Goal: Task Accomplishment & Management: Use online tool/utility

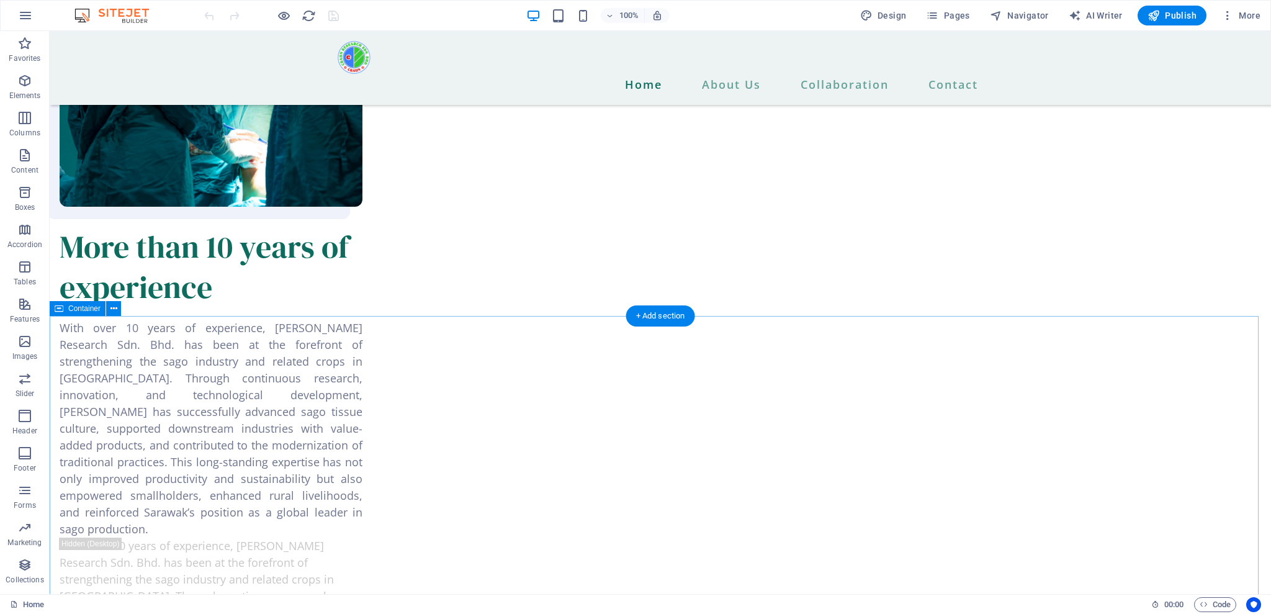
scroll to position [1986, 0]
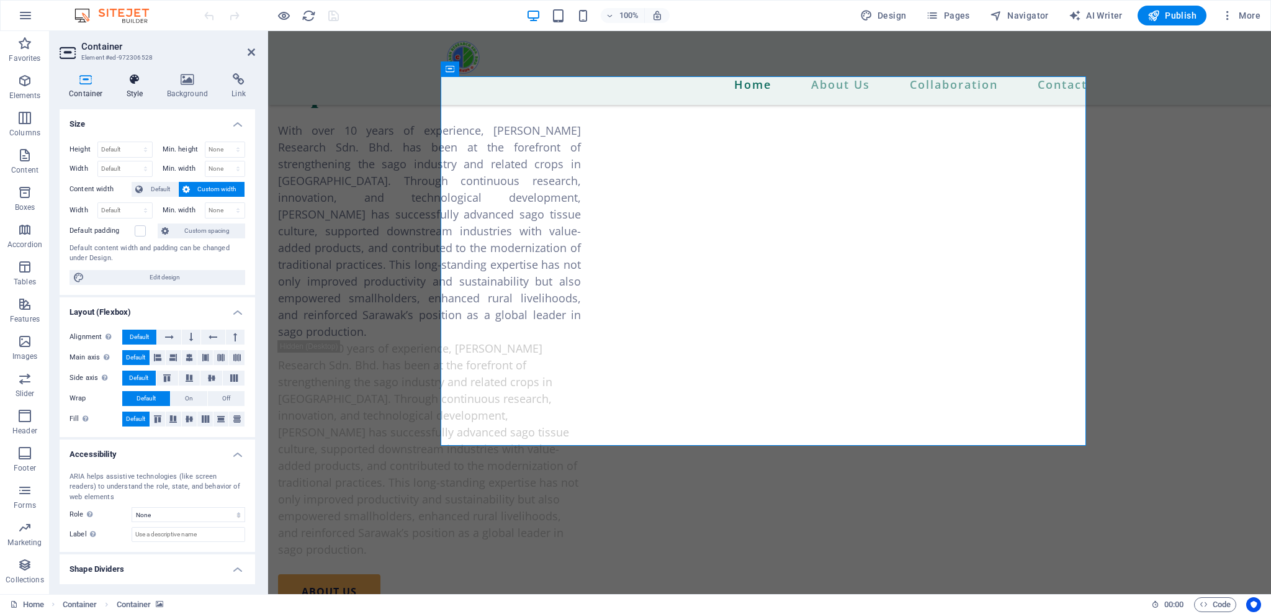
click at [131, 74] on icon at bounding box center [134, 79] width 35 height 12
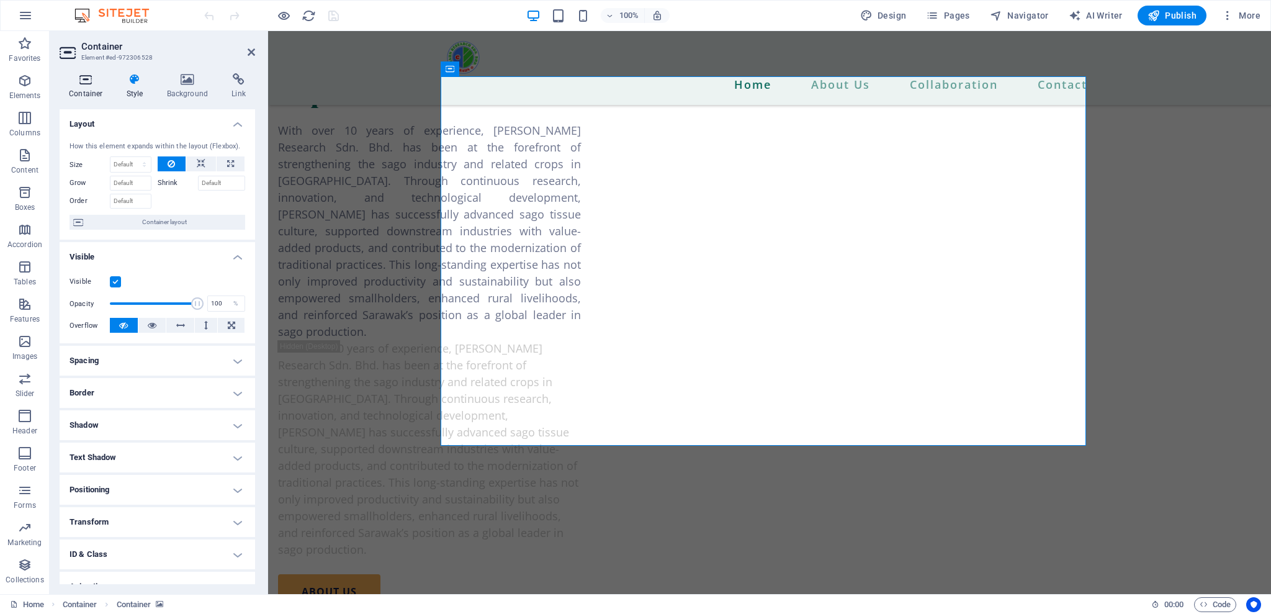
click at [74, 83] on icon at bounding box center [86, 79] width 53 height 12
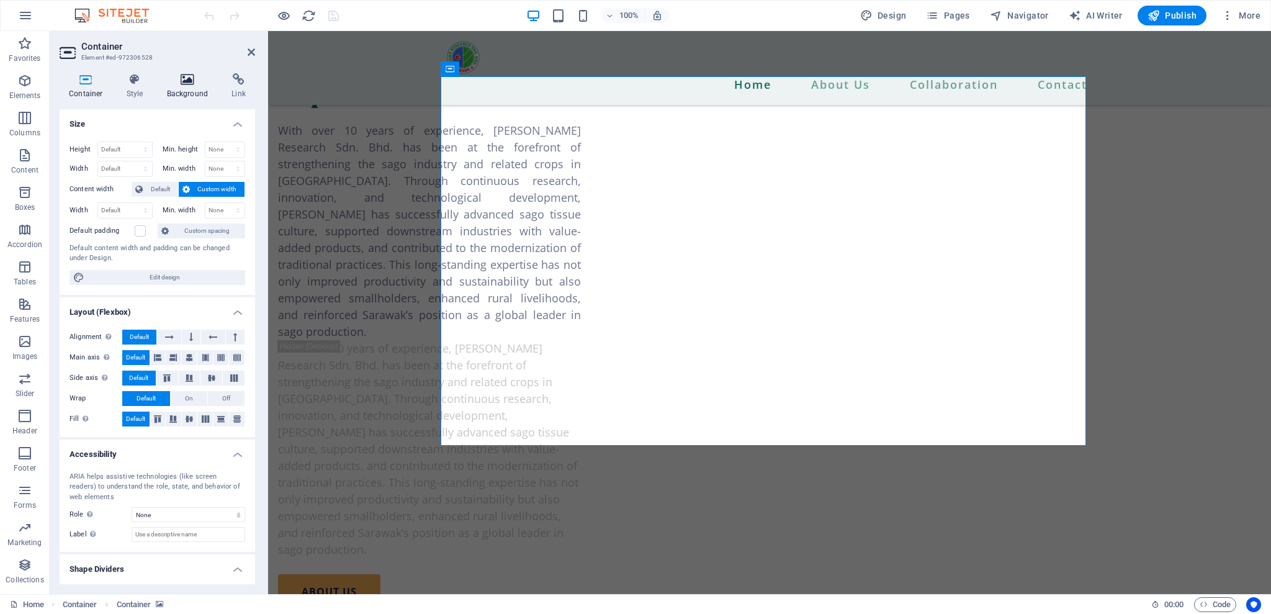
click at [201, 80] on icon at bounding box center [188, 79] width 60 height 12
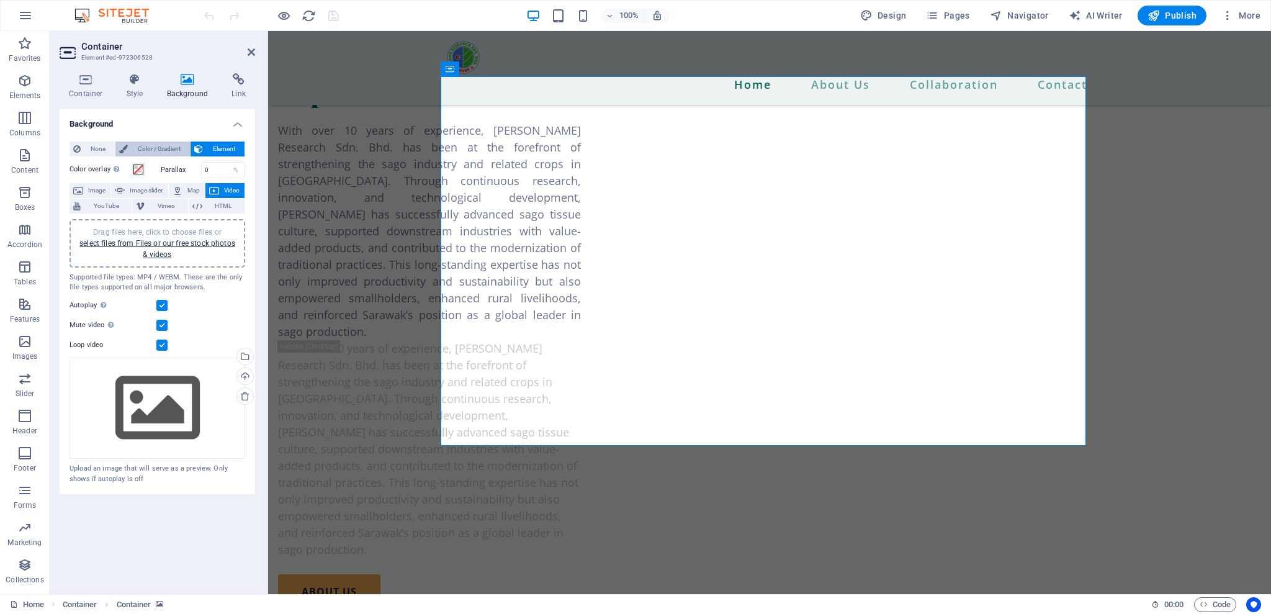
click at [149, 145] on span "Color / Gradient" at bounding box center [159, 149] width 55 height 15
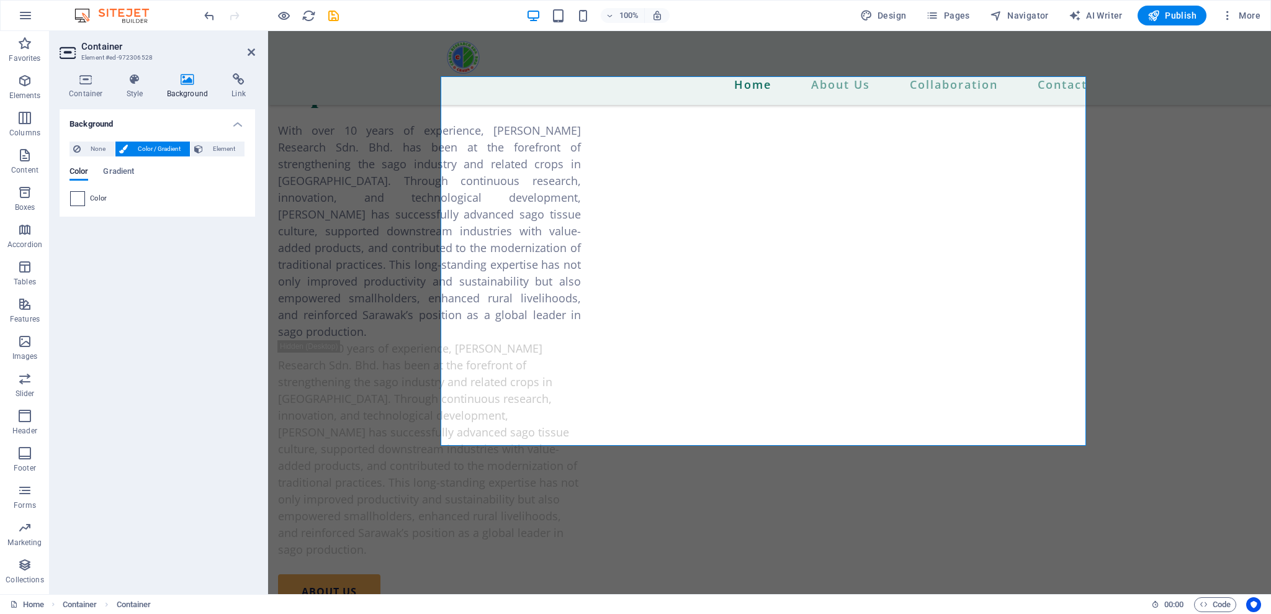
click at [84, 202] on div at bounding box center [77, 198] width 15 height 15
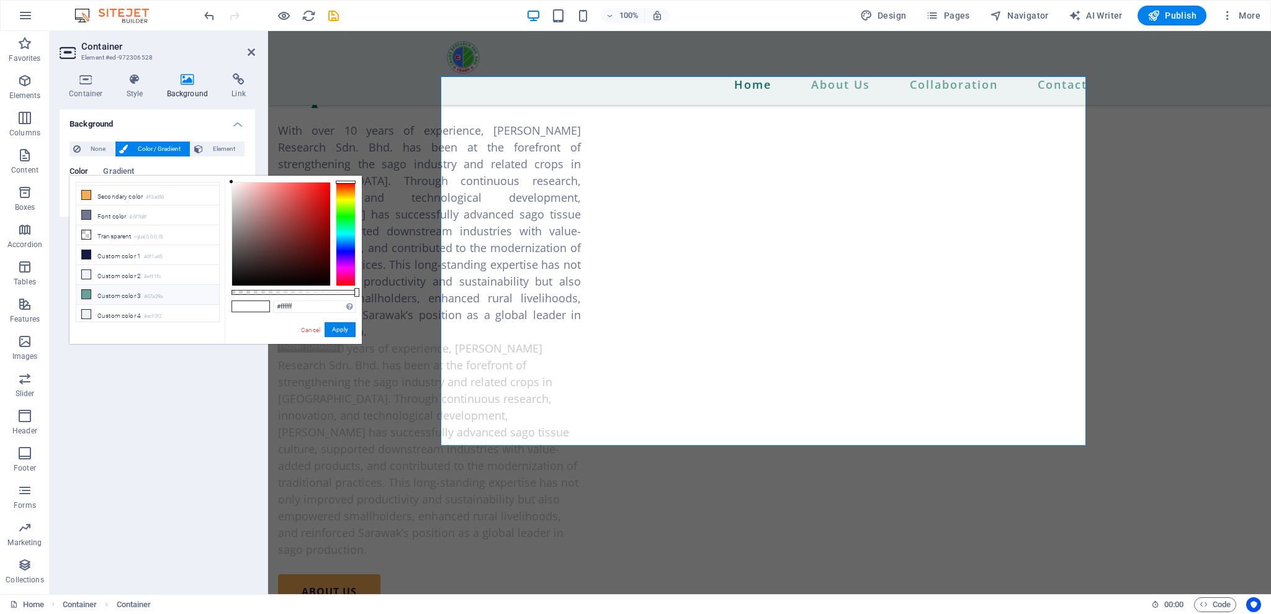
scroll to position [56, 0]
click at [86, 275] on icon at bounding box center [86, 274] width 9 height 9
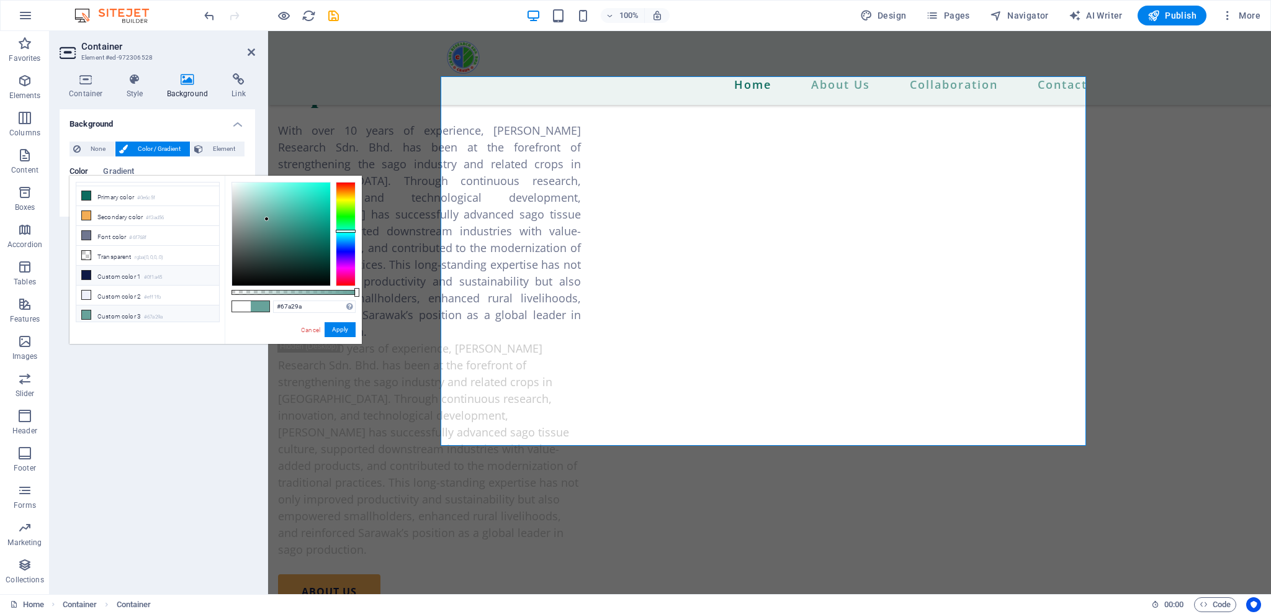
scroll to position [0, 0]
click at [86, 210] on icon at bounding box center [86, 211] width 9 height 9
type input "#0e6c5f"
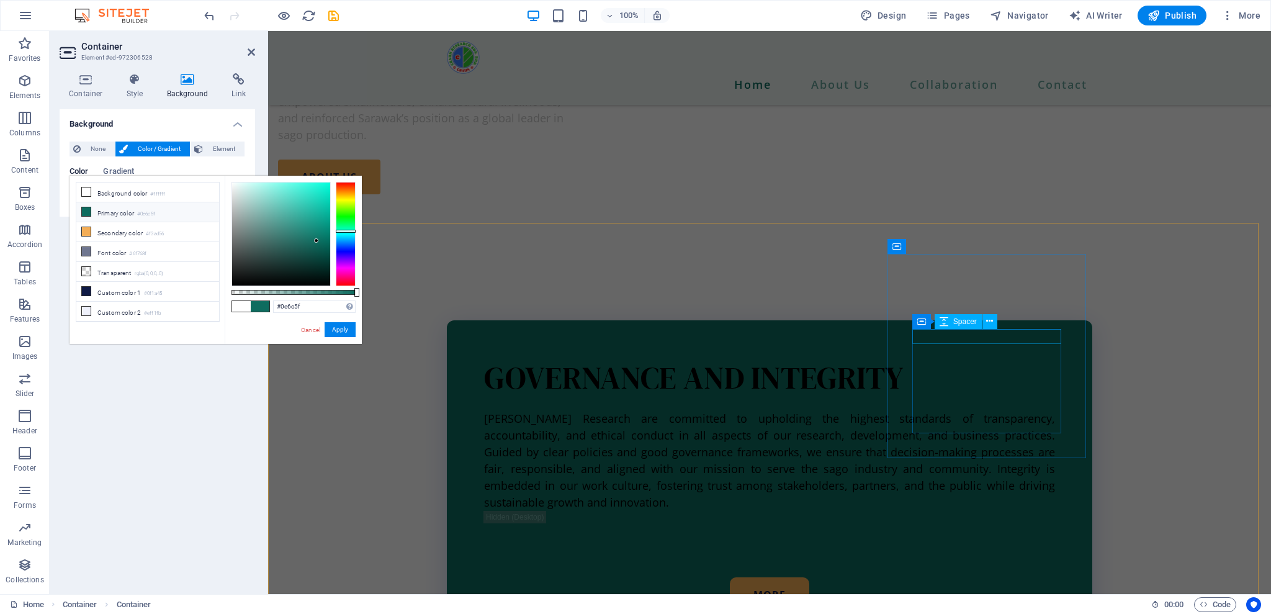
scroll to position [2483, 0]
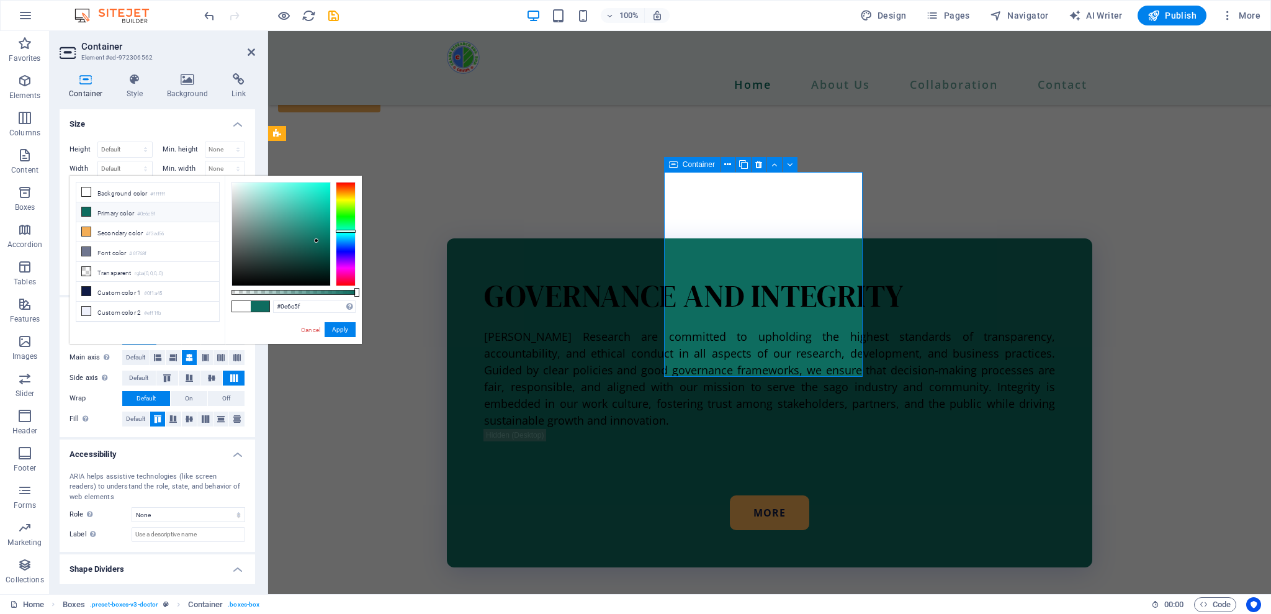
click at [191, 92] on h4 "Background" at bounding box center [190, 86] width 65 height 26
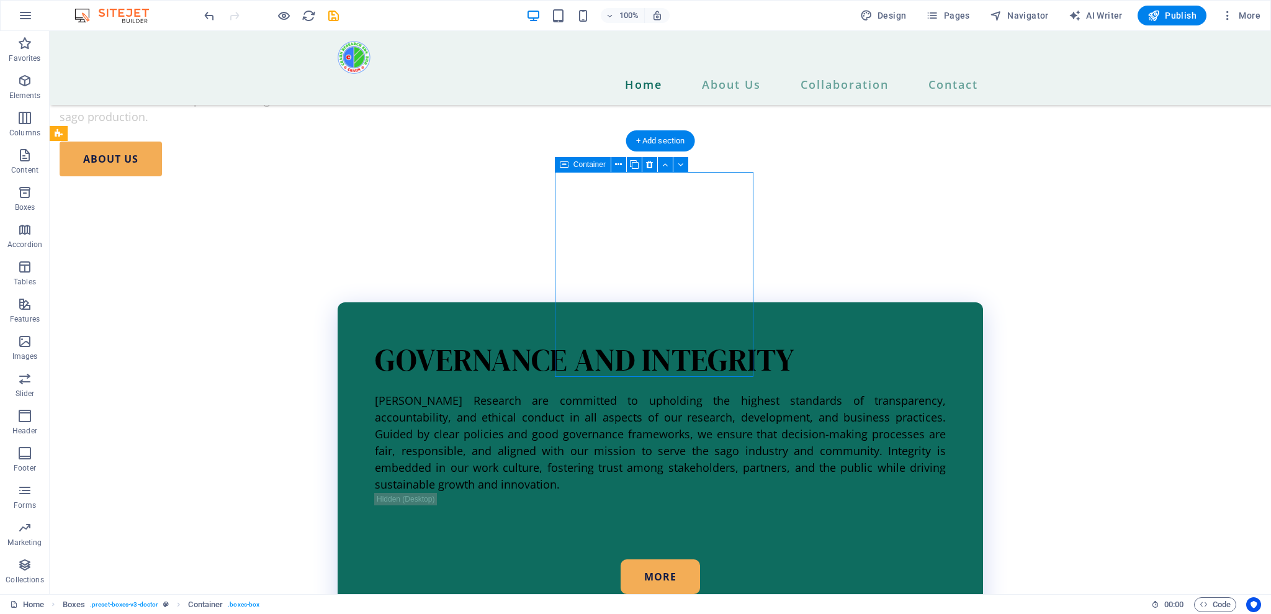
scroll to position [2400, 0]
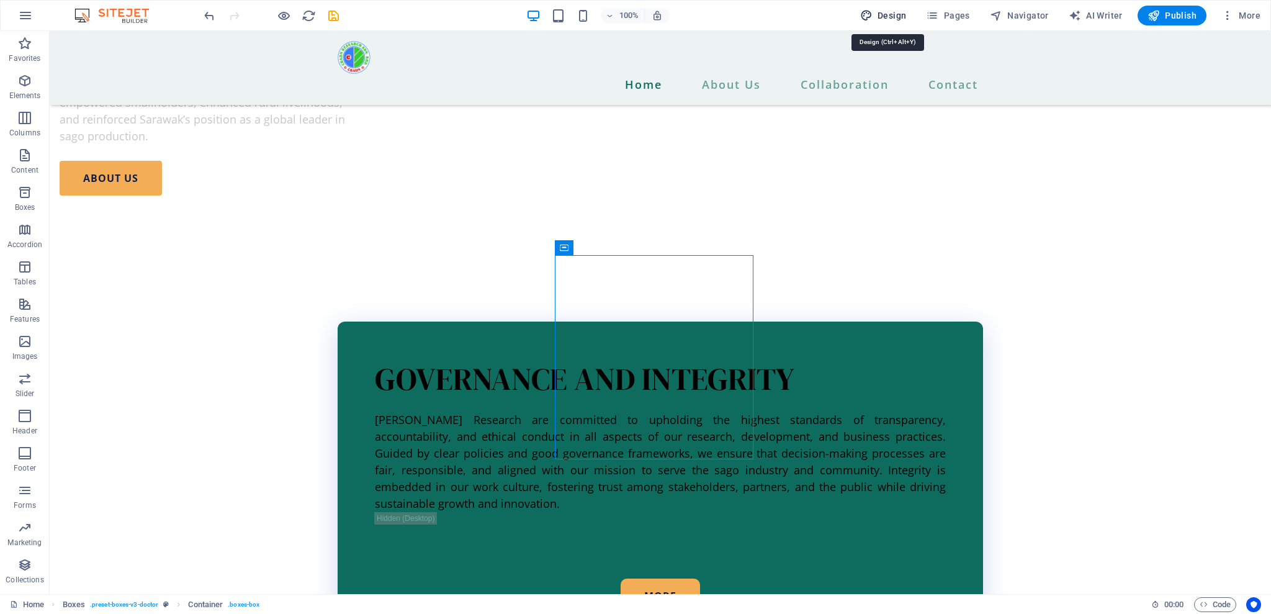
click at [904, 21] on span "Design" at bounding box center [883, 15] width 47 height 12
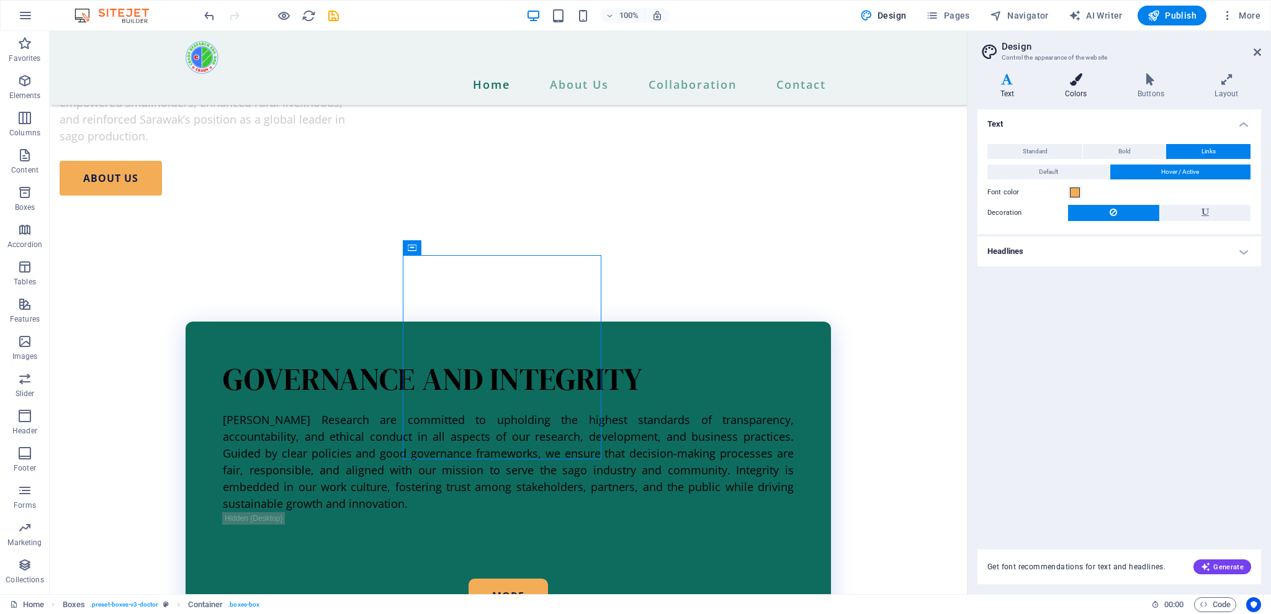
click at [1076, 91] on h4 "Colors" at bounding box center [1078, 86] width 73 height 26
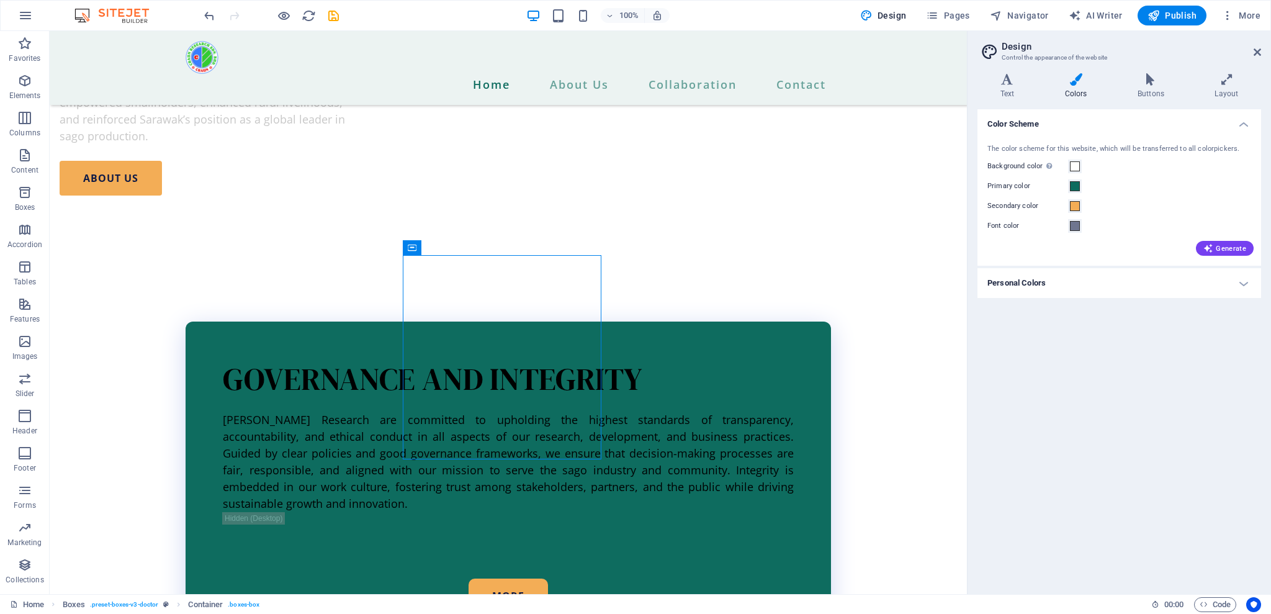
click at [1074, 194] on div "The color scheme for this website, which will be transferred to all colorpicker…" at bounding box center [1119, 199] width 289 height 135
click at [1074, 188] on span at bounding box center [1075, 186] width 10 height 10
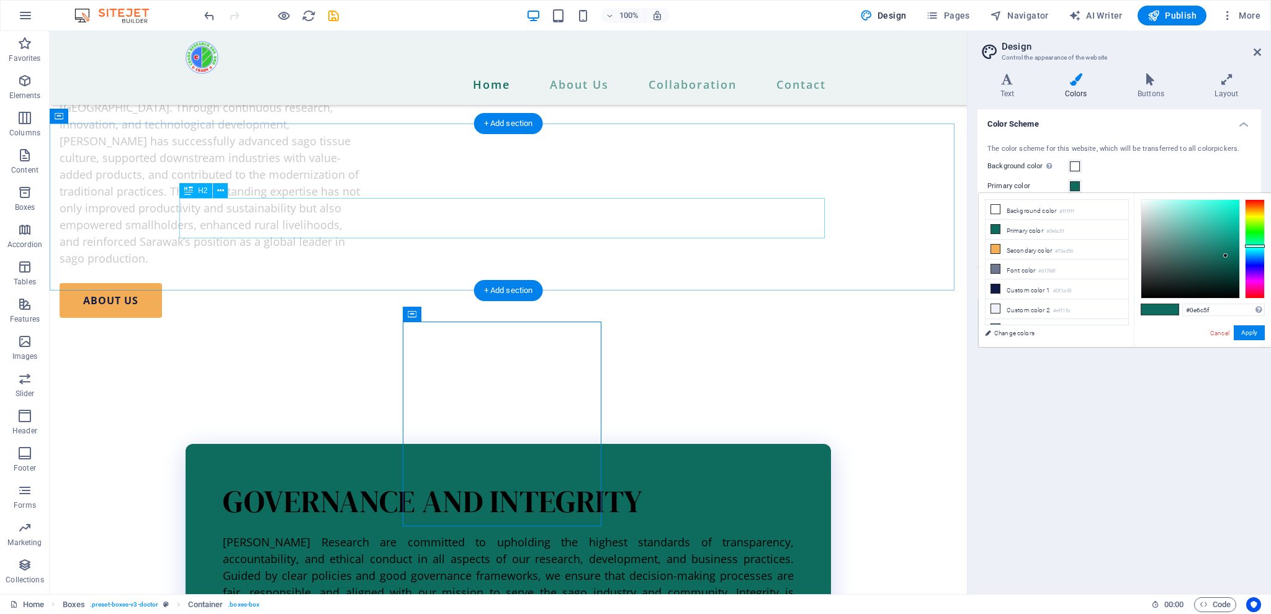
scroll to position [1986, 0]
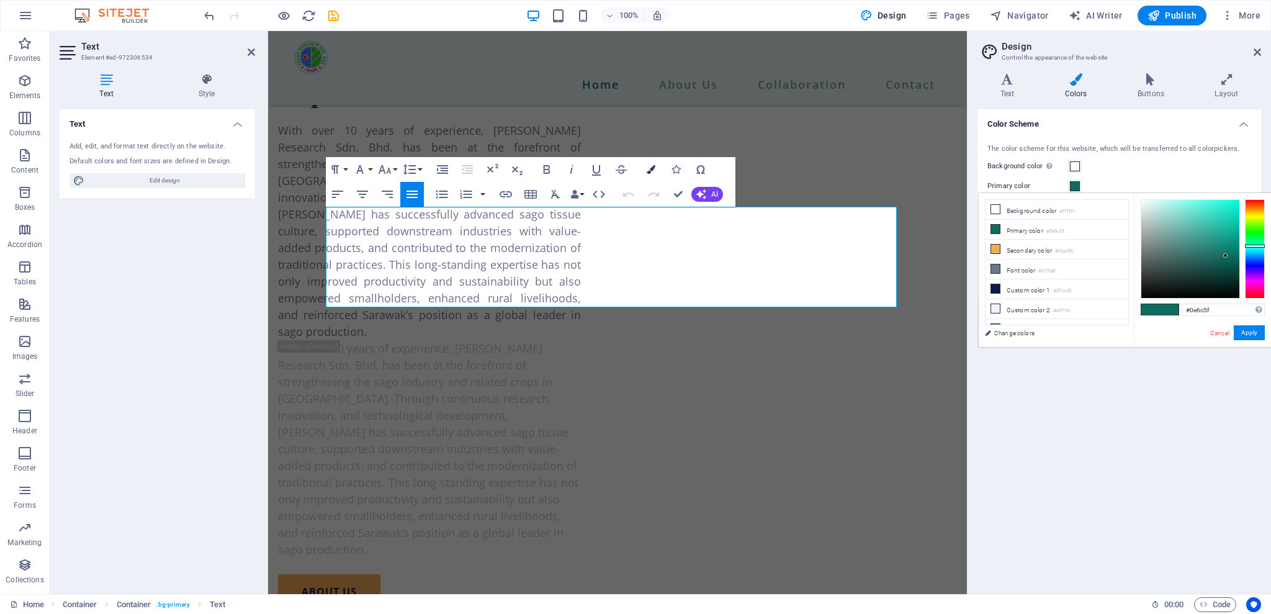
click at [651, 173] on icon "button" at bounding box center [651, 169] width 9 height 9
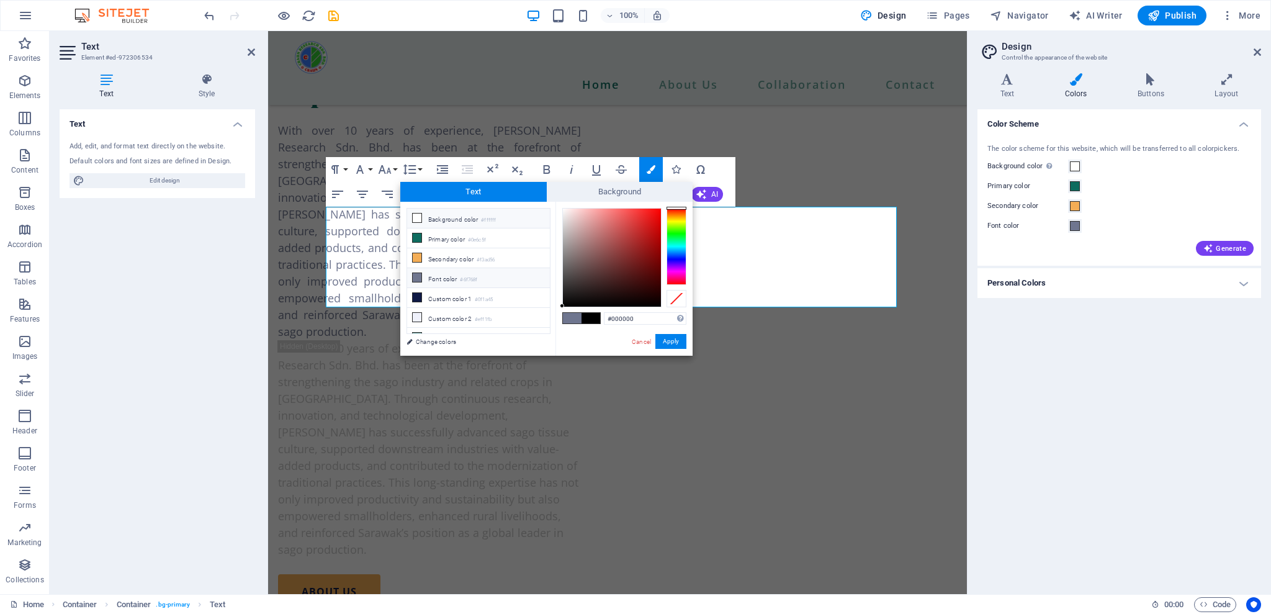
click at [449, 225] on li "Background color #ffffff" at bounding box center [478, 219] width 143 height 20
type input "#ffffff"
click at [662, 344] on button "Apply" at bounding box center [670, 341] width 31 height 15
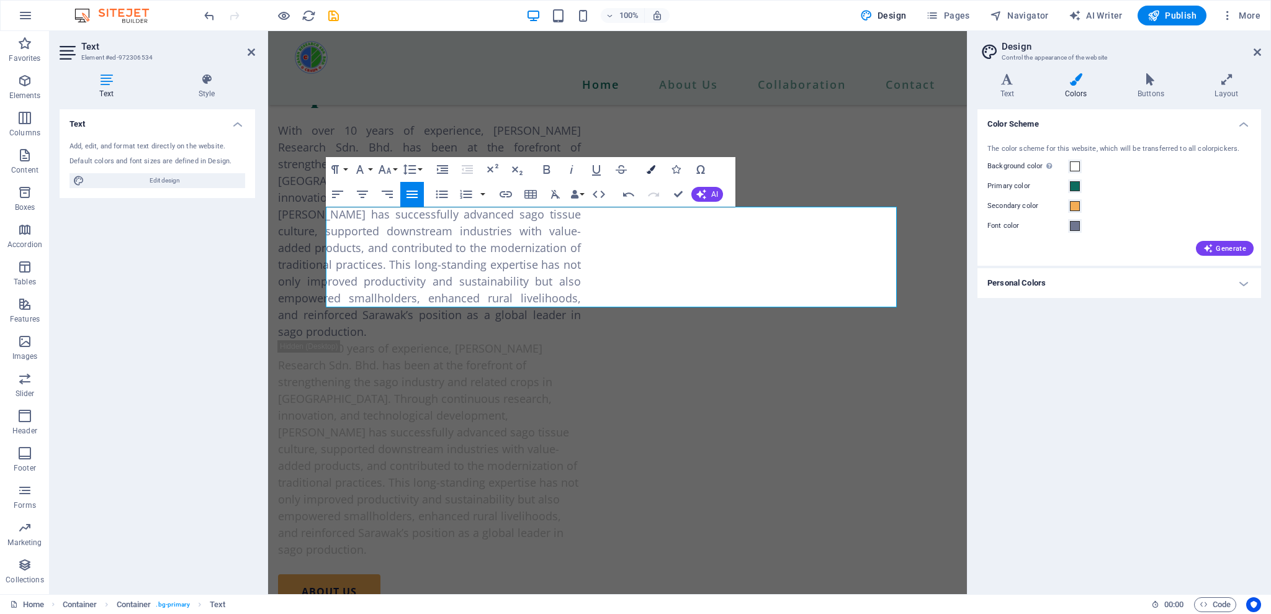
click at [652, 170] on icon "button" at bounding box center [651, 169] width 9 height 9
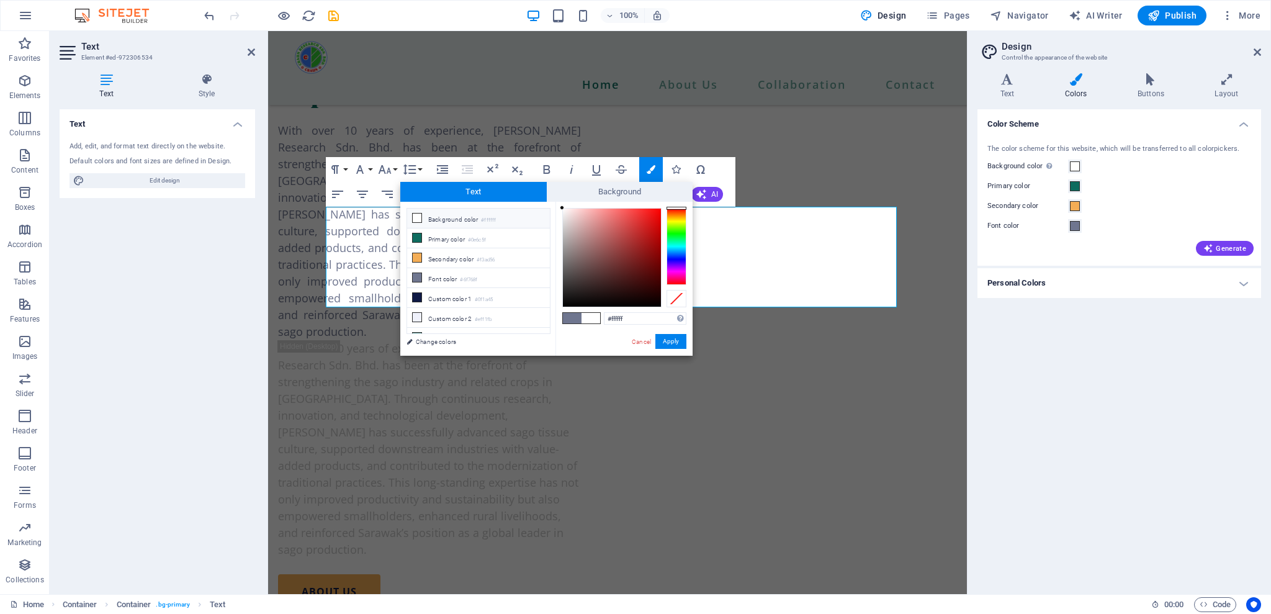
click at [460, 222] on li "Background color #ffffff" at bounding box center [478, 219] width 143 height 20
click at [665, 341] on button "Apply" at bounding box center [670, 341] width 31 height 15
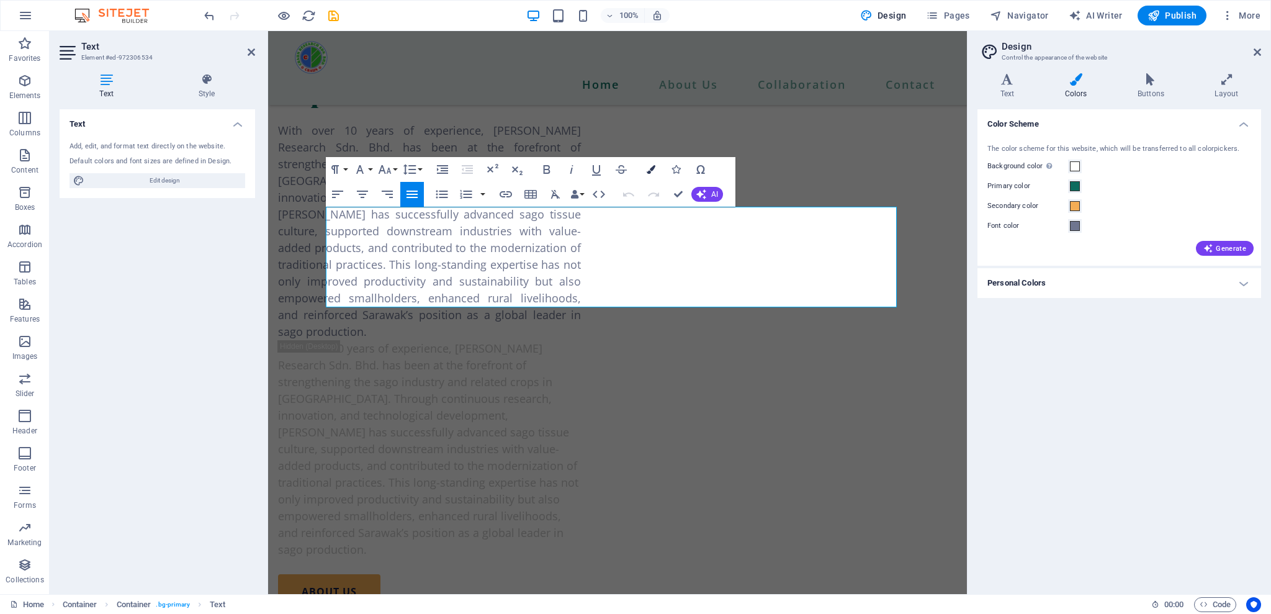
click at [650, 175] on button "Colors" at bounding box center [651, 169] width 24 height 25
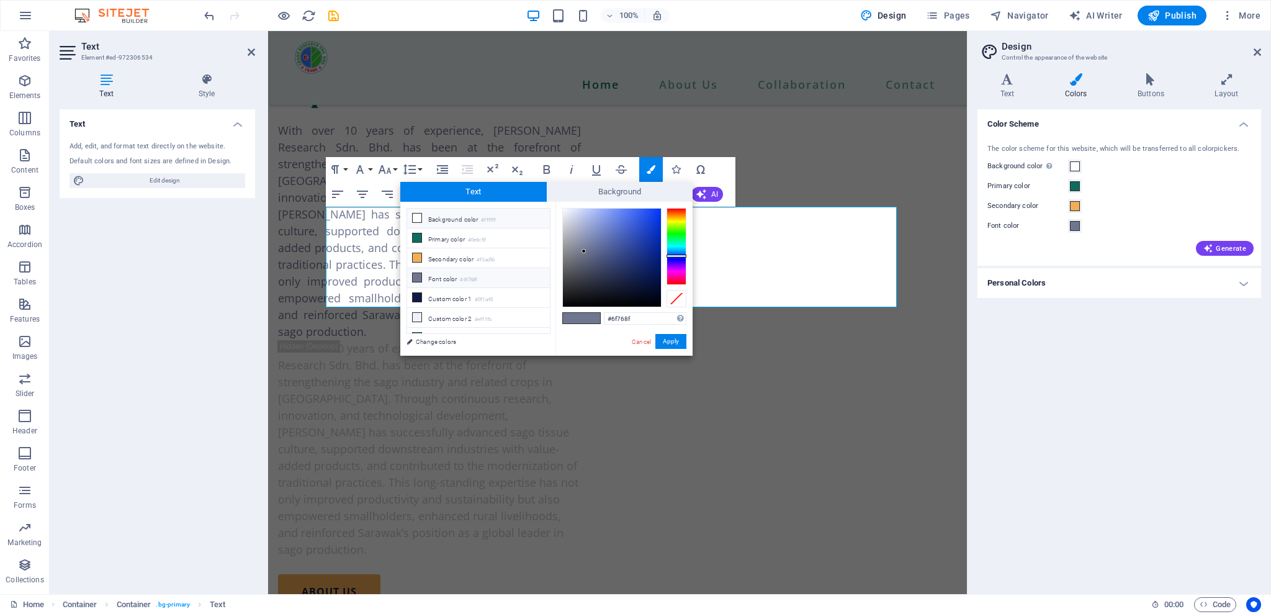
click at [419, 221] on icon at bounding box center [417, 218] width 9 height 9
type input "#ffffff"
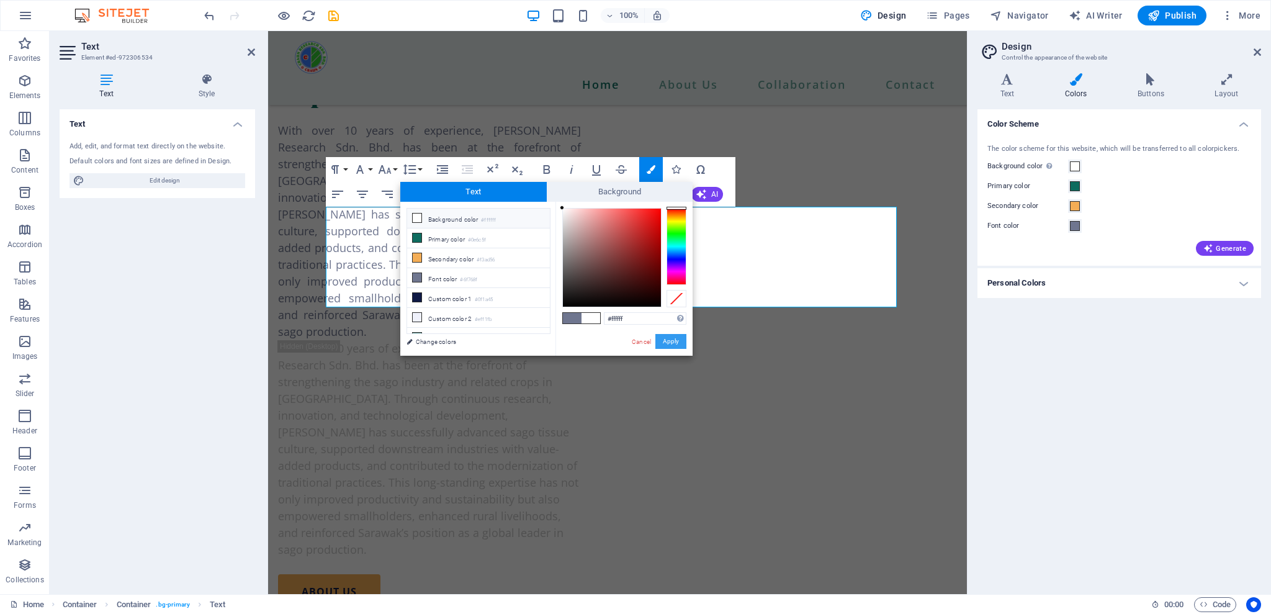
click at [665, 337] on button "Apply" at bounding box center [670, 341] width 31 height 15
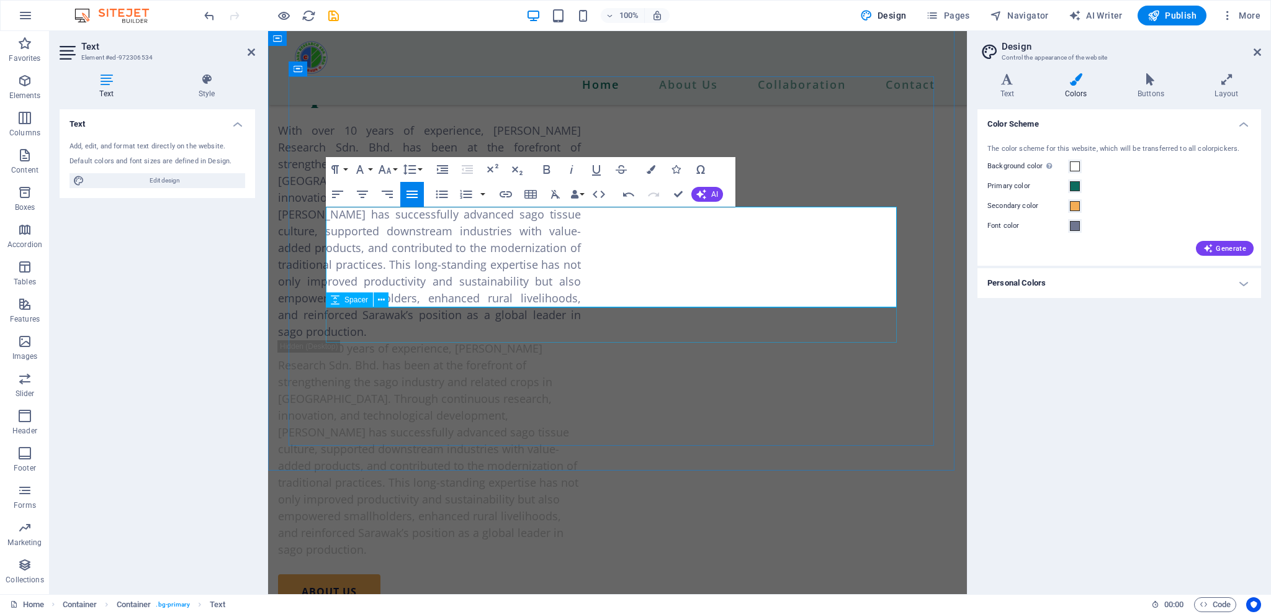
select select "px"
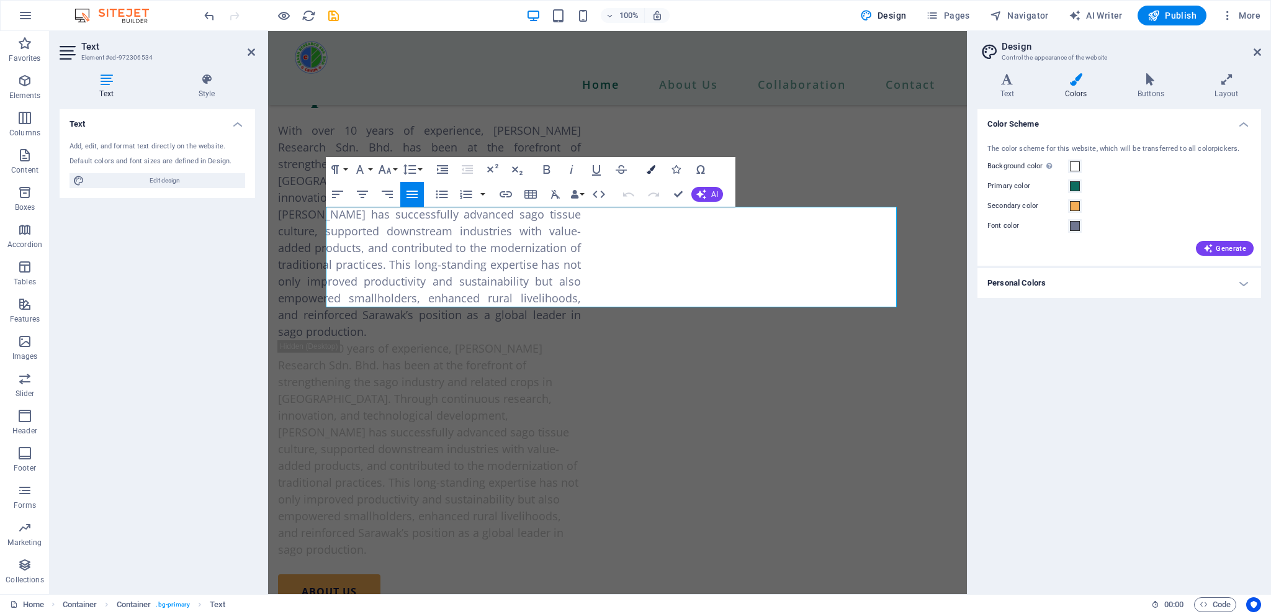
click at [648, 172] on icon "button" at bounding box center [651, 169] width 9 height 9
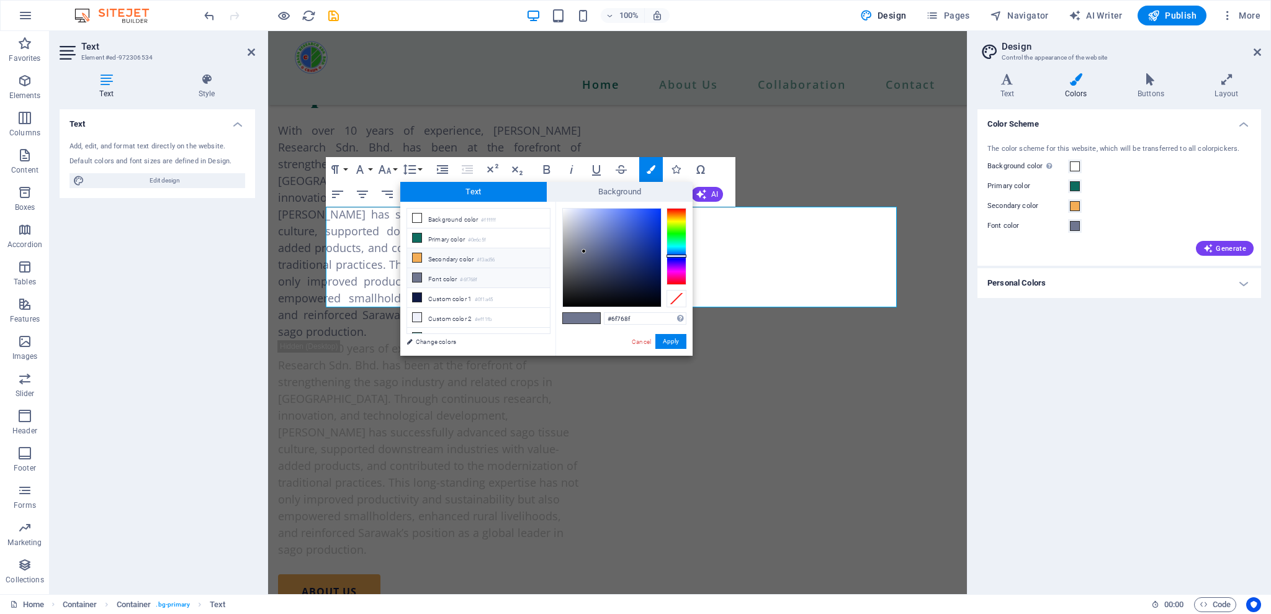
click at [413, 256] on icon at bounding box center [417, 257] width 9 height 9
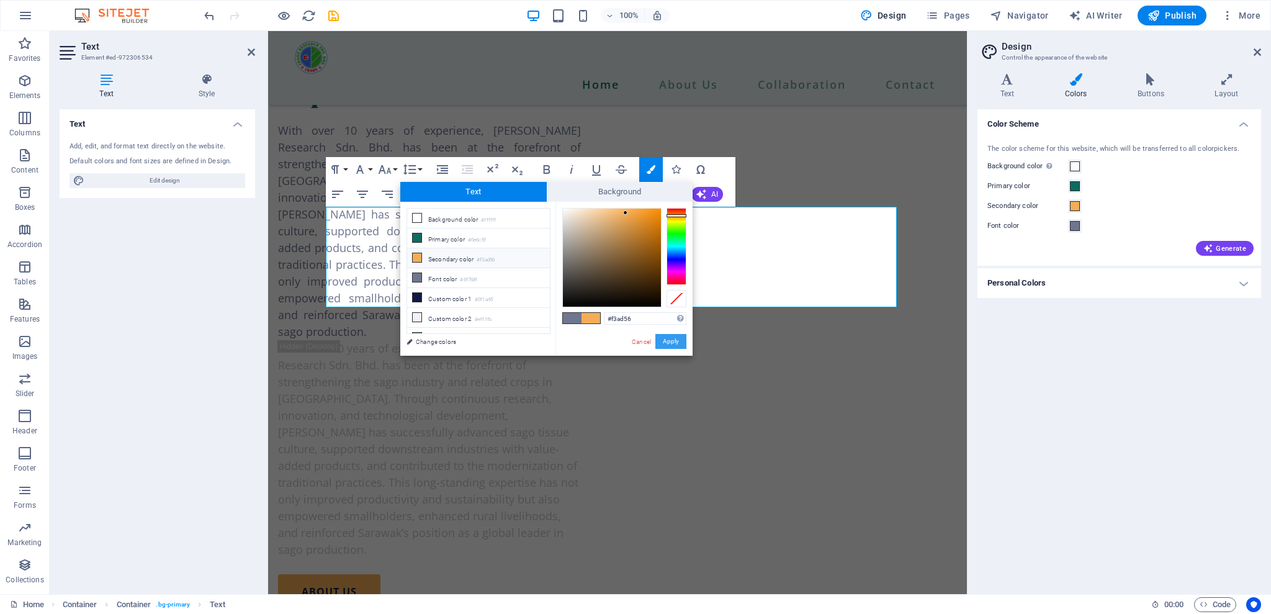
click at [673, 340] on button "Apply" at bounding box center [670, 341] width 31 height 15
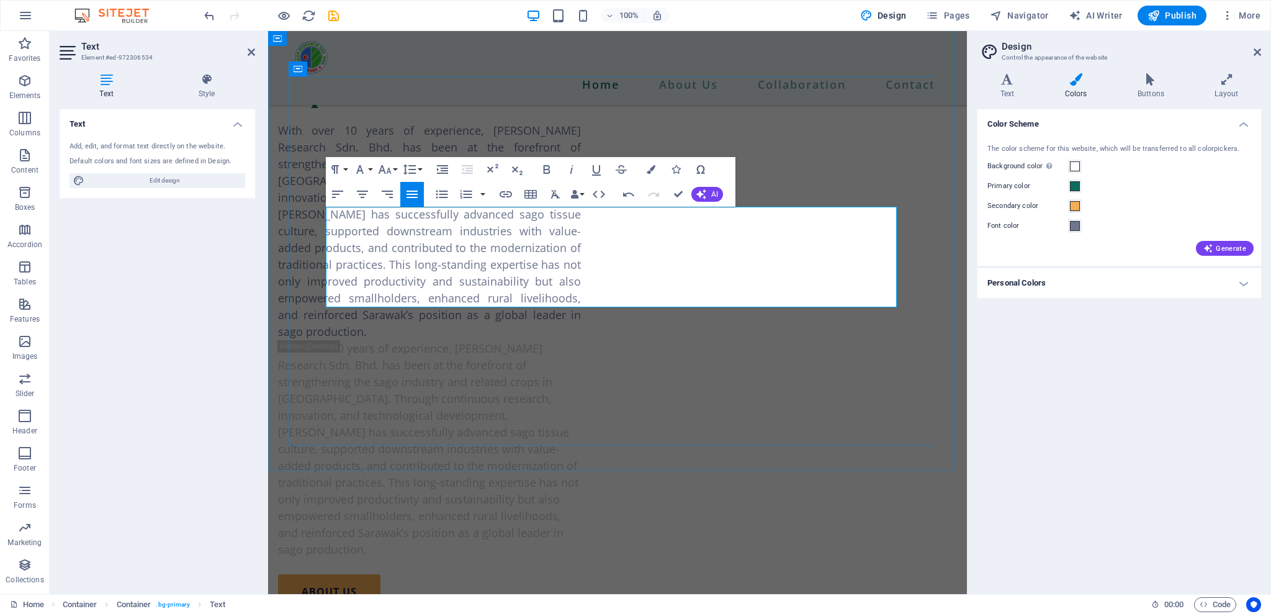
click at [656, 175] on button "Colors" at bounding box center [651, 169] width 24 height 25
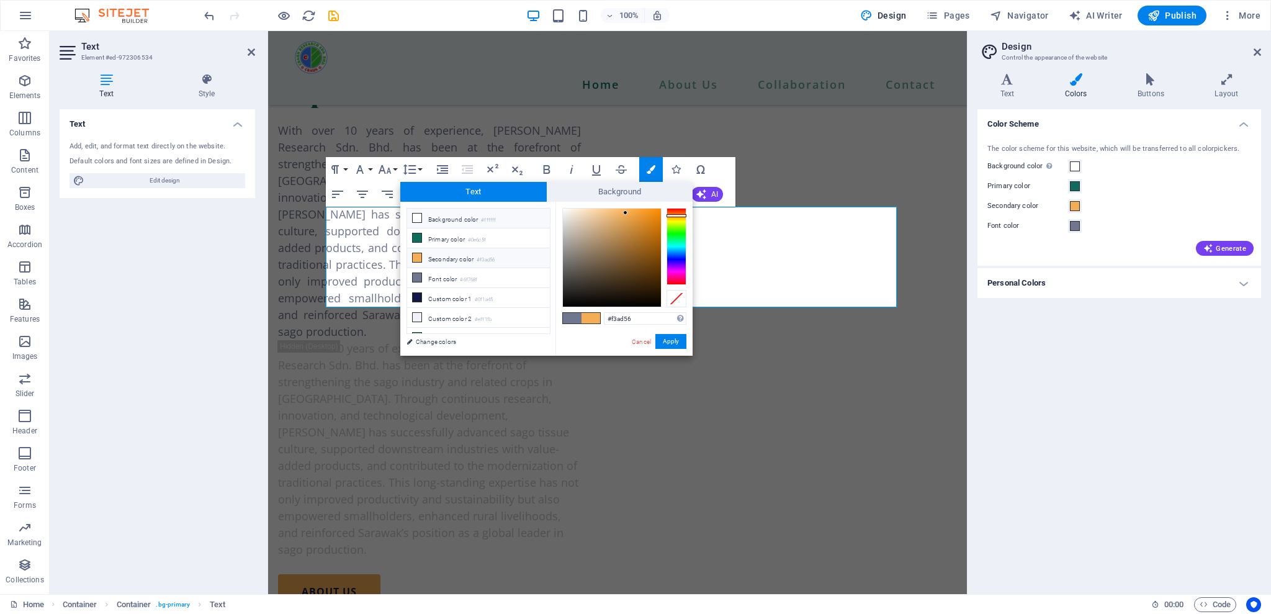
click at [448, 220] on li "Background color #ffffff" at bounding box center [478, 219] width 143 height 20
type input "#ffffff"
click at [661, 343] on button "Apply" at bounding box center [670, 341] width 31 height 15
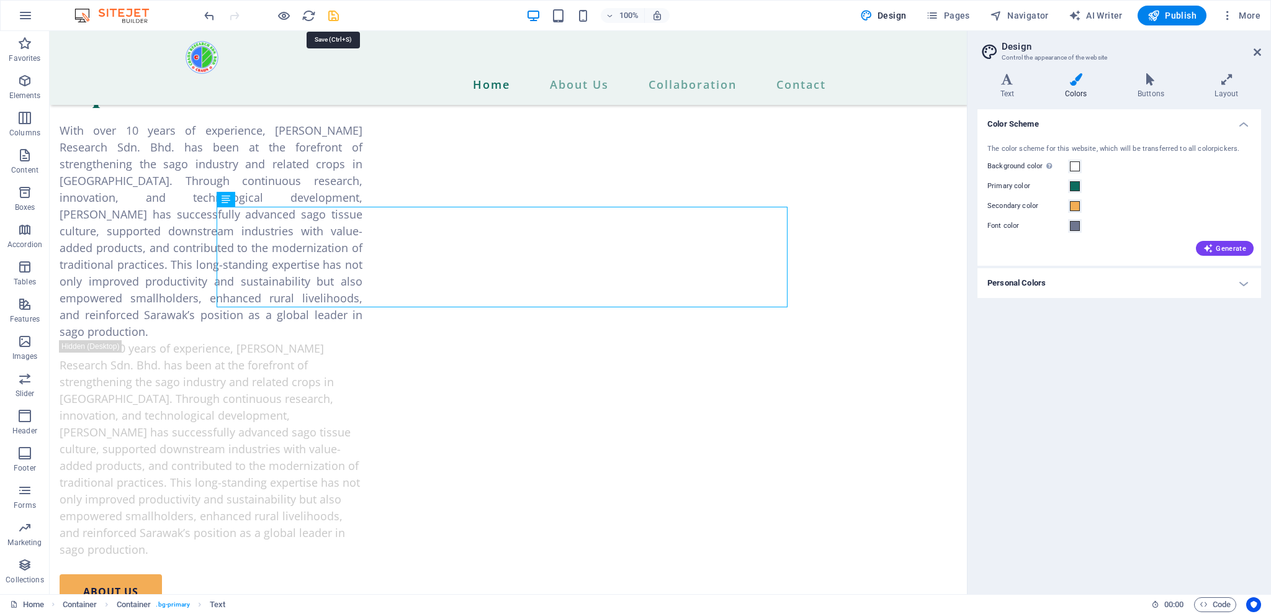
click at [339, 20] on icon "save" at bounding box center [333, 16] width 14 height 14
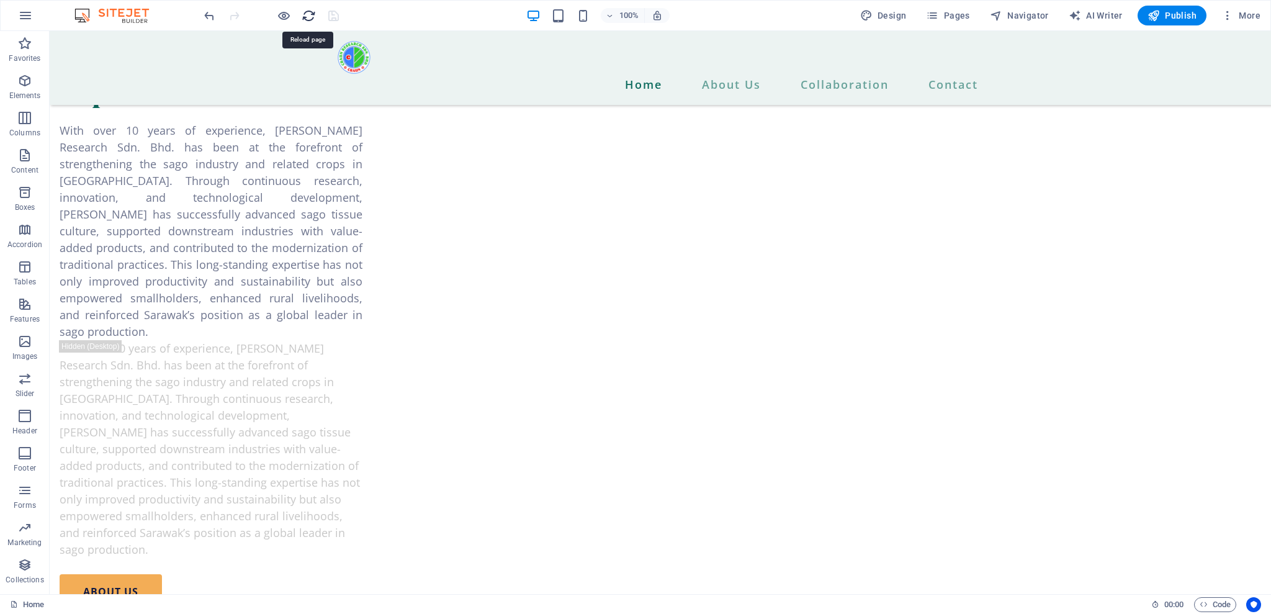
click at [307, 17] on icon "reload" at bounding box center [309, 16] width 14 height 14
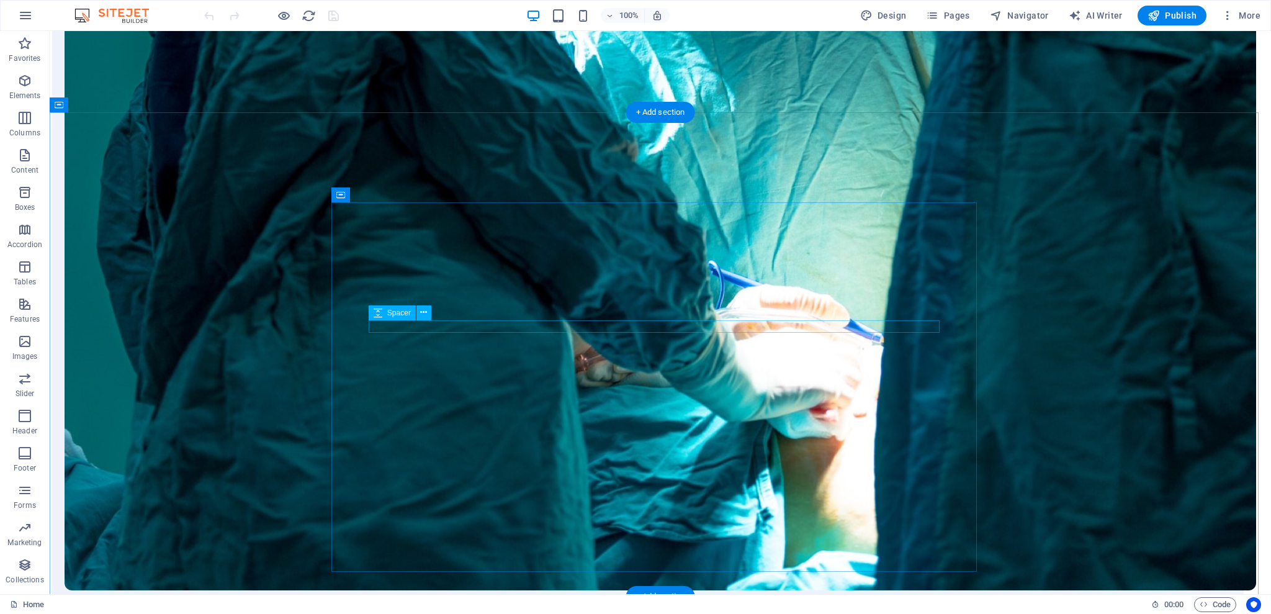
scroll to position [1820, 0]
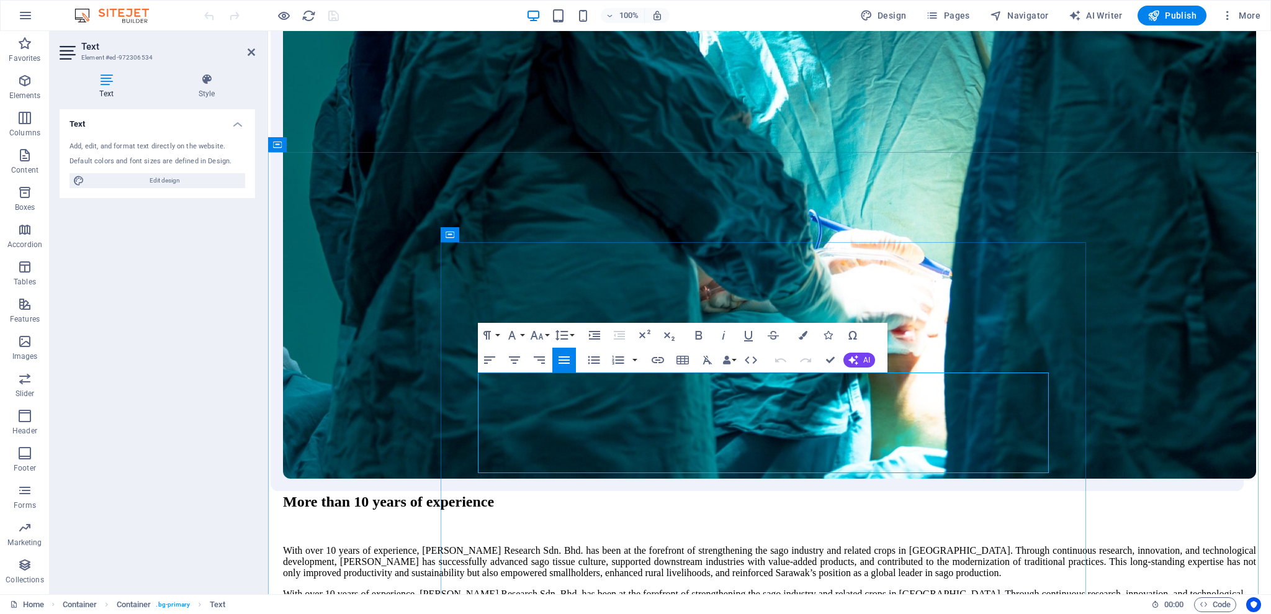
click at [801, 335] on icon "button" at bounding box center [803, 335] width 9 height 9
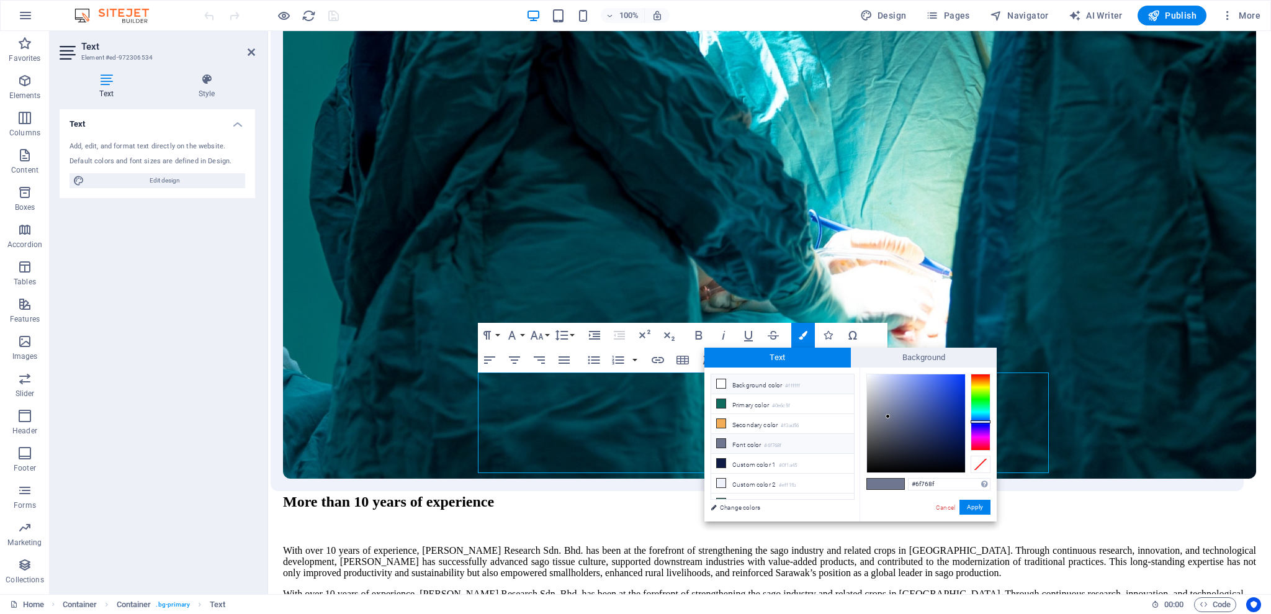
click at [742, 384] on li "Background color #ffffff" at bounding box center [782, 384] width 143 height 20
type input "#ffffff"
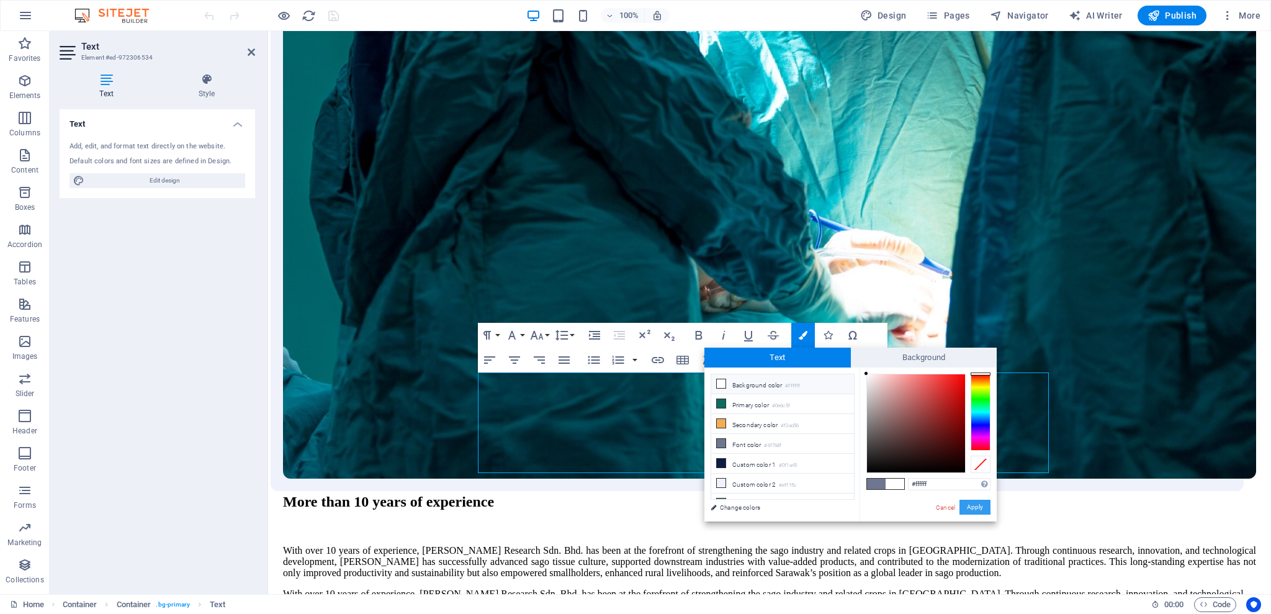
click at [969, 506] on button "Apply" at bounding box center [975, 507] width 31 height 15
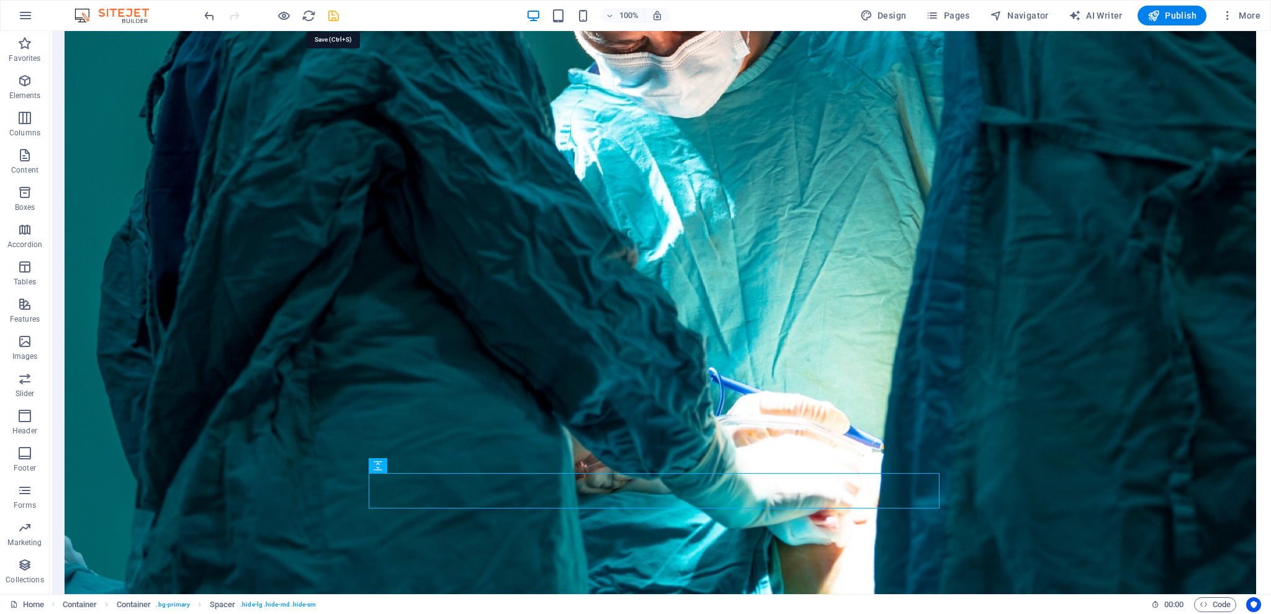
click at [330, 19] on icon "save" at bounding box center [333, 16] width 14 height 14
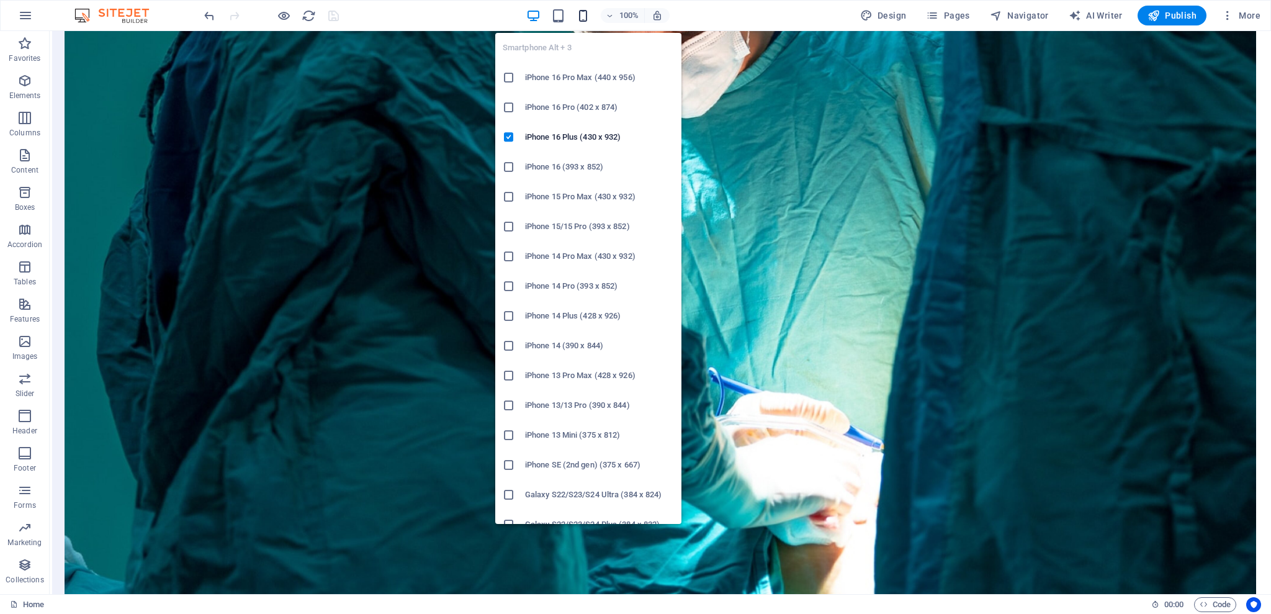
click at [583, 15] on icon "button" at bounding box center [583, 16] width 14 height 14
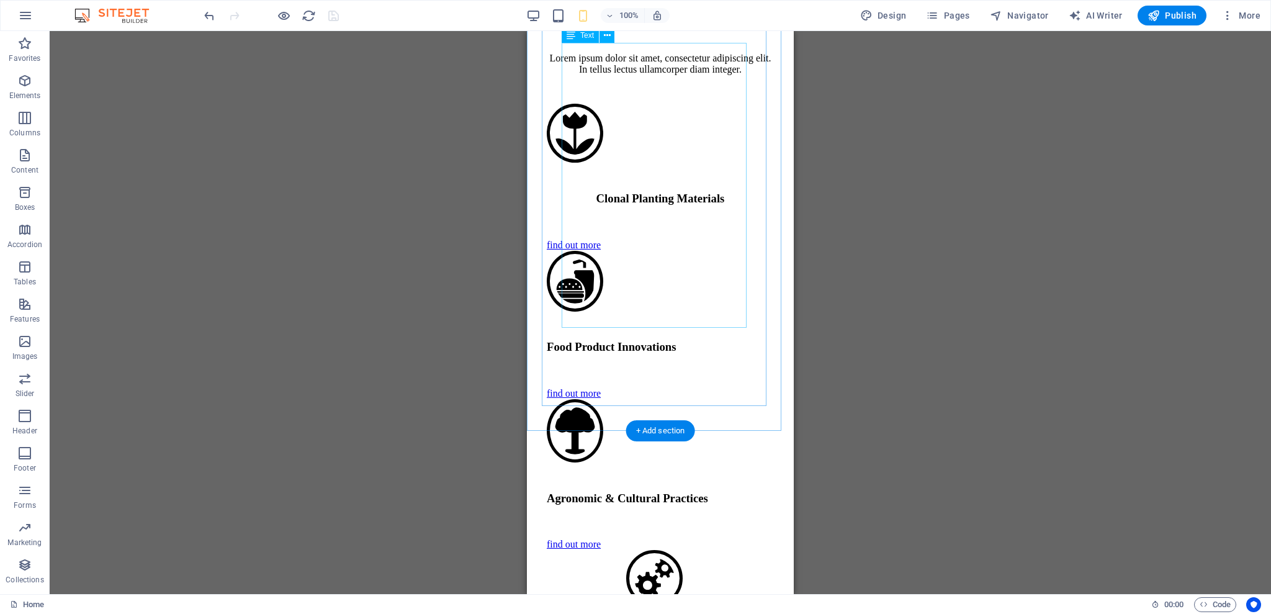
scroll to position [2487, 0]
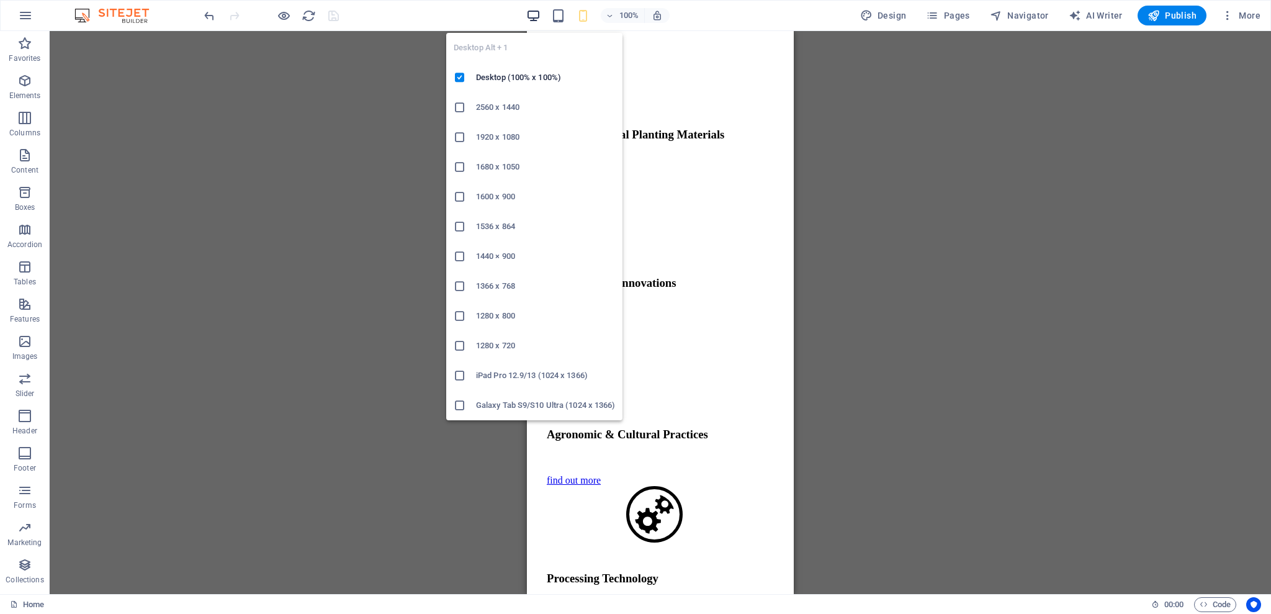
click at [538, 9] on icon "button" at bounding box center [533, 16] width 14 height 14
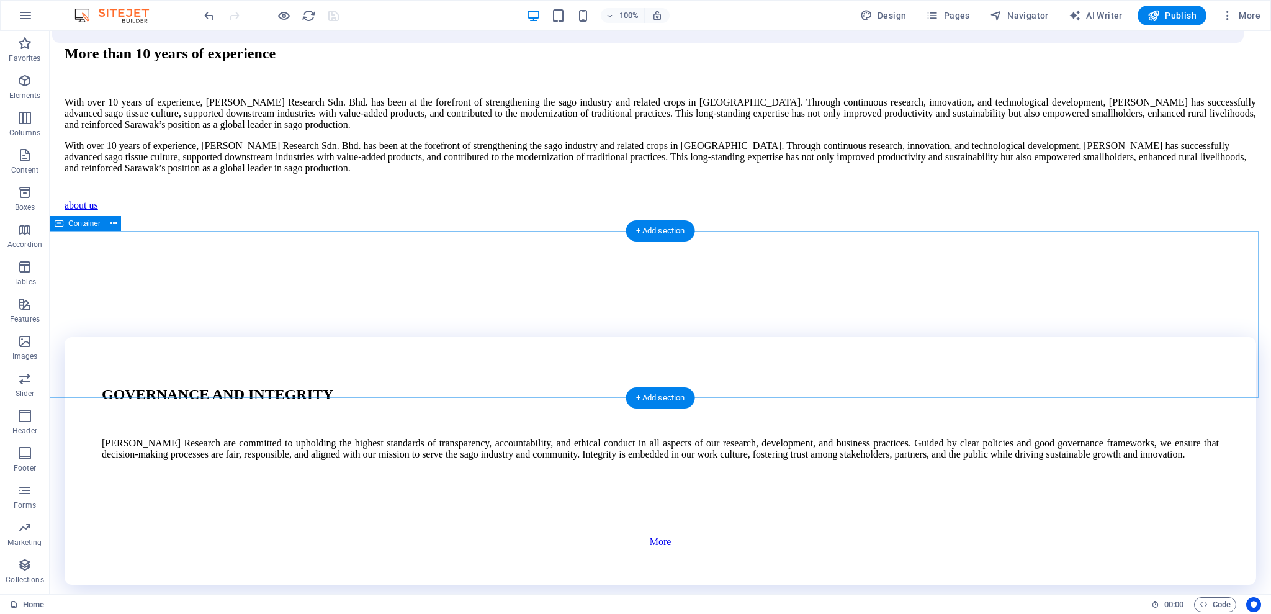
scroll to position [2156, 0]
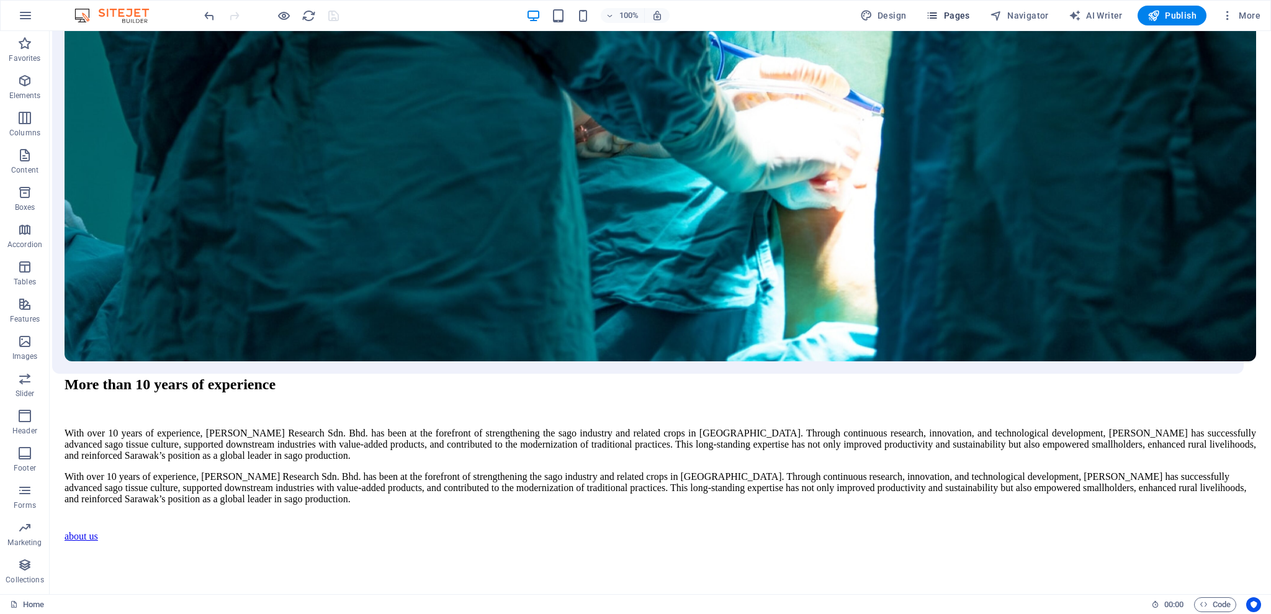
click at [945, 16] on span "Pages" at bounding box center [947, 15] width 43 height 12
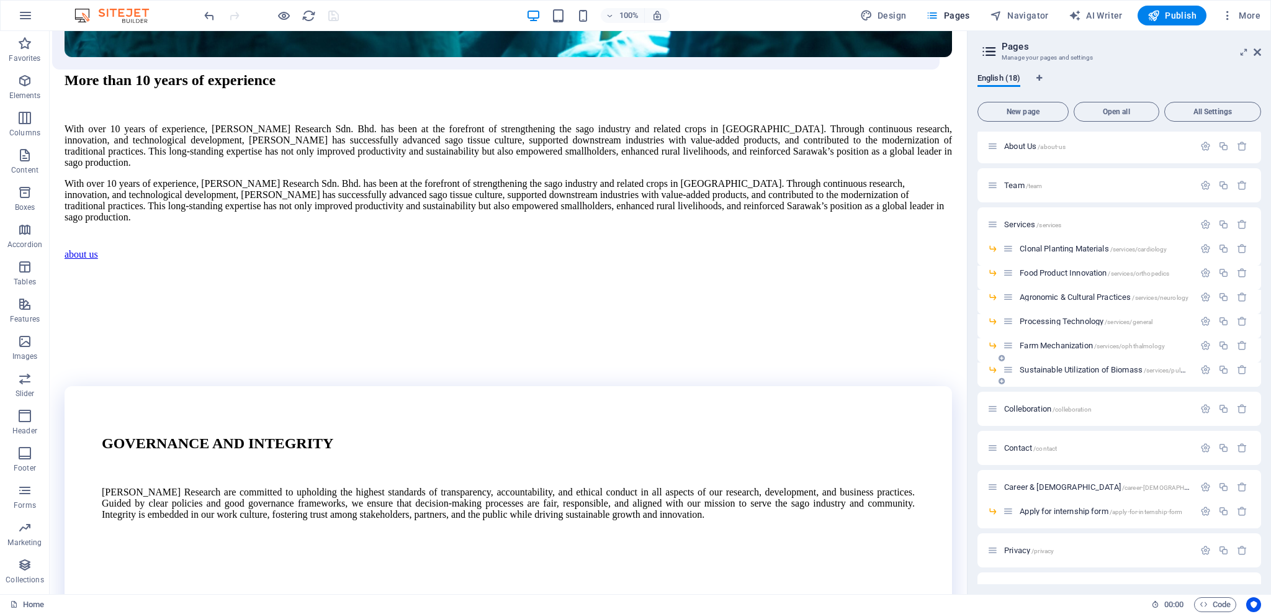
scroll to position [0, 0]
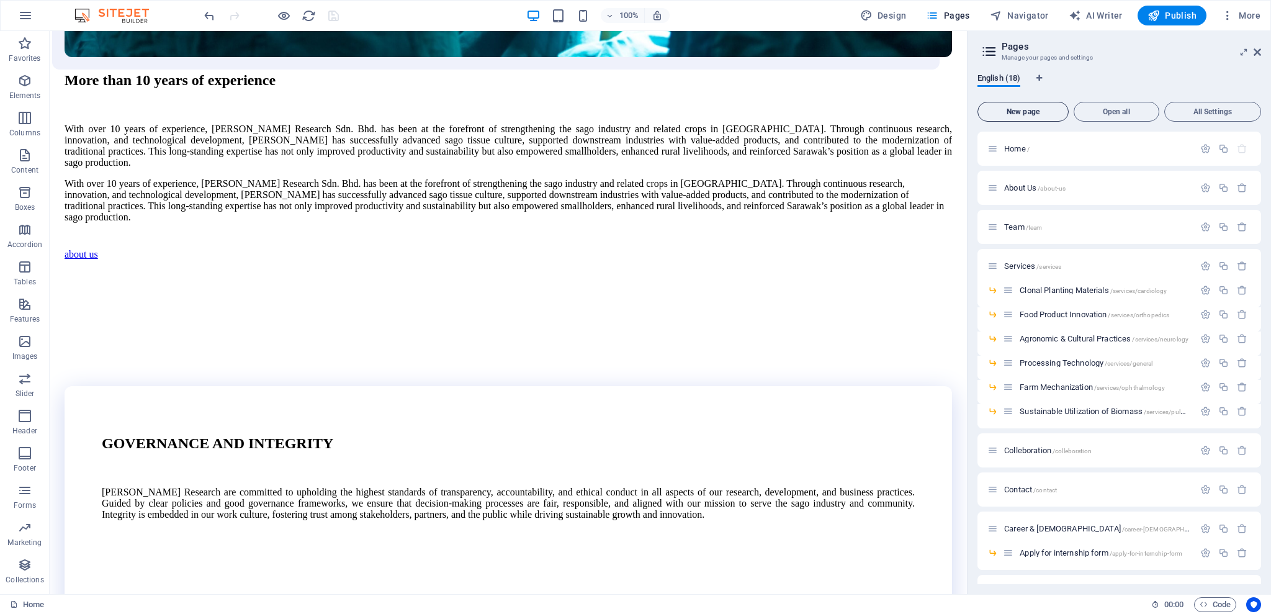
click at [1040, 109] on span "New page" at bounding box center [1023, 111] width 80 height 7
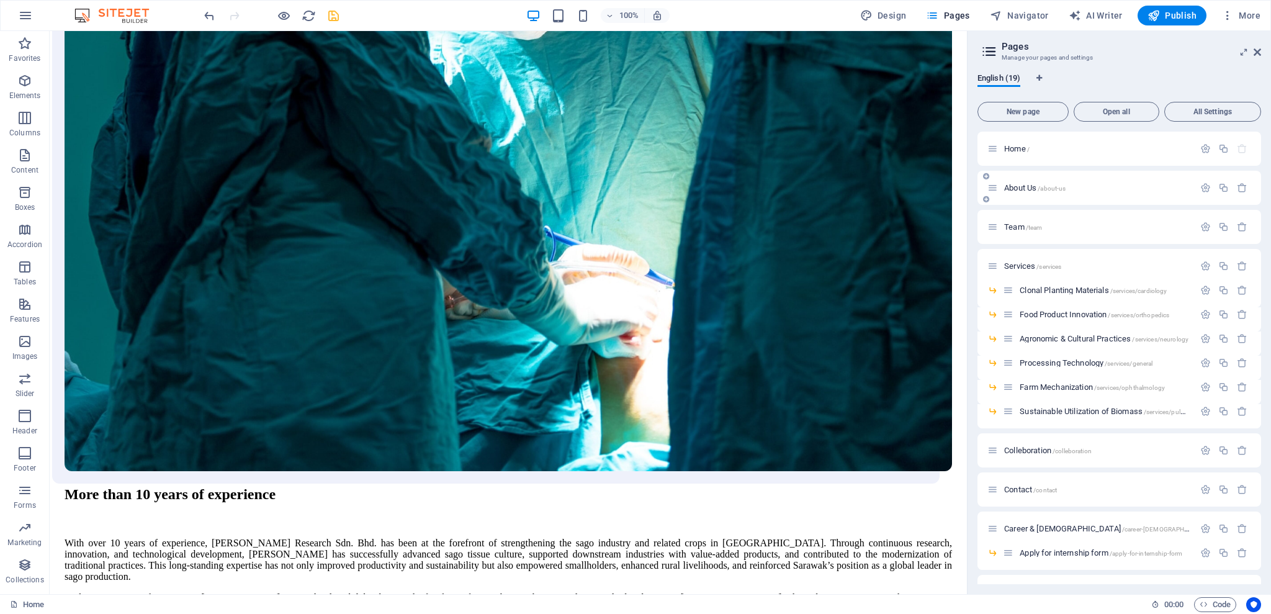
click at [1017, 189] on span "About Us /about-us" at bounding box center [1034, 187] width 61 height 9
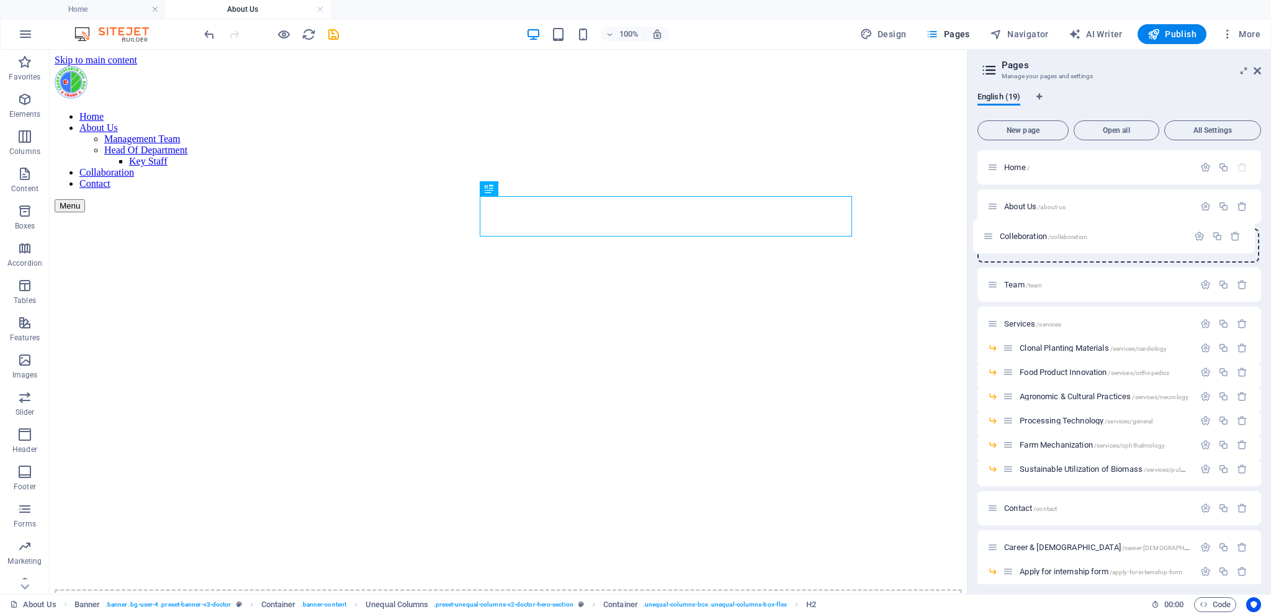
drag, startPoint x: 989, startPoint y: 305, endPoint x: 987, endPoint y: 235, distance: 70.8
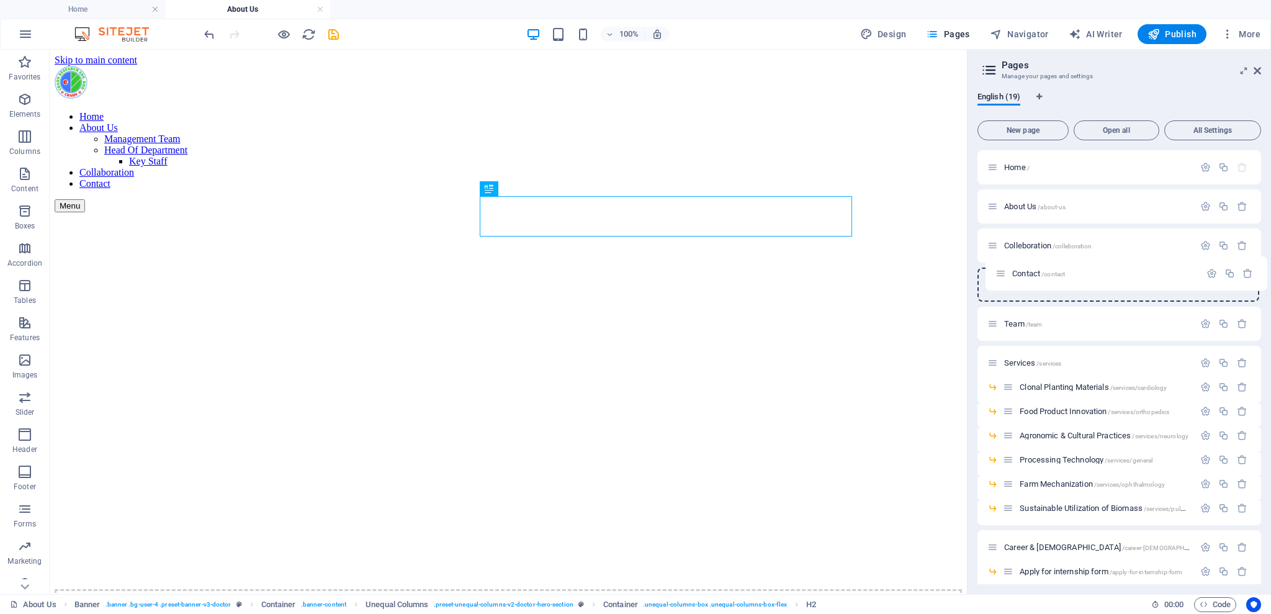
drag, startPoint x: 991, startPoint y: 286, endPoint x: 999, endPoint y: 272, distance: 15.9
click at [1009, 243] on span "Colleboration /colleboration" at bounding box center [1048, 245] width 88 height 9
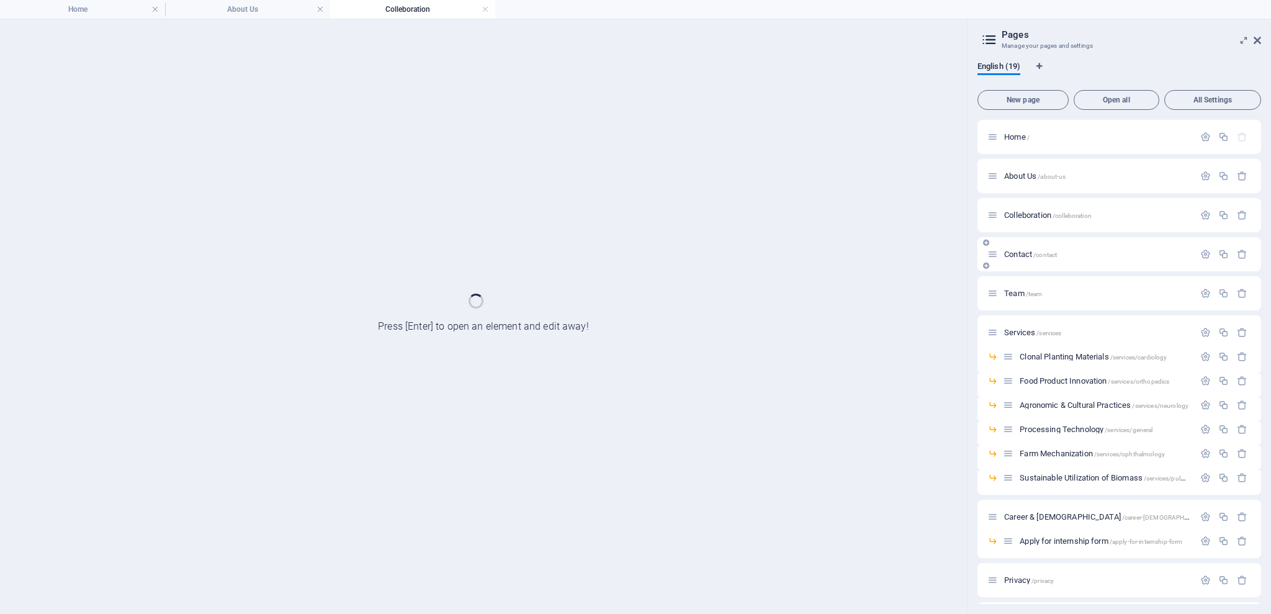
click at [1015, 253] on span "Contact /contact" at bounding box center [1030, 254] width 53 height 9
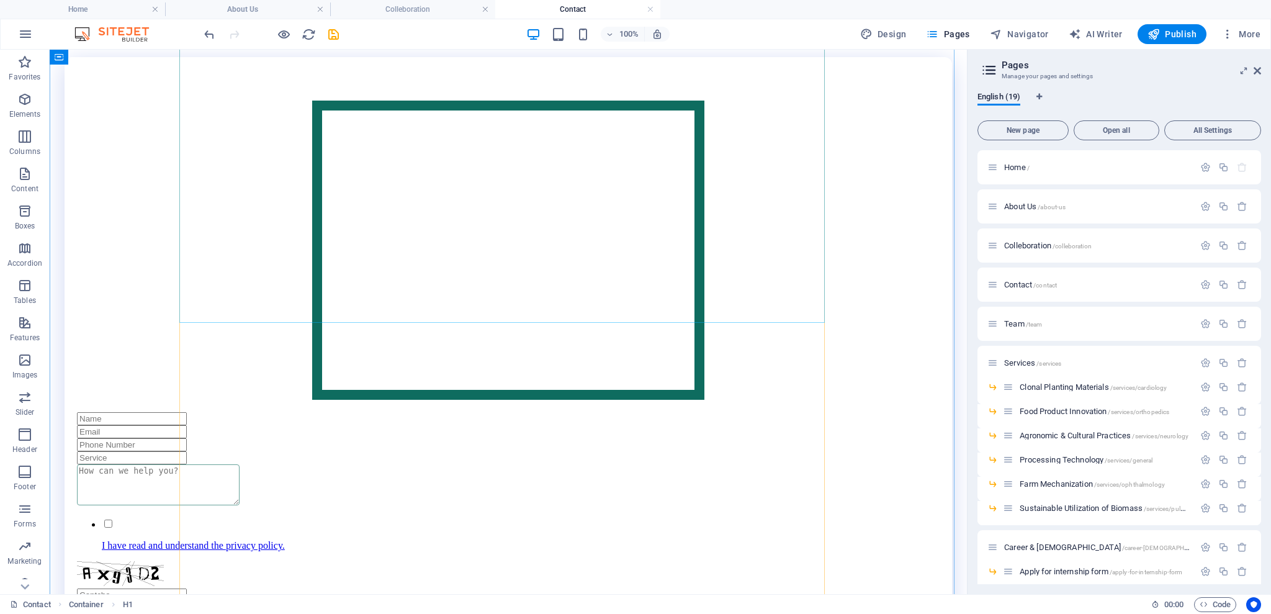
scroll to position [331, 0]
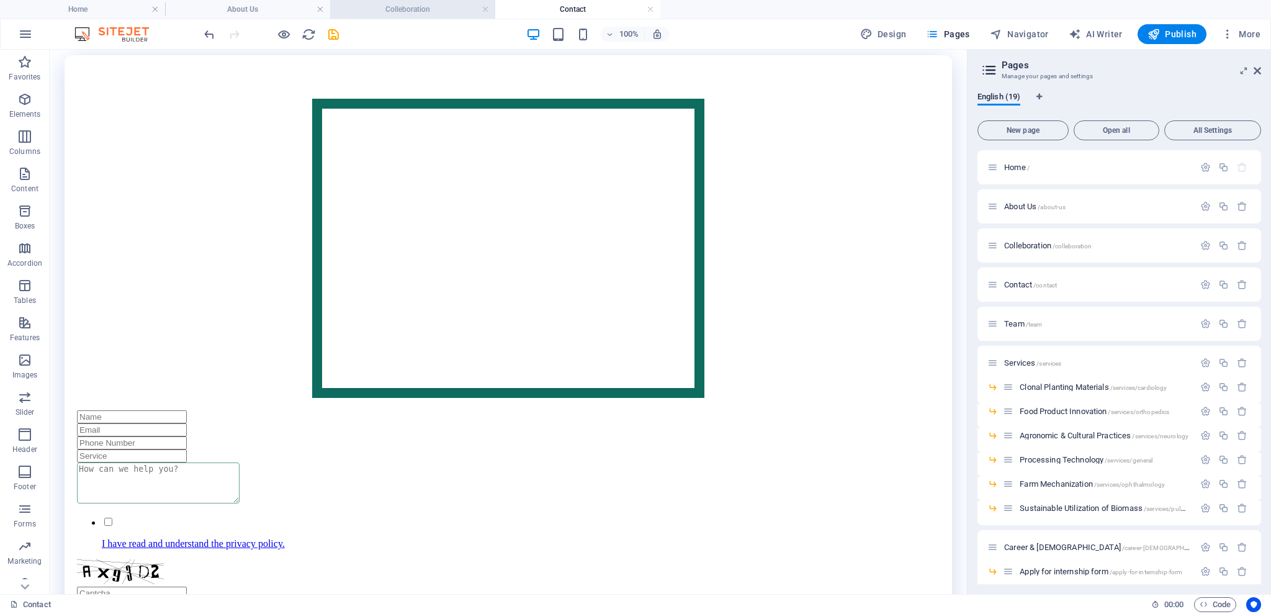
click at [423, 17] on li "Colleboration" at bounding box center [412, 9] width 165 height 19
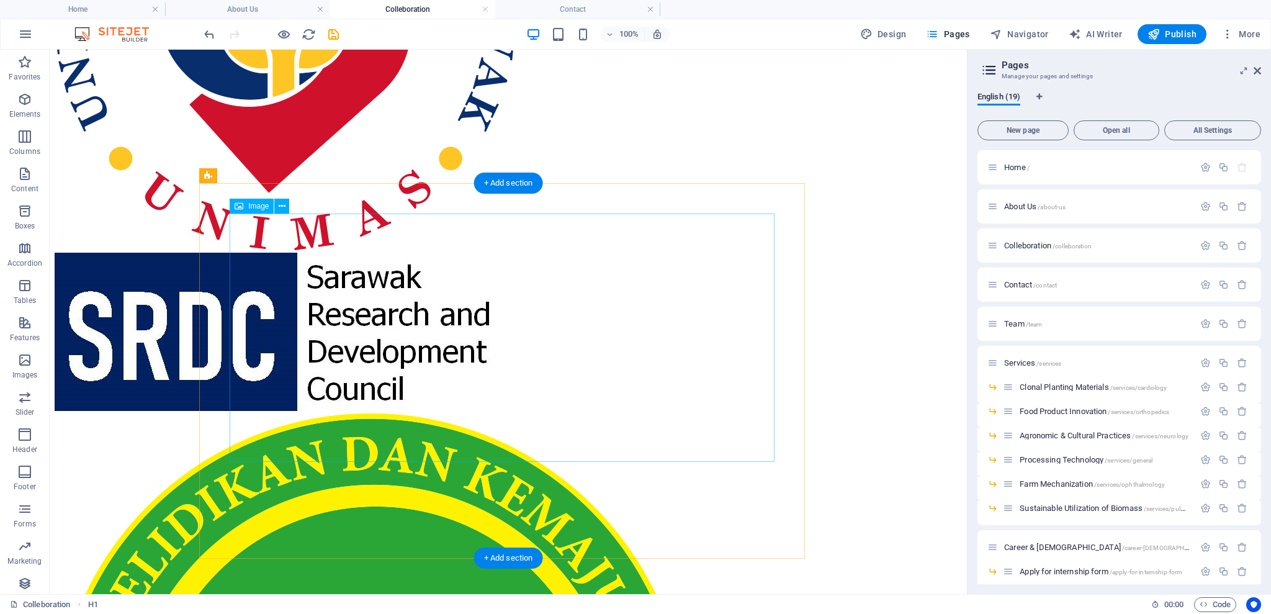
scroll to position [0, 0]
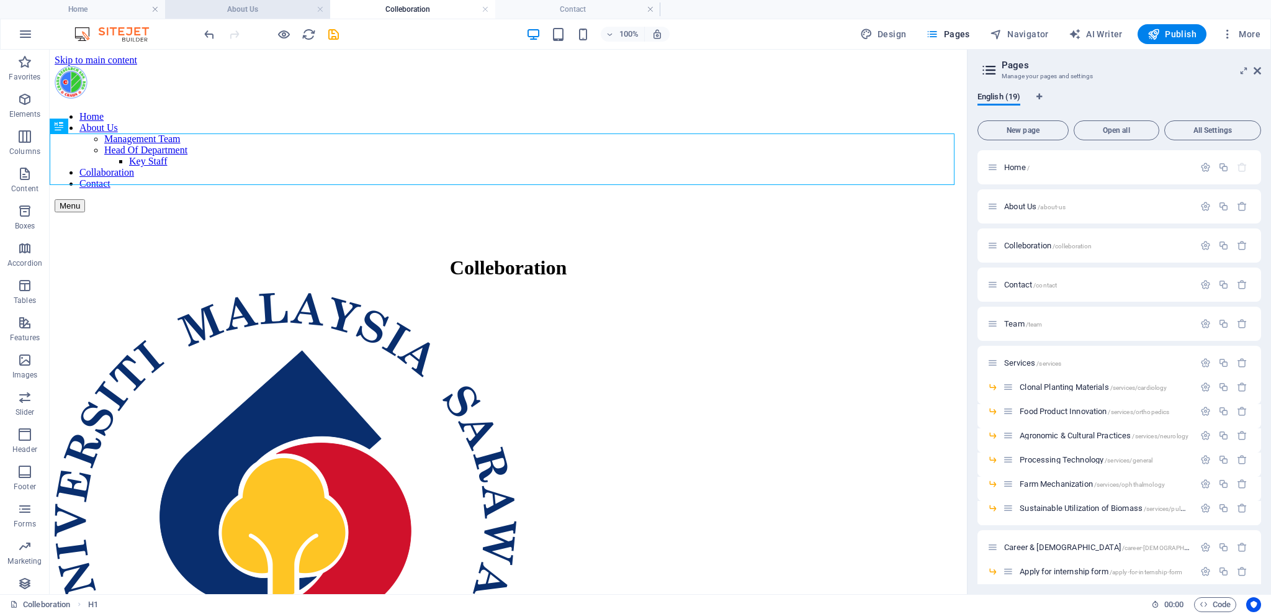
click at [238, 7] on h4 "About Us" at bounding box center [247, 9] width 165 height 14
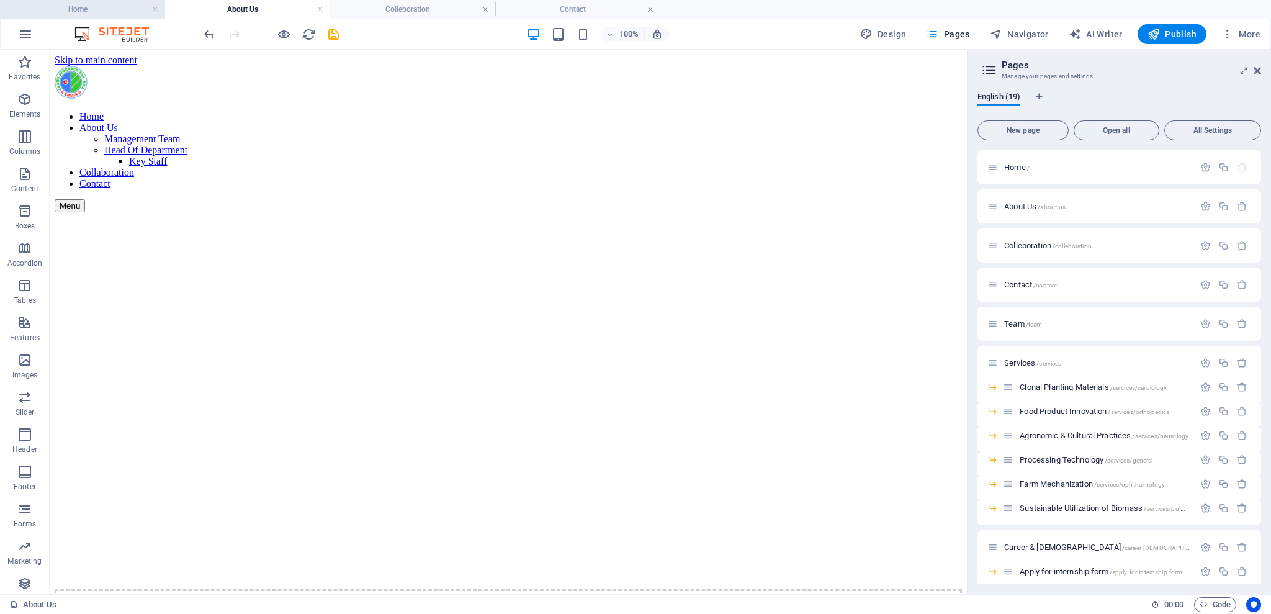
click at [111, 9] on h4 "Home" at bounding box center [82, 9] width 165 height 14
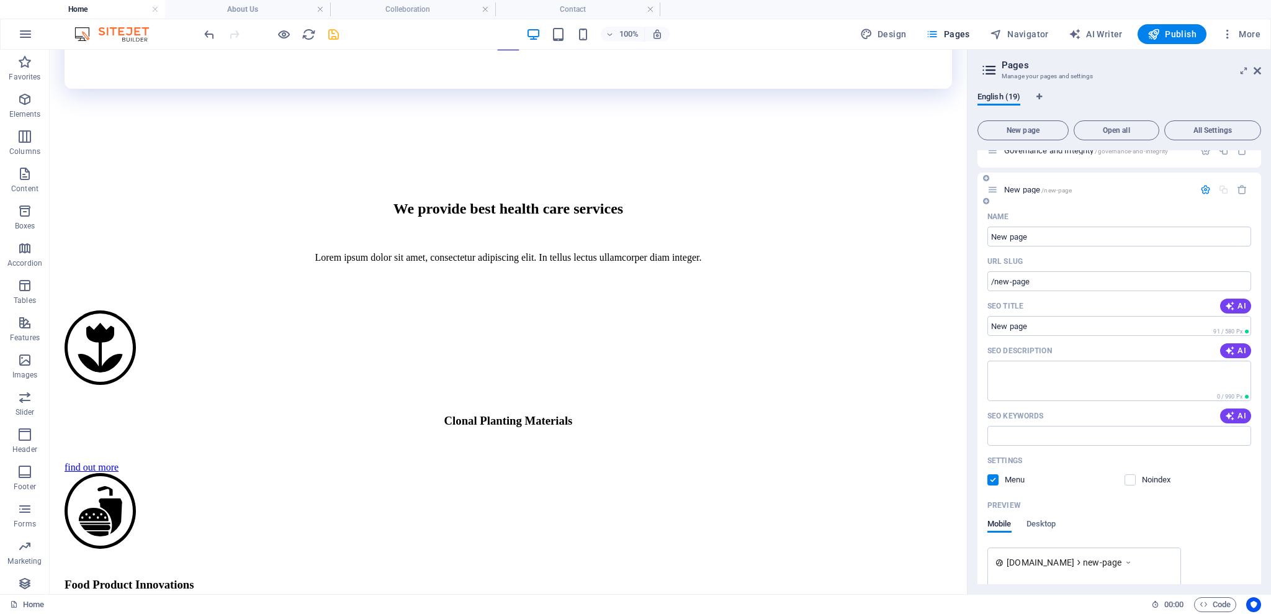
scroll to position [554, 0]
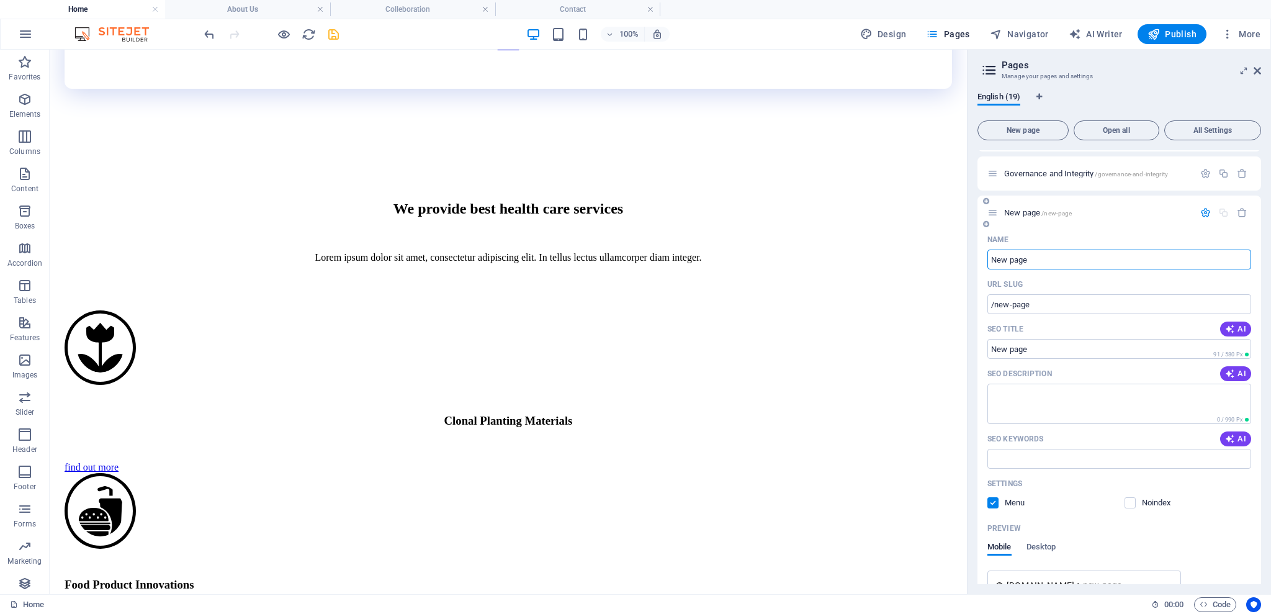
click at [1038, 266] on input "New page" at bounding box center [1119, 260] width 264 height 20
type input "Te"
type input "/t"
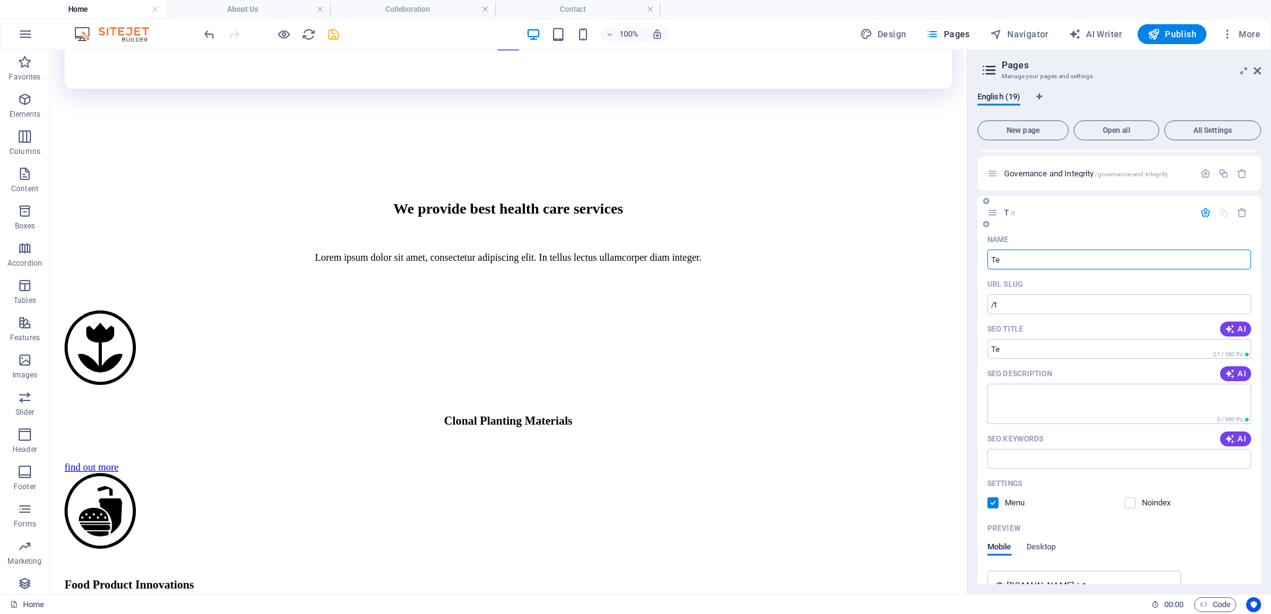
type input "Te"
type input "/te"
type input "TENDER & QUOTATION"
type input "/tender-quotation"
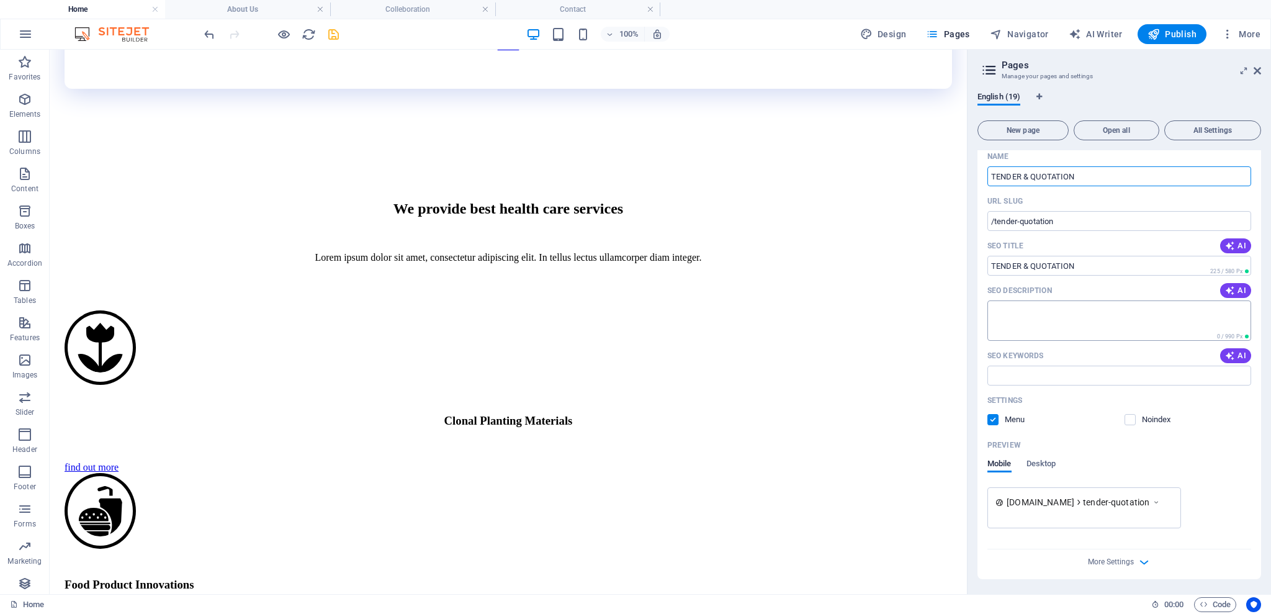
scroll to position [389, 0]
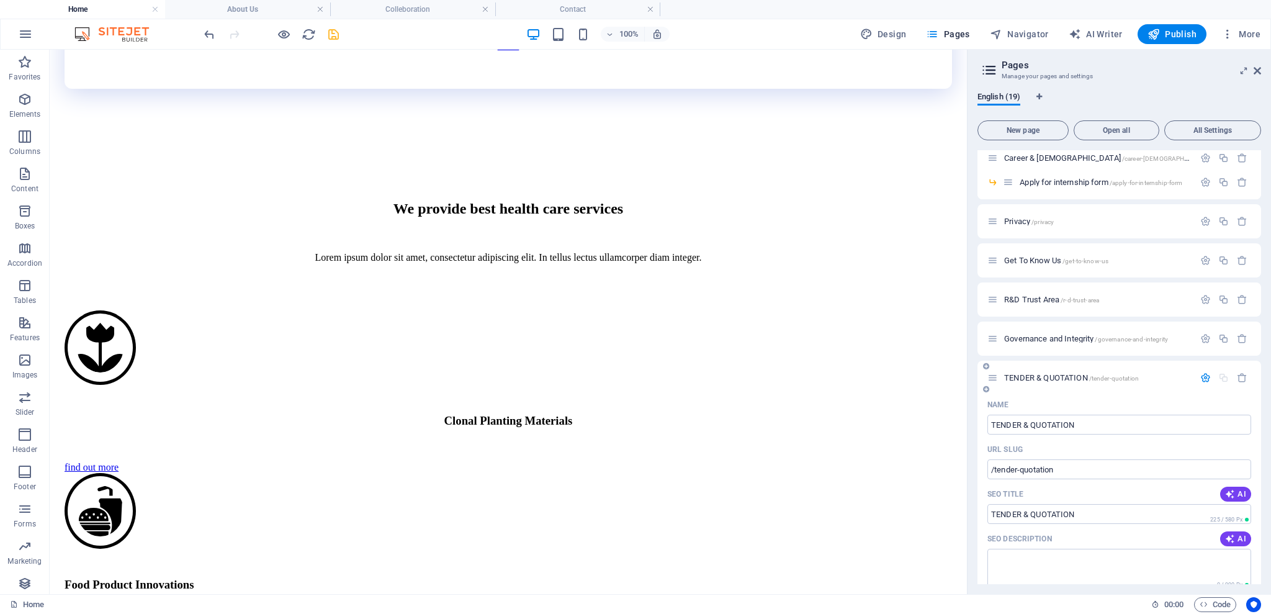
click at [1203, 378] on icon "button" at bounding box center [1205, 377] width 11 height 11
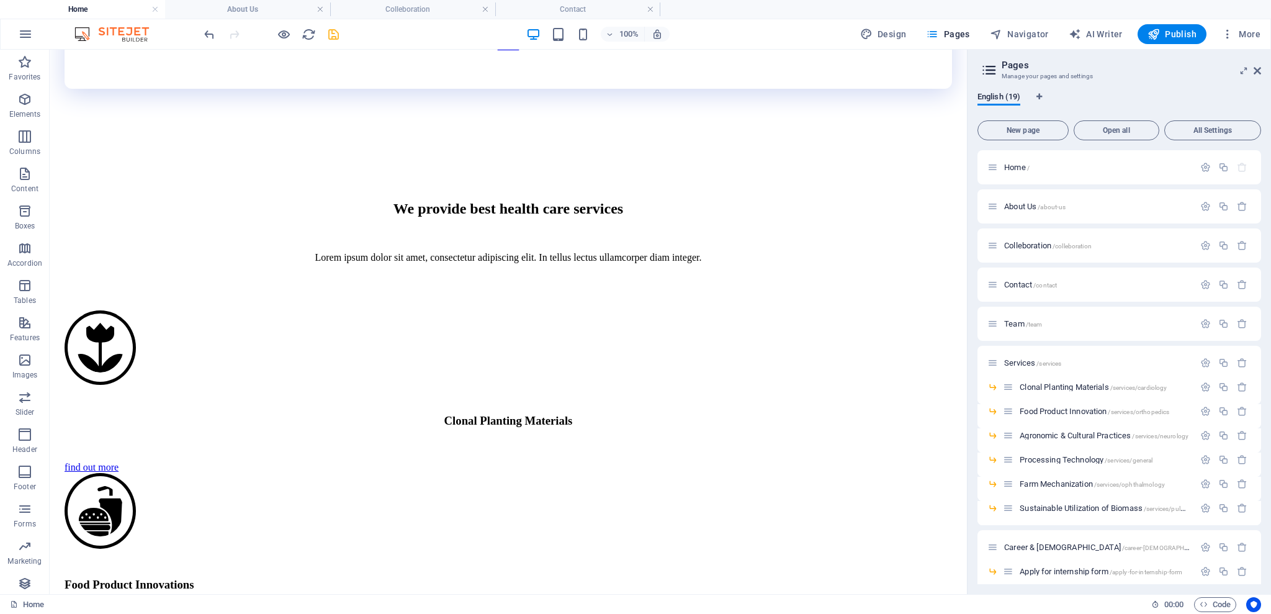
scroll to position [204, 0]
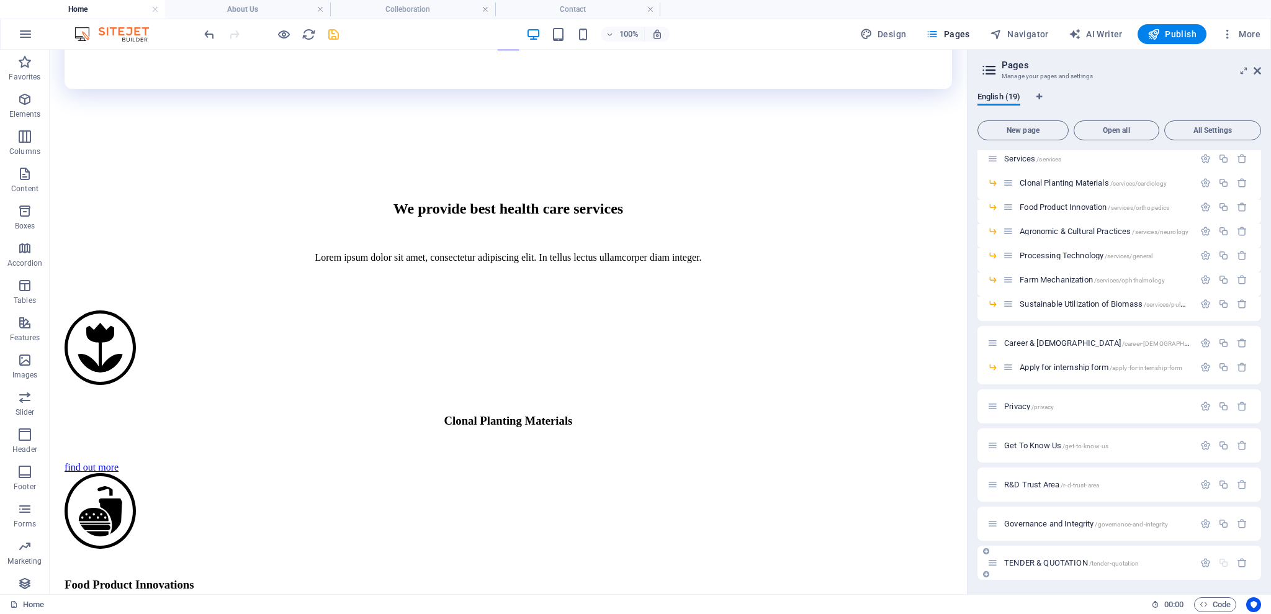
drag, startPoint x: 1057, startPoint y: 559, endPoint x: 1040, endPoint y: 544, distance: 22.4
click at [1043, 546] on div "TENDER & QUOTATION /tender-quotation" at bounding box center [1120, 563] width 284 height 34
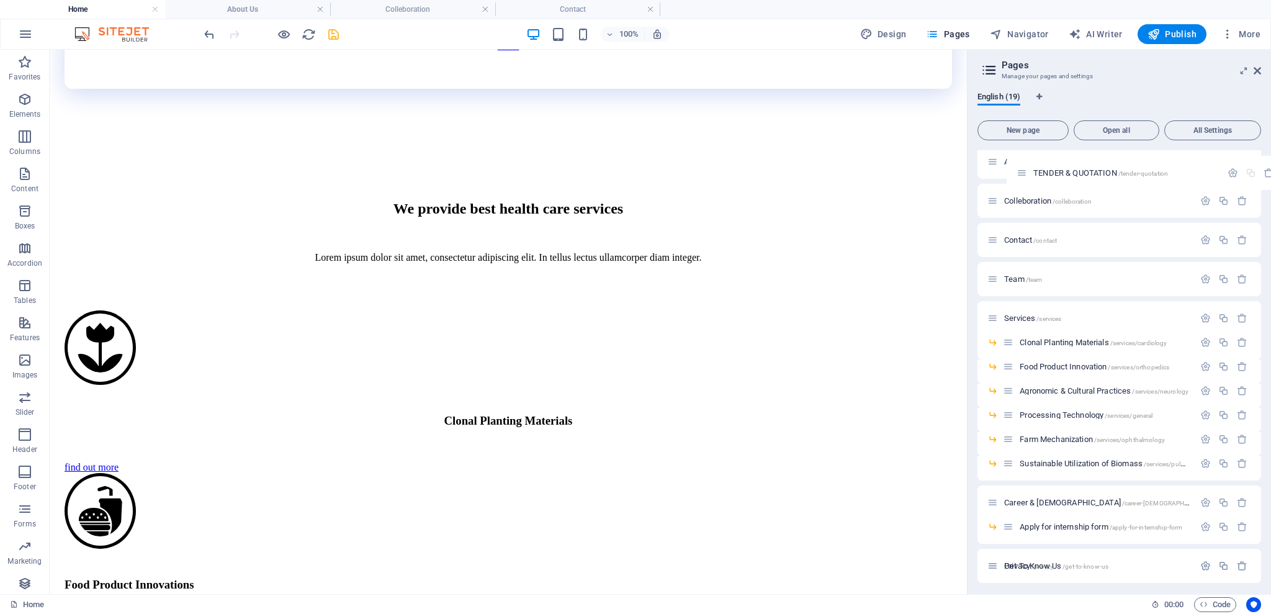
scroll to position [0, 0]
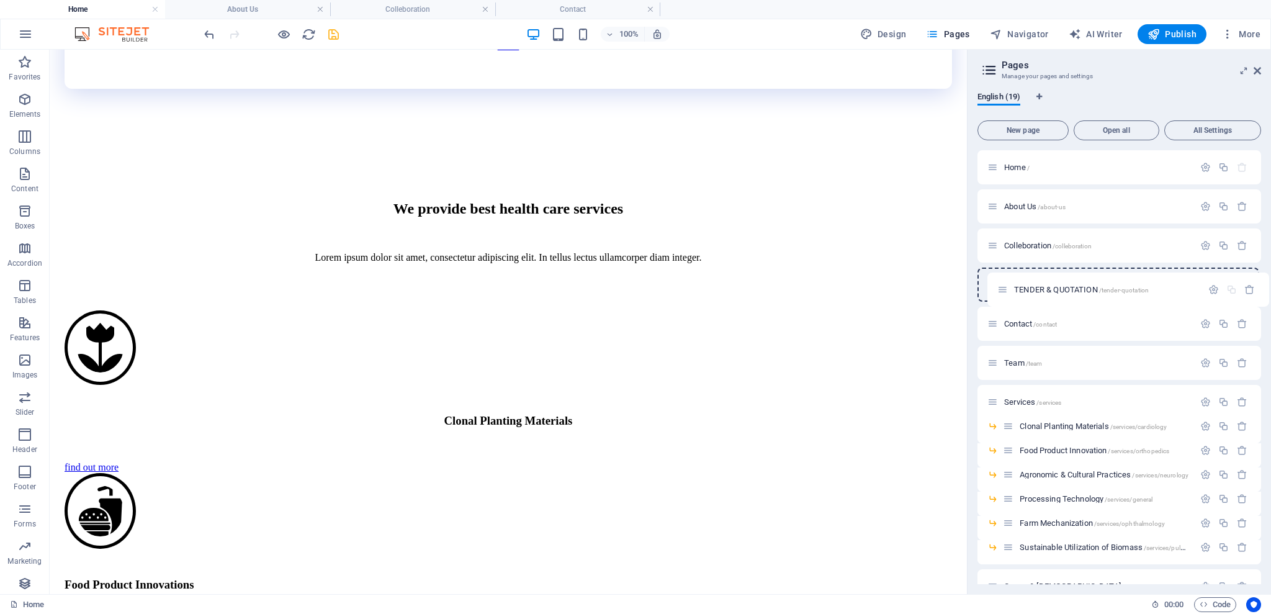
drag, startPoint x: 994, startPoint y: 565, endPoint x: 1003, endPoint y: 276, distance: 288.7
click at [1003, 276] on div "Home / About Us /about-us Colleboration /colleboration Contact /contact Team /t…" at bounding box center [1120, 467] width 284 height 634
click at [1065, 281] on span "TENDER & QUOTATION /tender-quotation" at bounding box center [1071, 284] width 135 height 9
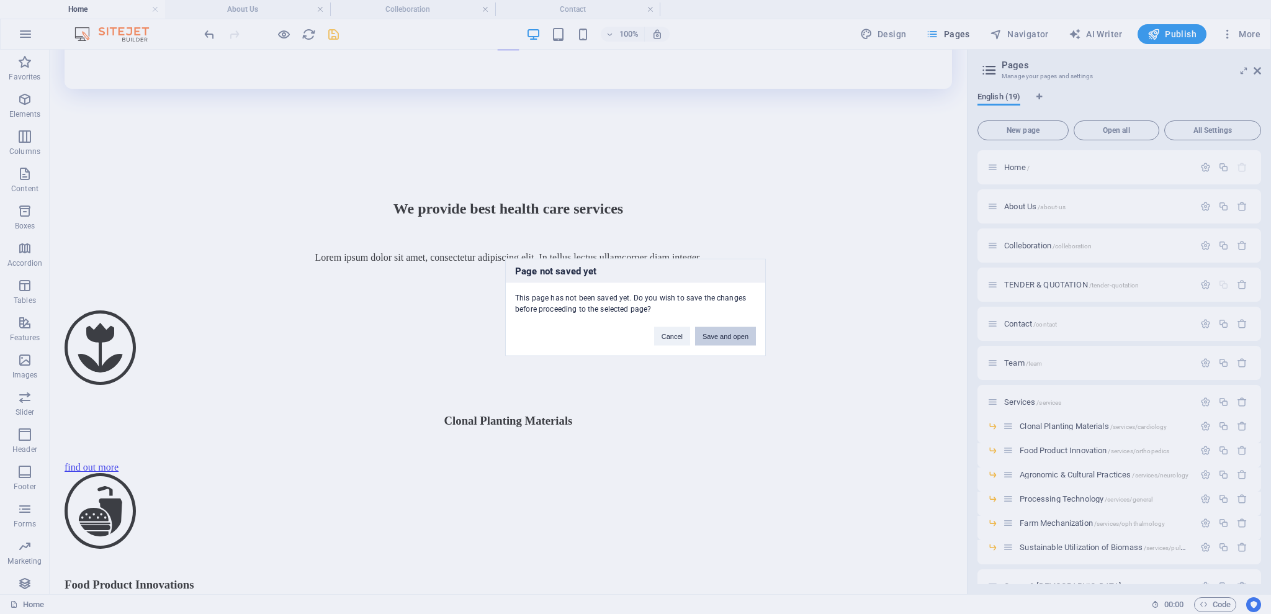
click at [741, 335] on button "Save and open" at bounding box center [725, 335] width 61 height 19
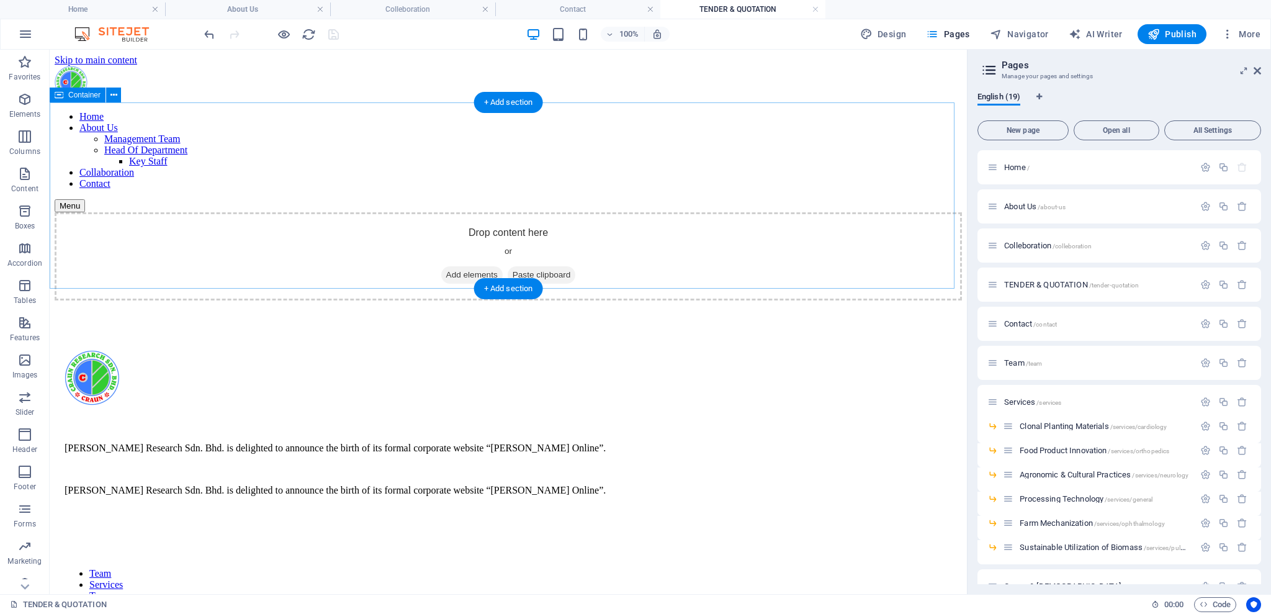
click at [73, 212] on div "Drop content here or Add elements Paste clipboard" at bounding box center [508, 256] width 907 height 88
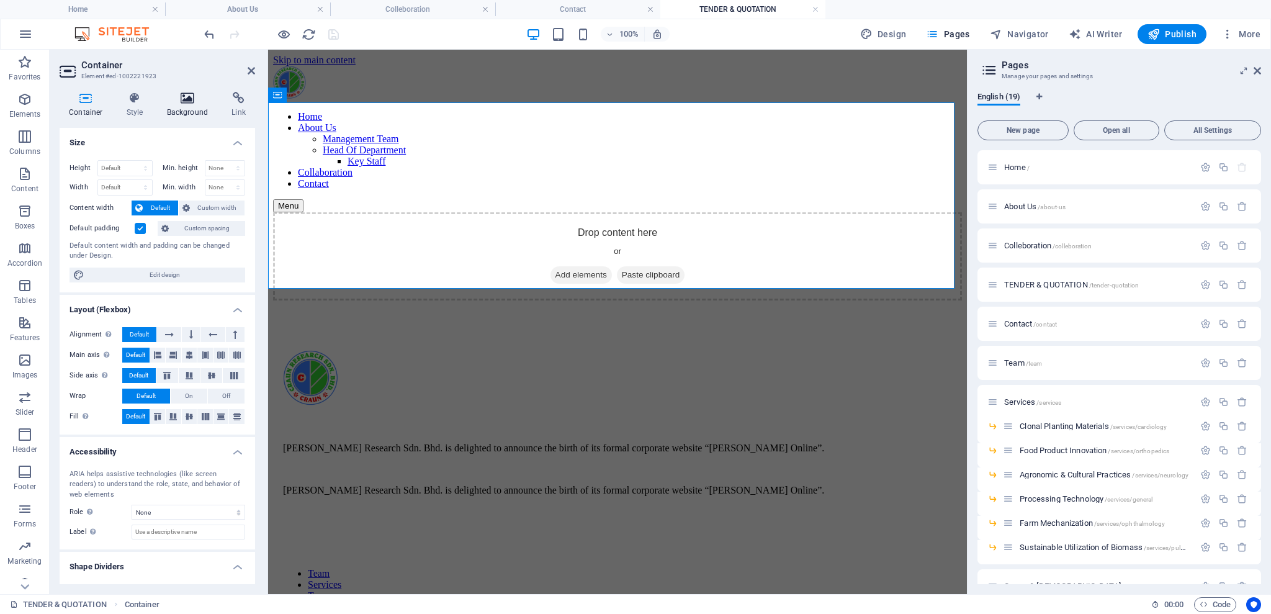
click at [173, 104] on icon at bounding box center [188, 98] width 60 height 12
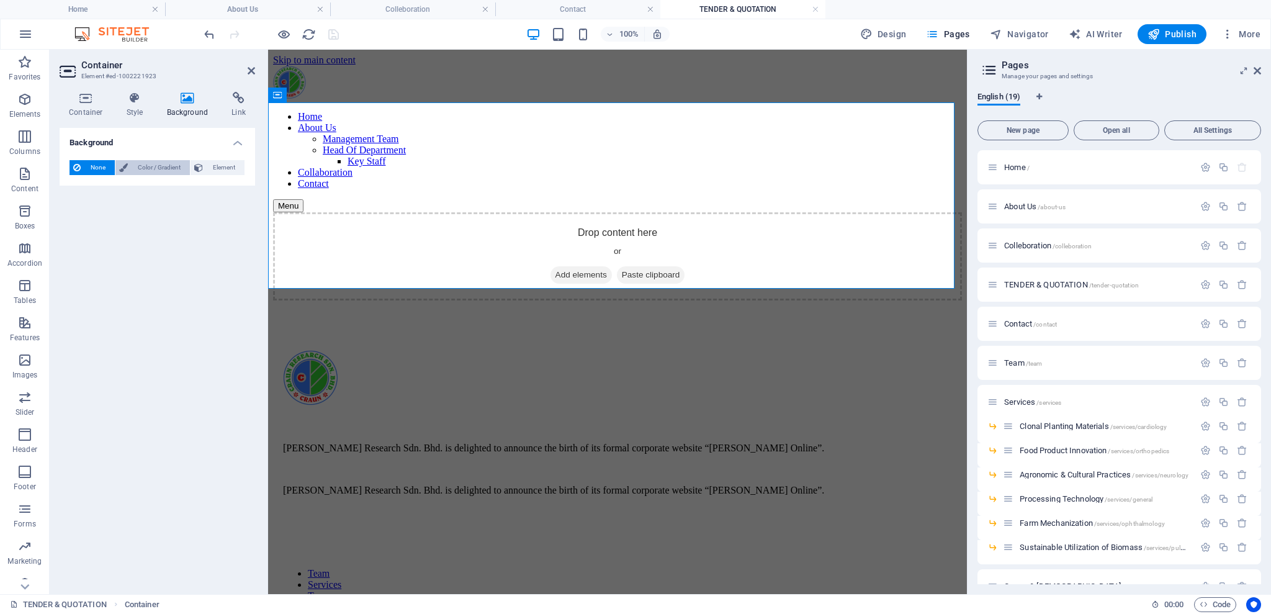
click at [164, 161] on span "Color / Gradient" at bounding box center [159, 167] width 55 height 15
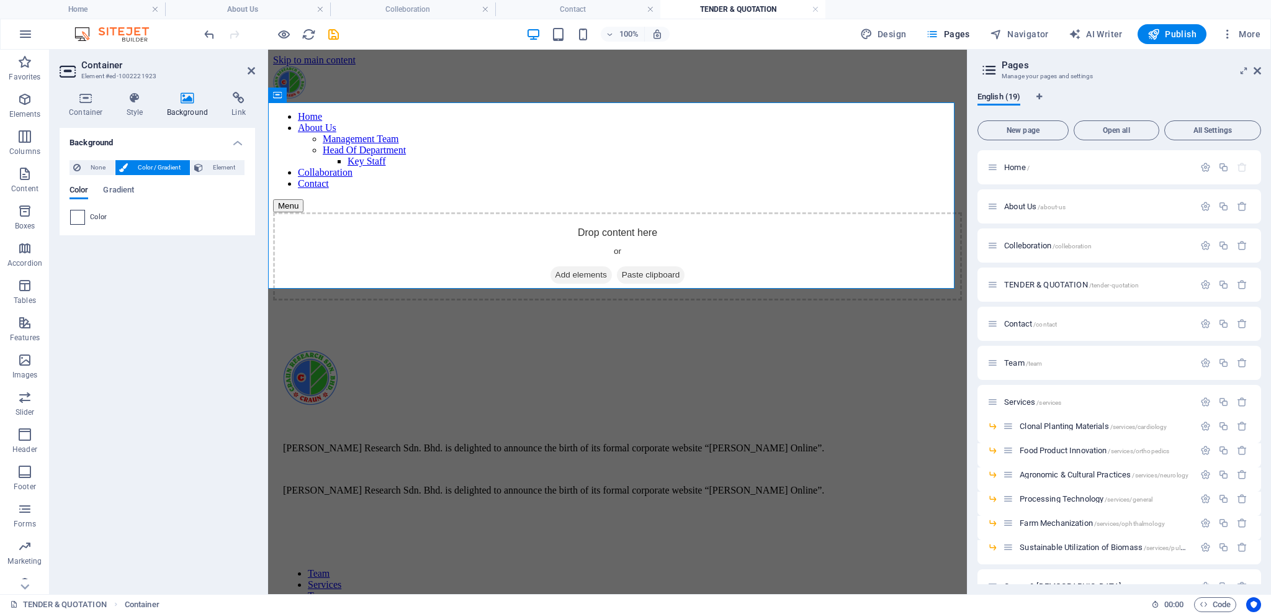
click at [81, 215] on span at bounding box center [78, 217] width 14 height 14
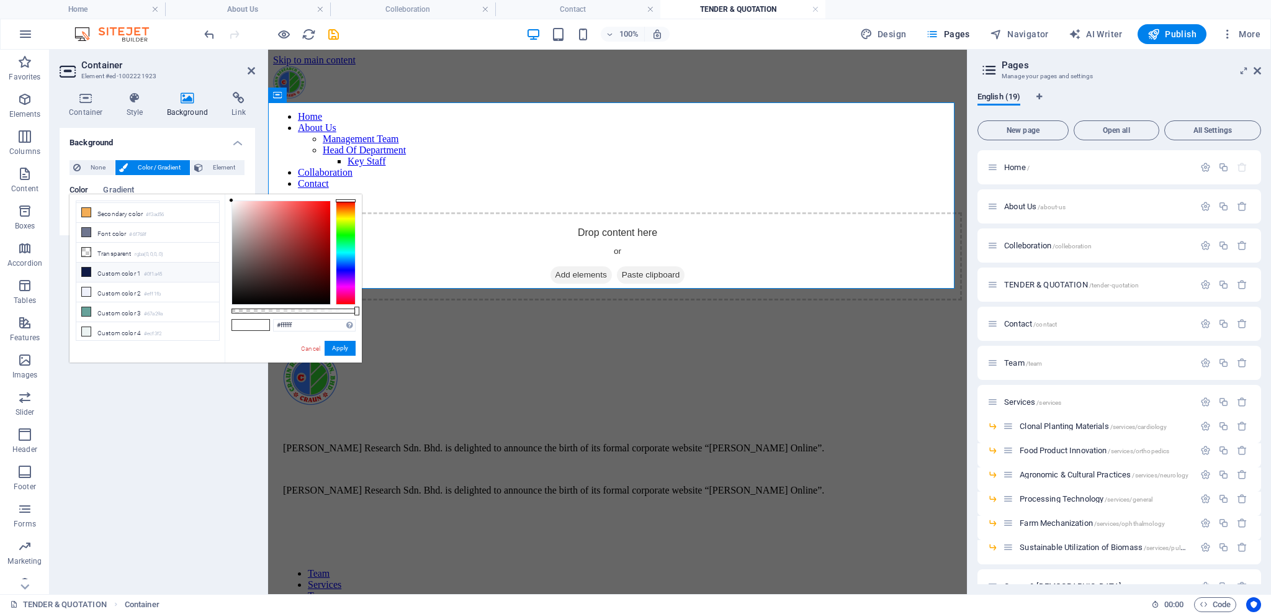
scroll to position [56, 0]
click at [86, 289] on icon at bounding box center [86, 293] width 9 height 9
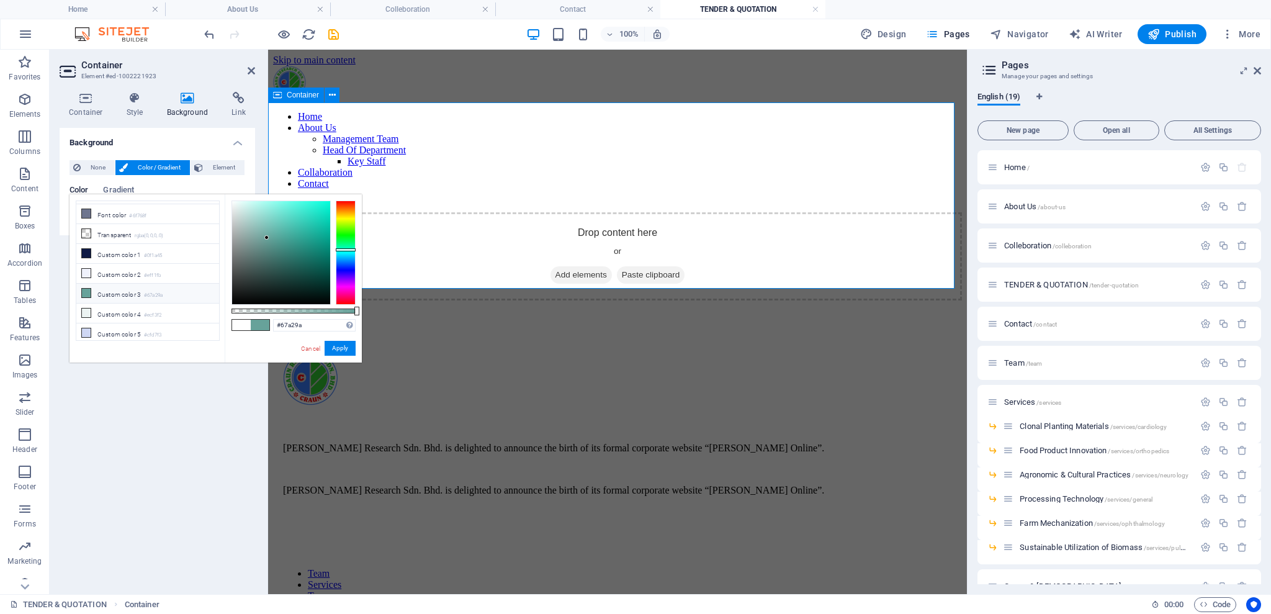
click at [407, 248] on div "Drop content here or Add elements Paste clipboard" at bounding box center [617, 256] width 689 height 88
click at [86, 328] on icon at bounding box center [86, 332] width 9 height 9
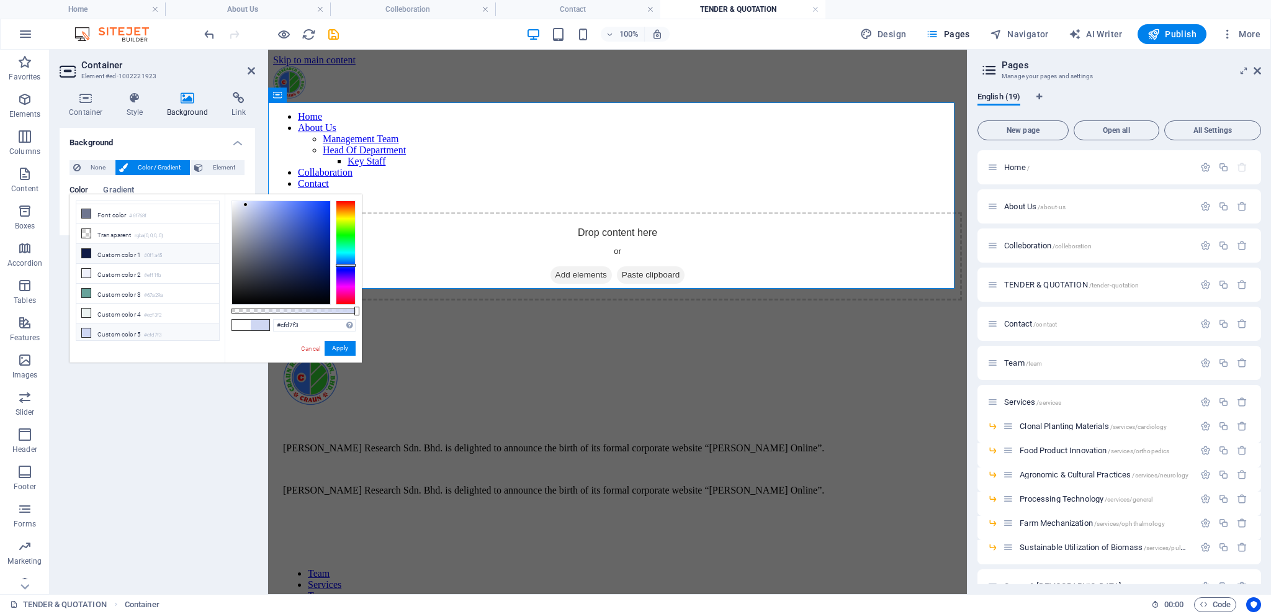
click at [88, 256] on span at bounding box center [86, 253] width 10 height 10
click at [84, 304] on li "Custom color 4 #ecf3f2" at bounding box center [147, 314] width 143 height 20
click at [91, 294] on span at bounding box center [86, 293] width 10 height 10
type input "#67a29a"
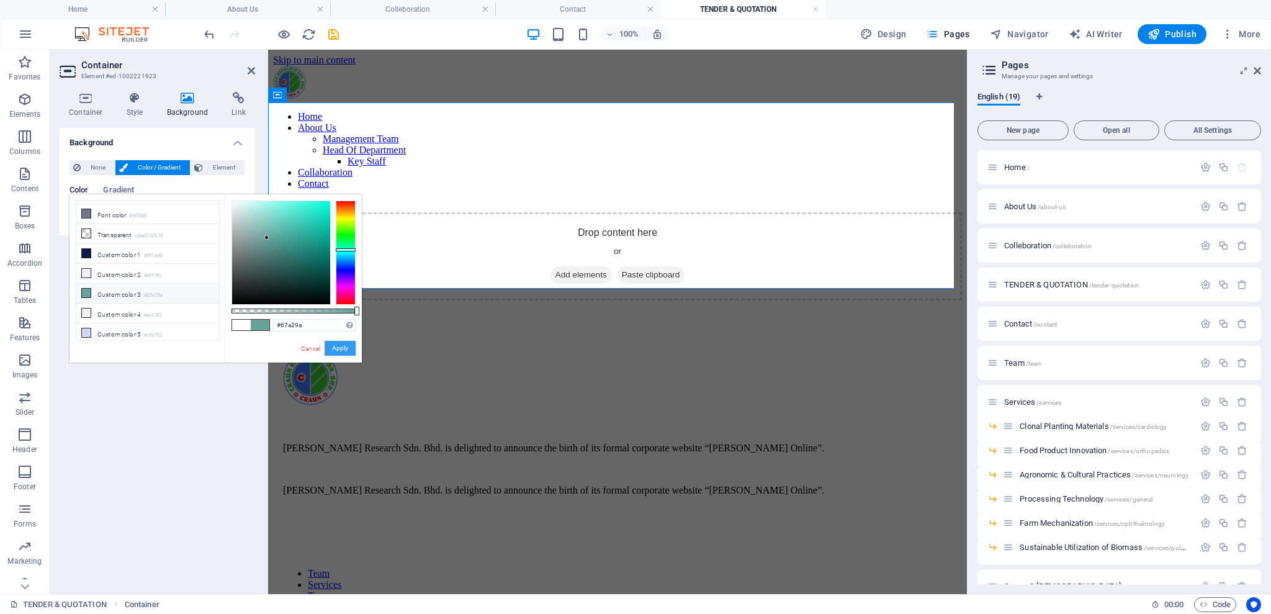
click at [340, 341] on button "Apply" at bounding box center [340, 348] width 31 height 15
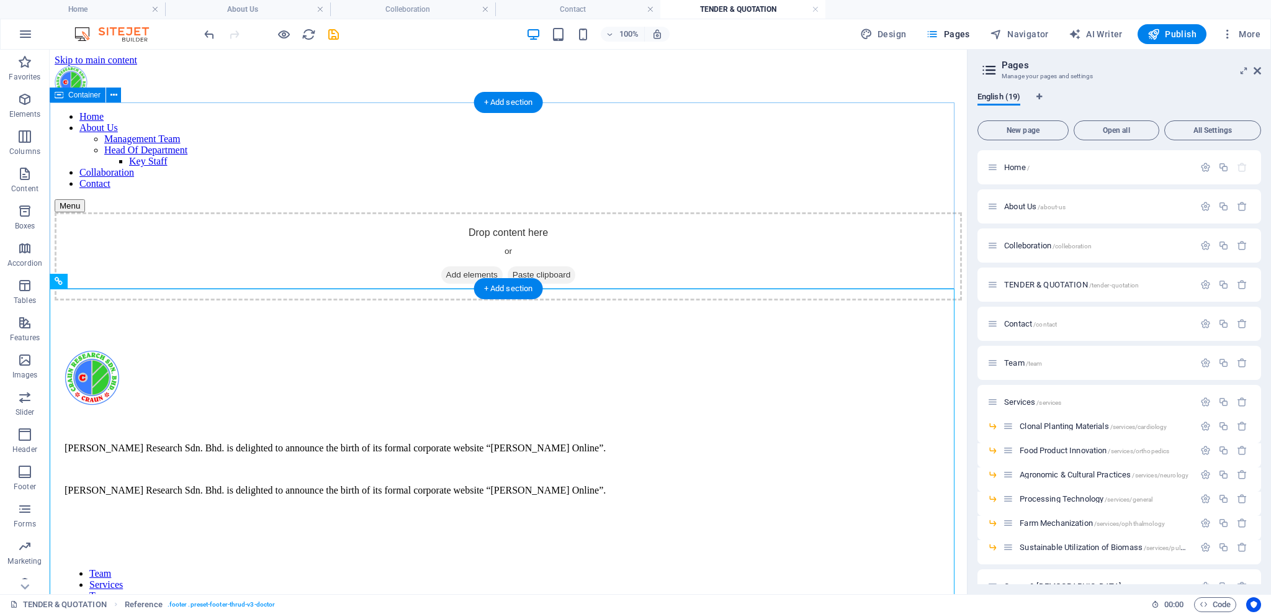
click at [131, 212] on div "Drop content here or Add elements Paste clipboard" at bounding box center [508, 256] width 907 height 88
click at [132, 212] on div "Drop content here or Add elements Paste clipboard" at bounding box center [508, 256] width 907 height 88
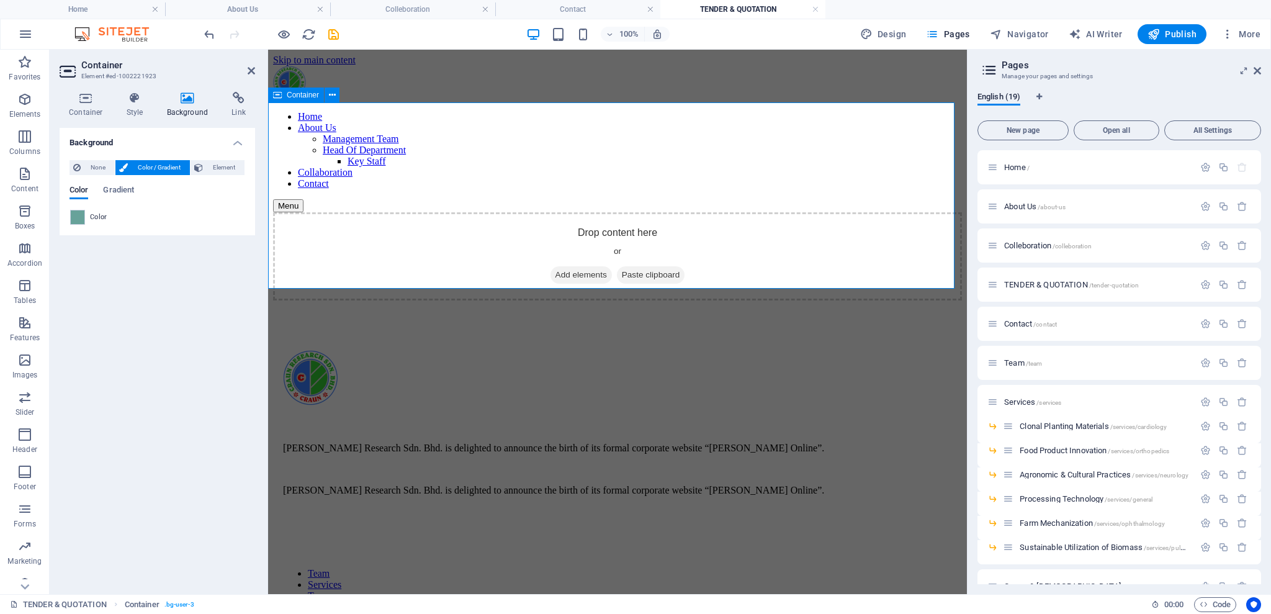
click at [574, 212] on div "Drop content here or Add elements Paste clipboard" at bounding box center [617, 256] width 689 height 88
click at [572, 266] on span "Add elements" at bounding box center [581, 274] width 61 height 17
click at [21, 285] on icon "button" at bounding box center [24, 285] width 15 height 15
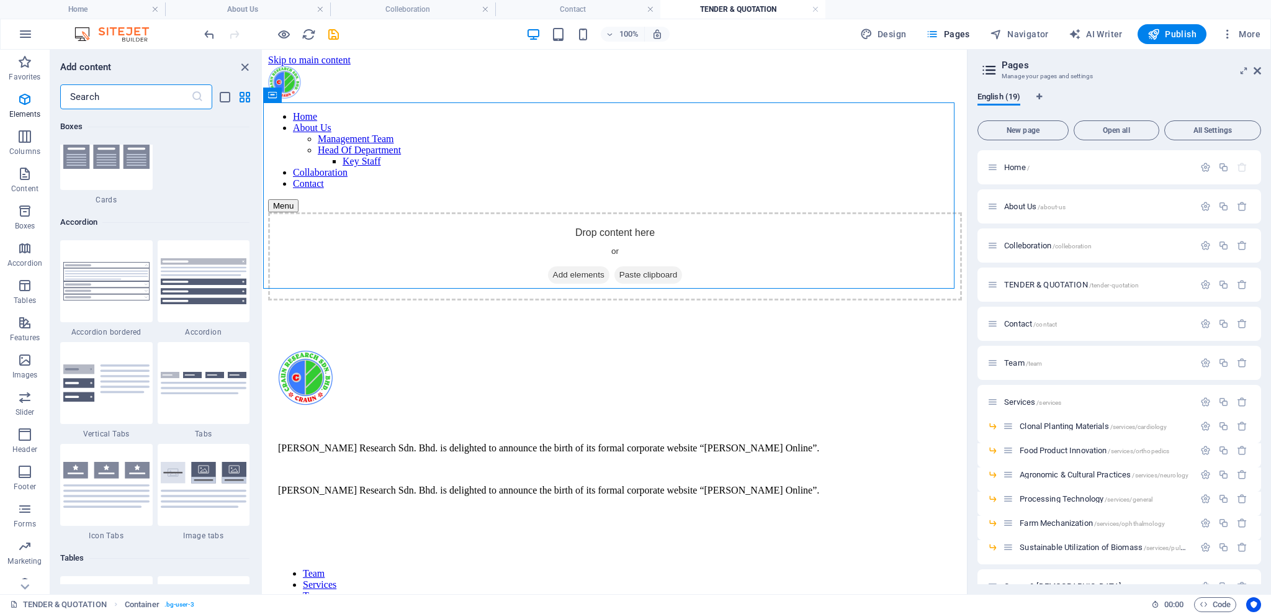
scroll to position [4298, 0]
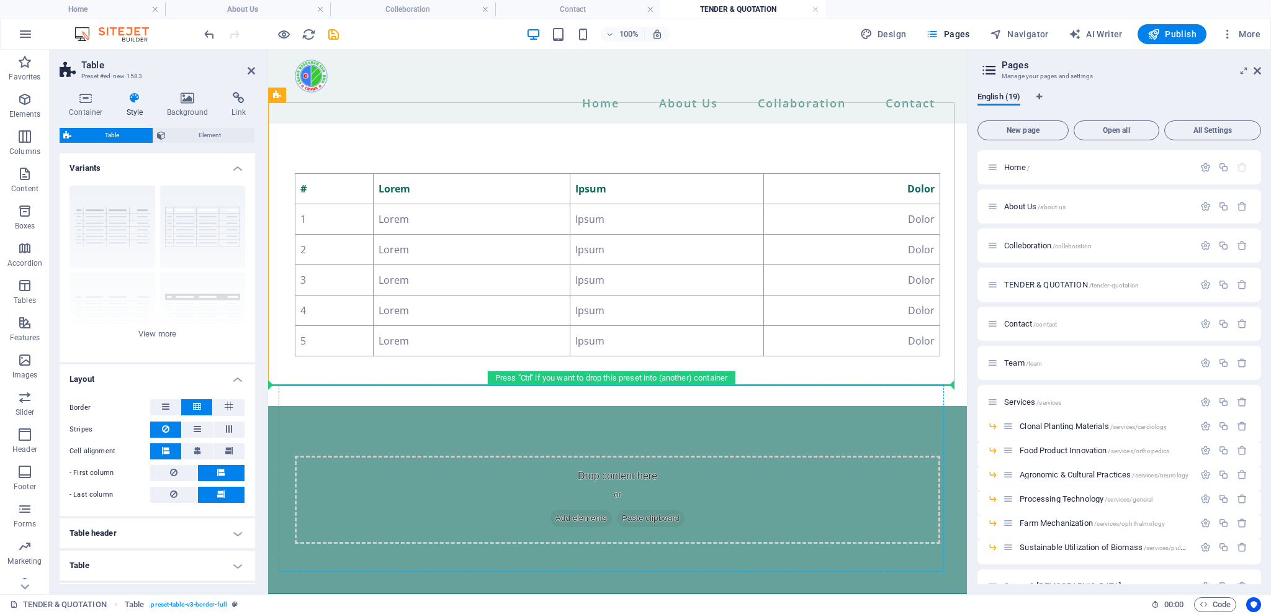
drag, startPoint x: 551, startPoint y: 145, endPoint x: 353, endPoint y: 461, distance: 373.4
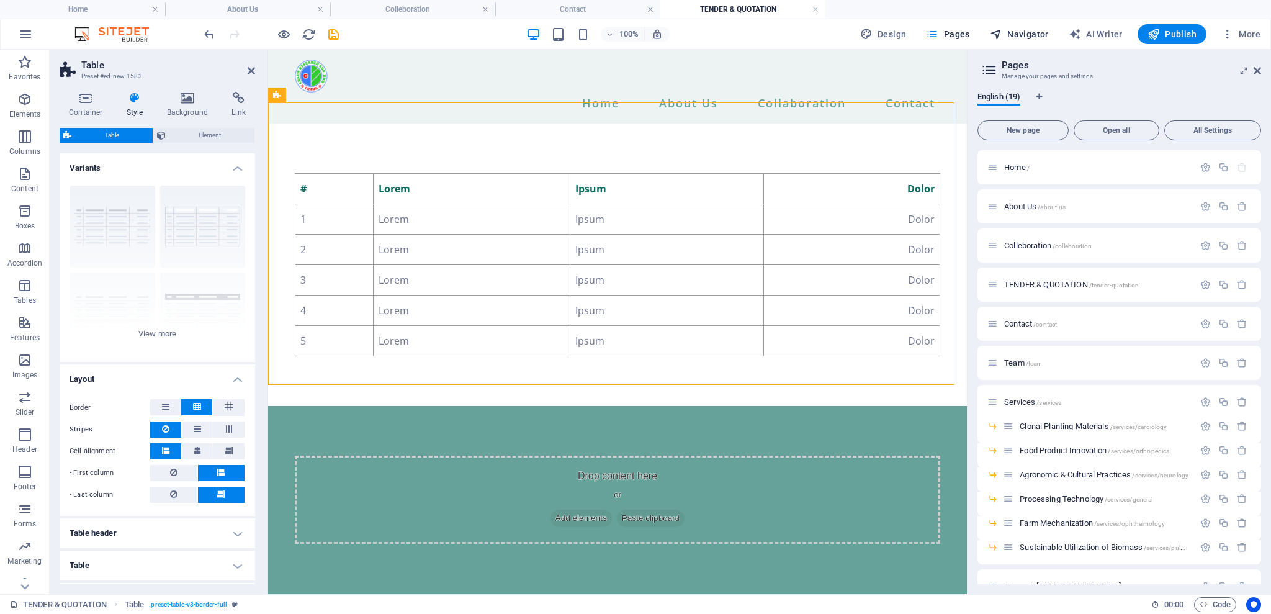
click at [1011, 29] on span "Navigator" at bounding box center [1019, 34] width 59 height 12
select select "18100348-en"
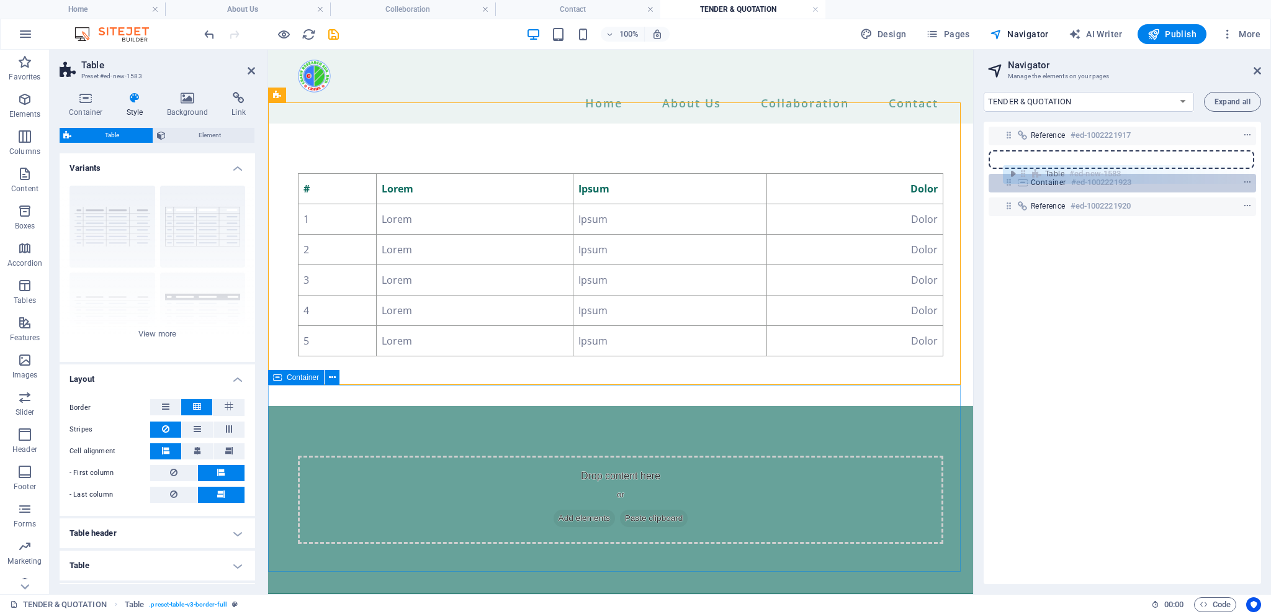
drag, startPoint x: 1010, startPoint y: 159, endPoint x: 1025, endPoint y: 177, distance: 23.4
click at [1025, 177] on div "Reference #ed-1002221917 Table #ed-new-1583 Container #ed-1002221923 Reference …" at bounding box center [1122, 353] width 277 height 462
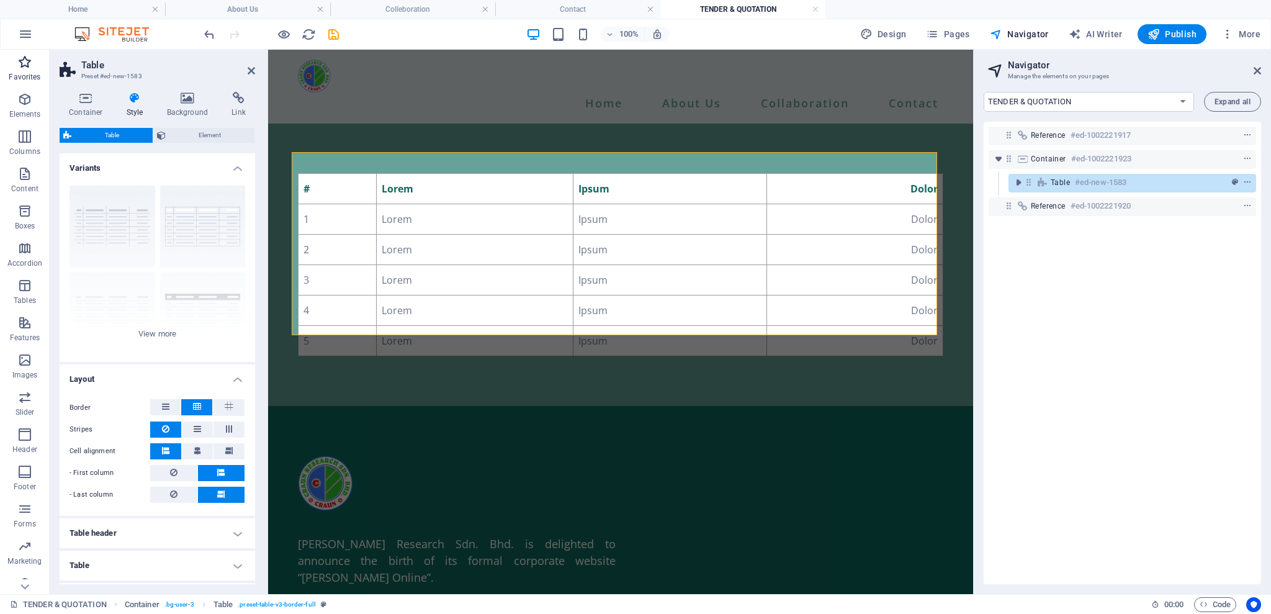
click at [32, 70] on span "Favorites" at bounding box center [25, 70] width 50 height 30
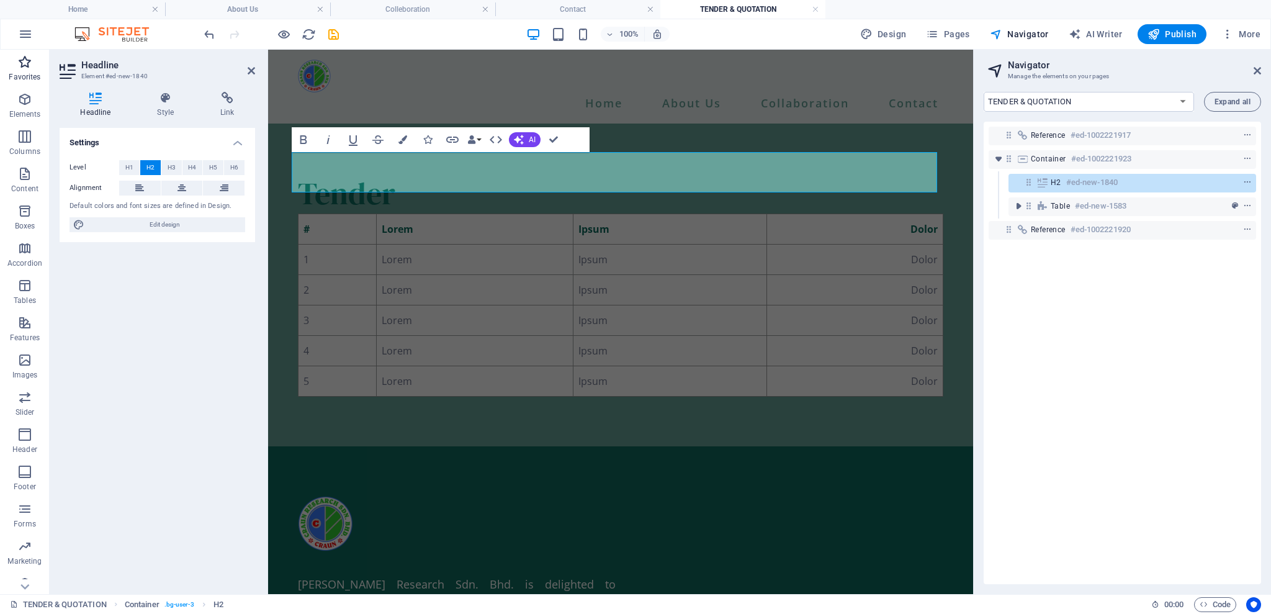
click at [33, 66] on span "Favorites" at bounding box center [25, 70] width 50 height 30
click at [21, 60] on icon "button" at bounding box center [24, 62] width 15 height 15
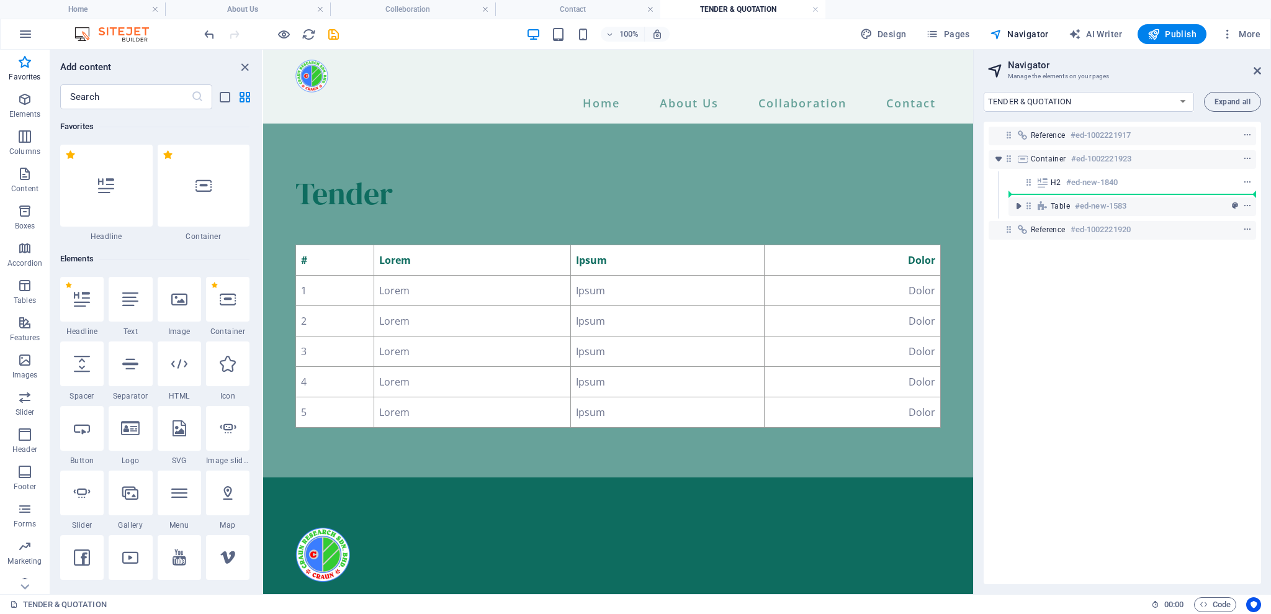
select select "px"
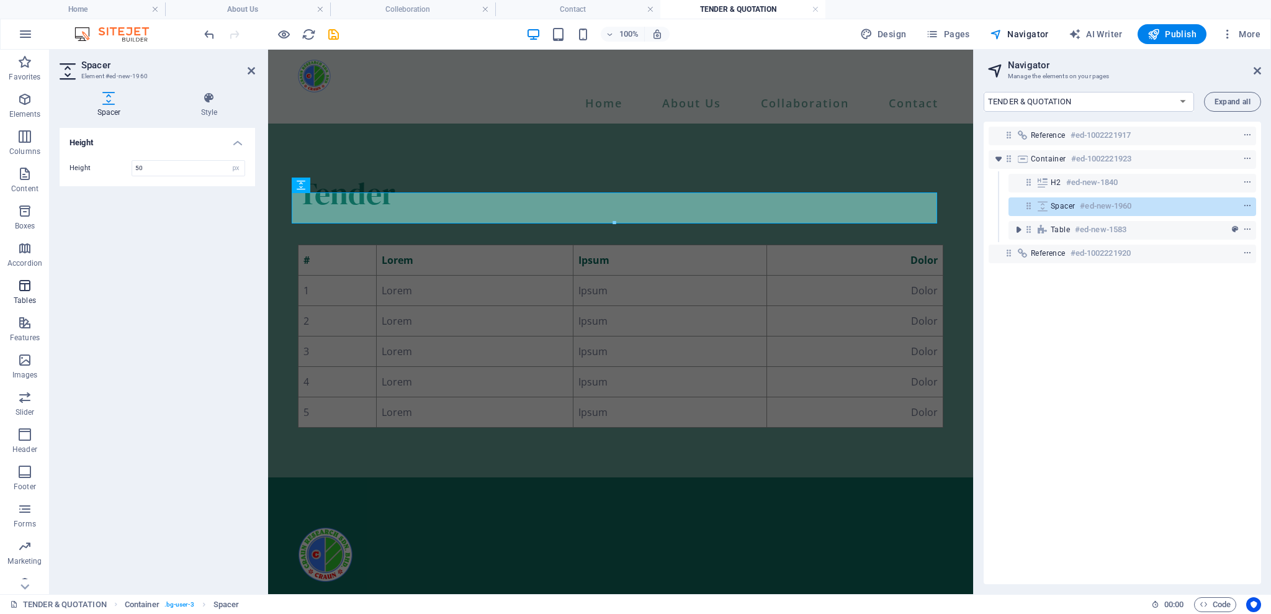
click at [21, 289] on icon "button" at bounding box center [24, 285] width 15 height 15
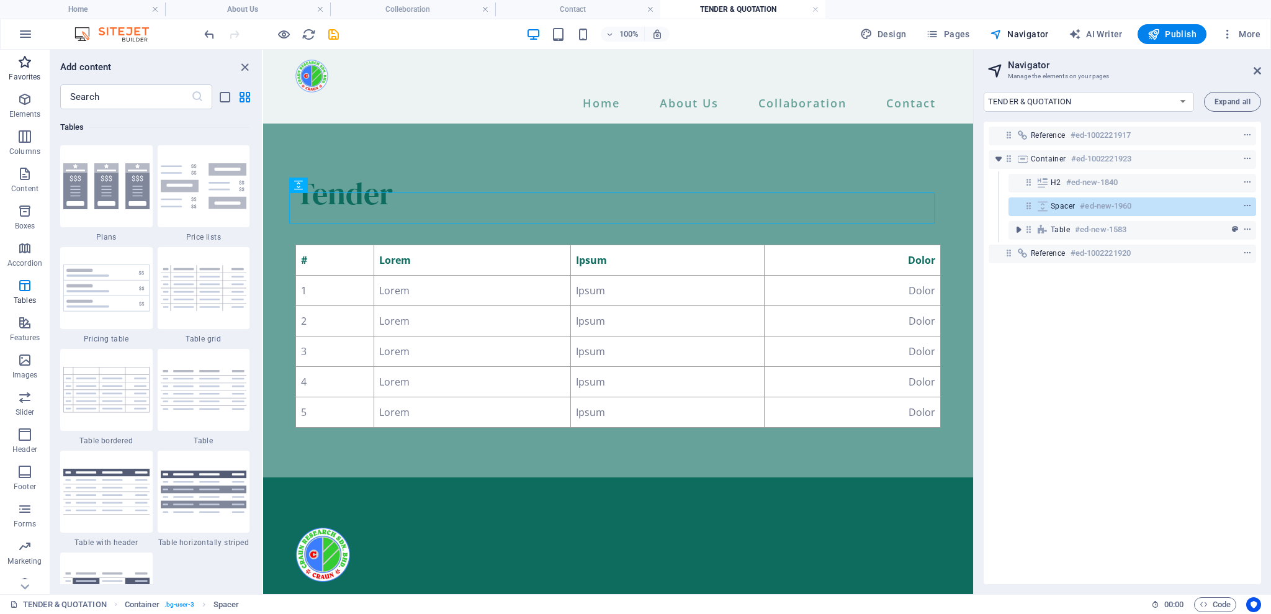
click at [24, 50] on button "Favorites" at bounding box center [25, 68] width 50 height 37
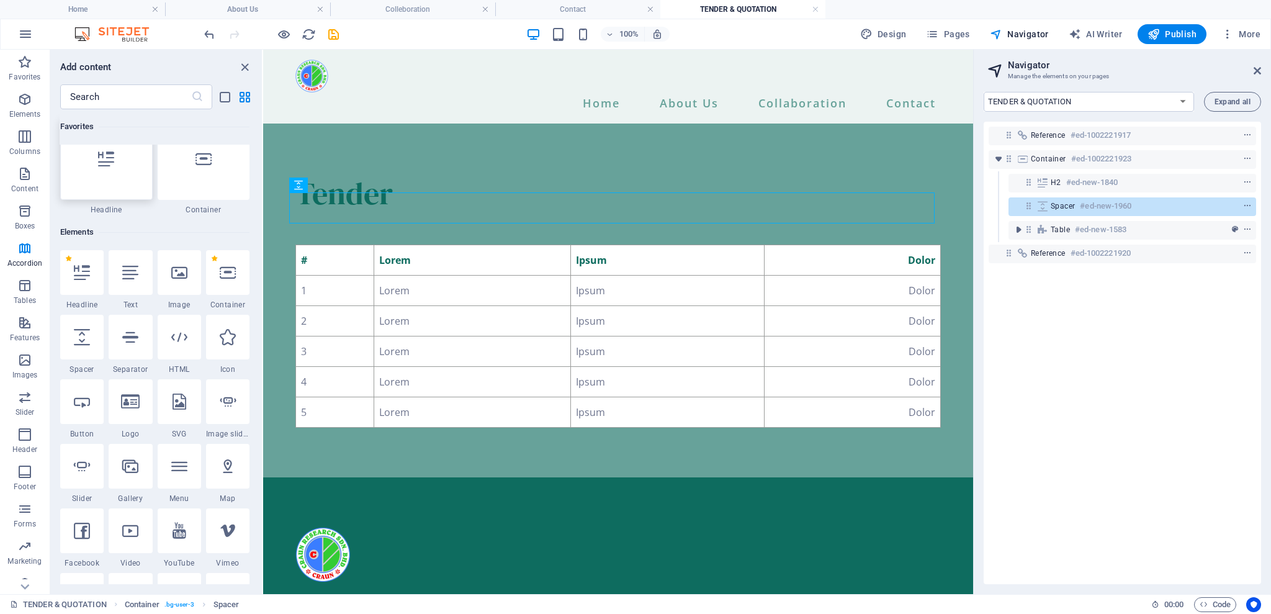
scroll to position [0, 0]
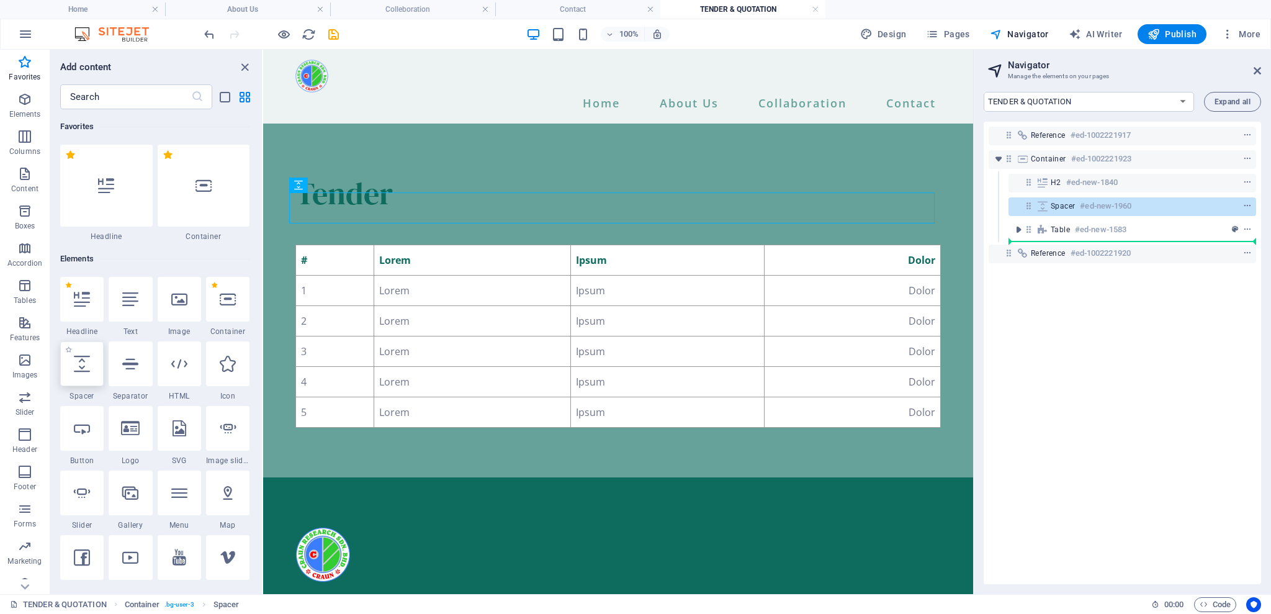
select select "px"
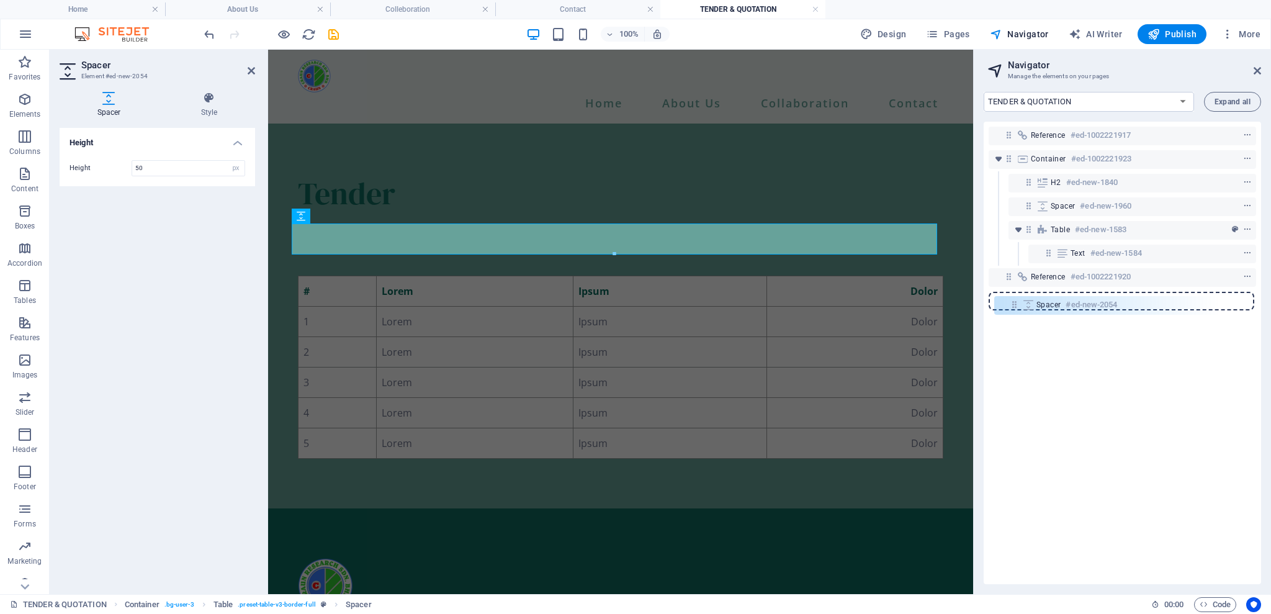
drag, startPoint x: 1048, startPoint y: 254, endPoint x: 1011, endPoint y: 308, distance: 65.2
click at [1011, 308] on div "Reference #ed-1002221917 Container #ed-1002221923 H2 #ed-new-1840 Spacer #ed-ne…" at bounding box center [1122, 353] width 277 height 462
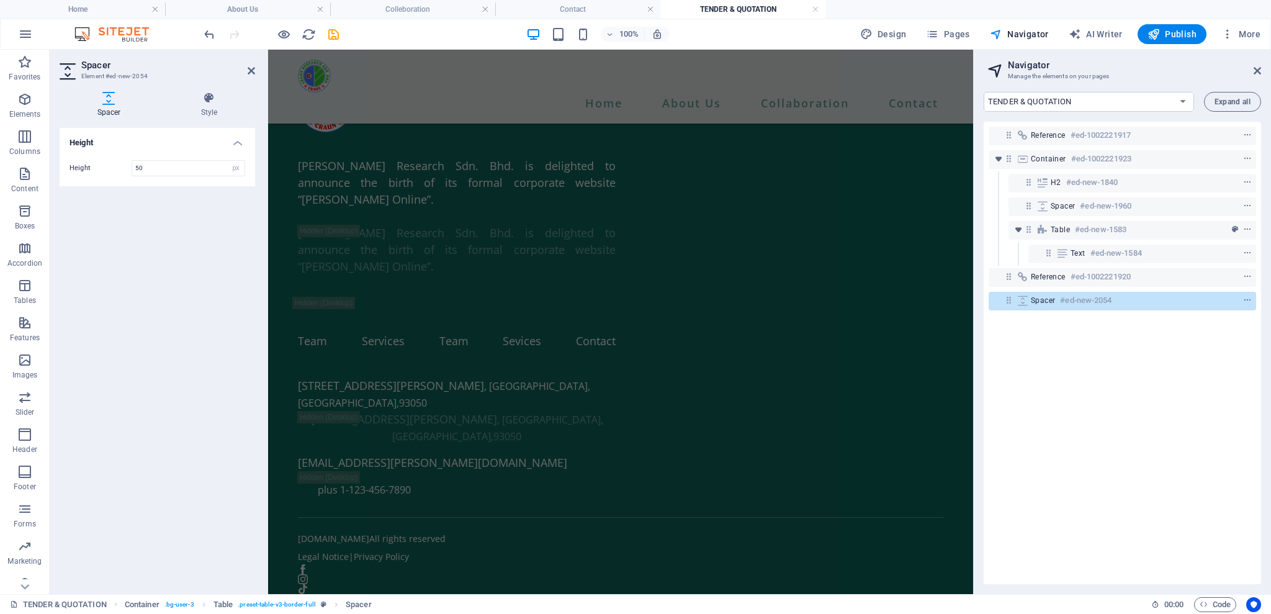
scroll to position [518, 0]
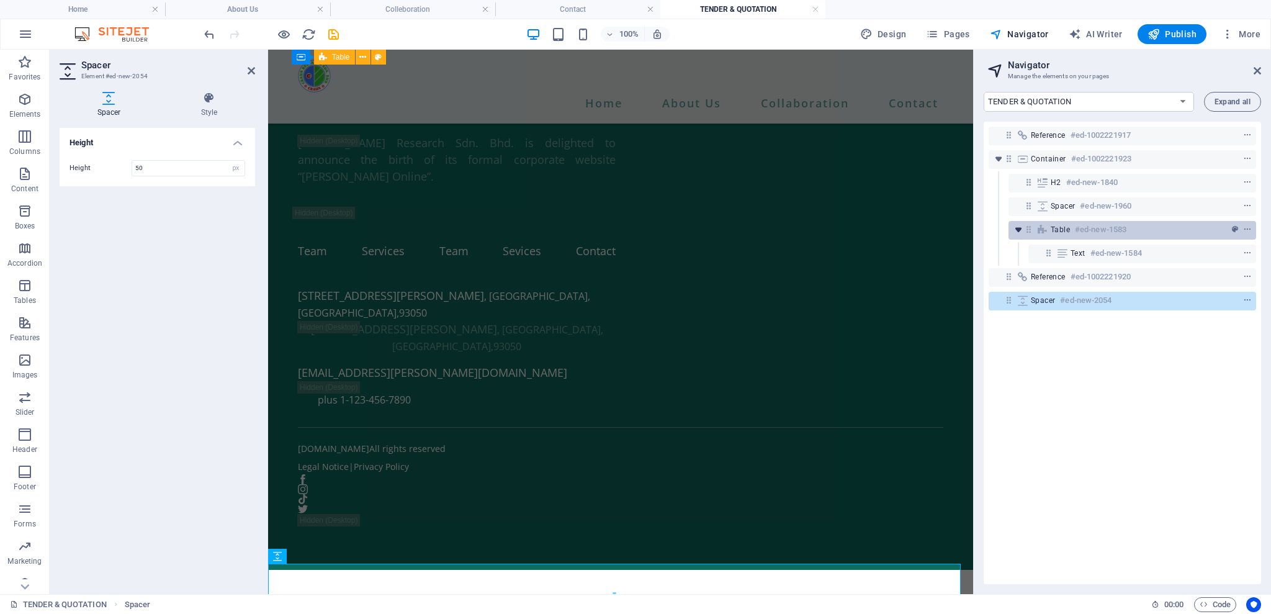
click at [1023, 232] on icon "toggle-expand" at bounding box center [1018, 229] width 12 height 12
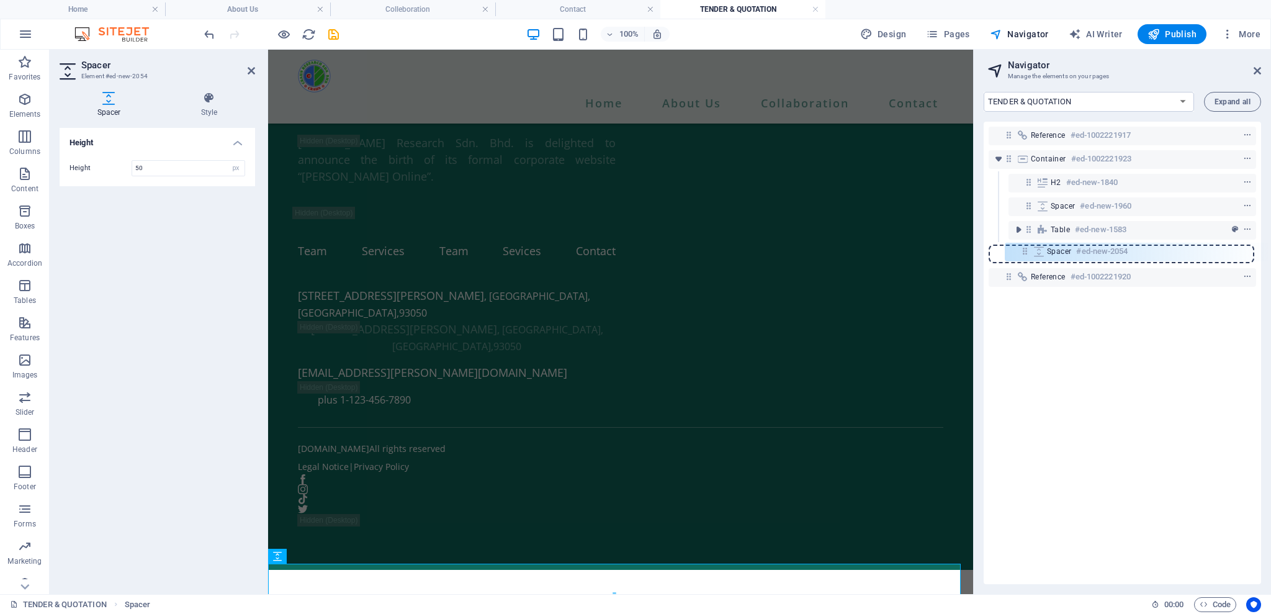
drag, startPoint x: 1010, startPoint y: 278, endPoint x: 1028, endPoint y: 256, distance: 28.6
click at [1031, 250] on div "Reference #ed-1002221917 Container #ed-1002221923 H2 #ed-new-1840 Spacer #ed-ne…" at bounding box center [1122, 353] width 277 height 462
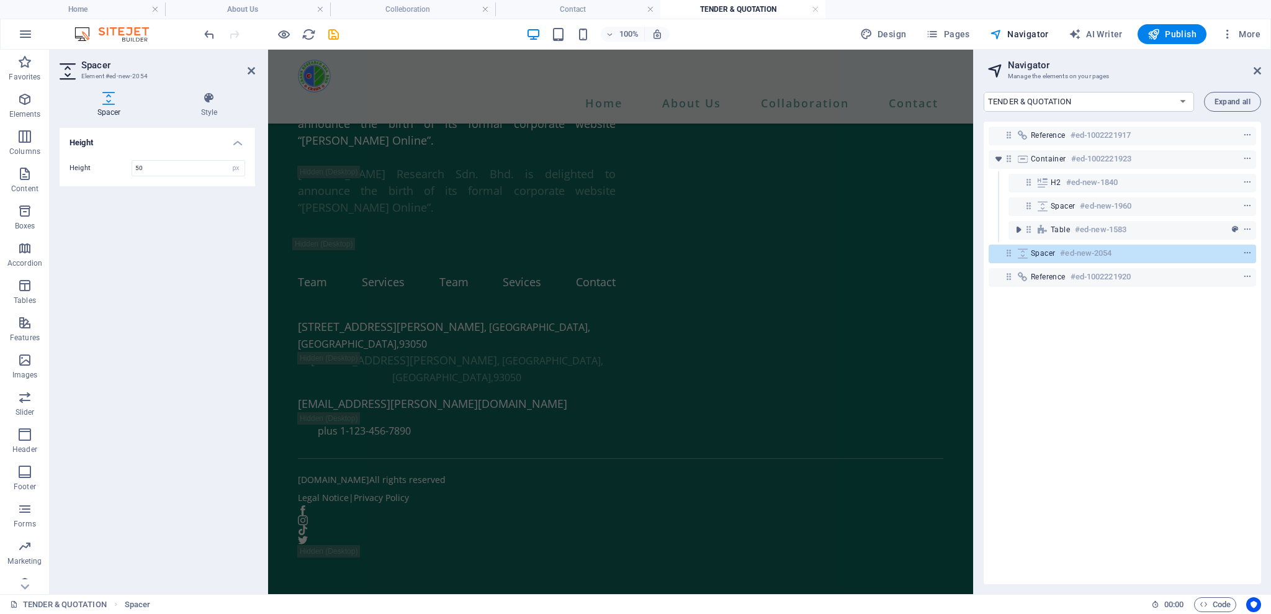
scroll to position [150, 0]
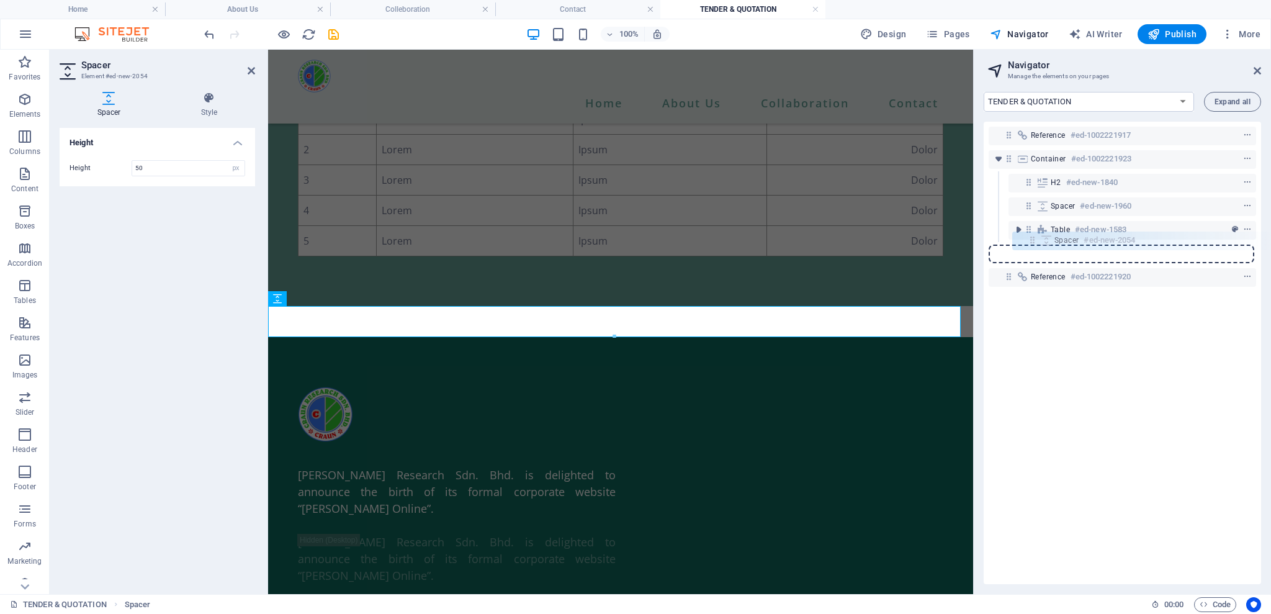
drag, startPoint x: 1011, startPoint y: 257, endPoint x: 1037, endPoint y: 241, distance: 30.3
click at [1037, 241] on div "Reference #ed-1002221917 Container #ed-1002221923 H2 #ed-new-1840 Spacer #ed-ne…" at bounding box center [1122, 353] width 277 height 462
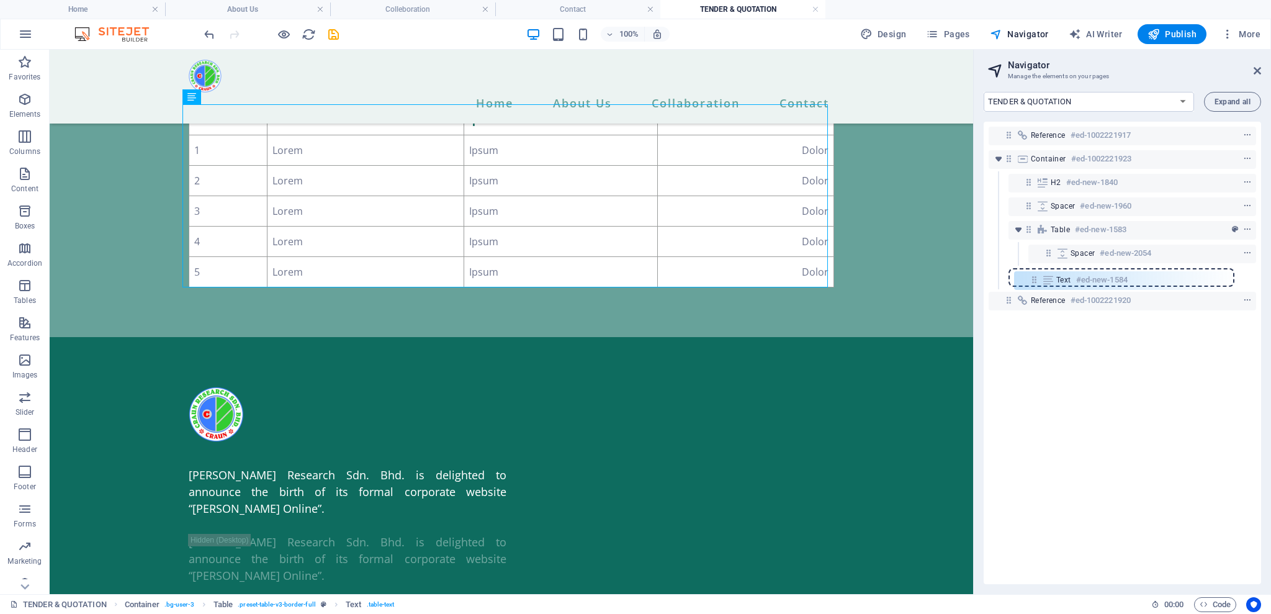
drag, startPoint x: 1047, startPoint y: 276, endPoint x: 1031, endPoint y: 282, distance: 17.3
click at [1031, 282] on div "Reference #ed-1002221917 Container #ed-1002221923 H2 #ed-new-1840 Spacer #ed-ne…" at bounding box center [1122, 353] width 277 height 462
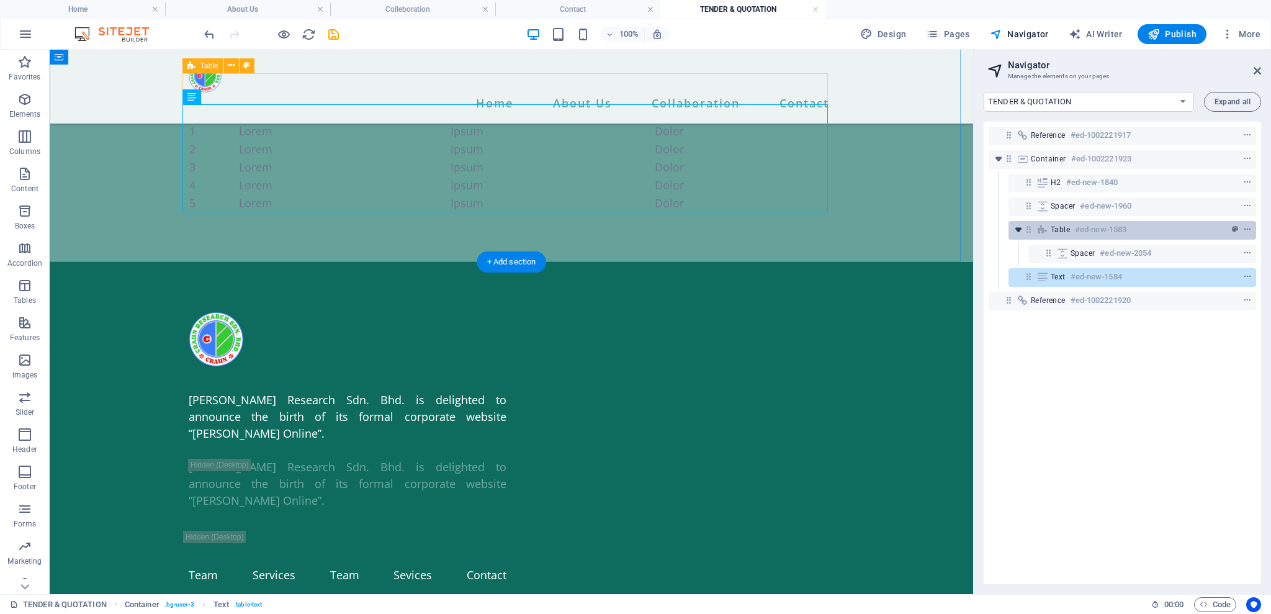
click at [1023, 228] on icon "toggle-expand" at bounding box center [1018, 229] width 12 height 12
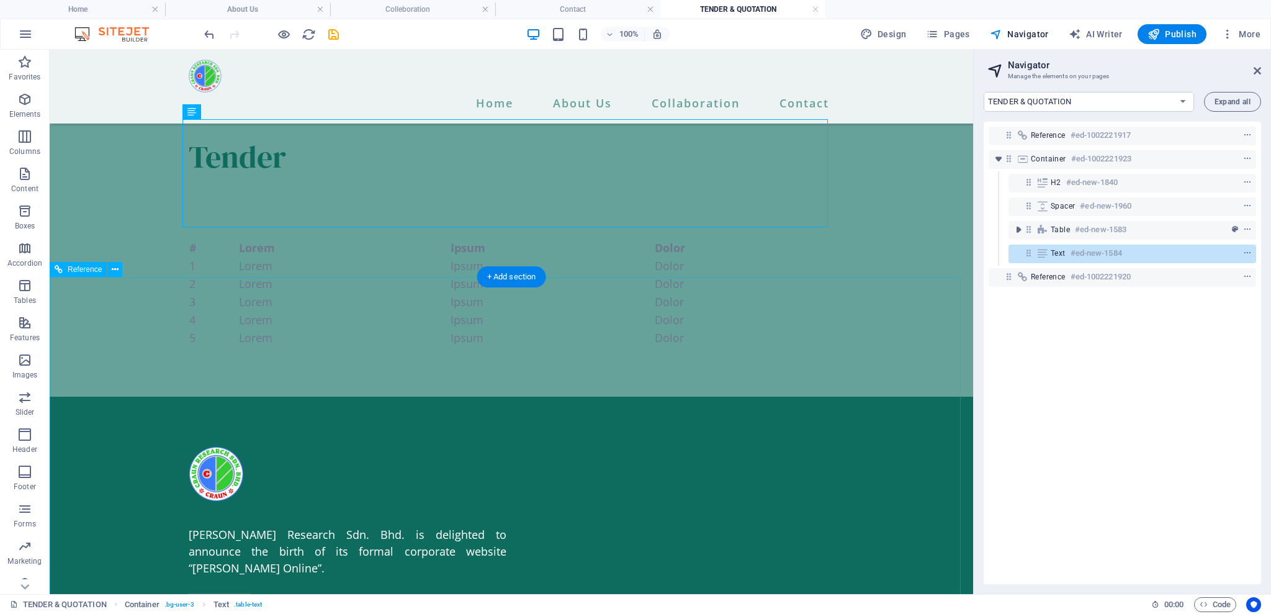
scroll to position [0, 0]
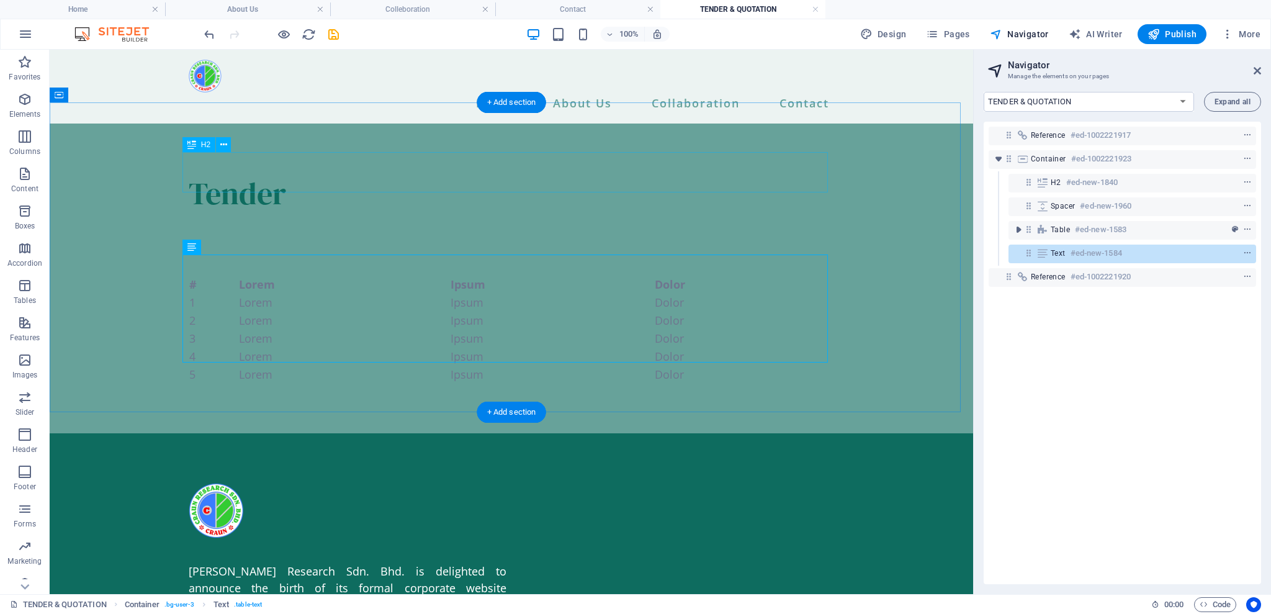
click at [583, 186] on div "Tender" at bounding box center [511, 193] width 645 height 40
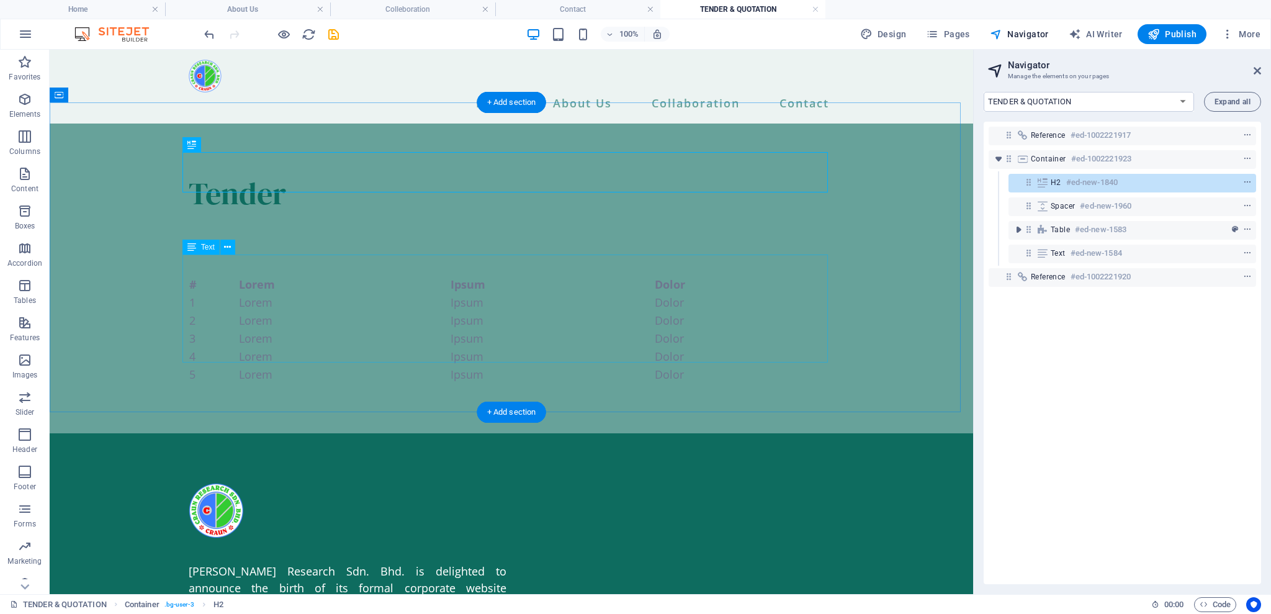
click at [521, 318] on div "# Lorem Ipsum Dolor 1 Lorem Ipsum Dolor 2 Lorem Ipsum Dolor 3 Lorem Ipsum Dolor…" at bounding box center [511, 330] width 645 height 108
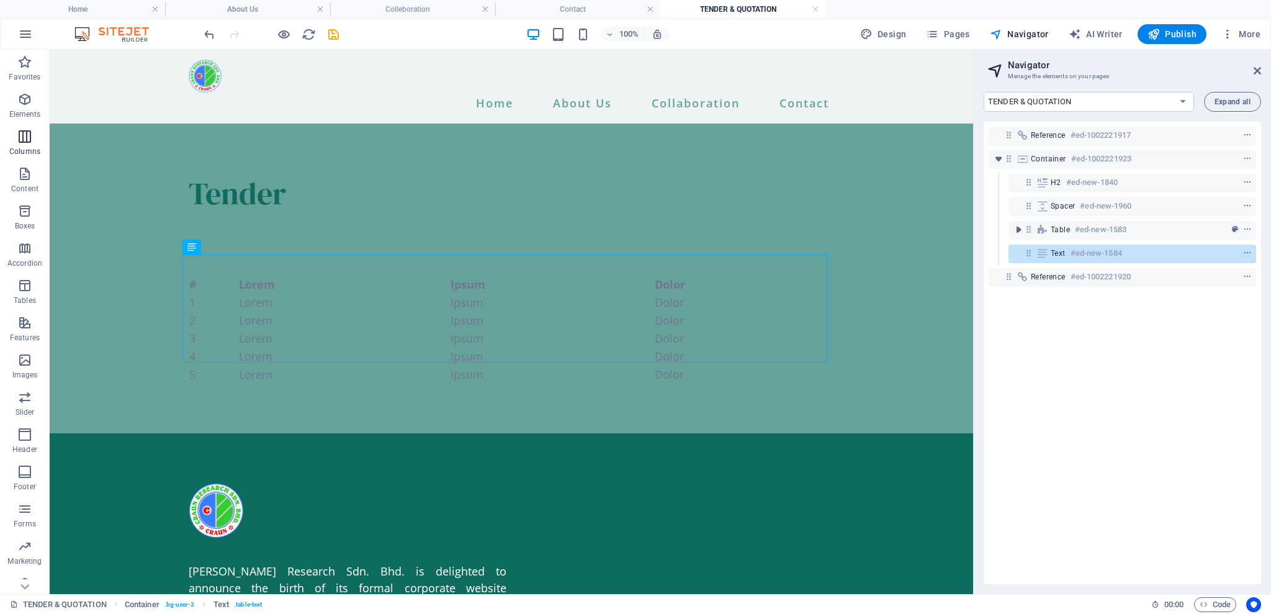
click at [20, 143] on icon "button" at bounding box center [24, 136] width 15 height 15
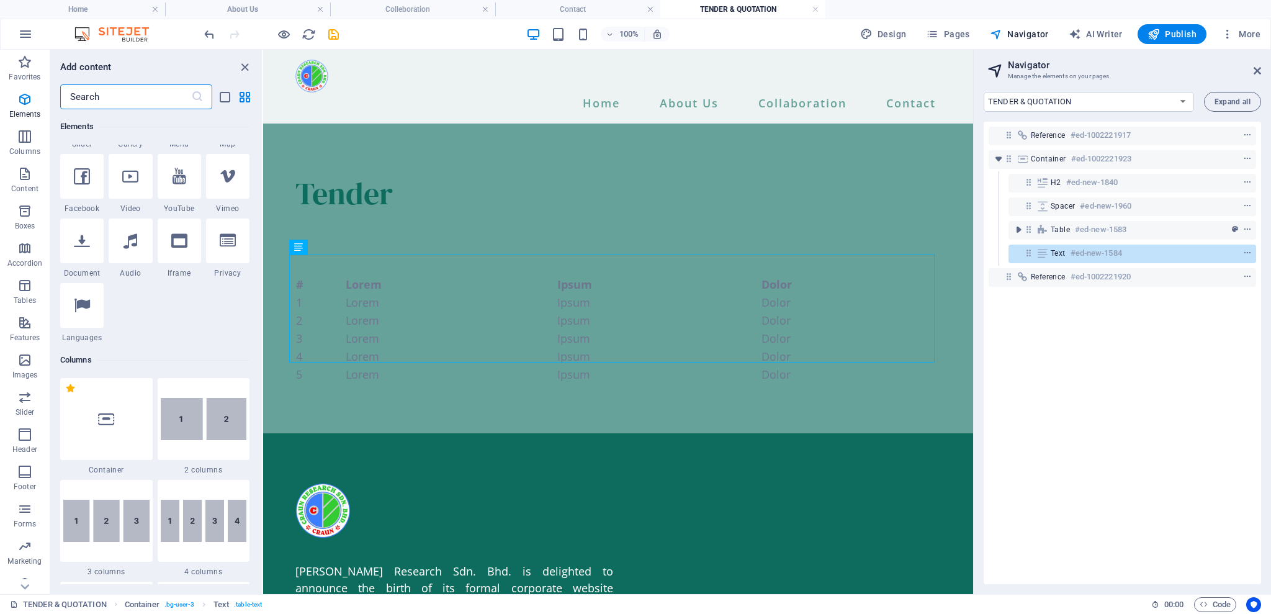
scroll to position [614, 0]
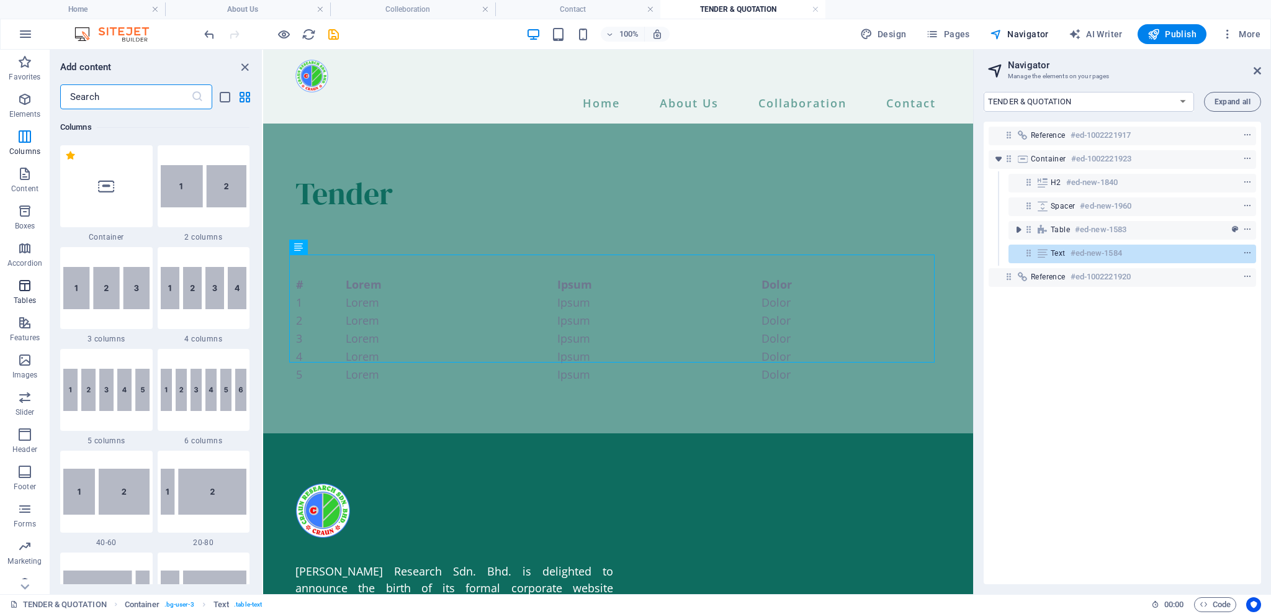
click at [27, 273] on button "Tables" at bounding box center [25, 291] width 50 height 37
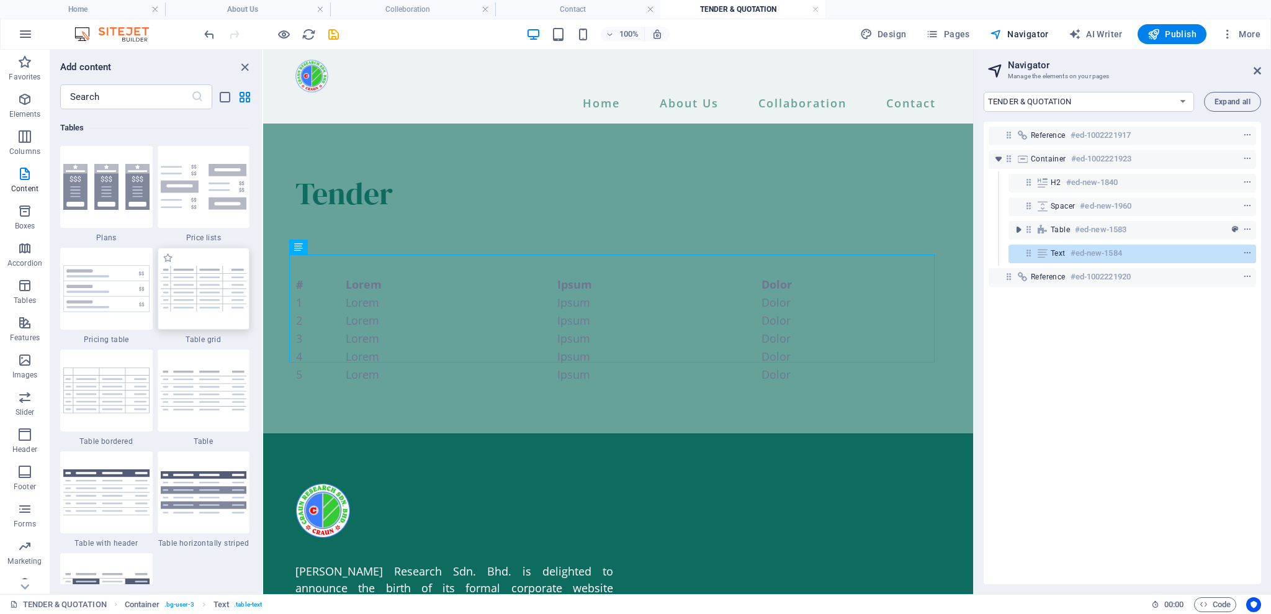
scroll to position [4298, 0]
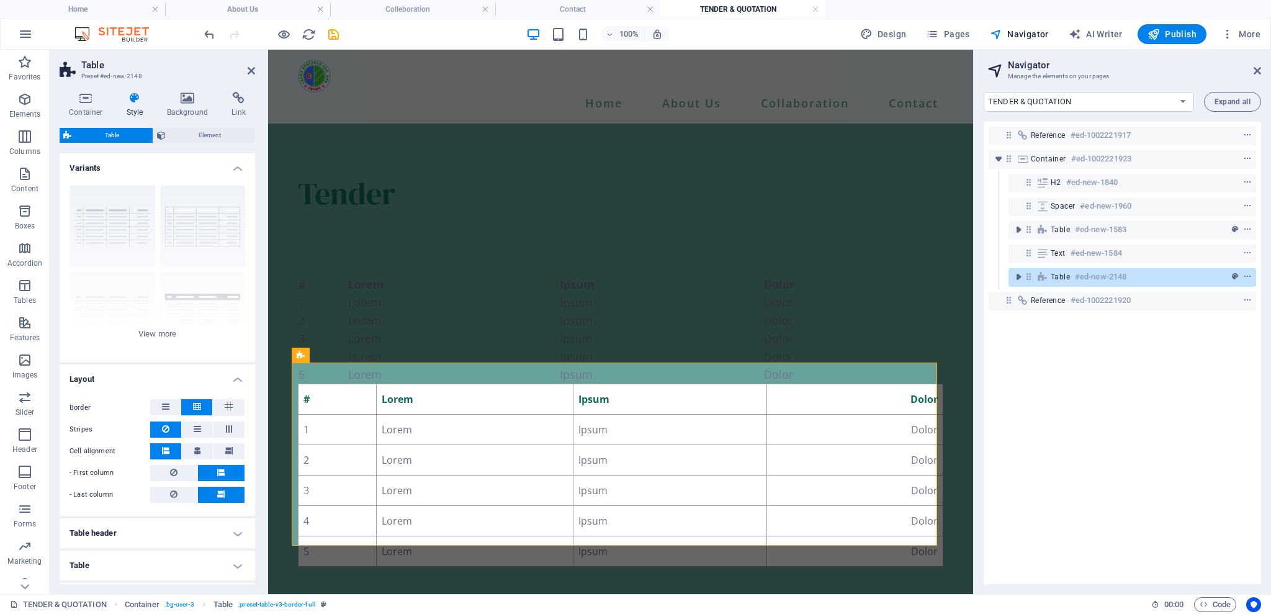
click at [392, 292] on div "# Lorem Ipsum Dolor 1 Lorem Ipsum Dolor 2 Lorem Ipsum Dolor 3 Lorem Ipsum Dolor…" at bounding box center [620, 330] width 645 height 108
click at [1045, 226] on icon at bounding box center [1043, 230] width 14 height 10
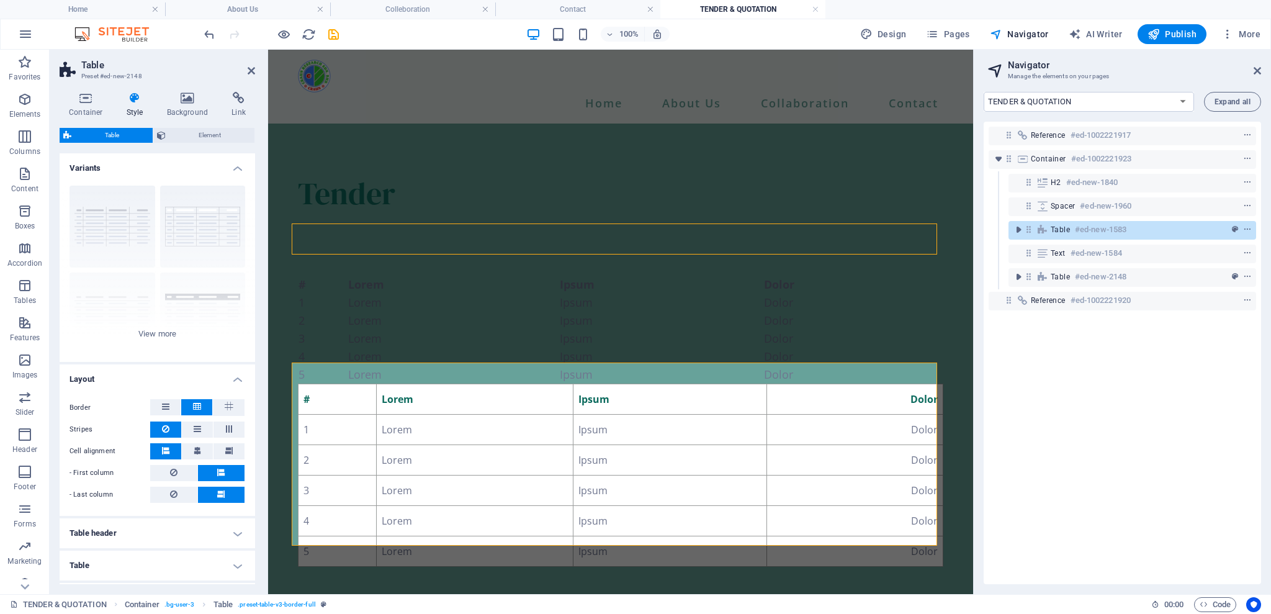
click at [1045, 226] on icon at bounding box center [1043, 230] width 14 height 10
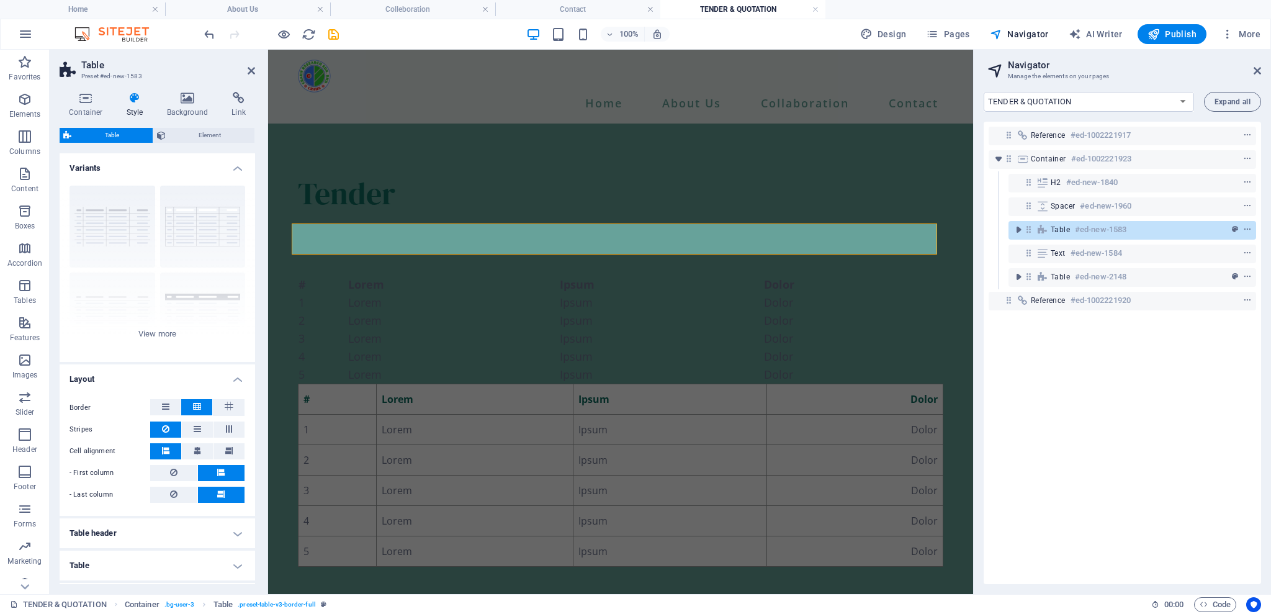
click at [1046, 232] on icon at bounding box center [1043, 230] width 14 height 10
click at [1044, 249] on icon at bounding box center [1043, 253] width 14 height 10
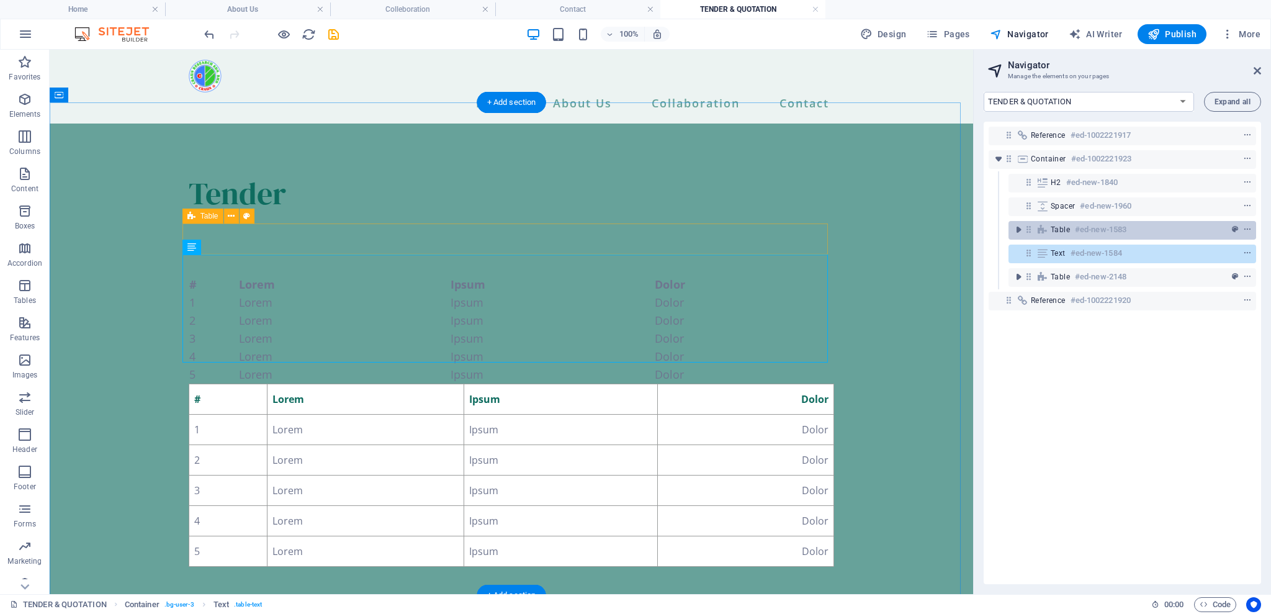
click at [1043, 229] on icon at bounding box center [1043, 230] width 14 height 10
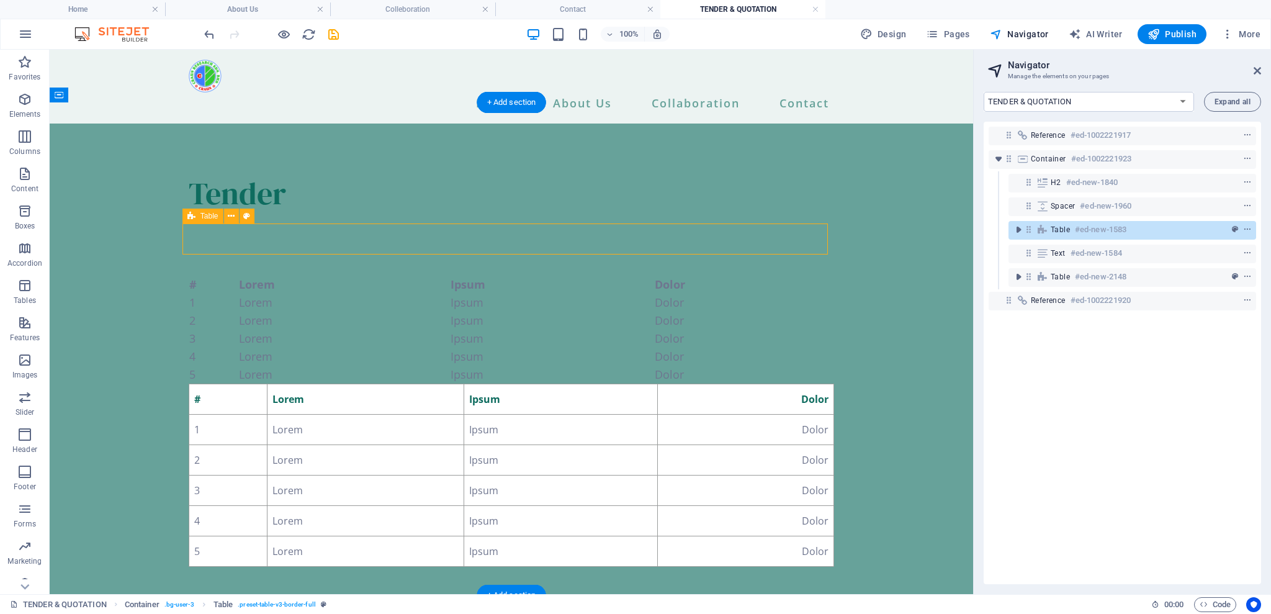
click at [1043, 229] on icon at bounding box center [1043, 230] width 14 height 10
drag, startPoint x: 1029, startPoint y: 252, endPoint x: 1046, endPoint y: 236, distance: 22.8
click at [1046, 236] on div "Reference #ed-1002221917 Container #ed-1002221923 H2 #ed-new-1840 Spacer #ed-ne…" at bounding box center [1122, 353] width 277 height 462
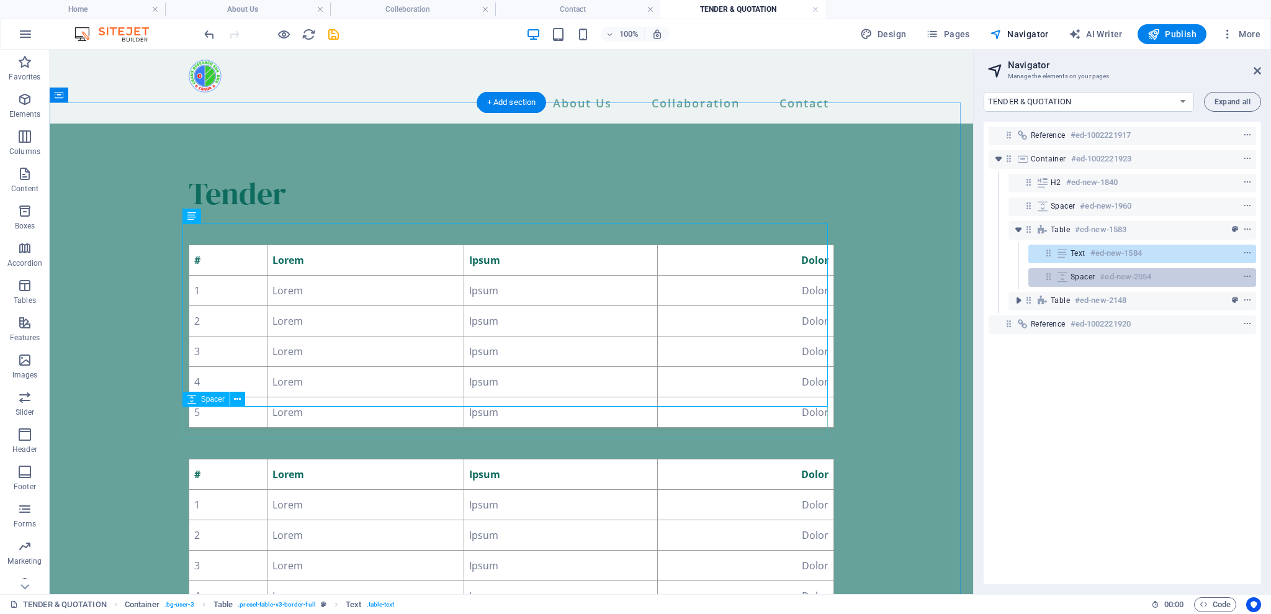
click at [1065, 272] on icon at bounding box center [1063, 277] width 14 height 10
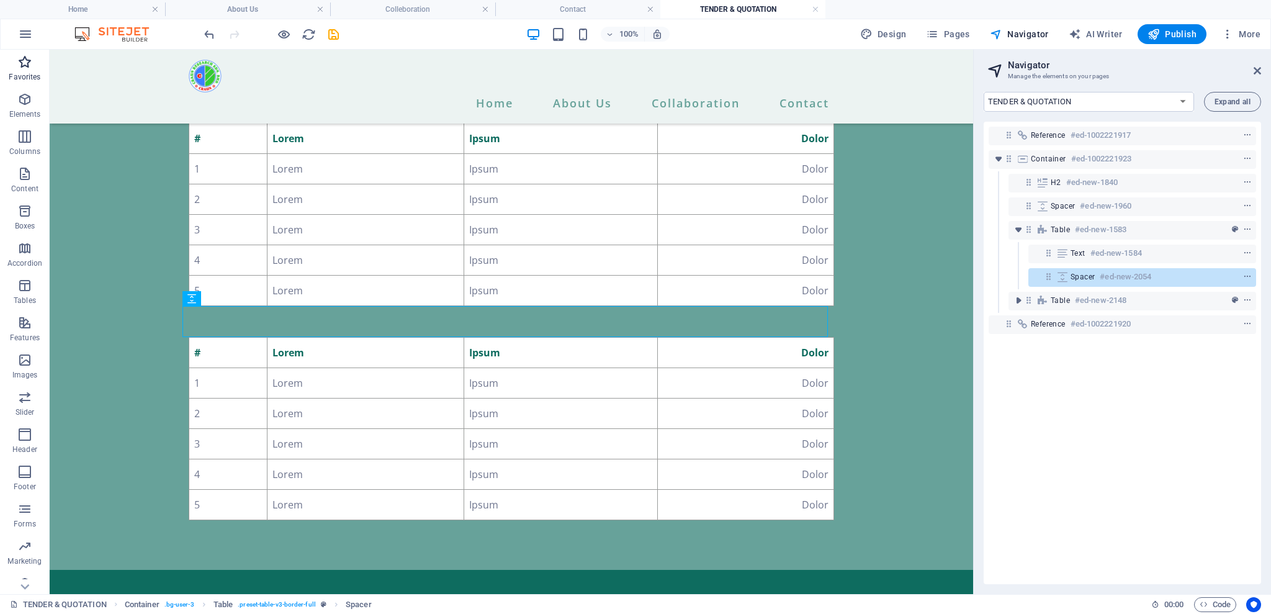
click at [22, 68] on icon "button" at bounding box center [24, 62] width 15 height 15
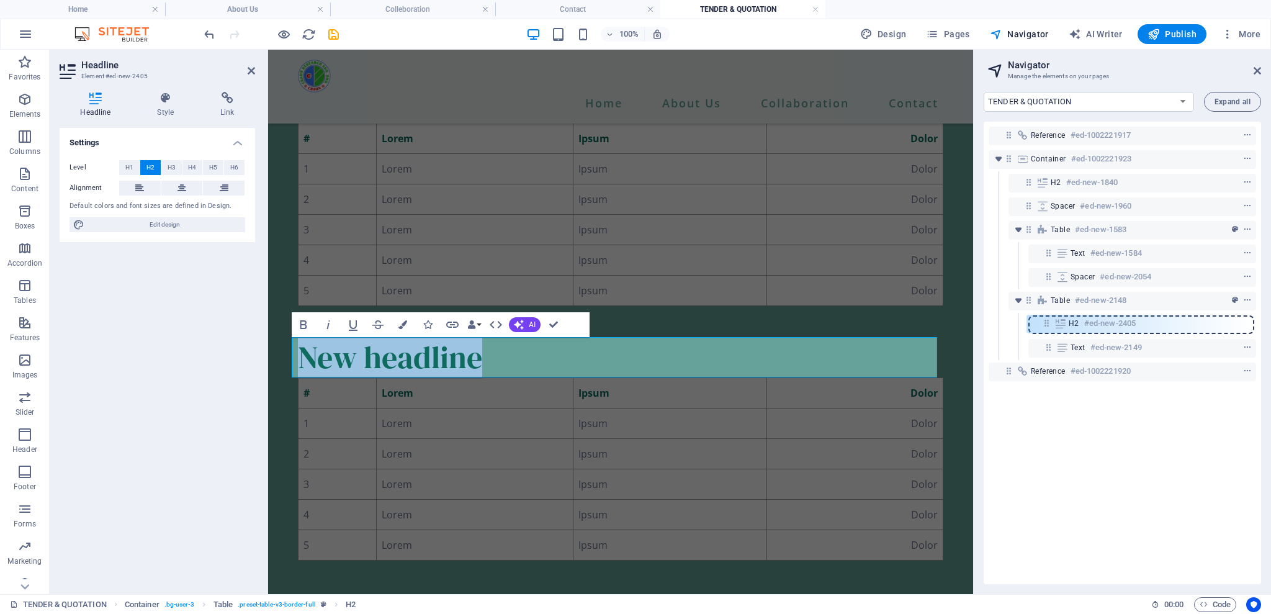
click at [1045, 321] on div "Reference #ed-1002221917 Container #ed-1002221923 H2 #ed-new-1840 Spacer #ed-ne…" at bounding box center [1122, 353] width 277 height 462
click at [847, 340] on h2 "New headline" at bounding box center [620, 357] width 645 height 40
drag, startPoint x: 490, startPoint y: 362, endPoint x: 533, endPoint y: 417, distance: 70.3
click at [268, 367] on html "Skip to main content Home About Us Management Team Head Of Department Key Staff…" at bounding box center [620, 595] width 705 height 1293
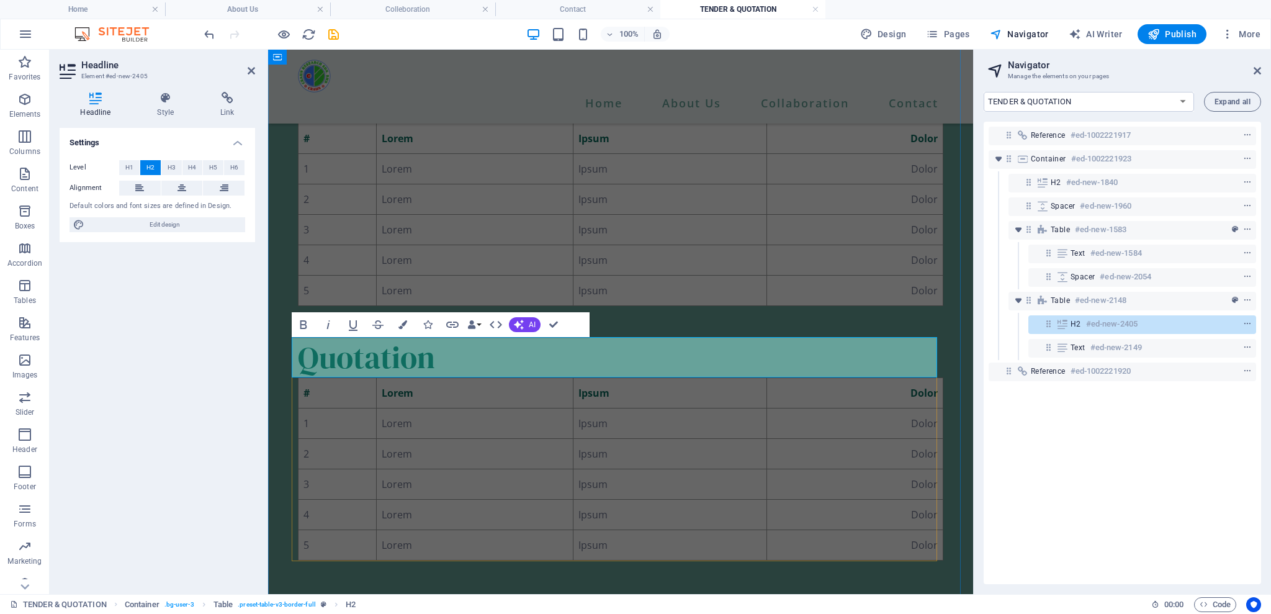
click at [616, 372] on h2 "Quotation" at bounding box center [620, 357] width 645 height 40
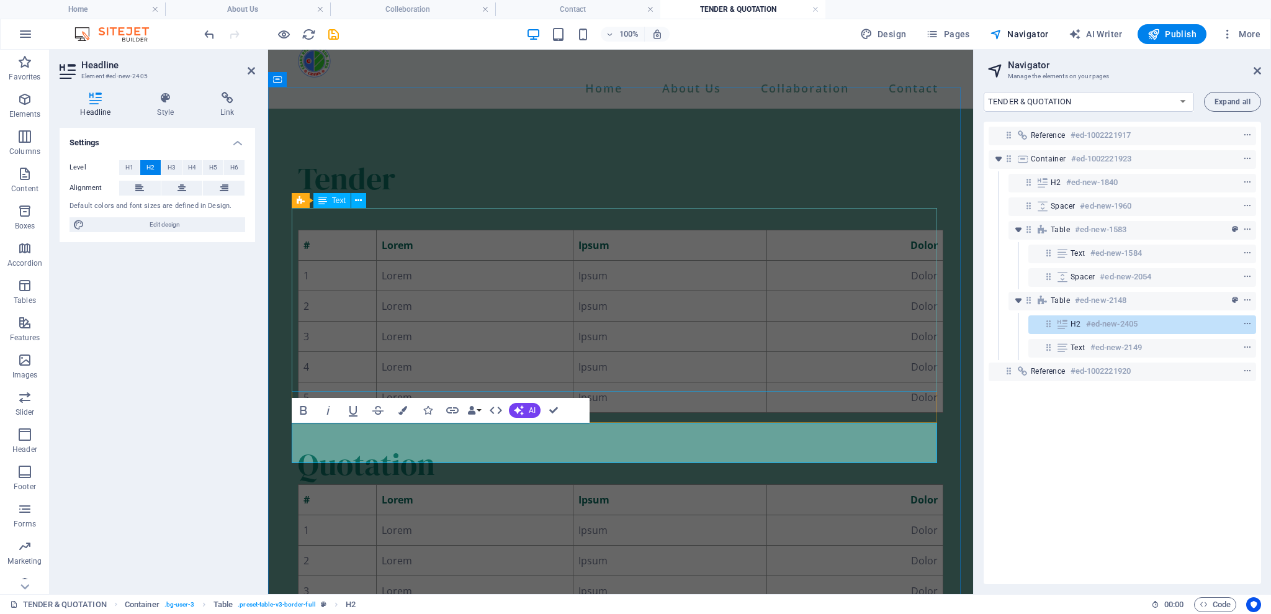
scroll to position [0, 0]
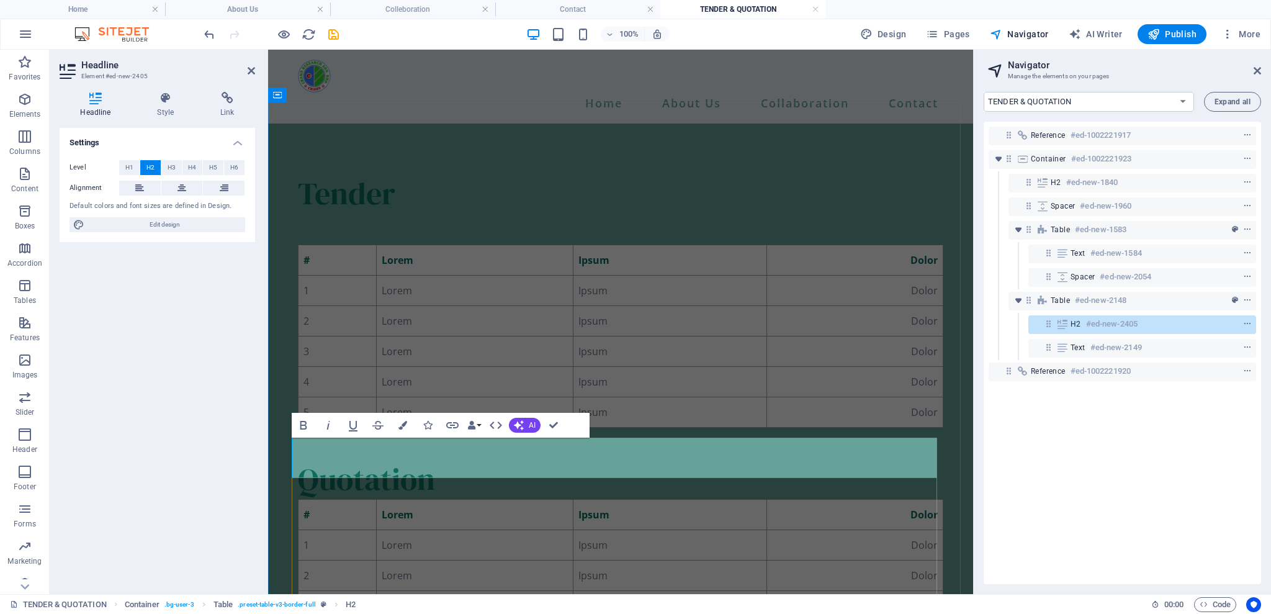
click at [452, 465] on h2 "Quotation" at bounding box center [620, 479] width 645 height 40
click at [17, 56] on icon "button" at bounding box center [24, 62] width 15 height 15
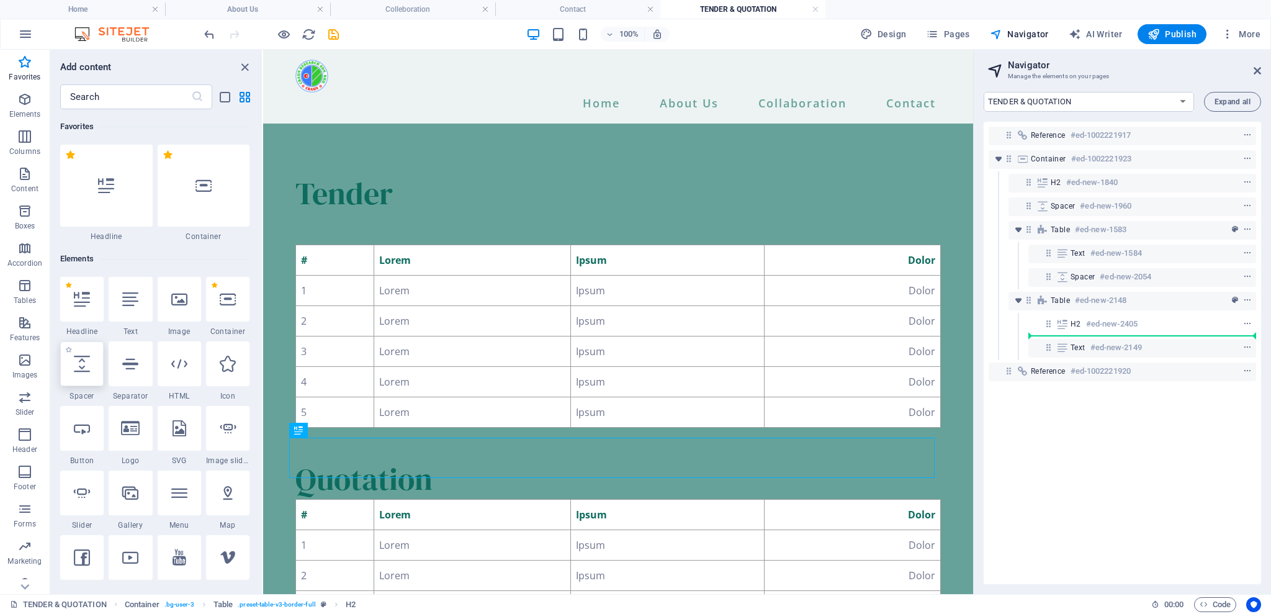
select select "px"
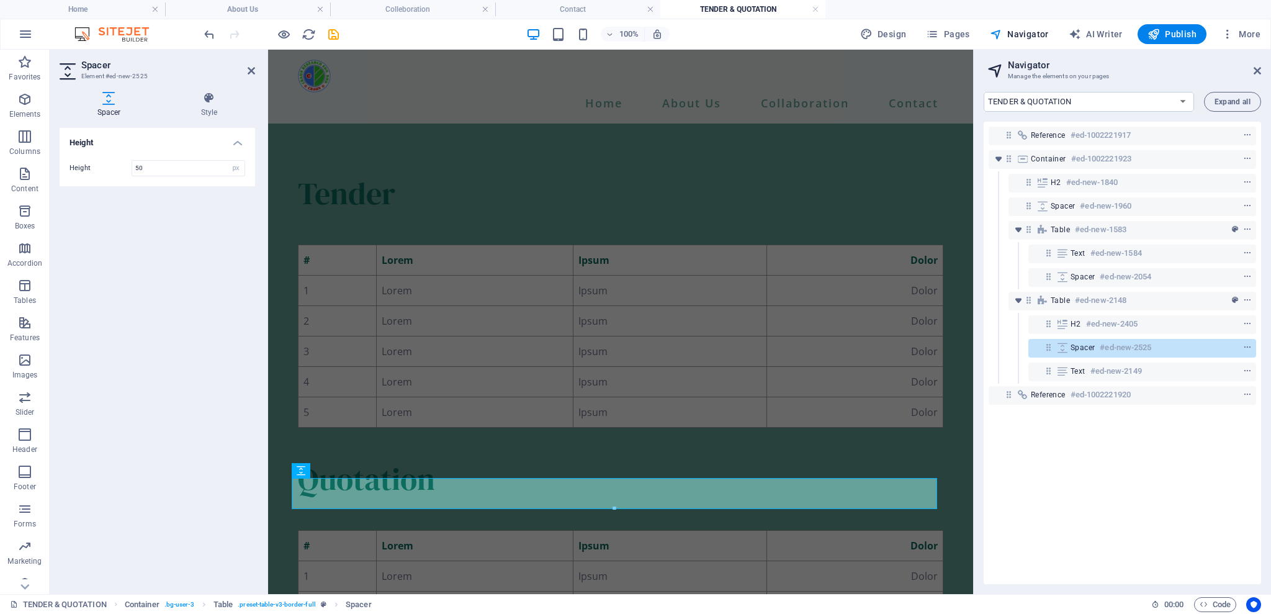
click at [1065, 503] on div "Reference #ed-1002221917 Container #ed-1002221923 H2 #ed-new-1840 Spacer #ed-ne…" at bounding box center [1122, 353] width 277 height 462
click at [776, 459] on div "Quotation" at bounding box center [620, 479] width 645 height 40
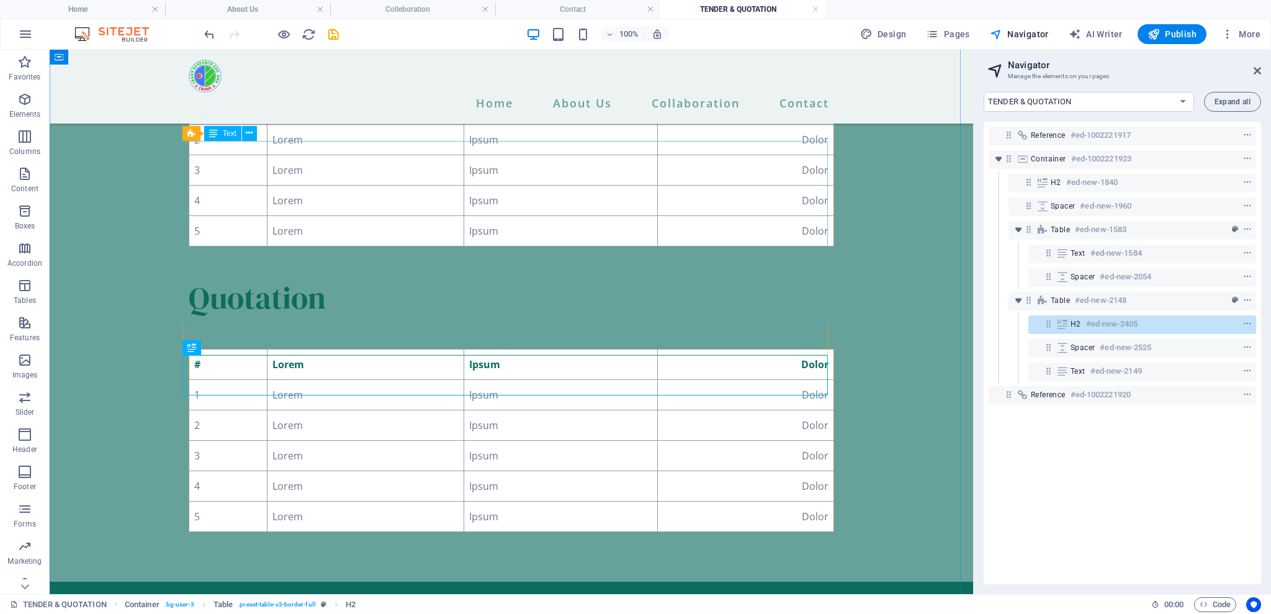
scroll to position [83, 0]
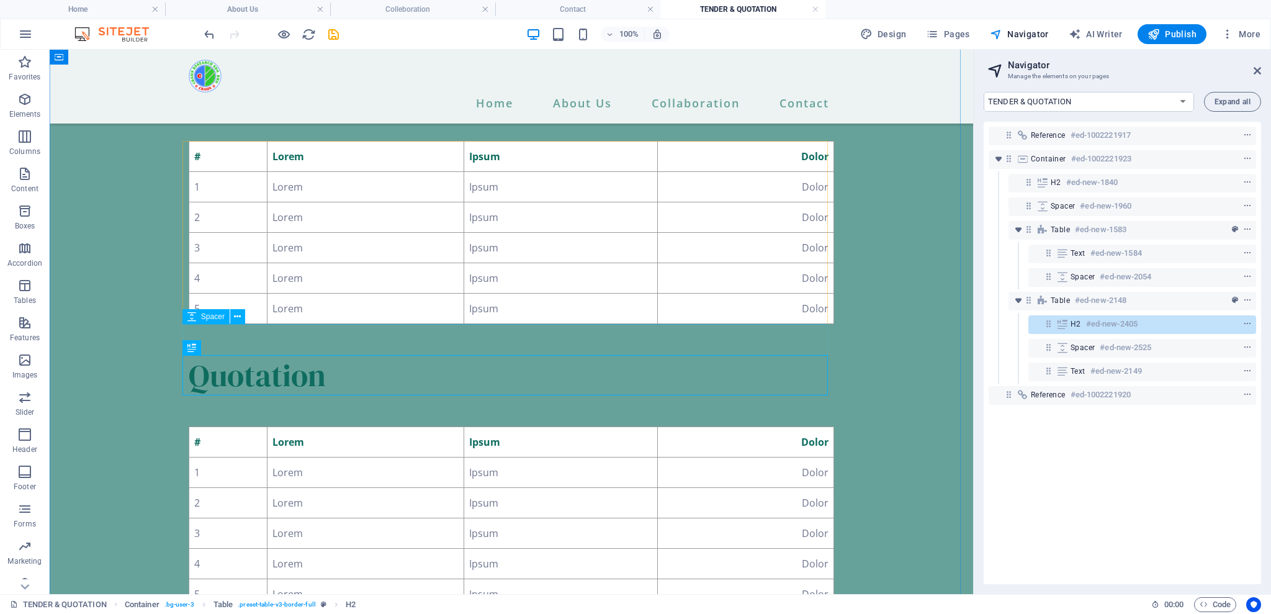
click at [433, 335] on div at bounding box center [511, 339] width 645 height 31
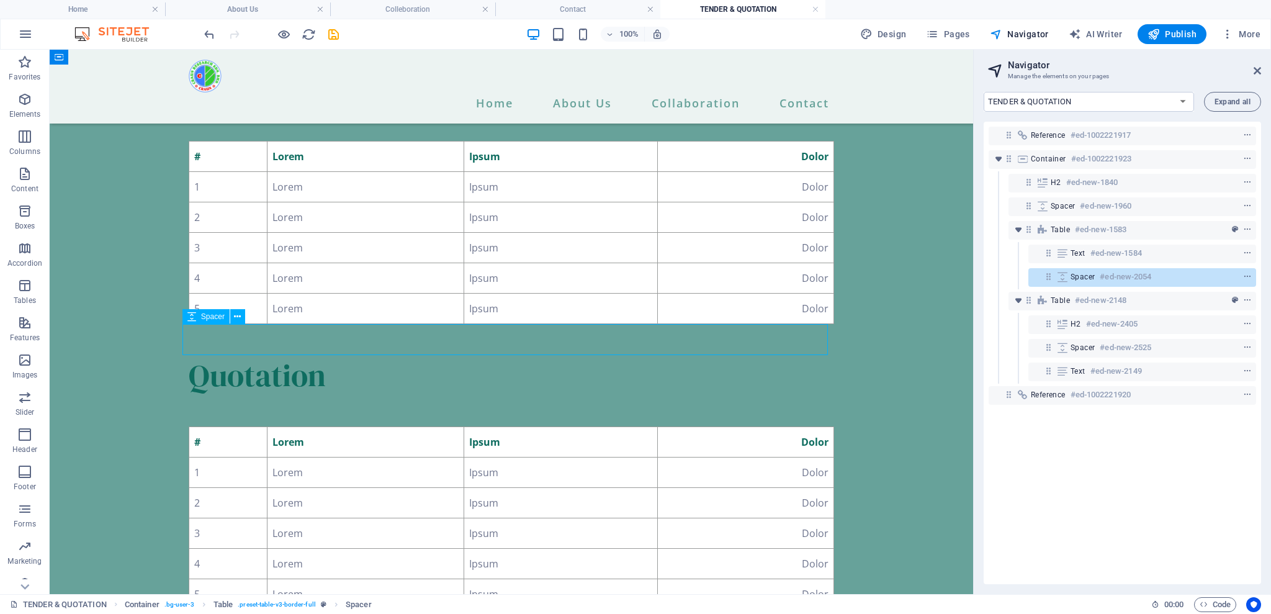
click at [433, 335] on div at bounding box center [511, 339] width 645 height 31
select select "px"
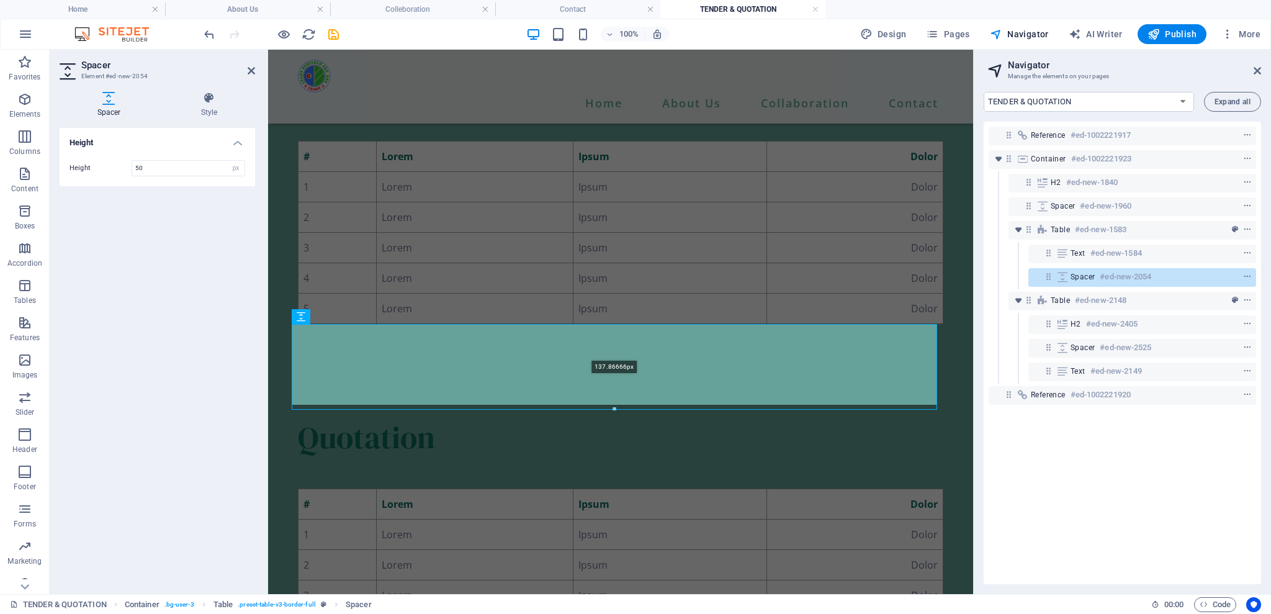
drag, startPoint x: 613, startPoint y: 356, endPoint x: 616, endPoint y: 420, distance: 64.0
click at [616, 420] on div "Drag here to replace the existing content. Press “Ctrl” if you want to create a…" at bounding box center [620, 280] width 705 height 627
type input "147"
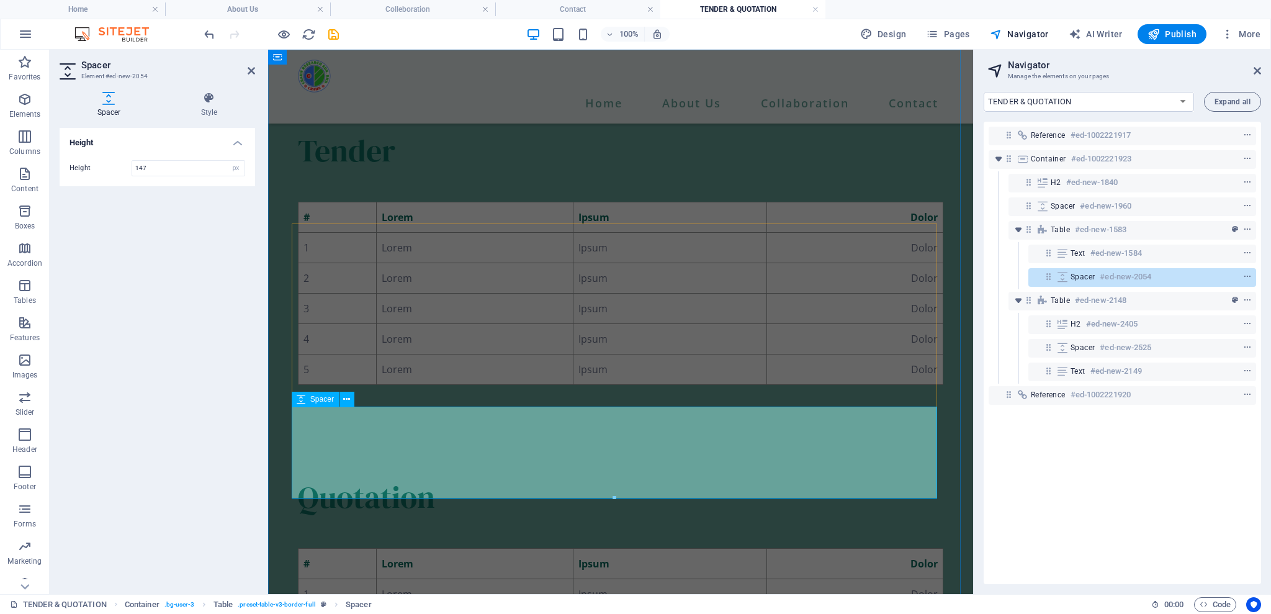
scroll to position [0, 0]
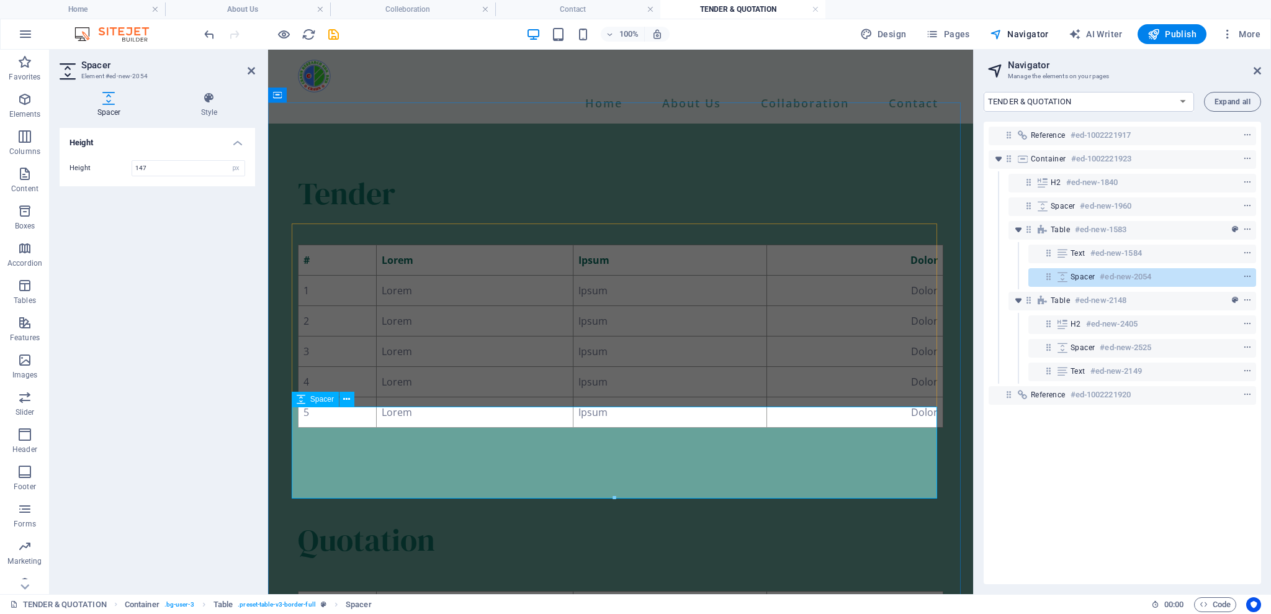
click at [706, 428] on div at bounding box center [620, 474] width 645 height 92
click at [549, 184] on div "Tender" at bounding box center [620, 193] width 645 height 40
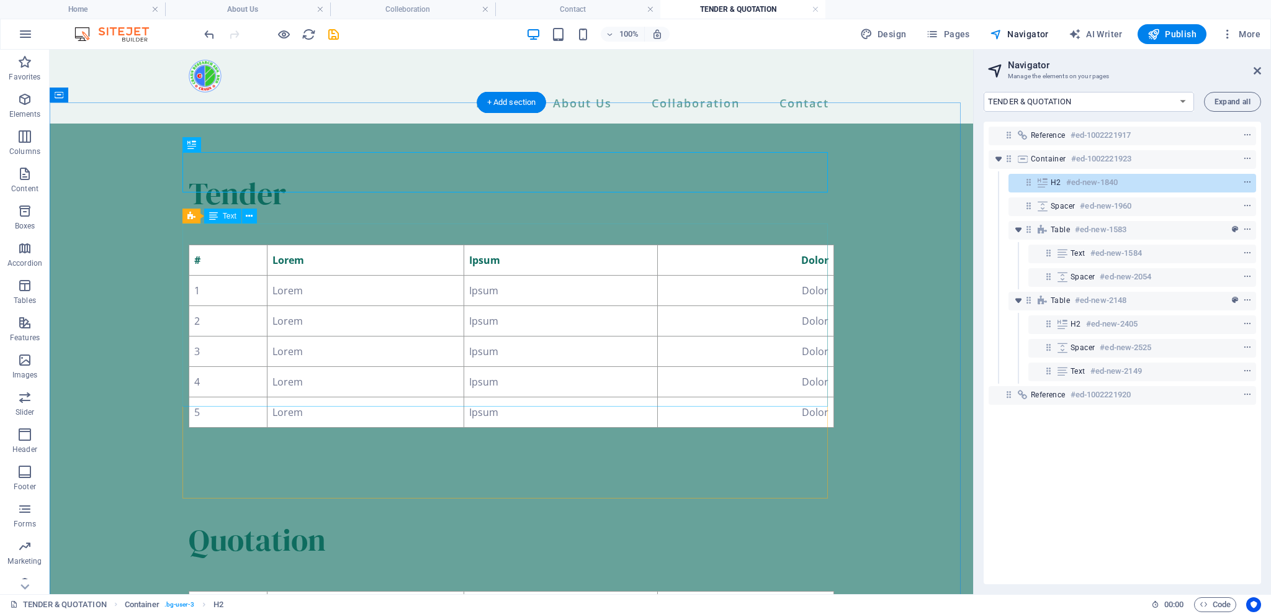
scroll to position [83, 0]
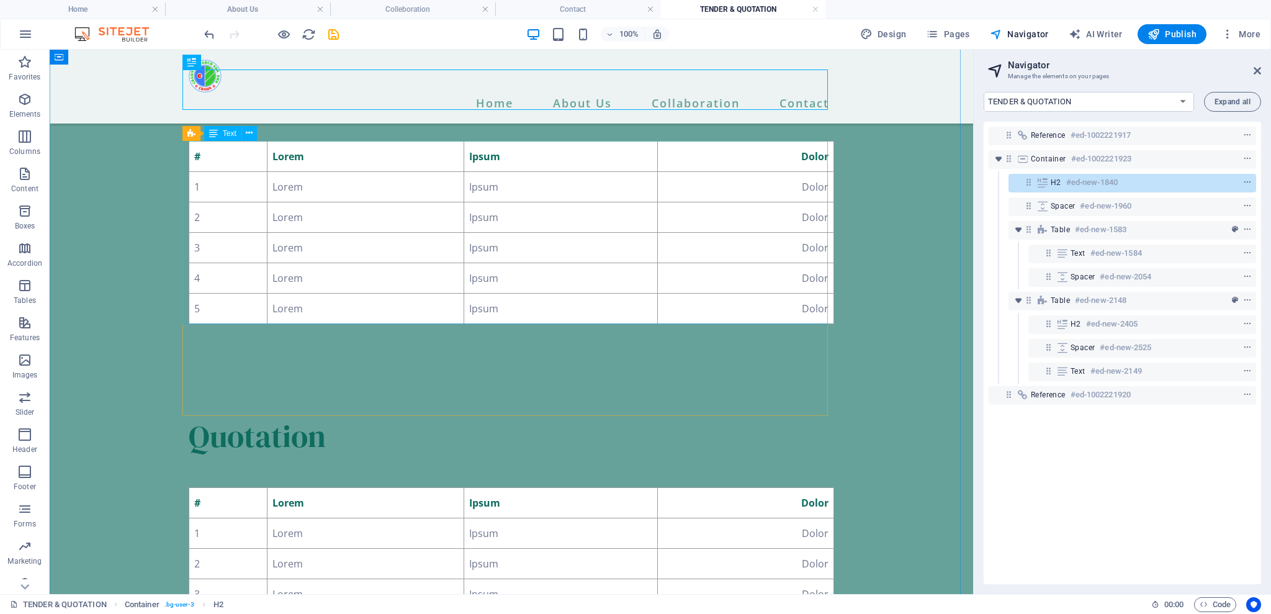
click at [246, 145] on div "# Lorem Ipsum Dolor 1 Lorem Ipsum Dolor 2 Lorem Ipsum Dolor 3 Lorem Ipsum Dolor…" at bounding box center [511, 232] width 645 height 183
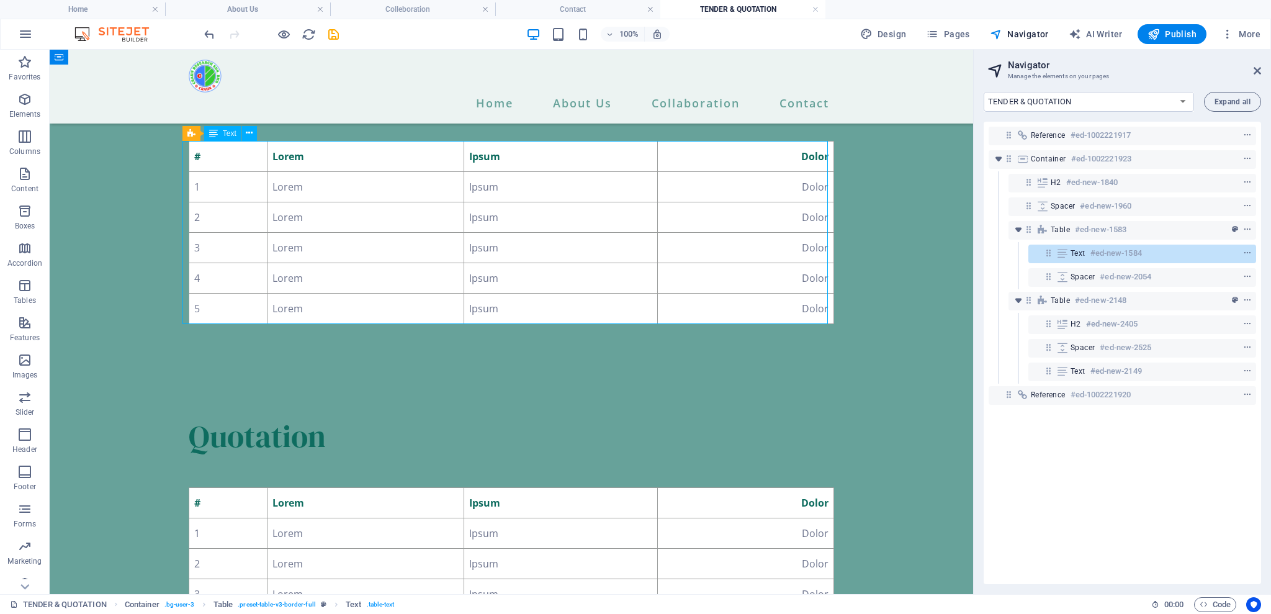
click at [246, 145] on div "# Lorem Ipsum Dolor 1 Lorem Ipsum Dolor 2 Lorem Ipsum Dolor 3 Lorem Ipsum Dolor…" at bounding box center [511, 232] width 645 height 183
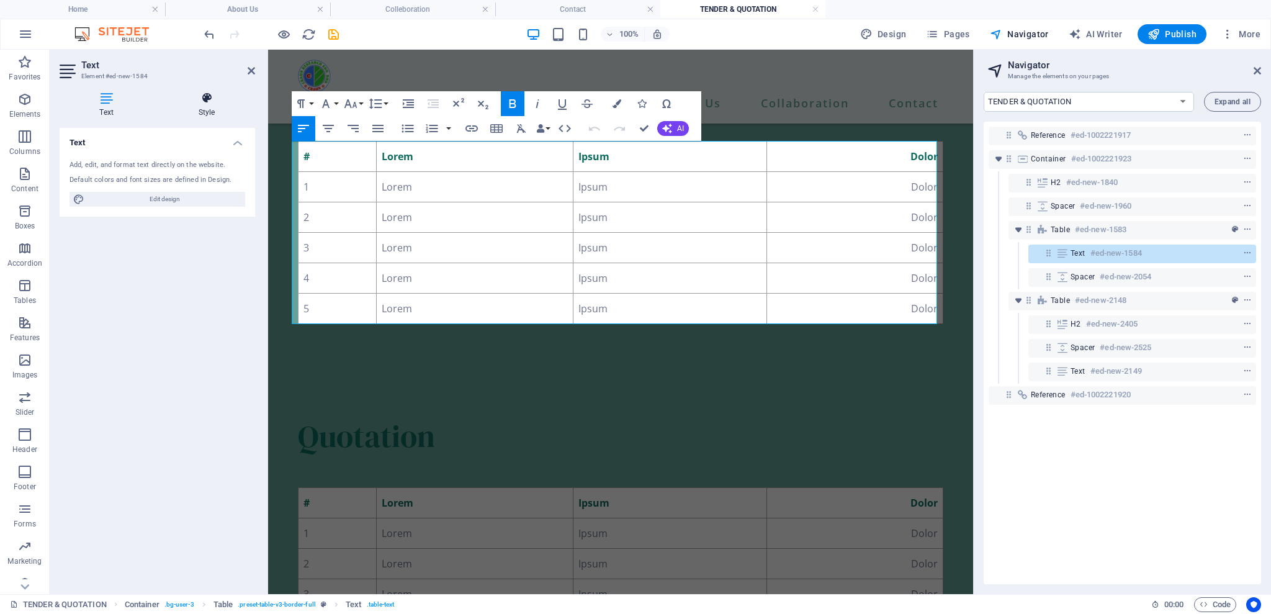
click at [209, 113] on h4 "Style" at bounding box center [206, 105] width 97 height 26
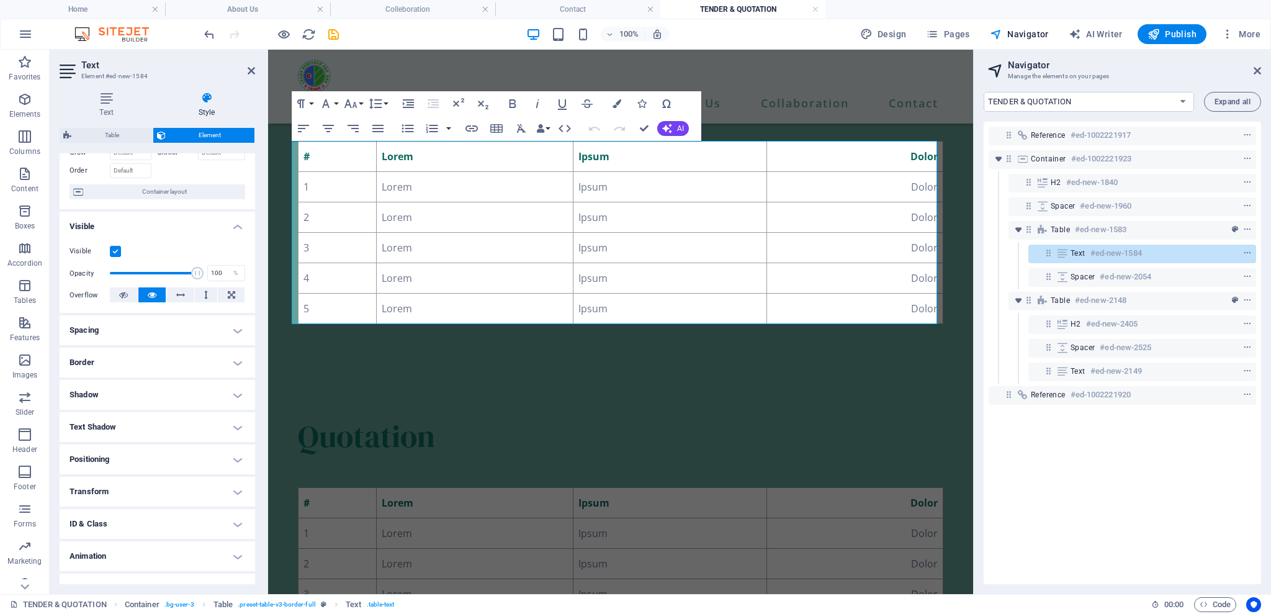
scroll to position [93, 0]
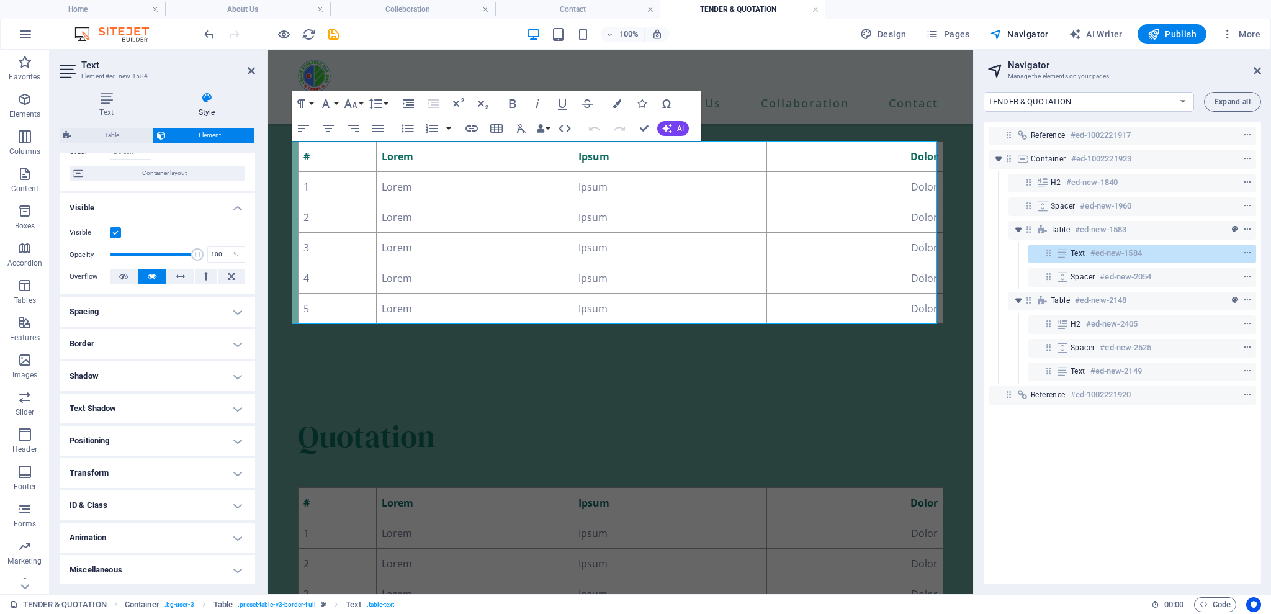
click at [192, 326] on ul "Layout How this element expands within the layout (Flexbox). Size Default auto …" at bounding box center [158, 322] width 196 height 525
click at [197, 340] on h4 "Border" at bounding box center [158, 344] width 196 height 30
click at [163, 366] on span at bounding box center [162, 369] width 9 height 9
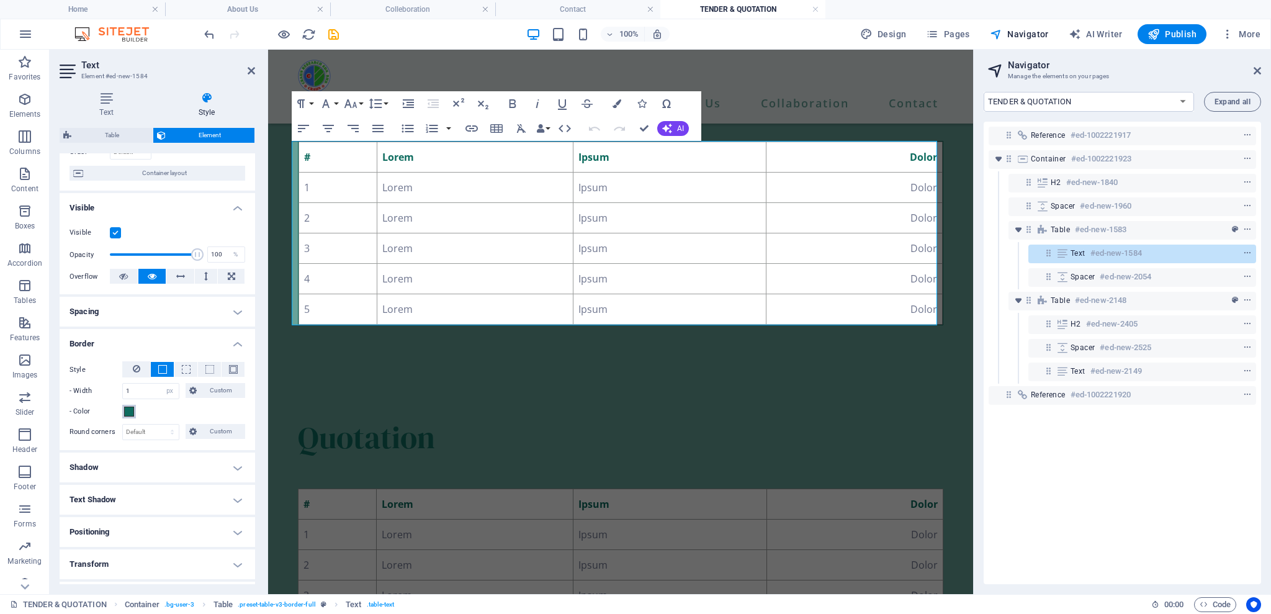
click at [130, 412] on span at bounding box center [129, 412] width 10 height 10
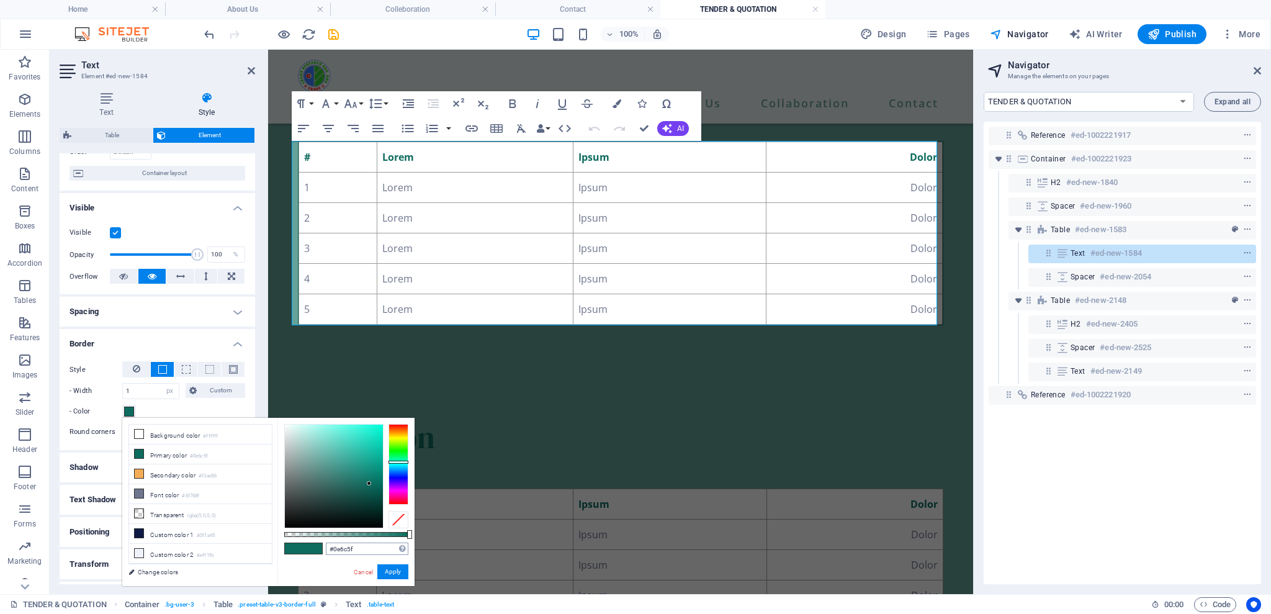
type input "#000000"
drag, startPoint x: 384, startPoint y: 542, endPoint x: 398, endPoint y: 560, distance: 23.4
click at [398, 560] on div "#000000 Supported formats #0852ed rgb(8, 82, 237) rgba(8, 82, 237, 90%) hsv(221…" at bounding box center [345, 592] width 137 height 348
click at [391, 574] on button "Apply" at bounding box center [392, 571] width 31 height 15
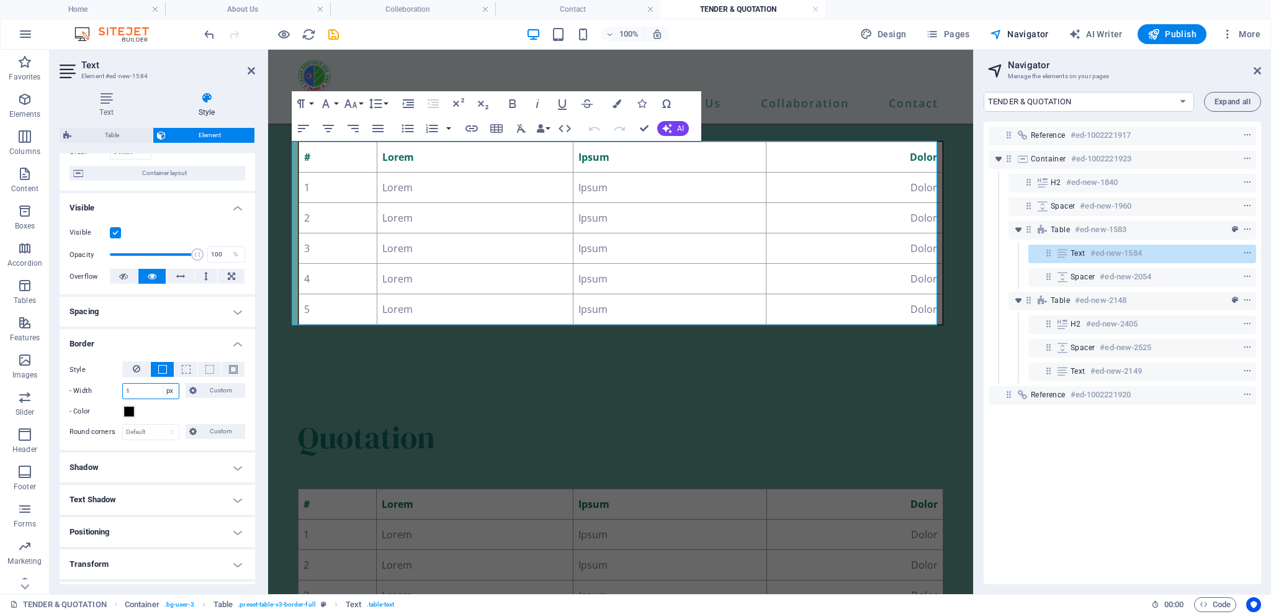
click at [165, 395] on select "auto px rem % vh vw Custom" at bounding box center [169, 391] width 17 height 15
click at [159, 391] on input "1" at bounding box center [151, 391] width 56 height 15
type input "3"
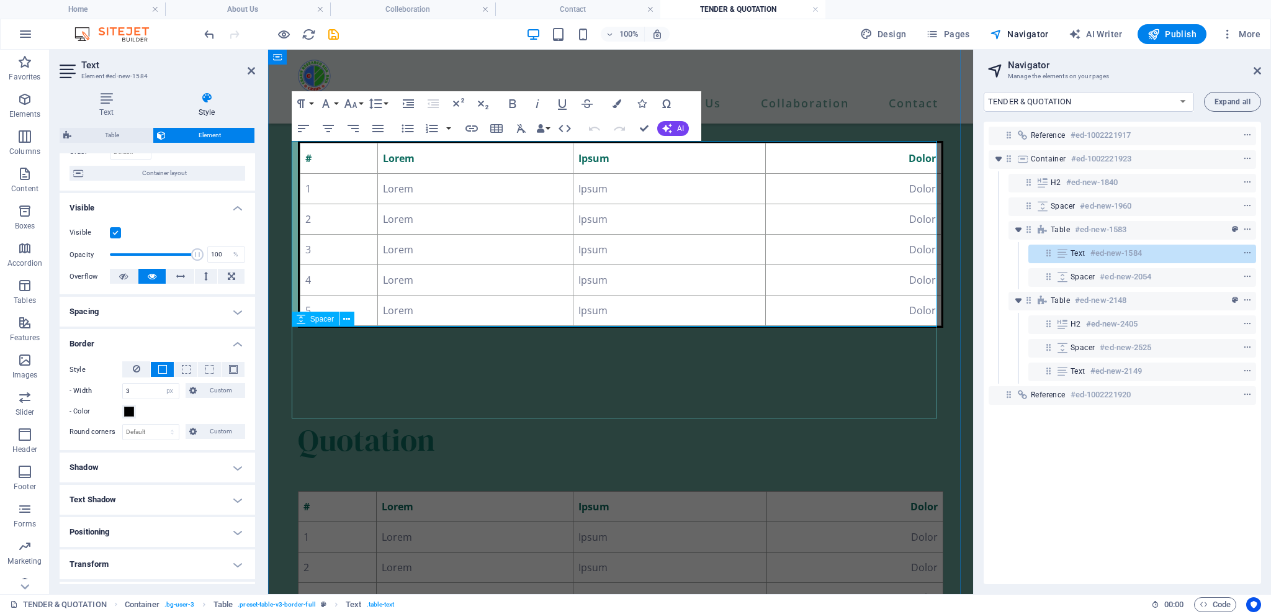
click at [673, 395] on div at bounding box center [620, 374] width 645 height 92
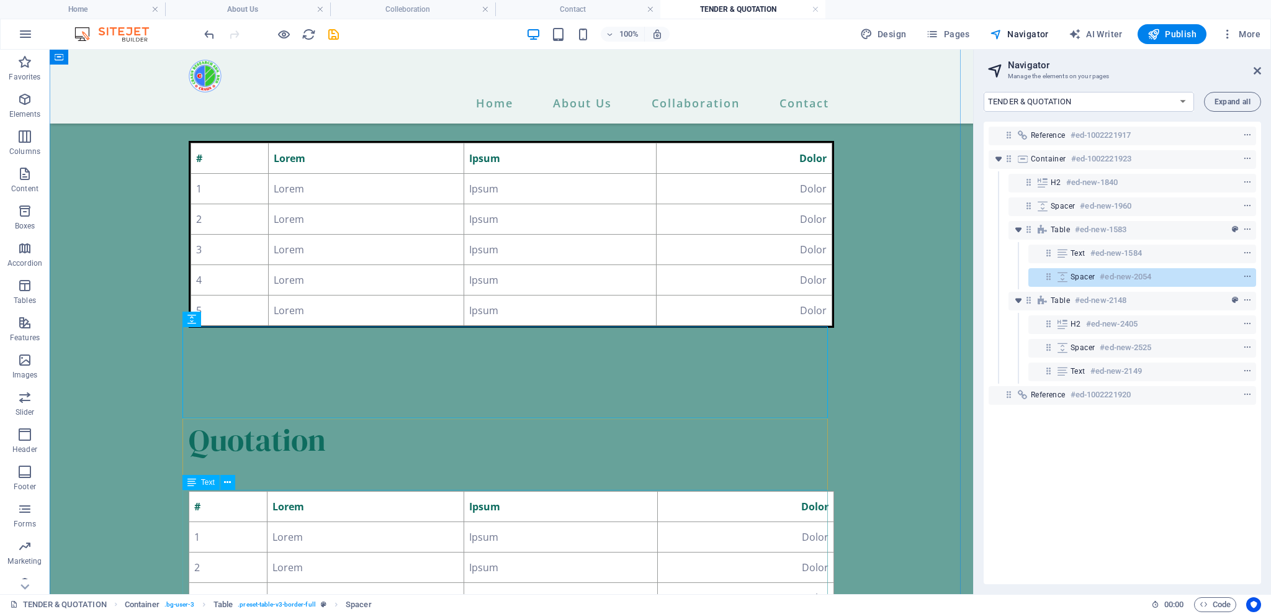
click at [346, 504] on div "# Lorem Ipsum Dolor 1 Lorem Ipsum Dolor 2 Lorem Ipsum Dolor 3 Lorem Ipsum Dolor…" at bounding box center [511, 582] width 645 height 183
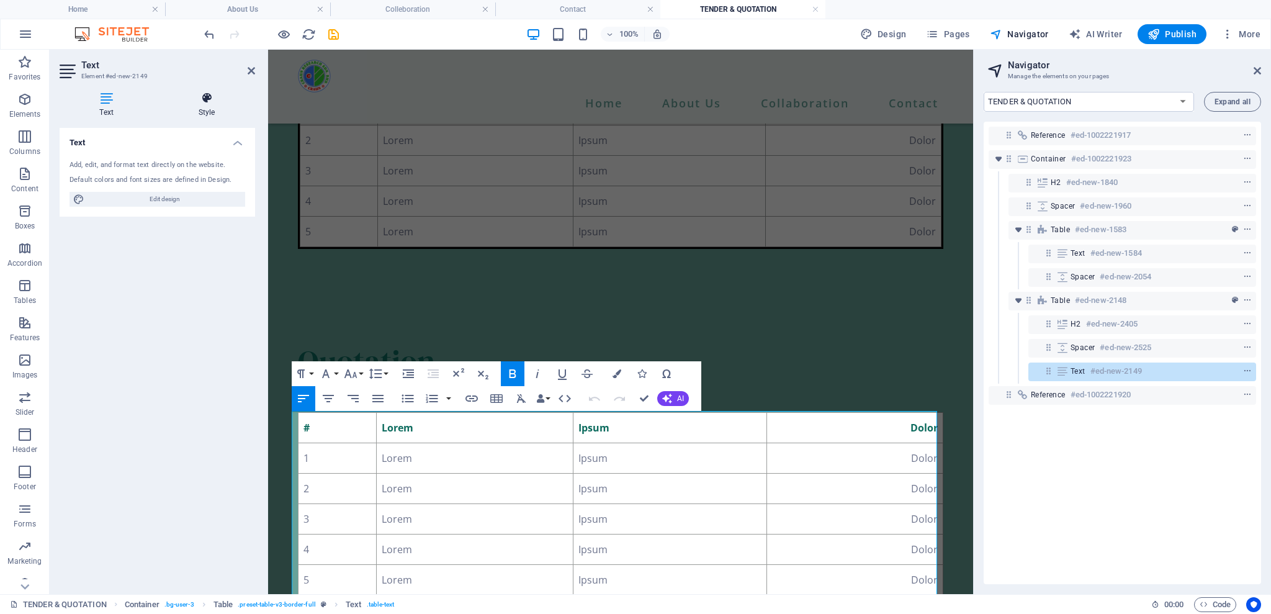
click at [213, 96] on icon at bounding box center [206, 98] width 97 height 12
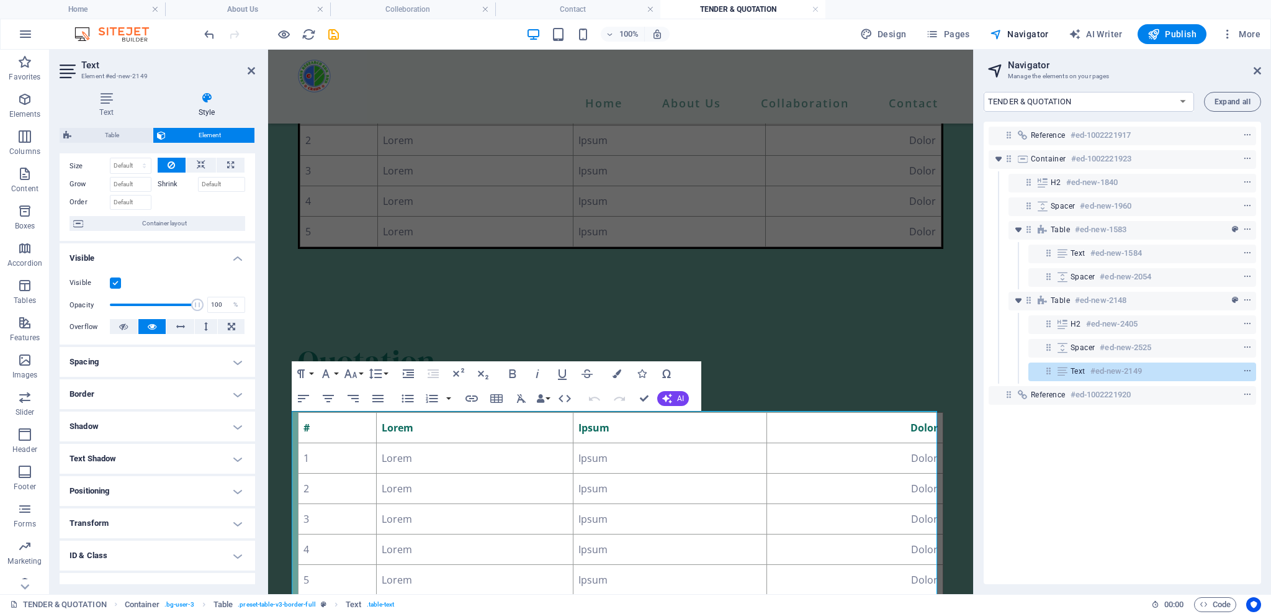
scroll to position [93, 0]
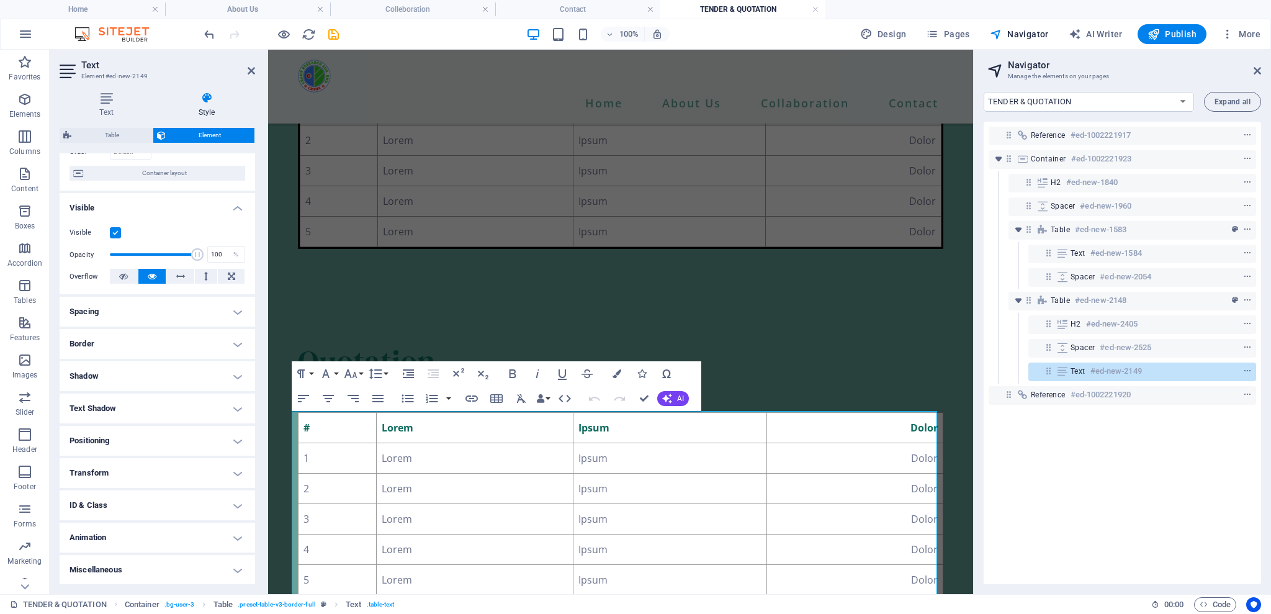
click at [201, 341] on h4 "Border" at bounding box center [158, 344] width 196 height 30
click at [159, 366] on span at bounding box center [162, 369] width 9 height 9
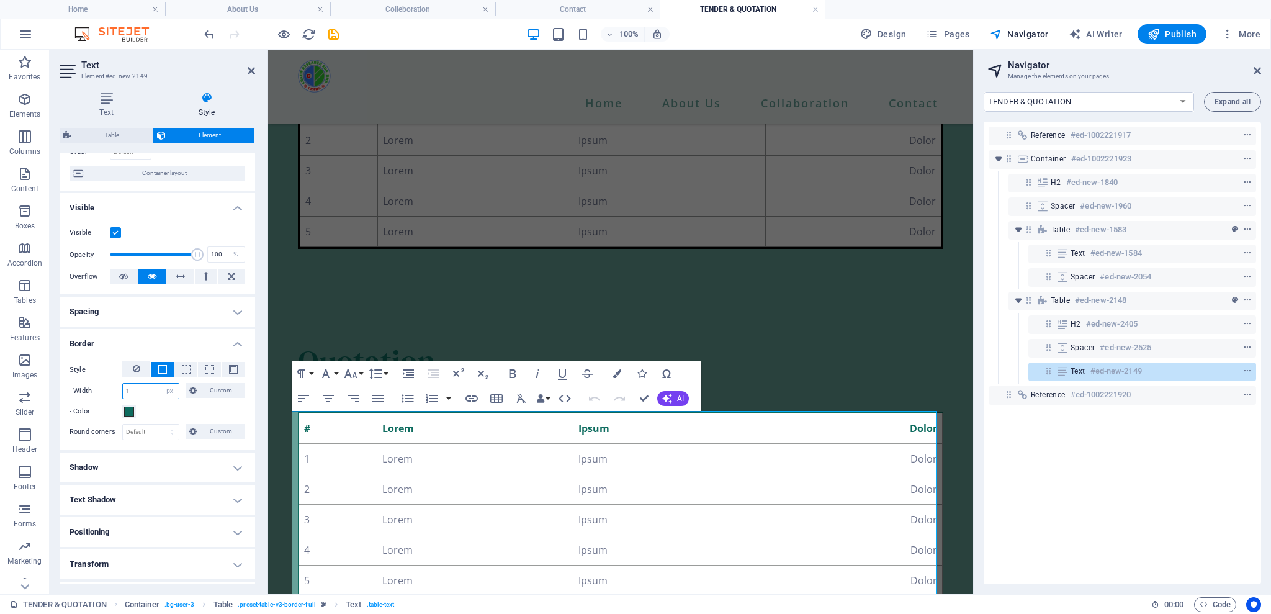
click at [144, 389] on input "1" at bounding box center [151, 391] width 56 height 15
type input "3"
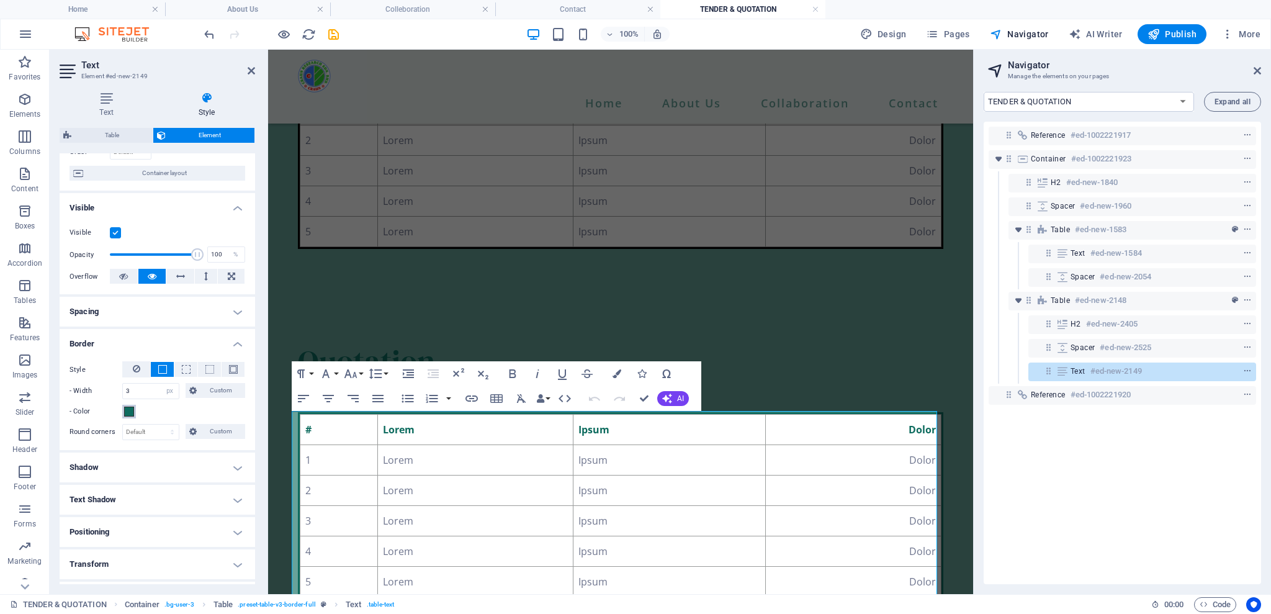
click at [127, 405] on button "- Color" at bounding box center [129, 412] width 14 height 14
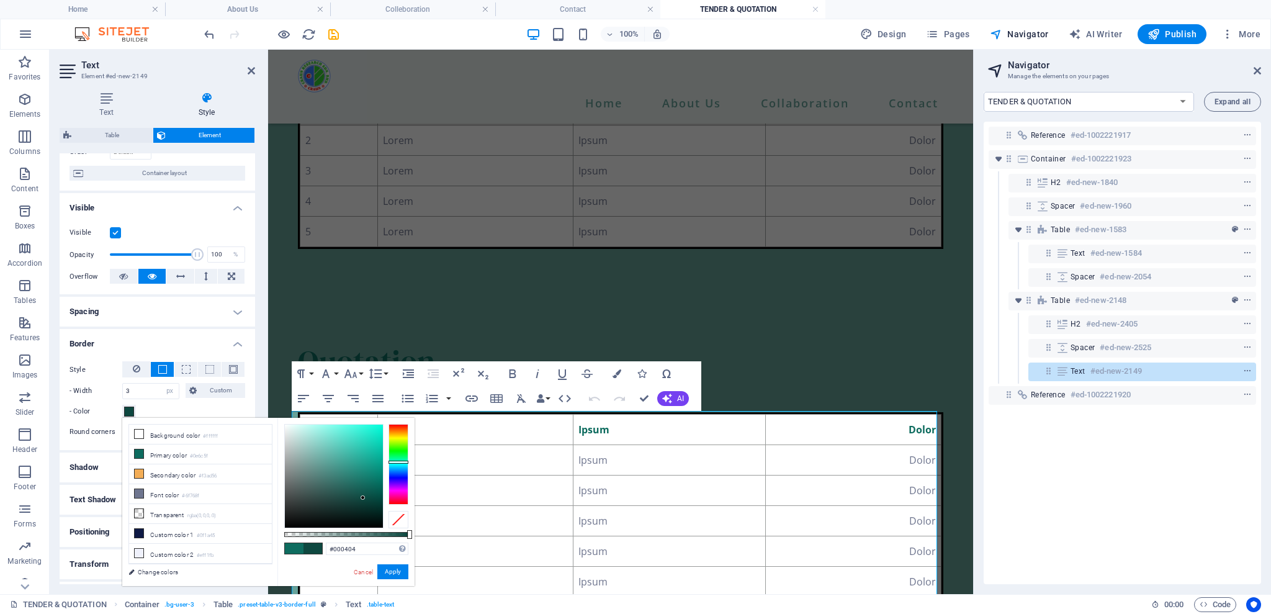
type input "#000000"
drag, startPoint x: 363, startPoint y: 498, endPoint x: 408, endPoint y: 561, distance: 77.9
click at [408, 561] on div "#000000 Supported formats #0852ed rgb(8, 82, 237) rgba(8, 82, 237, 90%) hsv(221…" at bounding box center [345, 592] width 137 height 348
click at [400, 580] on div "#000000 Supported formats #0852ed rgb(8, 82, 237) rgba(8, 82, 237, 90%) hsv(221…" at bounding box center [345, 592] width 137 height 348
click at [397, 572] on button "Apply" at bounding box center [392, 571] width 31 height 15
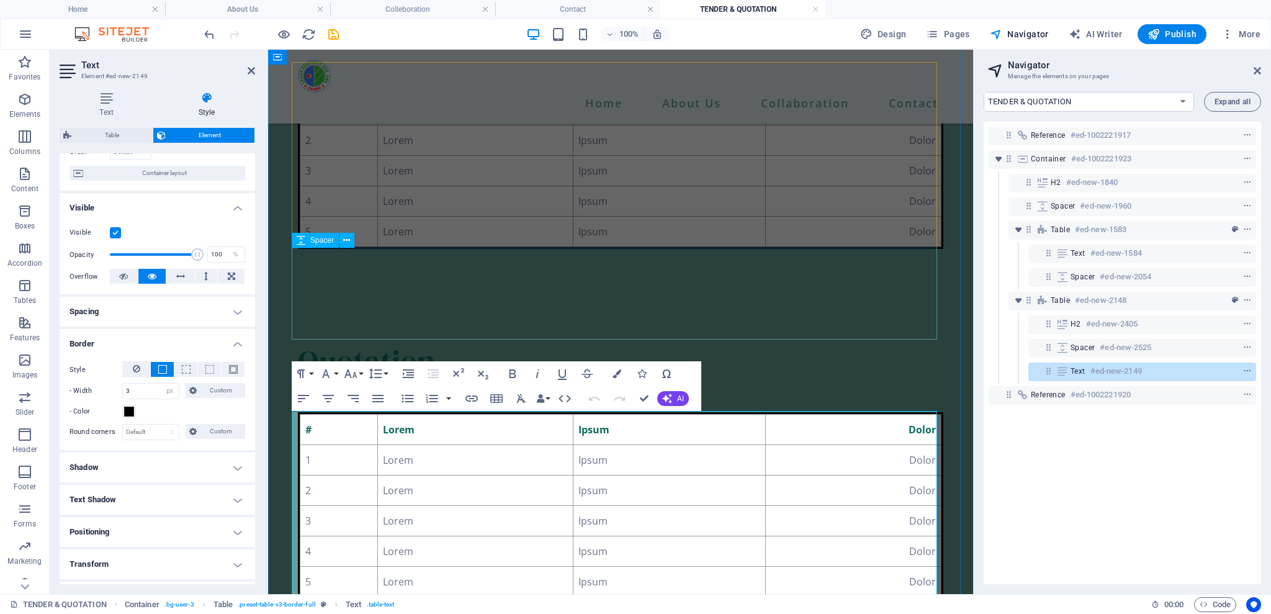
click at [560, 325] on div at bounding box center [620, 295] width 645 height 92
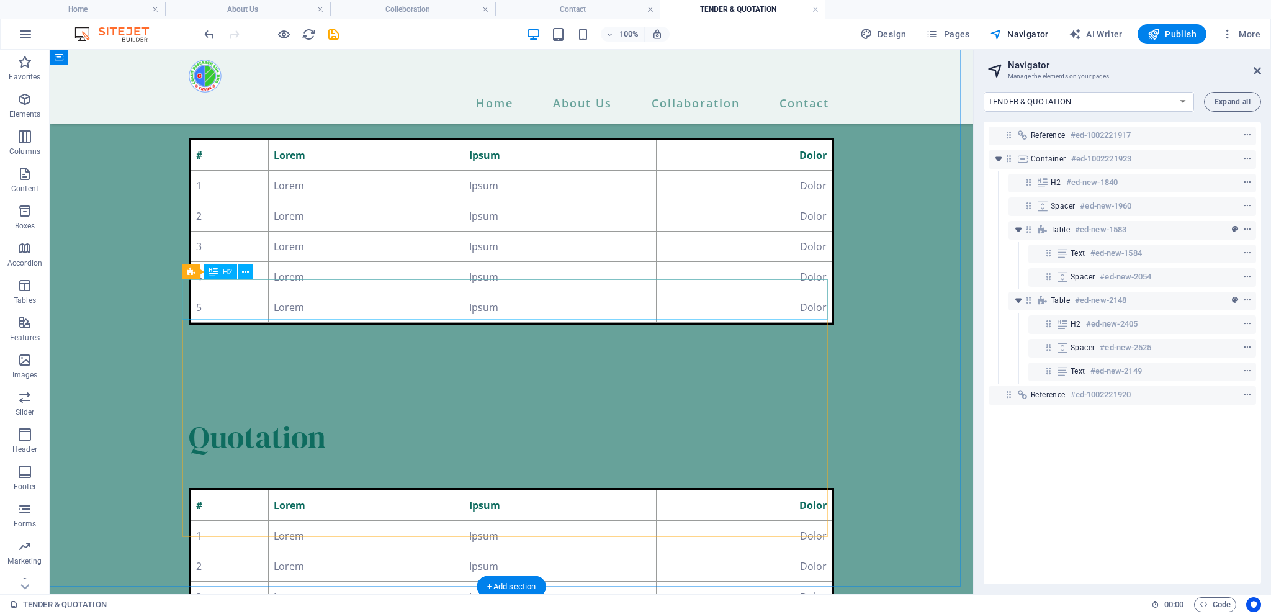
scroll to position [83, 0]
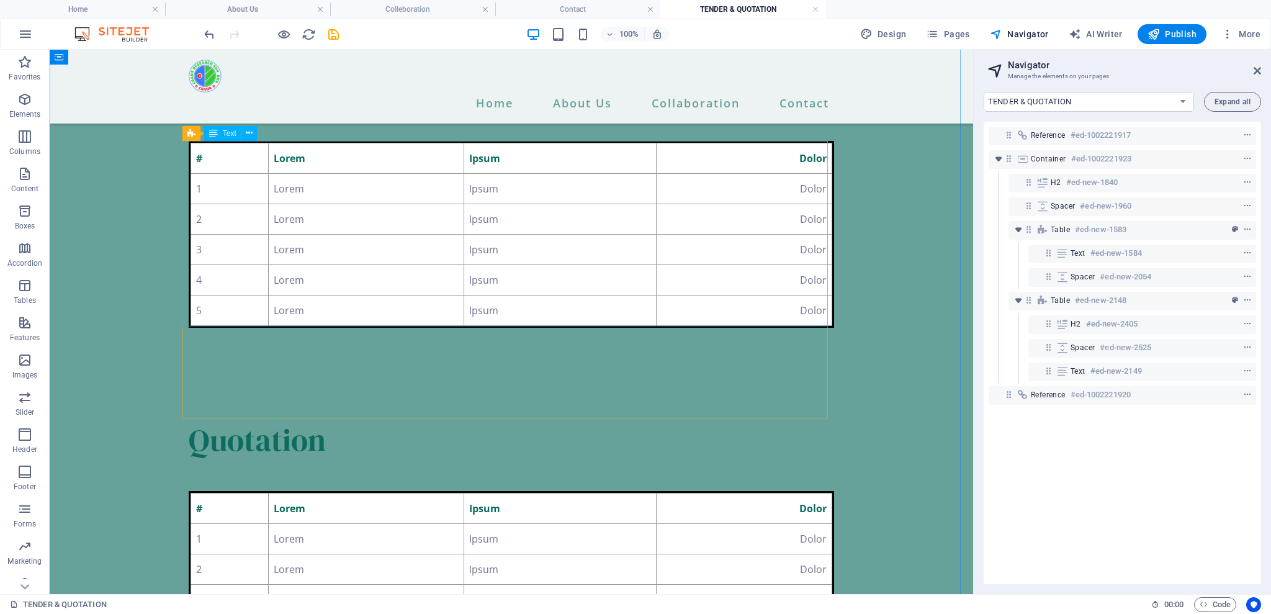
click at [444, 308] on div "# Lorem Ipsum Dolor 1 Lorem Ipsum Dolor 2 Lorem Ipsum Dolor 3 Lorem Ipsum Dolor…" at bounding box center [511, 234] width 645 height 187
click at [444, 307] on div "# Lorem Ipsum Dolor 1 Lorem Ipsum Dolor 2 Lorem Ipsum Dolor 3 Lorem Ipsum Dolor…" at bounding box center [511, 234] width 645 height 187
select select "px"
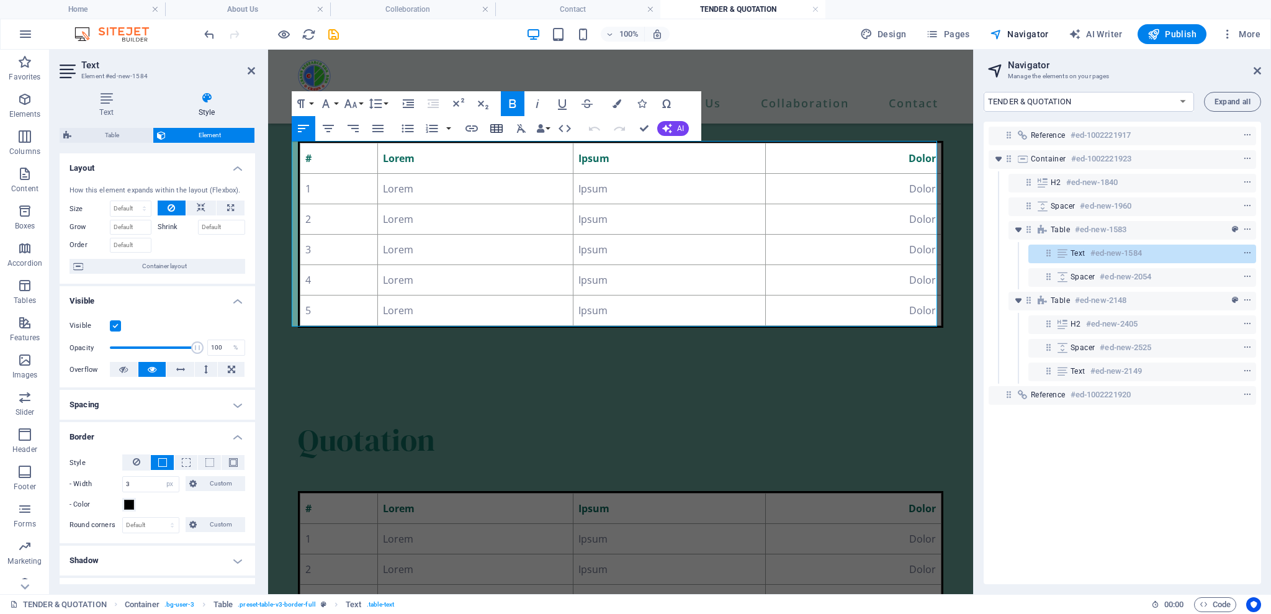
click at [490, 128] on icon "button" at bounding box center [496, 128] width 15 height 15
click at [499, 128] on icon "button" at bounding box center [496, 128] width 15 height 15
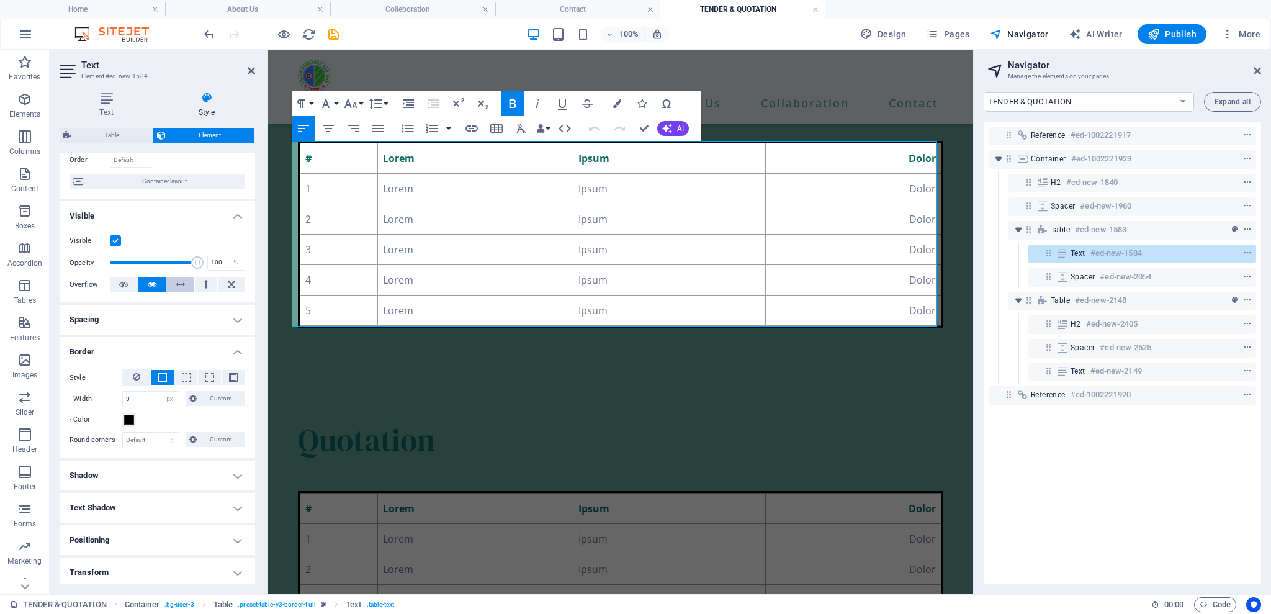
scroll to position [0, 0]
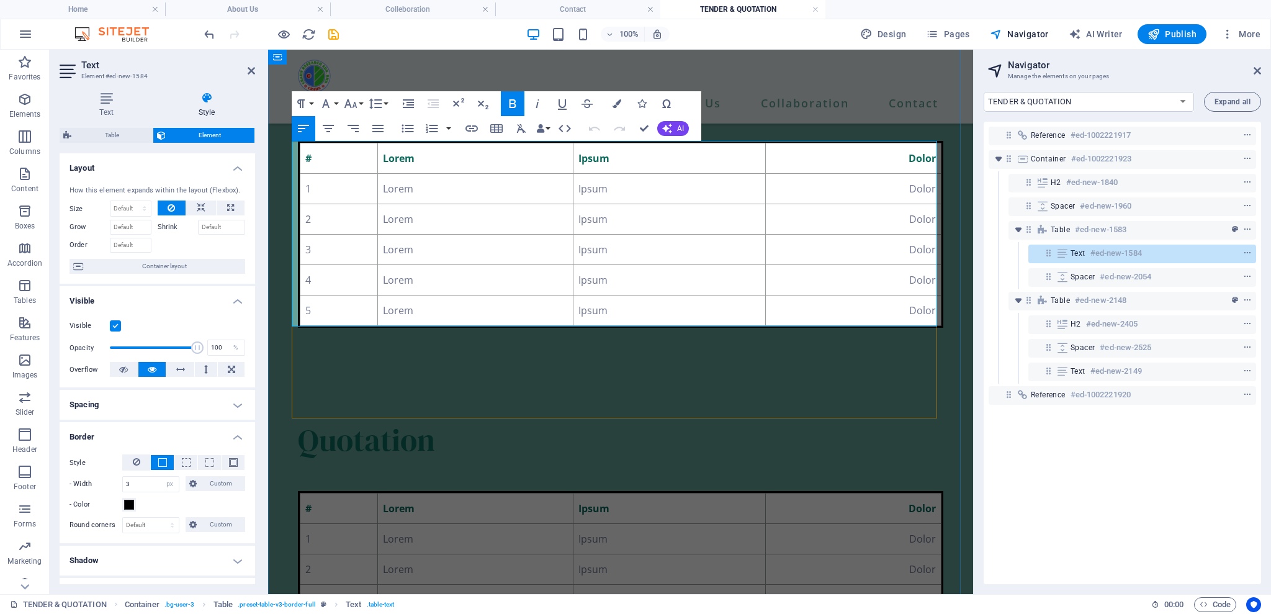
click at [362, 155] on th "#" at bounding box center [339, 158] width 78 height 30
click at [350, 150] on div at bounding box center [346, 58] width 7 height 182
click at [349, 150] on div at bounding box center [346, 58] width 7 height 182
click at [347, 150] on div at bounding box center [346, 58] width 1 height 182
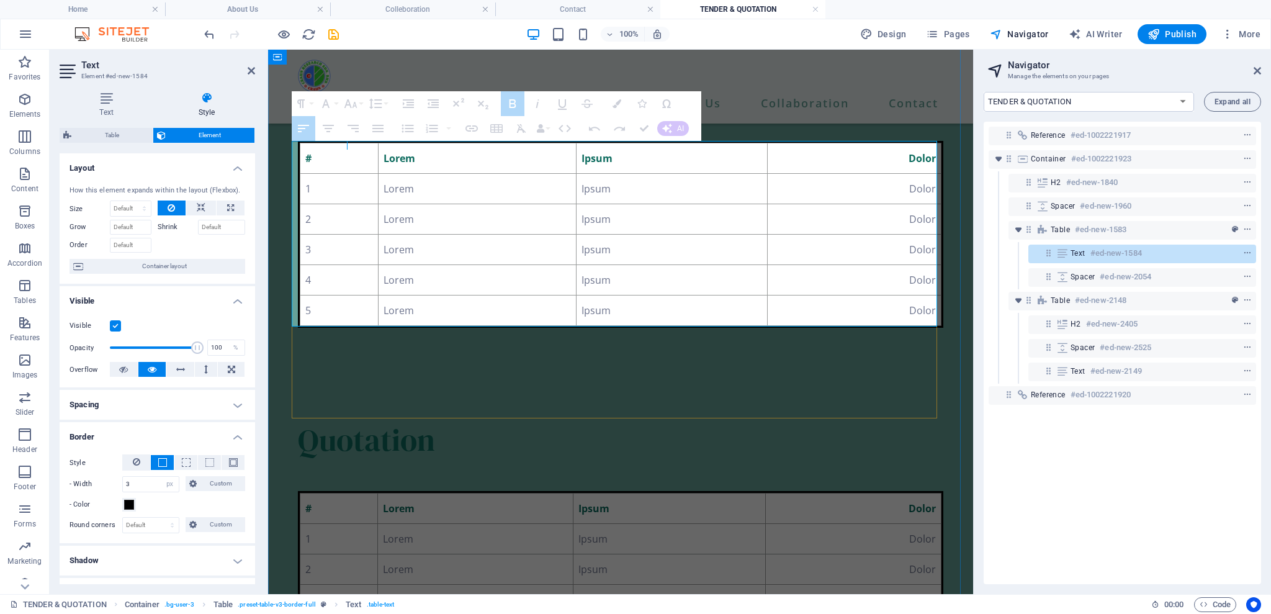
click at [351, 150] on div at bounding box center [347, 58] width 7 height 182
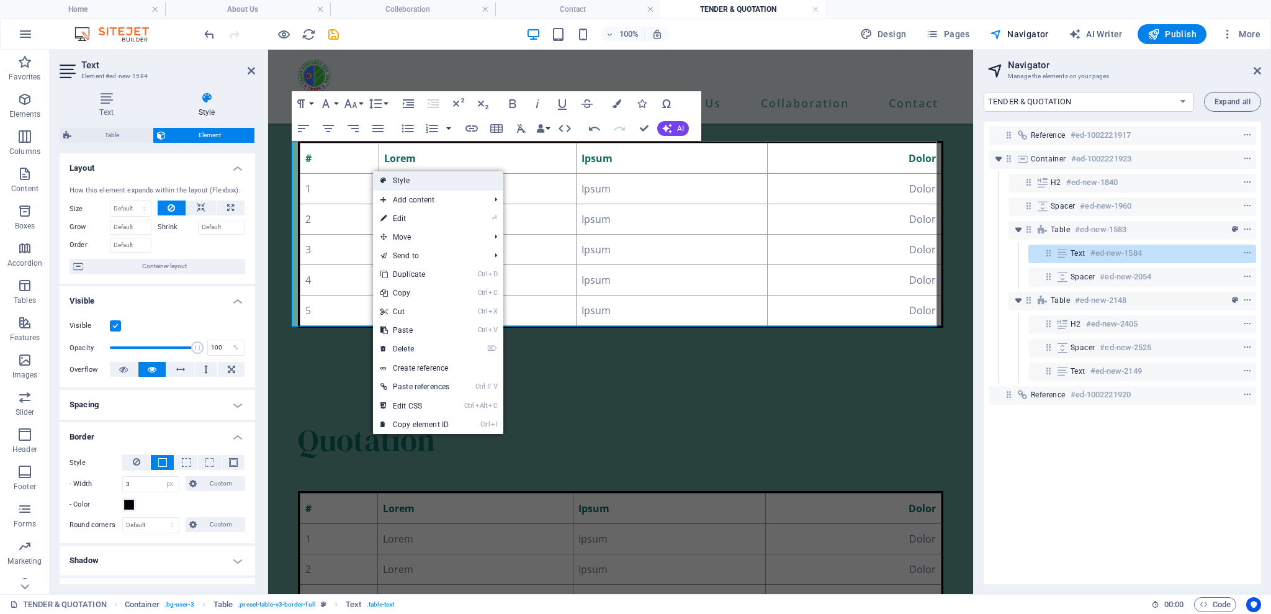
click at [410, 174] on link "Style" at bounding box center [438, 180] width 130 height 19
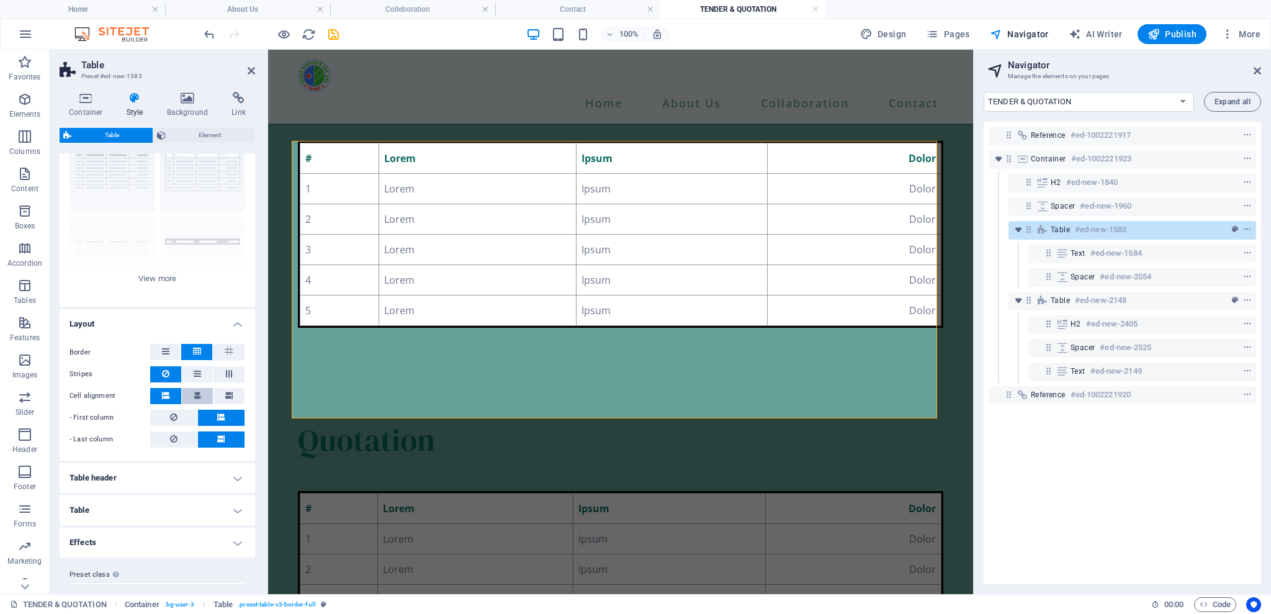
scroll to position [76, 0]
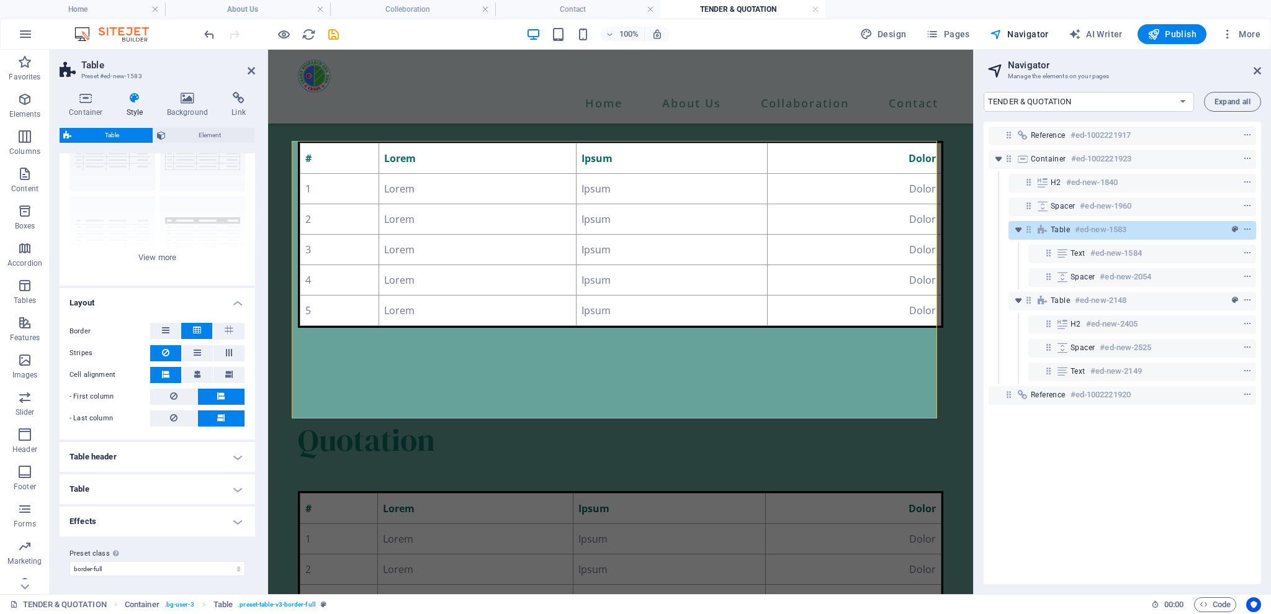
click at [196, 501] on h4 "Table" at bounding box center [158, 489] width 196 height 30
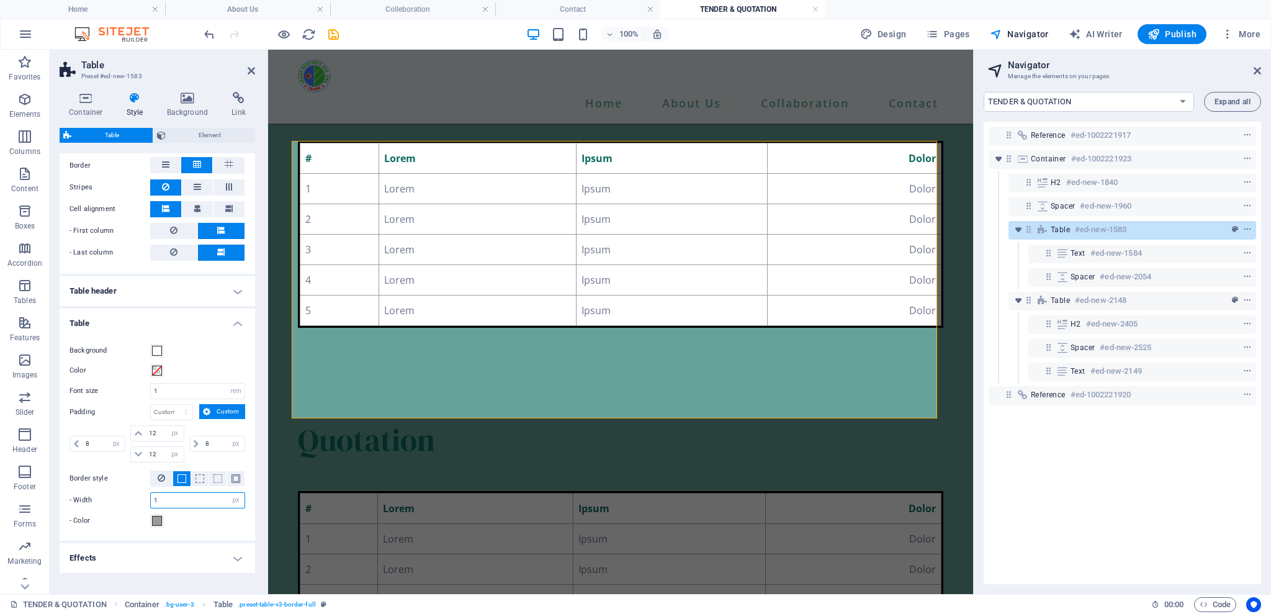
click at [182, 498] on input "1" at bounding box center [198, 500] width 94 height 15
click at [158, 516] on span at bounding box center [157, 521] width 10 height 10
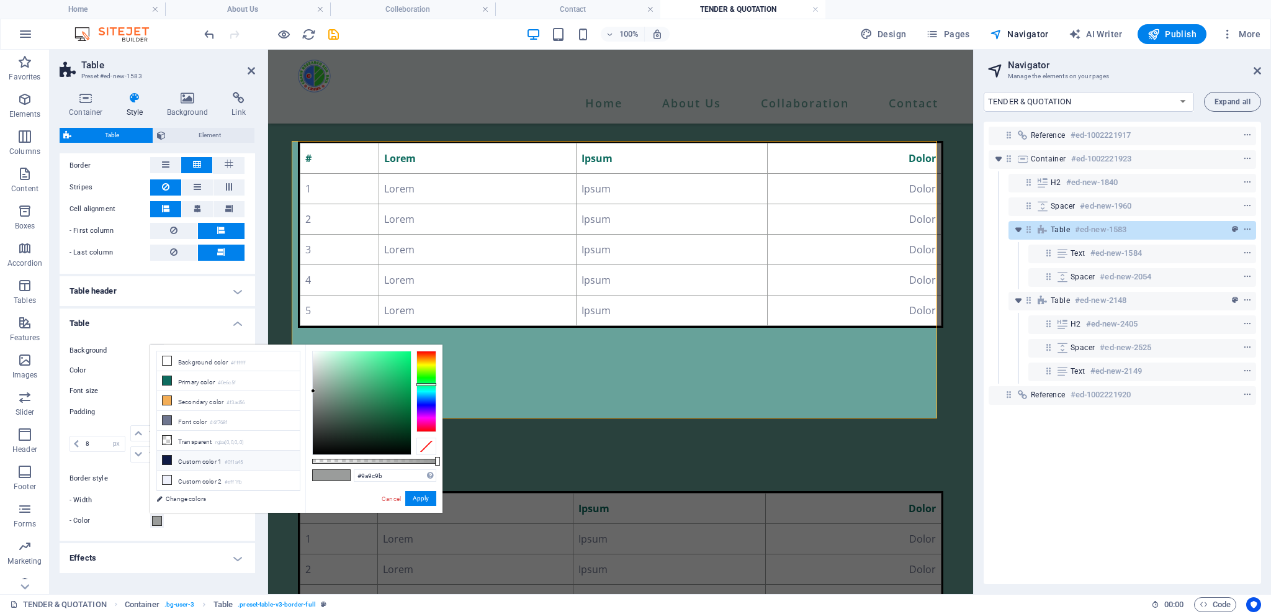
click at [164, 461] on icon at bounding box center [167, 460] width 9 height 9
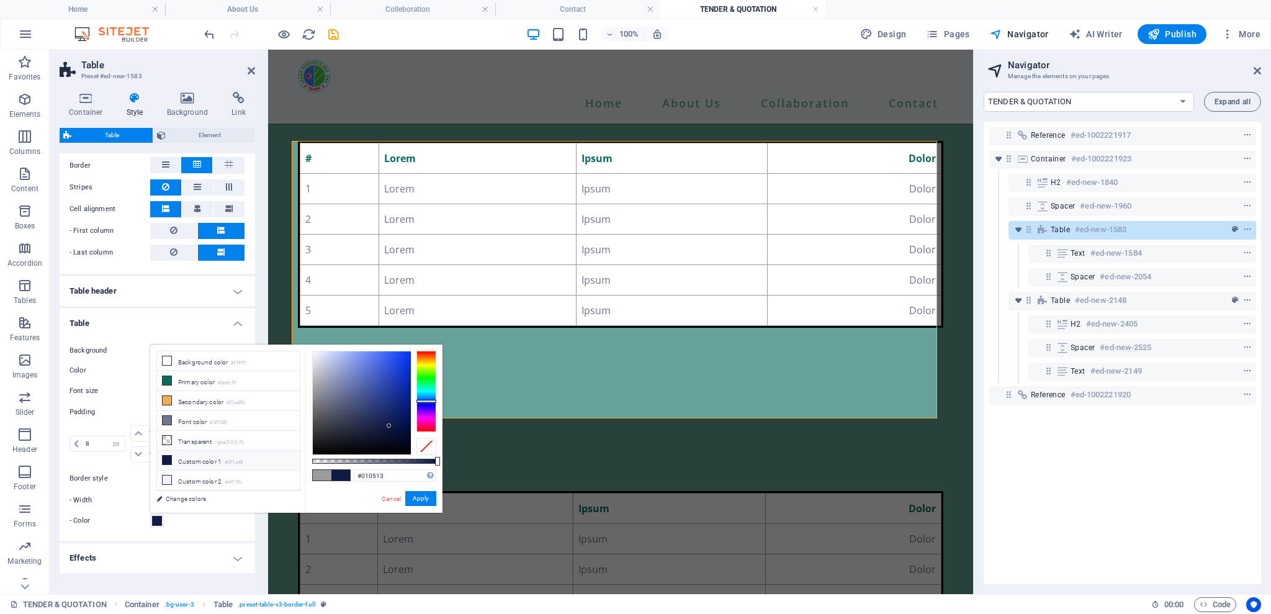
type input "#000000"
drag, startPoint x: 396, startPoint y: 436, endPoint x: 443, endPoint y: 480, distance: 64.6
click at [443, 480] on body "[DOMAIN_NAME] Home About Us Colleboration Contact TENDER & QUOTATION Favorites …" at bounding box center [635, 307] width 1271 height 614
click at [423, 497] on button "Apply" at bounding box center [420, 498] width 31 height 15
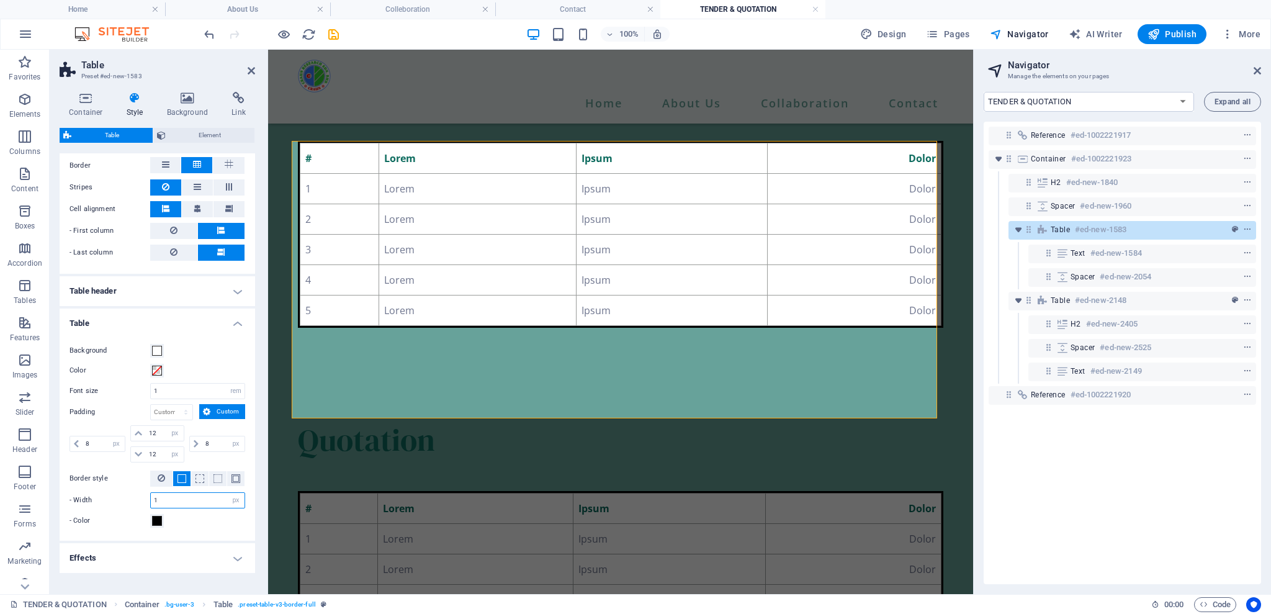
click at [183, 500] on input "1" at bounding box center [198, 500] width 94 height 15
type input "2"
click at [200, 521] on div "- Color" at bounding box center [158, 520] width 176 height 15
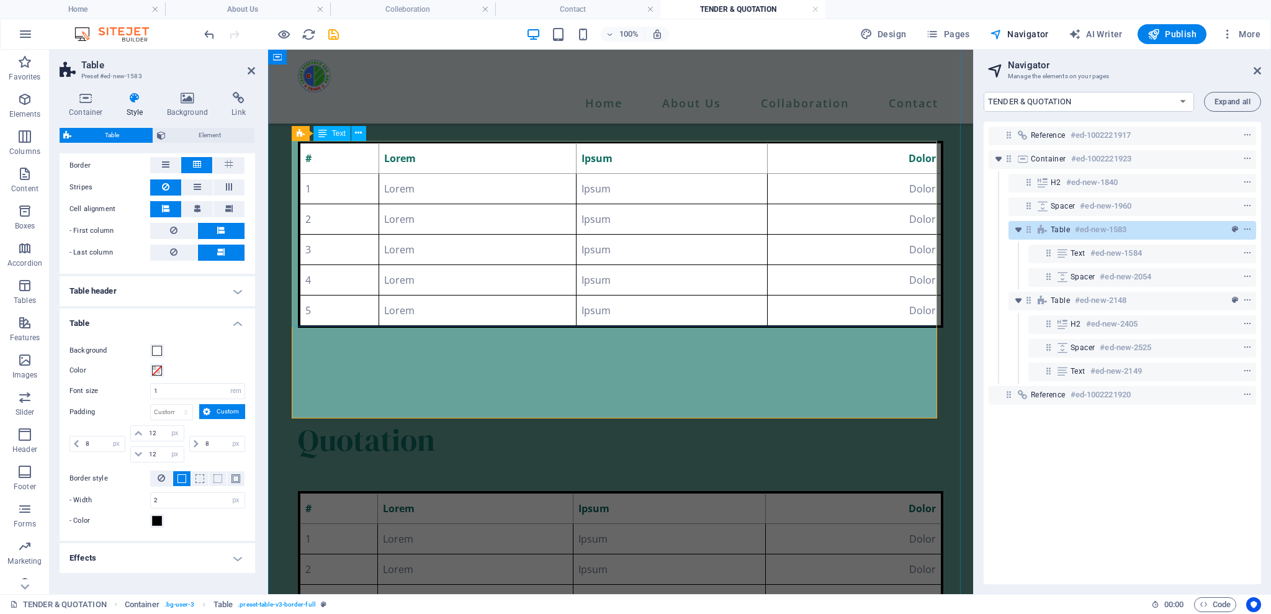
click at [469, 256] on div "# Lorem Ipsum Dolor 1 Lorem Ipsum Dolor 2 Lorem Ipsum Dolor 3 Lorem Ipsum Dolor…" at bounding box center [620, 234] width 645 height 187
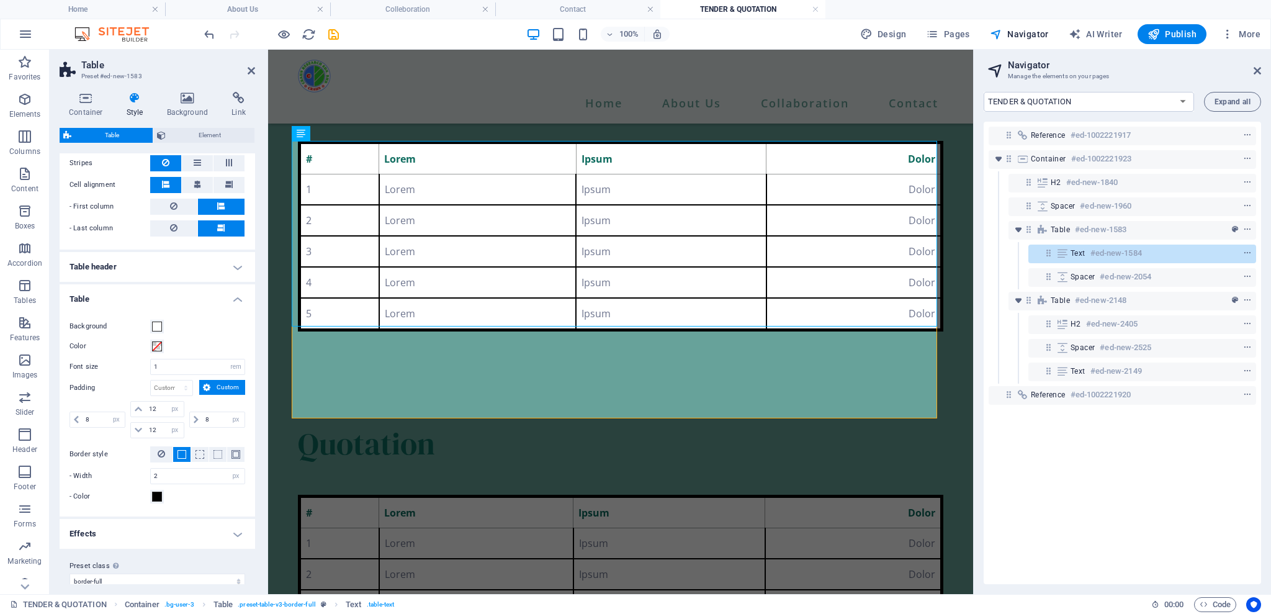
scroll to position [279, 0]
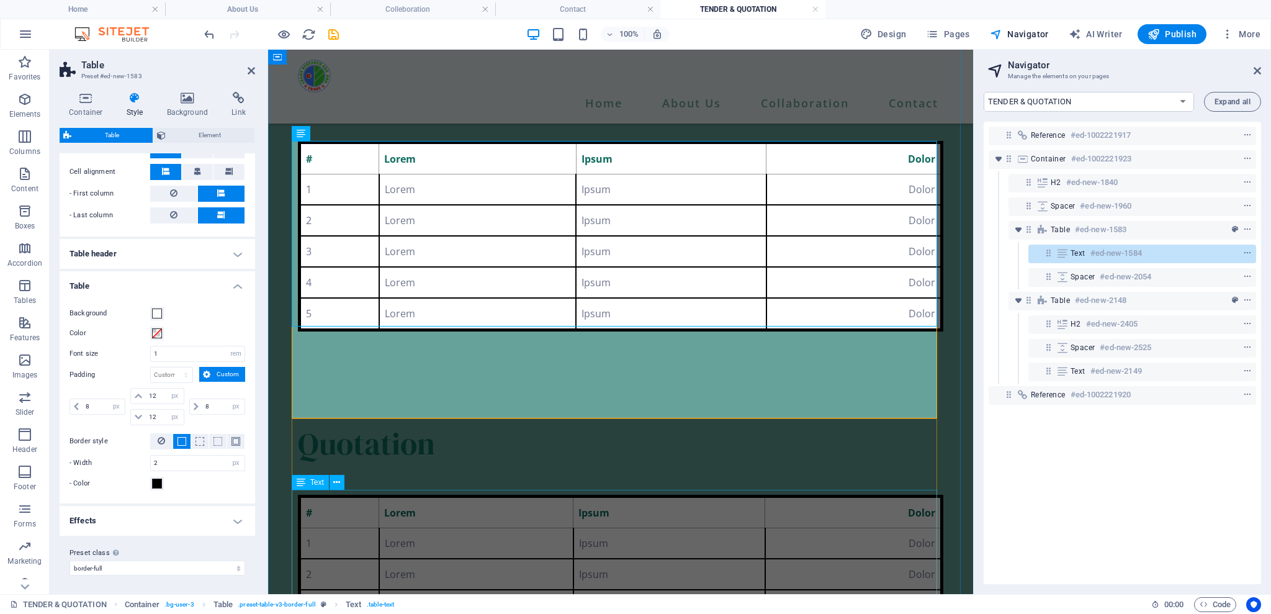
click at [413, 500] on div "# Lorem Ipsum Dolor 1 Lorem Ipsum Dolor 2 Lorem Ipsum Dolor 3 Lorem Ipsum Dolor…" at bounding box center [620, 590] width 645 height 191
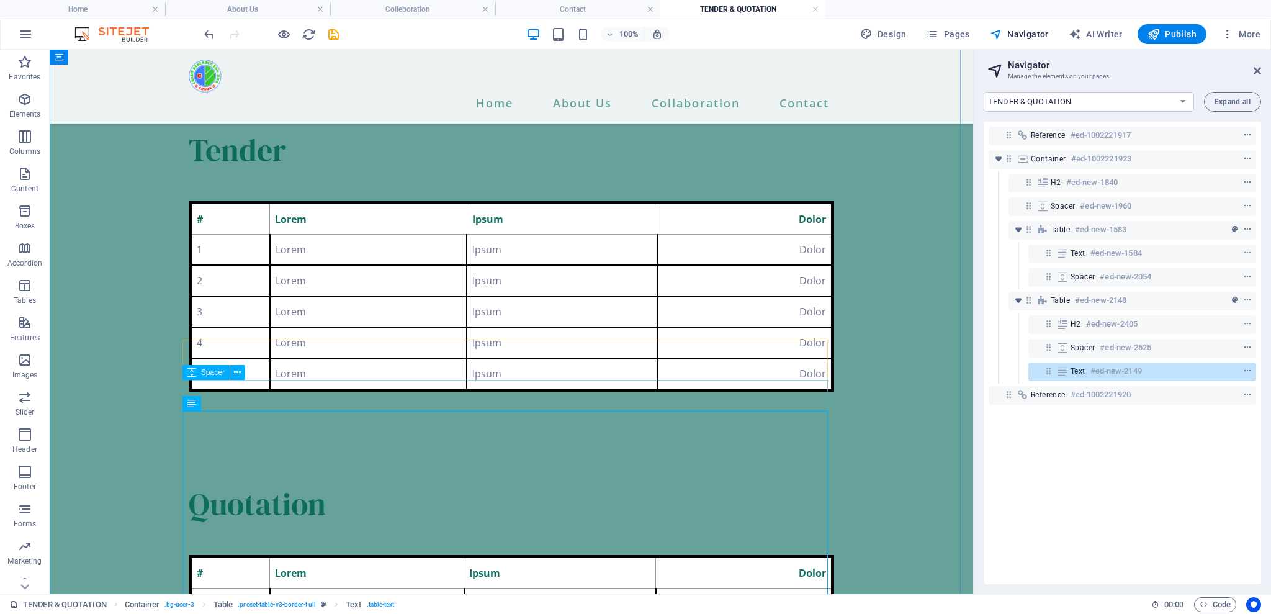
scroll to position [0, 0]
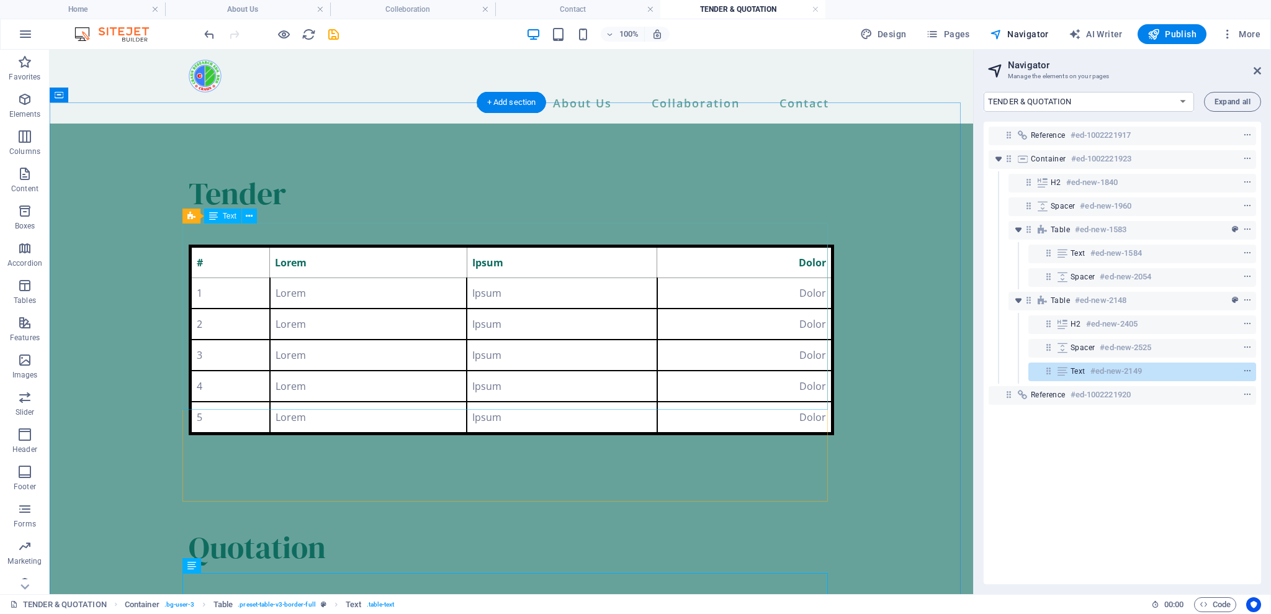
click at [263, 245] on div "# Lorem Ipsum Dolor 1 Lorem Ipsum Dolor 2 Lorem Ipsum Dolor 3 Lorem Ipsum Dolor…" at bounding box center [511, 340] width 645 height 191
select select "px"
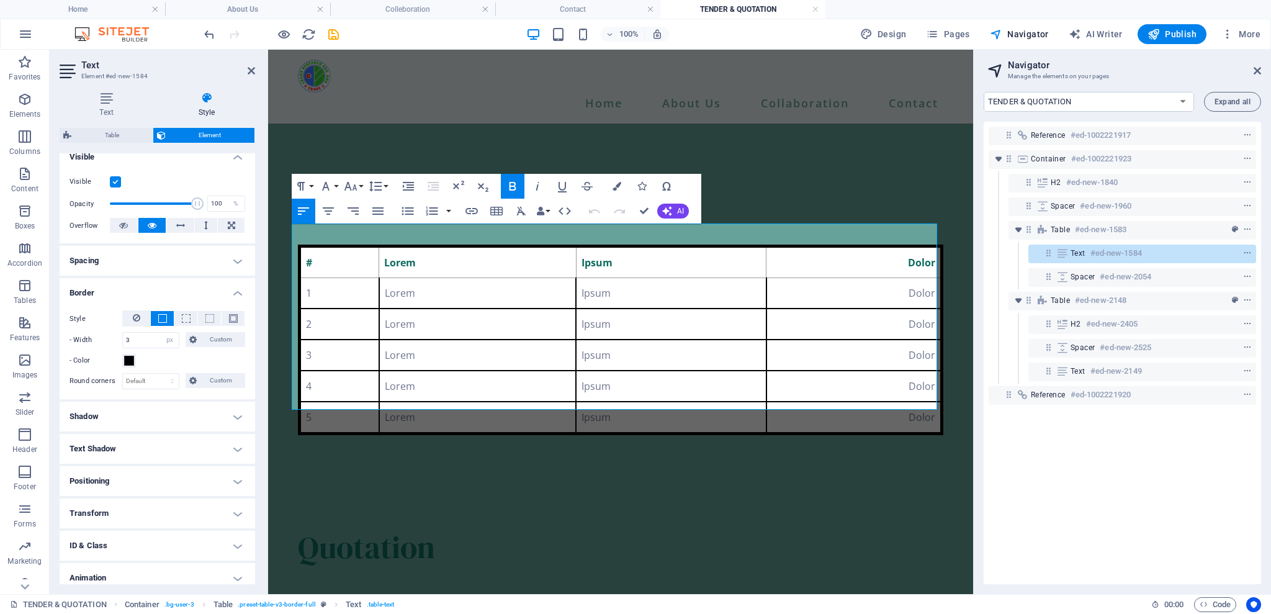
scroll to position [165, 0]
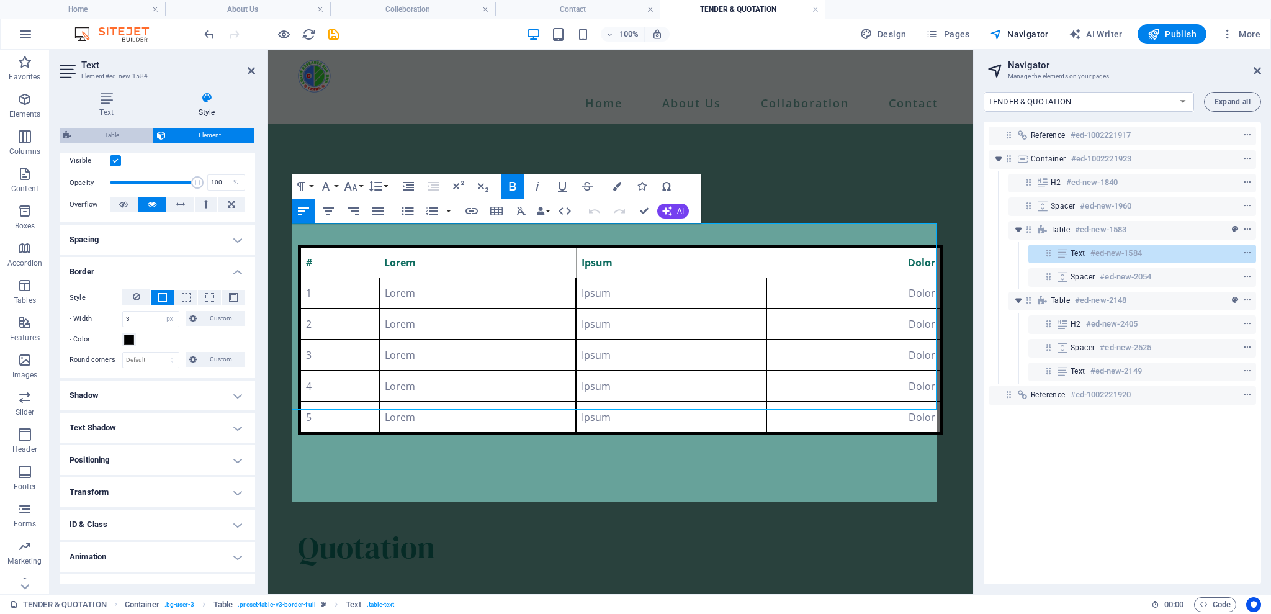
click at [116, 138] on span "Table" at bounding box center [112, 135] width 74 height 15
select select "rem"
select select "px"
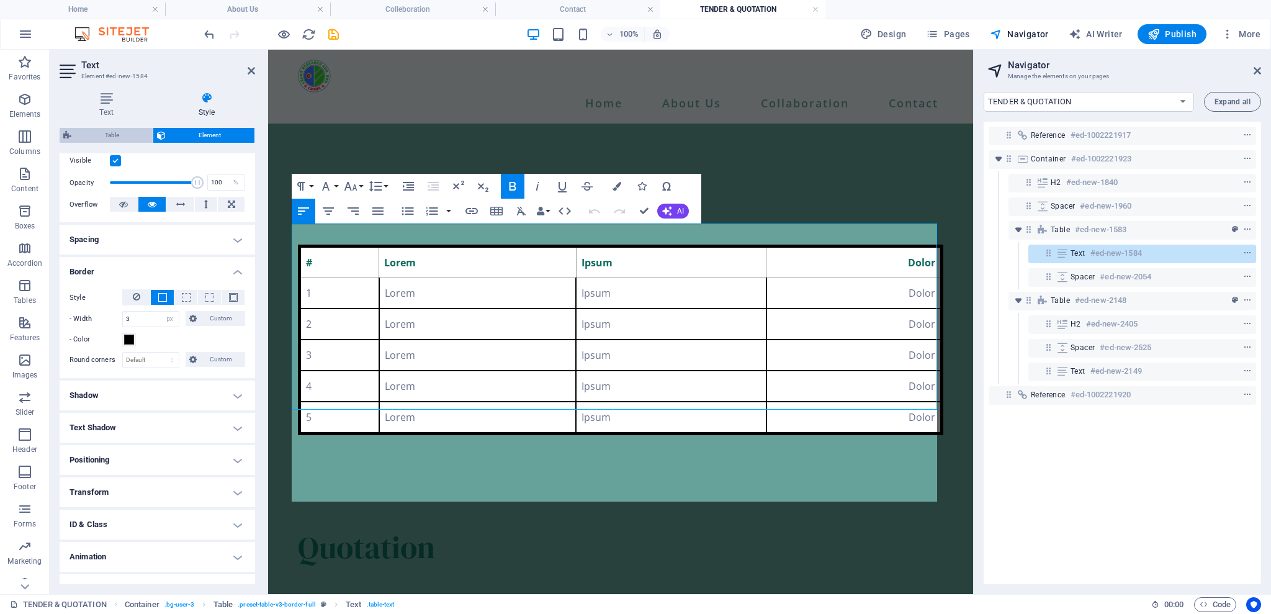
select select "px"
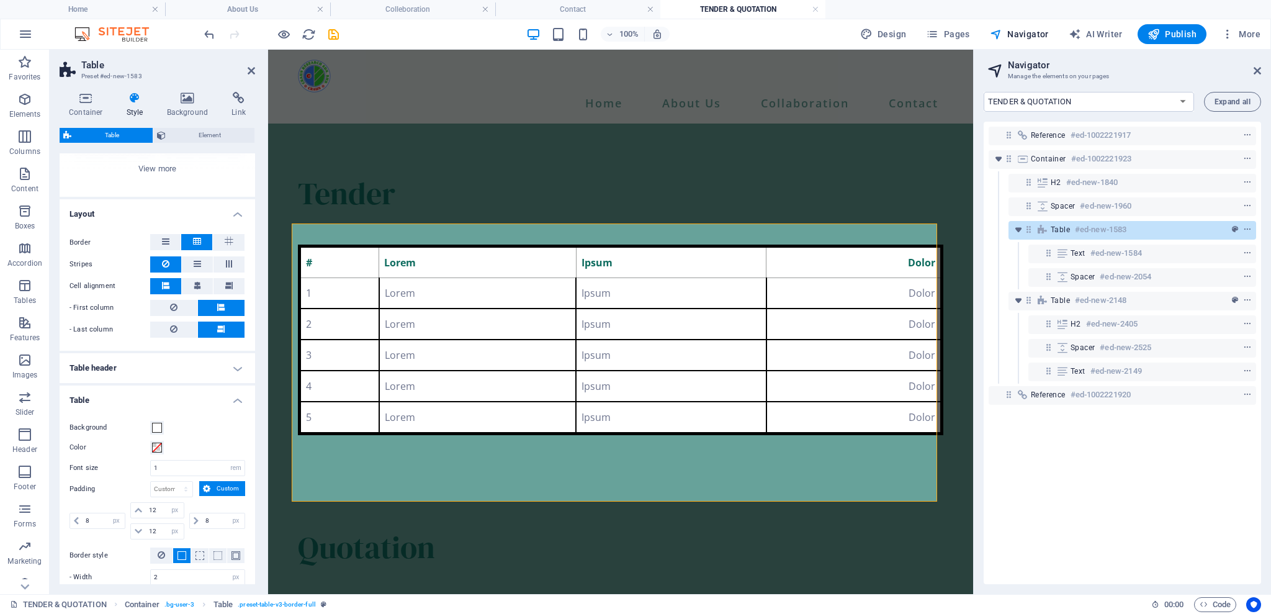
click at [197, 376] on h4 "Table header" at bounding box center [158, 368] width 196 height 30
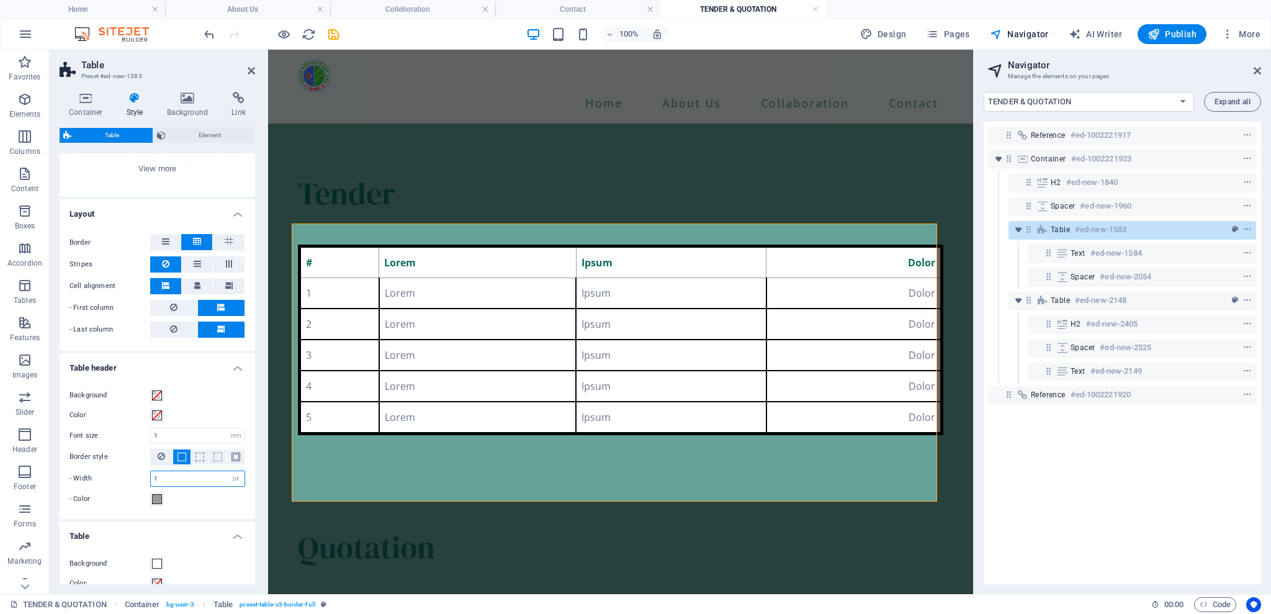
click at [162, 474] on input "1" at bounding box center [198, 478] width 94 height 15
type input "2"
click at [152, 502] on span at bounding box center [157, 499] width 10 height 10
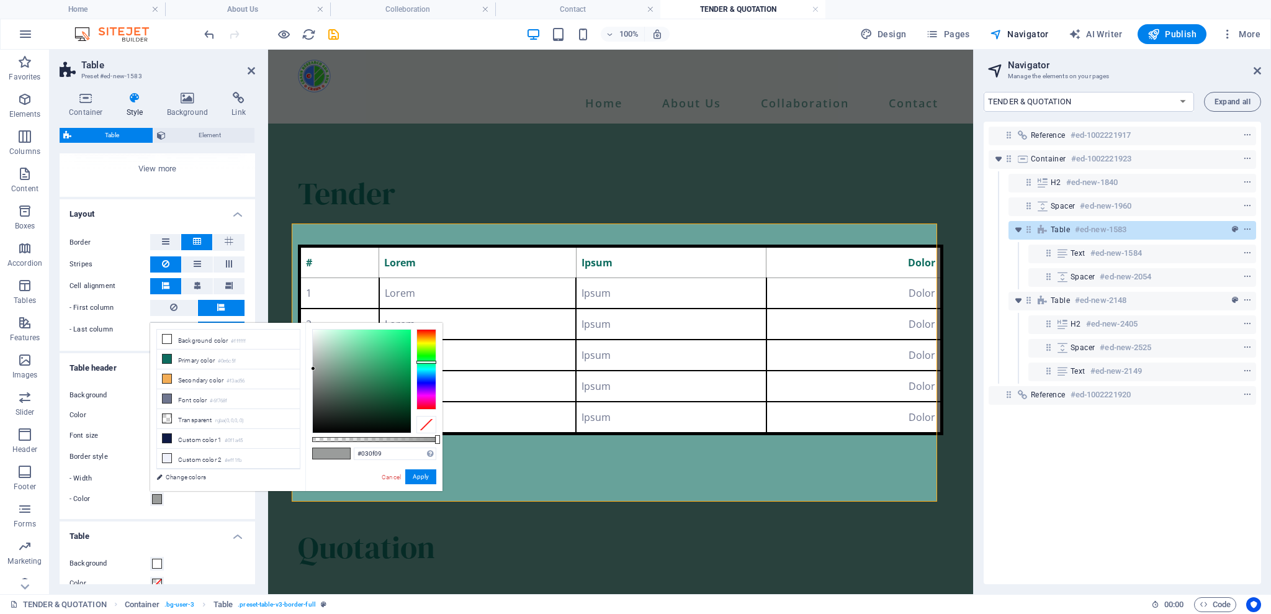
type input "#000000"
drag, startPoint x: 361, startPoint y: 412, endPoint x: 448, endPoint y: 446, distance: 93.9
click at [448, 446] on body "[DOMAIN_NAME] Home About Us Colleboration Contact TENDER & QUOTATION Favorites …" at bounding box center [635, 307] width 1271 height 614
click at [426, 474] on button "Apply" at bounding box center [420, 476] width 31 height 15
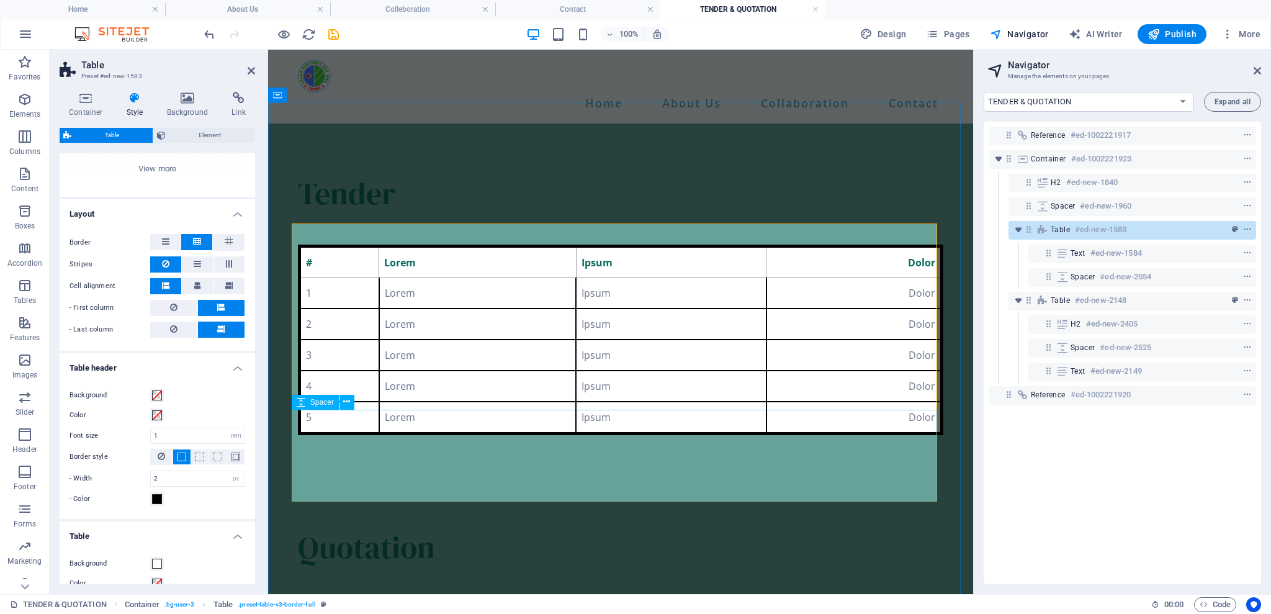
click at [396, 484] on div at bounding box center [620, 481] width 645 height 92
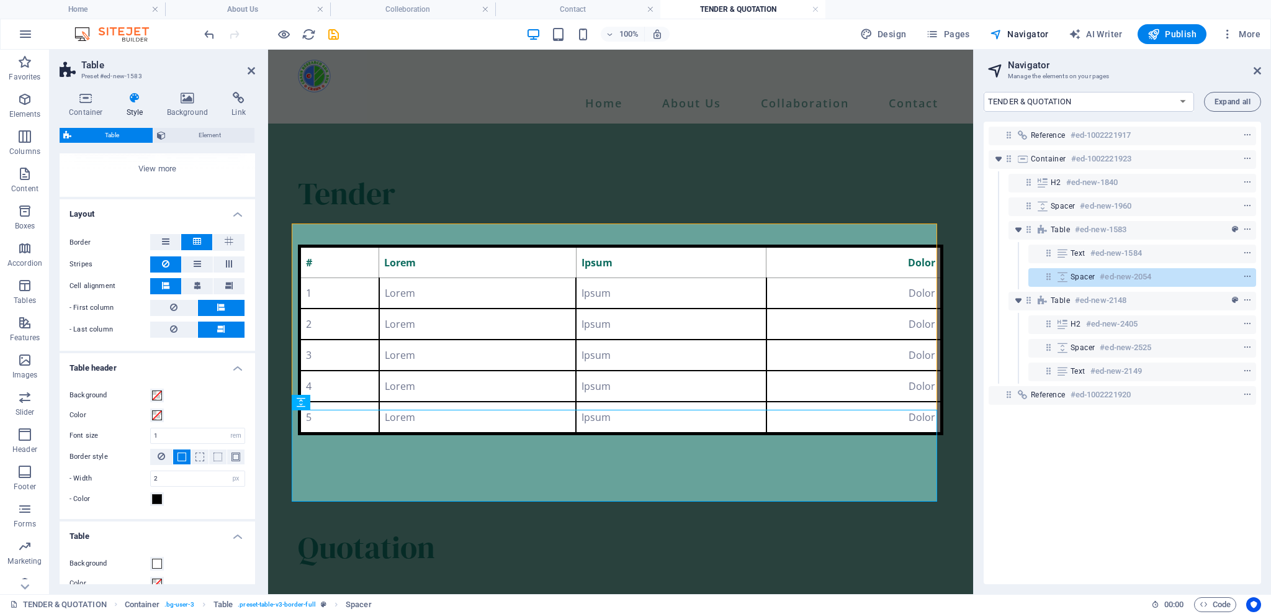
click at [183, 495] on div "- Color" at bounding box center [158, 499] width 176 height 15
click at [333, 41] on button "save" at bounding box center [333, 34] width 15 height 15
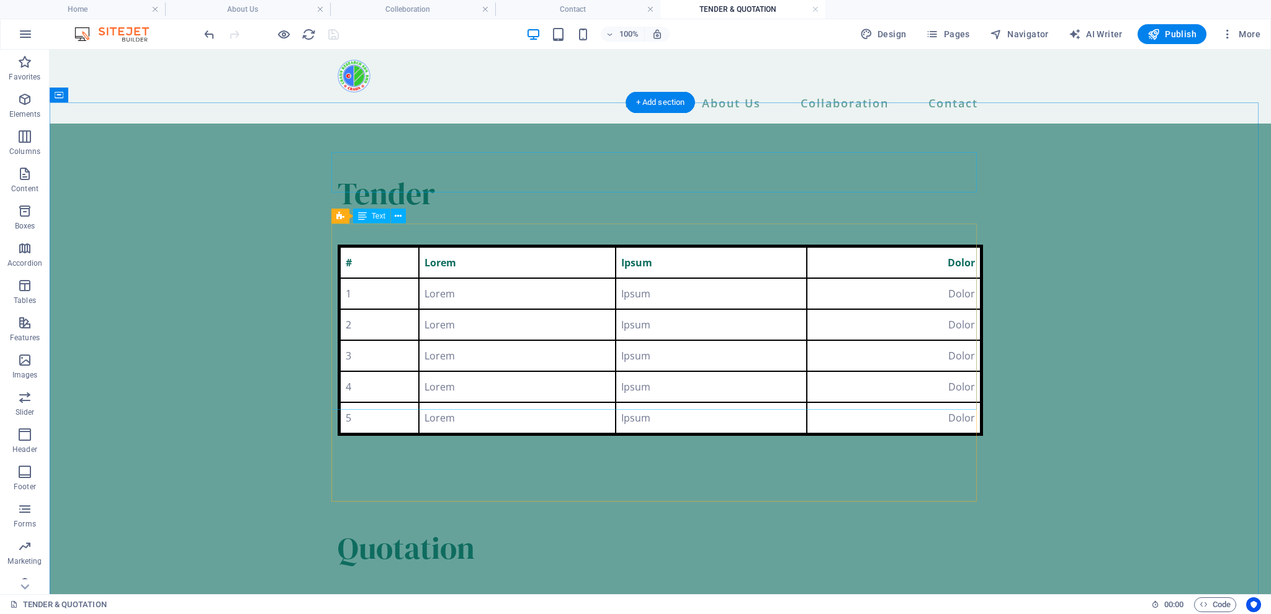
click at [434, 245] on div "# Lorem Ipsum Dolor 1 Lorem Ipsum Dolor 2 Lorem Ipsum Dolor 3 Lorem Ipsum Dolor…" at bounding box center [660, 340] width 645 height 191
select select "px"
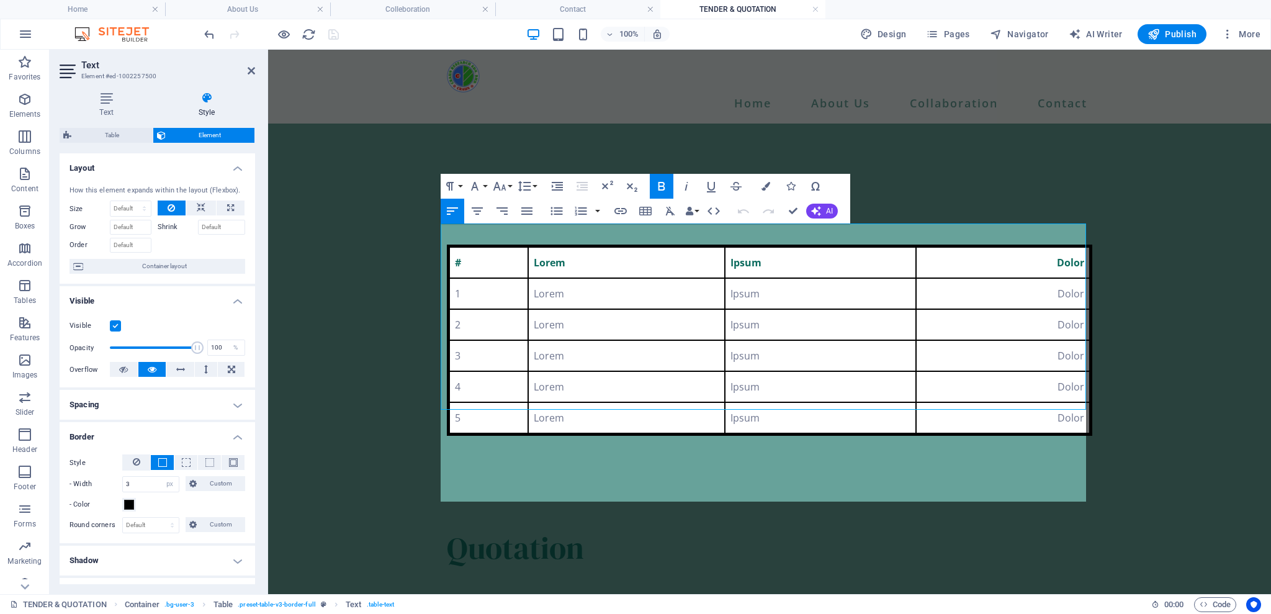
click at [103, 125] on div "Text Style Text Add, edit, and format text directly on the website. Default col…" at bounding box center [158, 338] width 196 height 492
click at [102, 134] on span "Table" at bounding box center [112, 135] width 74 height 15
select select "rem"
select select "px"
select select "rem"
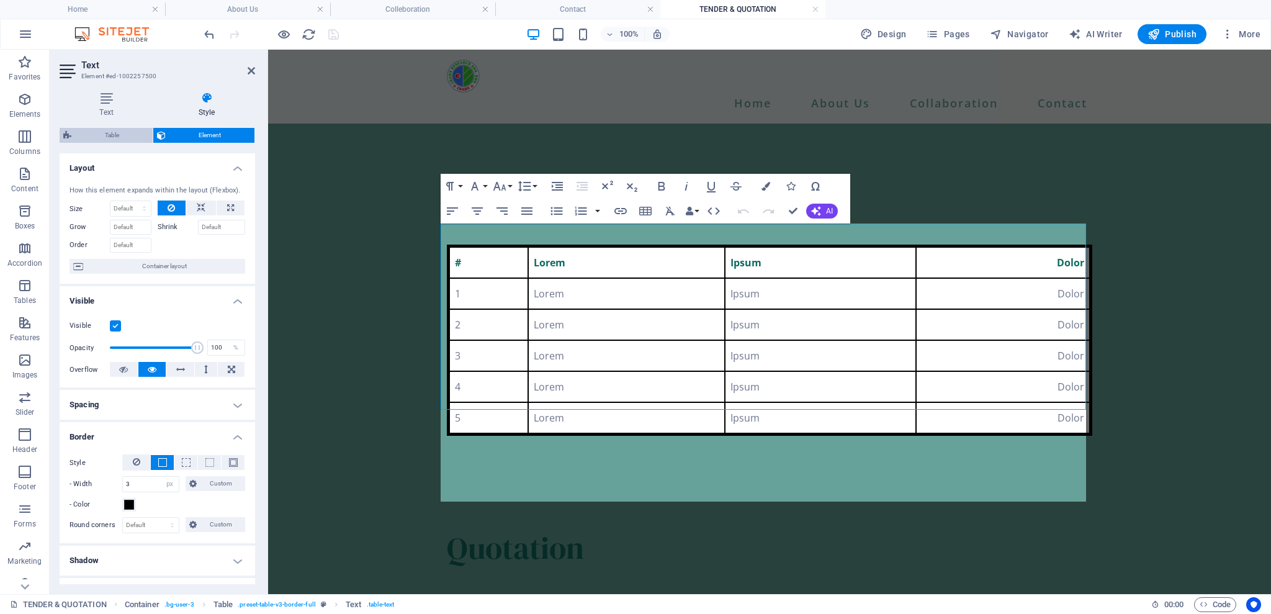
select select "px"
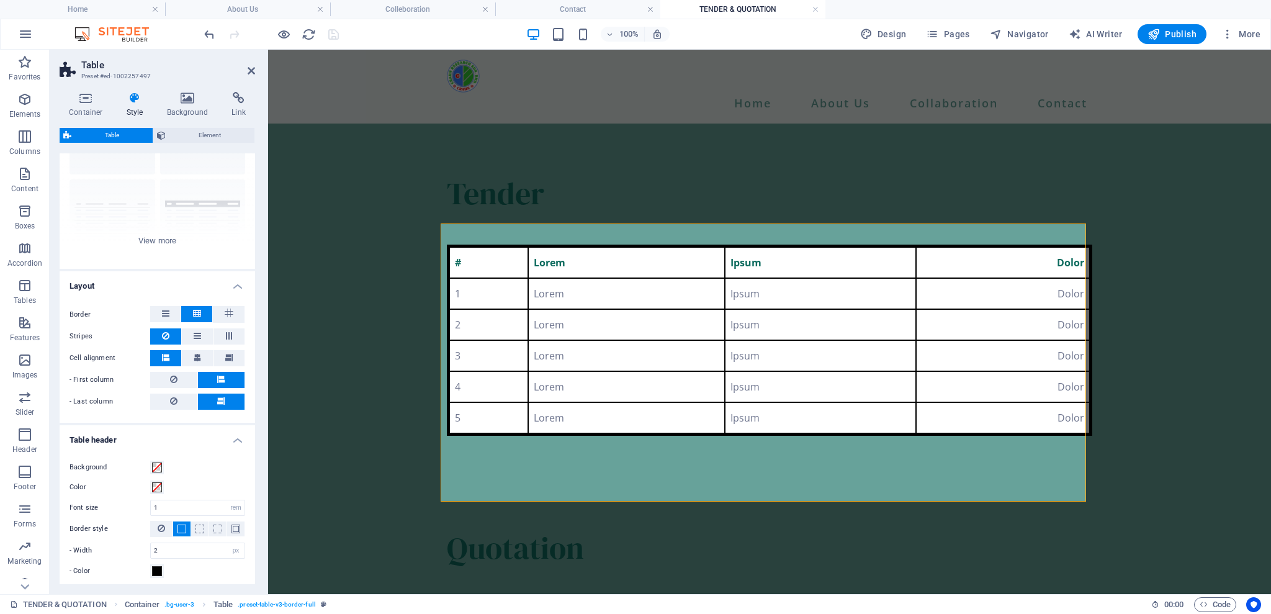
scroll to position [1, 0]
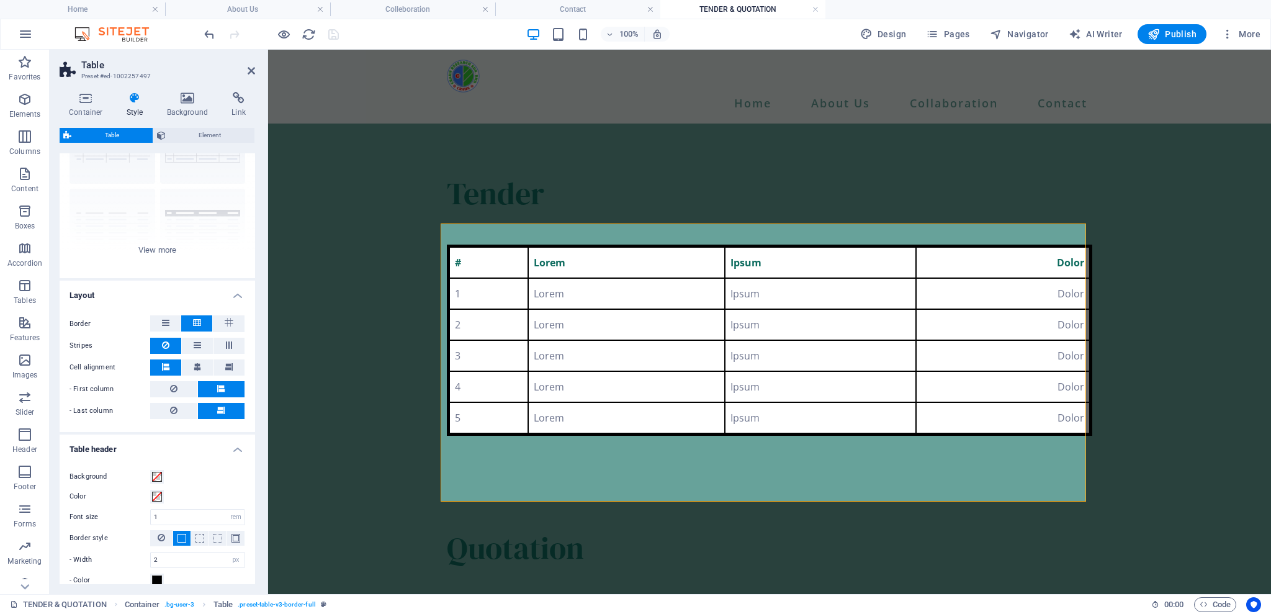
click at [228, 445] on h4 "Table header" at bounding box center [158, 445] width 196 height 22
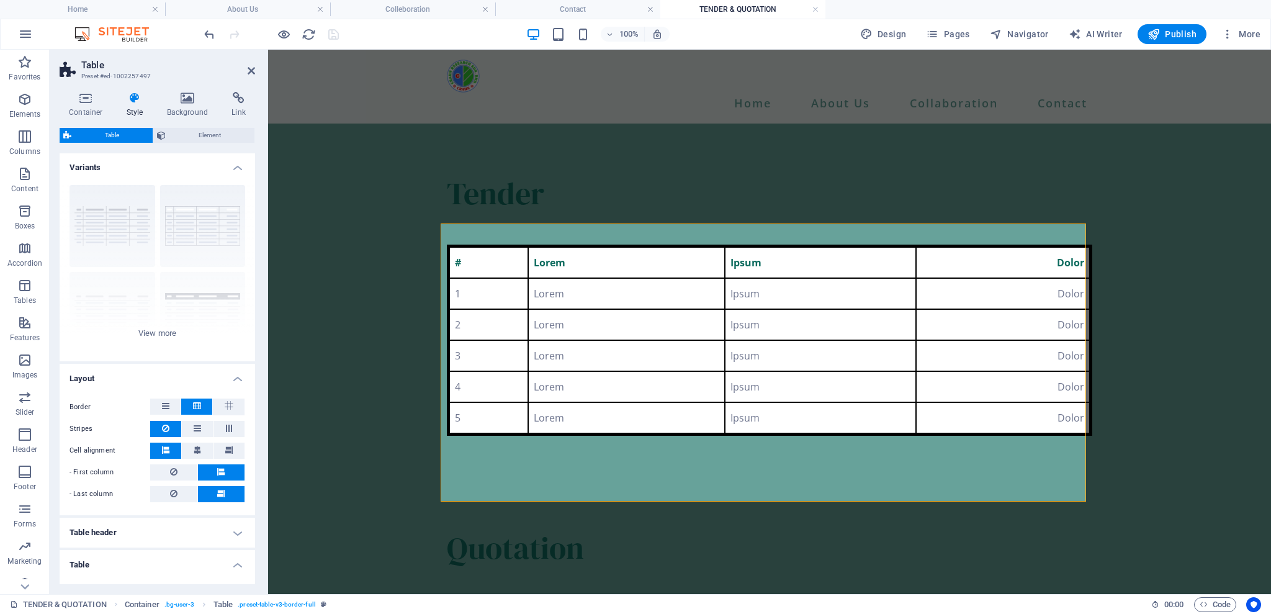
scroll to position [0, 0]
click at [218, 140] on span "Element" at bounding box center [210, 135] width 82 height 15
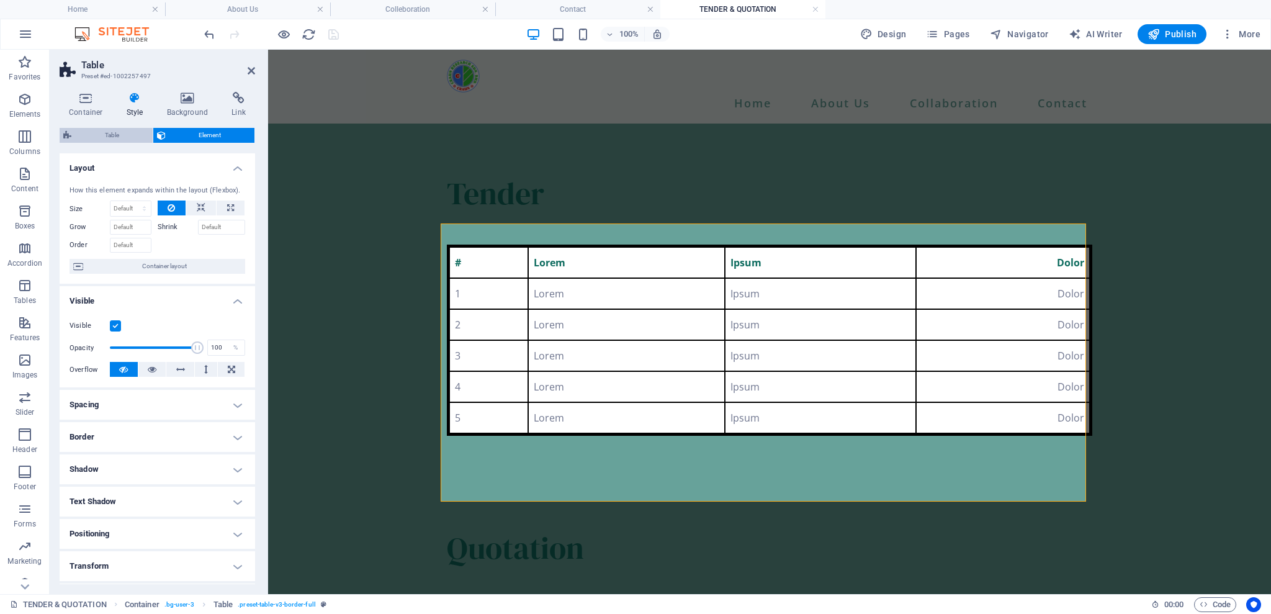
click at [123, 139] on span "Table" at bounding box center [112, 135] width 74 height 15
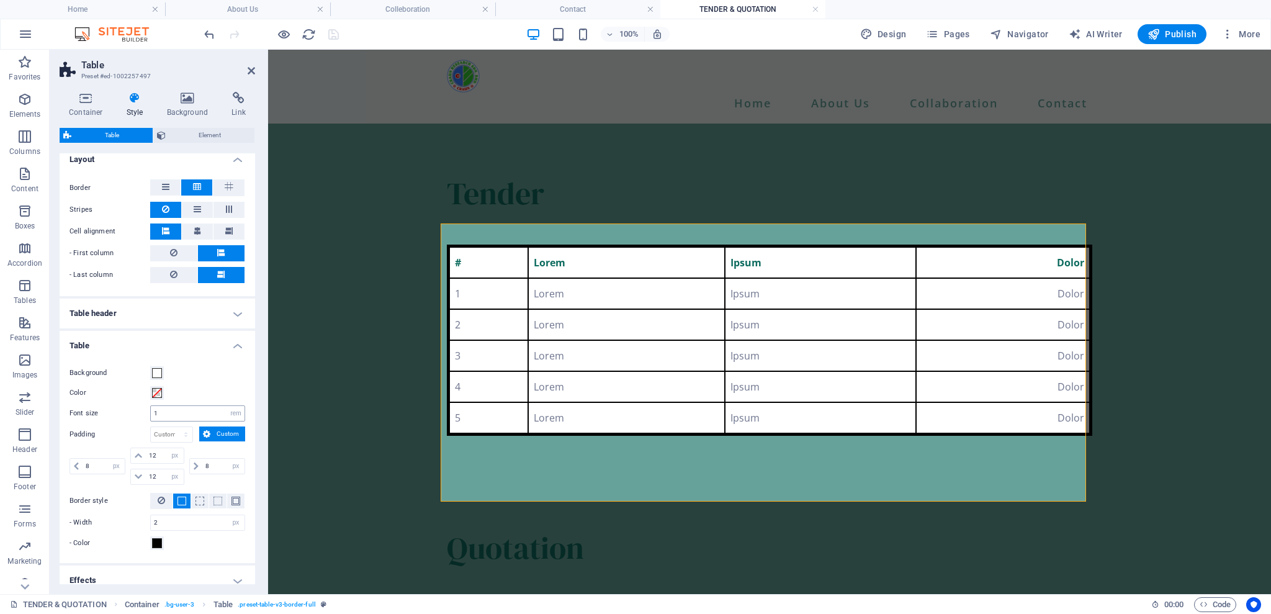
scroll to position [279, 0]
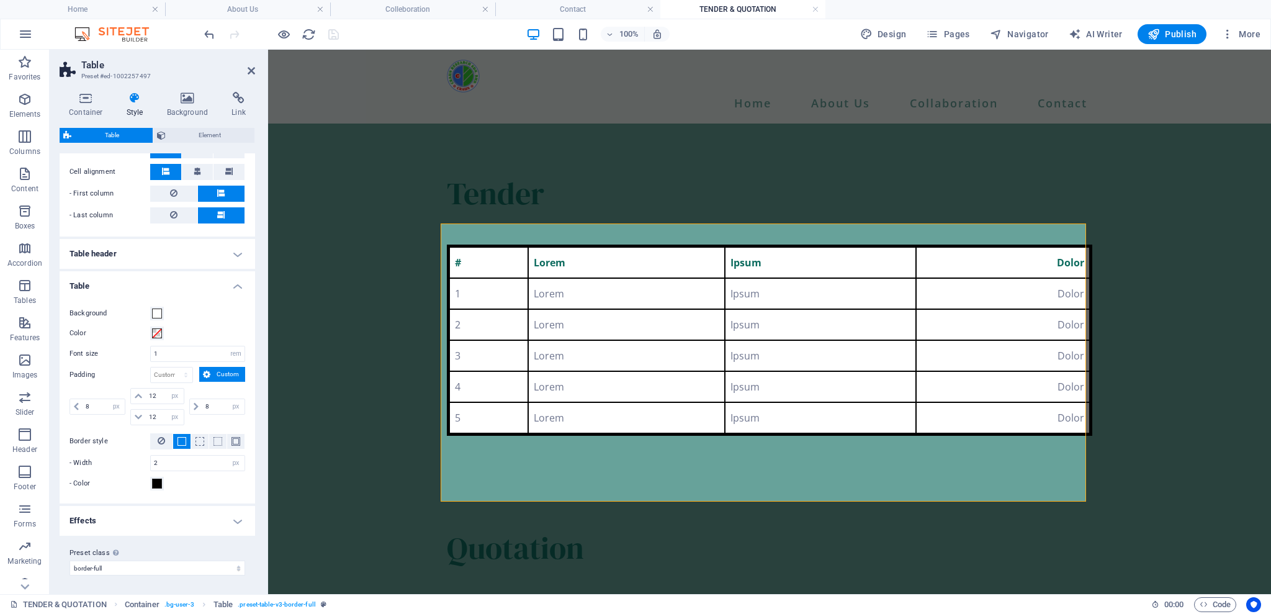
click at [227, 261] on h4 "Table header" at bounding box center [158, 254] width 196 height 30
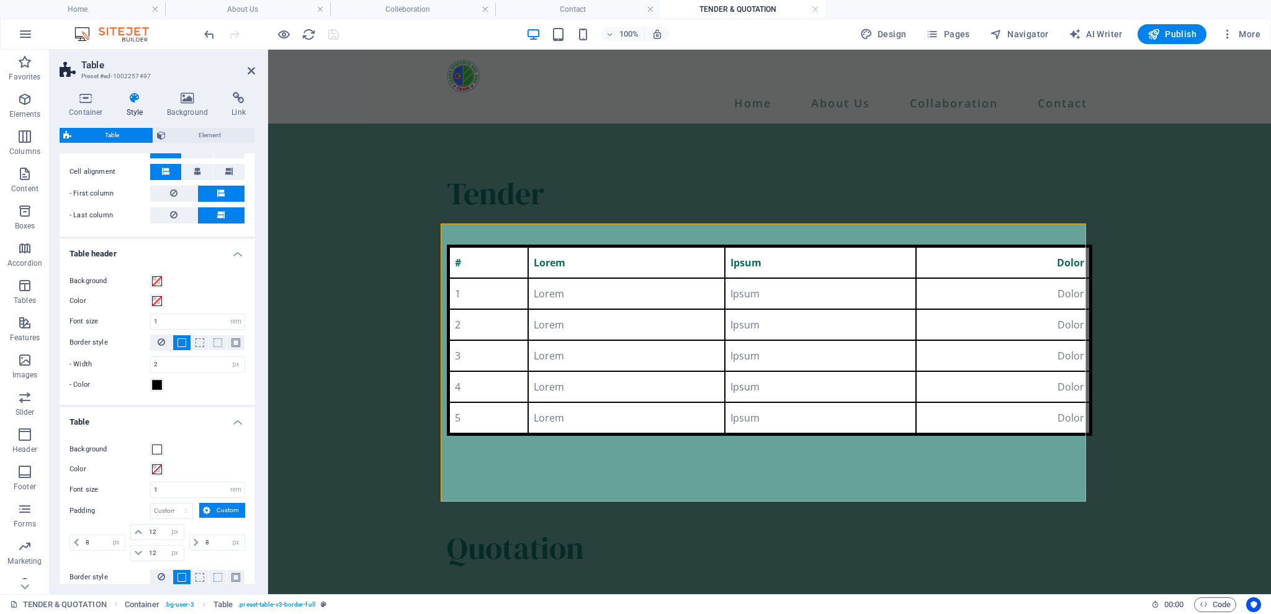
click at [227, 261] on div "Background Color Font size 1 px rem % vh vw Border style - Width 2 px rem vw vh…" at bounding box center [157, 332] width 200 height 143
click at [233, 259] on h4 "Table header" at bounding box center [158, 250] width 196 height 22
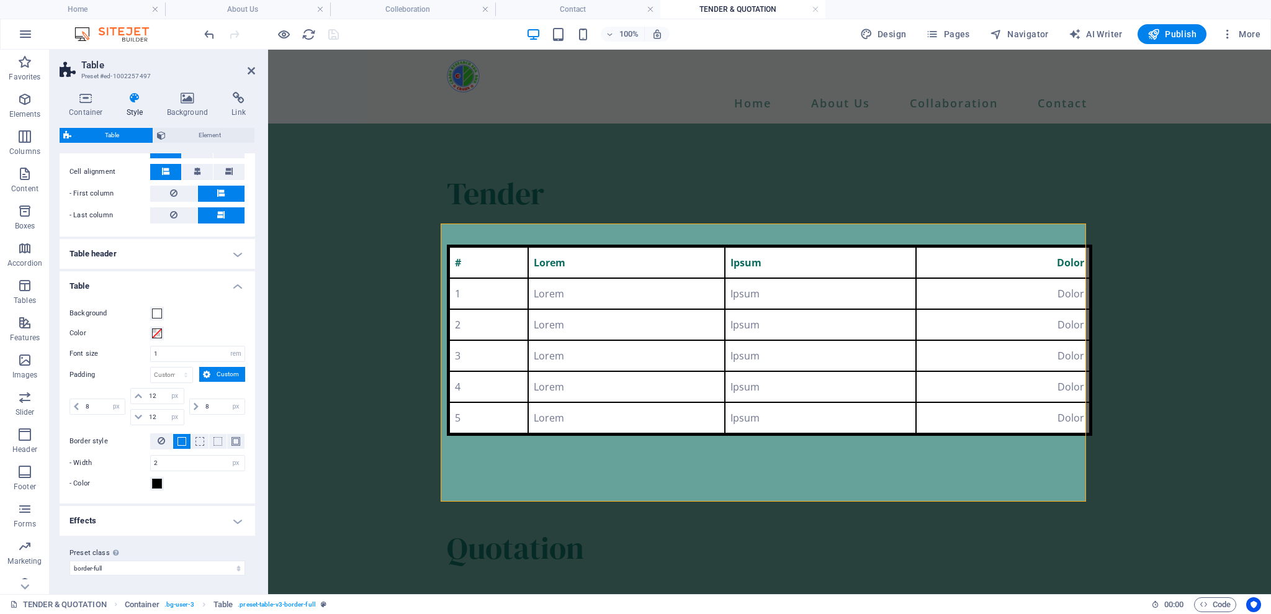
click at [232, 286] on h4 "Table" at bounding box center [158, 282] width 196 height 22
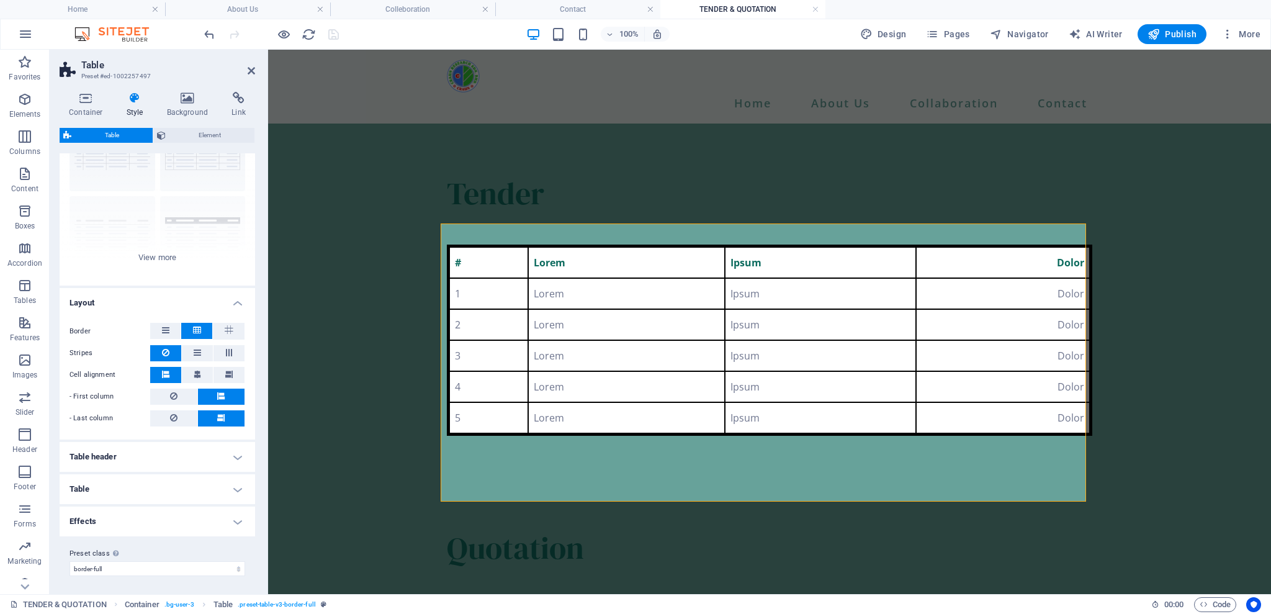
click at [224, 528] on h4 "Effects" at bounding box center [158, 521] width 196 height 30
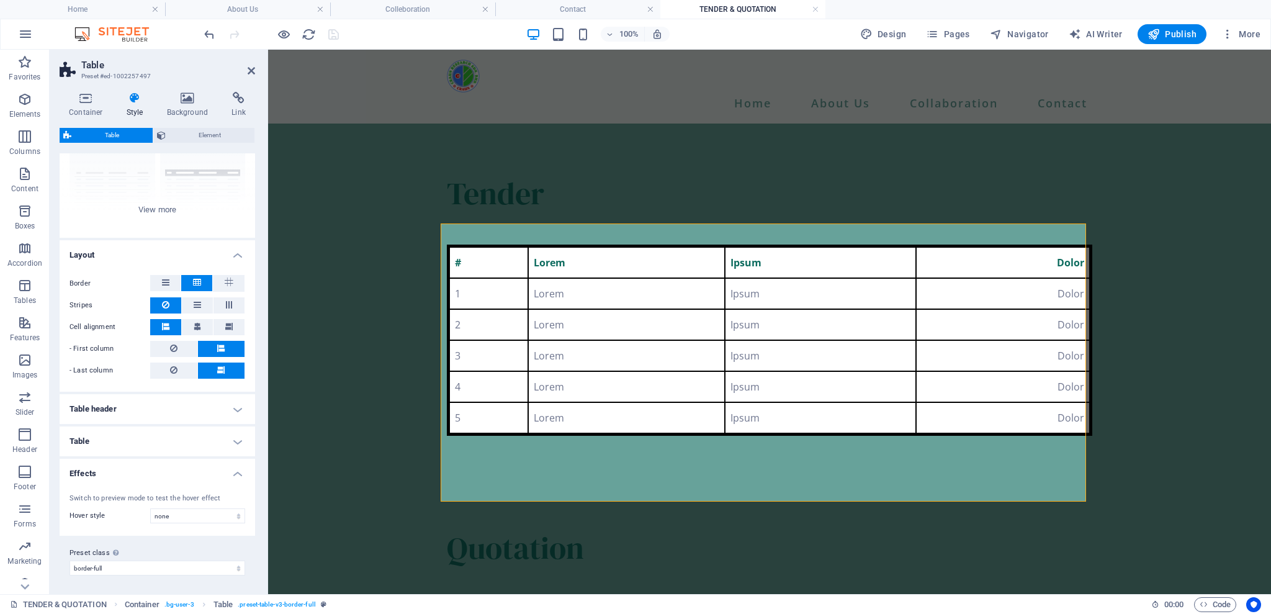
click at [232, 467] on h4 "Effects" at bounding box center [158, 470] width 196 height 22
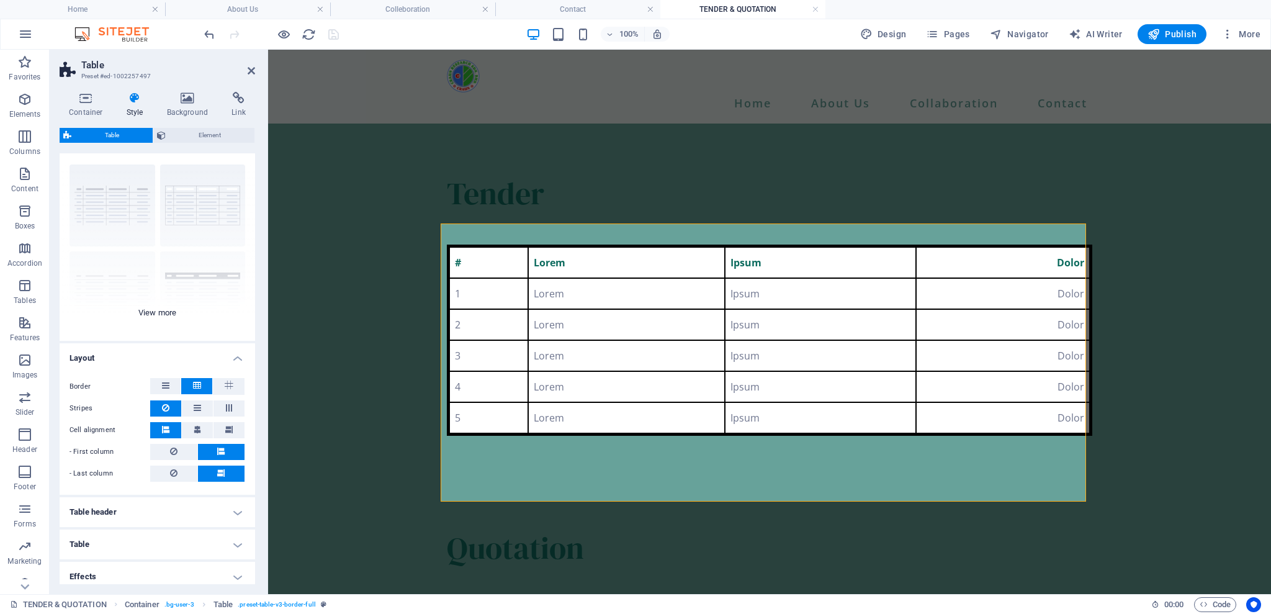
scroll to position [0, 0]
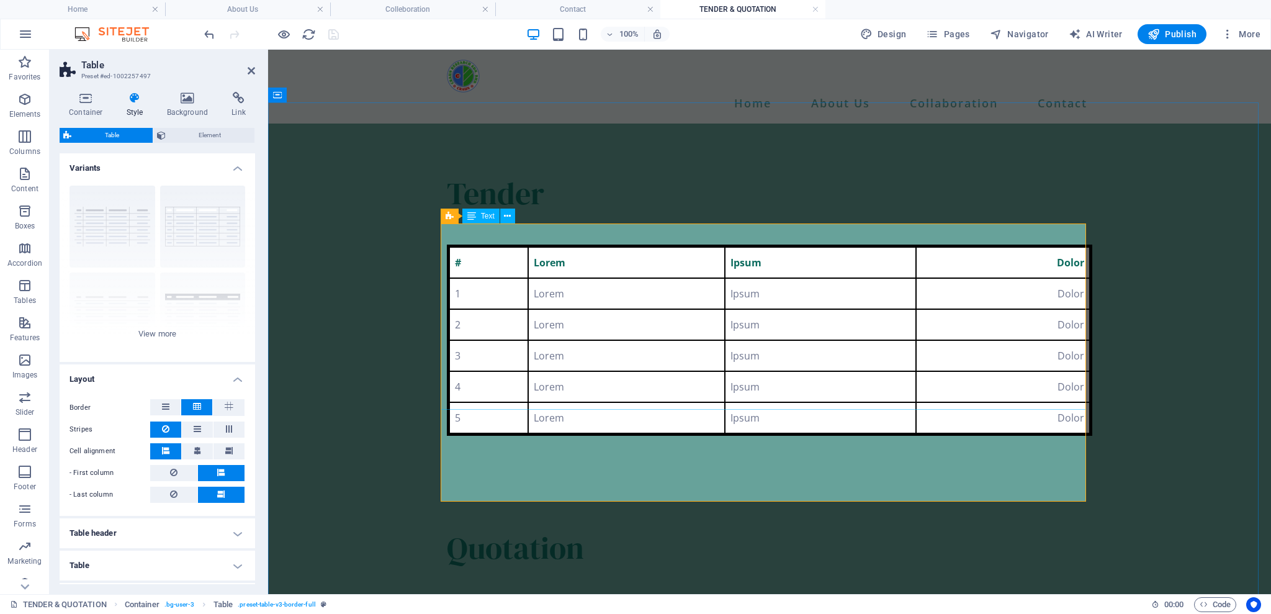
click at [532, 245] on div "# Lorem Ipsum Dolor 1 Lorem Ipsum Dolor 2 Lorem Ipsum Dolor 3 Lorem Ipsum Dolor…" at bounding box center [769, 340] width 645 height 191
click at [534, 256] on strong "Lorem" at bounding box center [550, 263] width 32 height 14
select select "px"
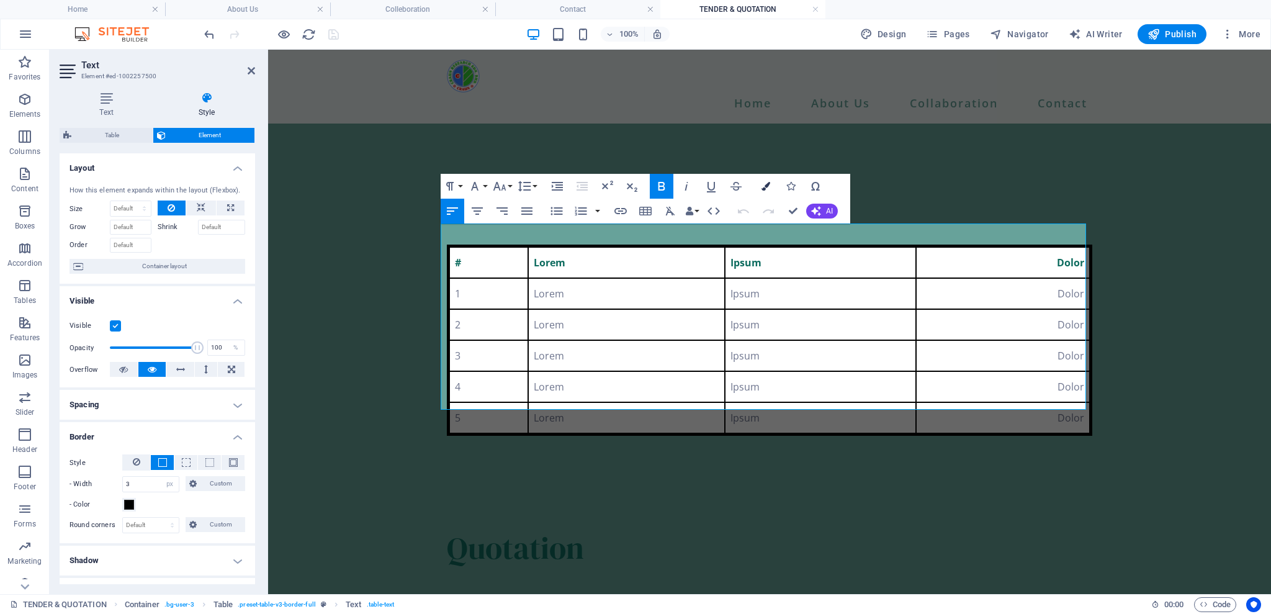
click at [767, 186] on icon "button" at bounding box center [766, 186] width 9 height 9
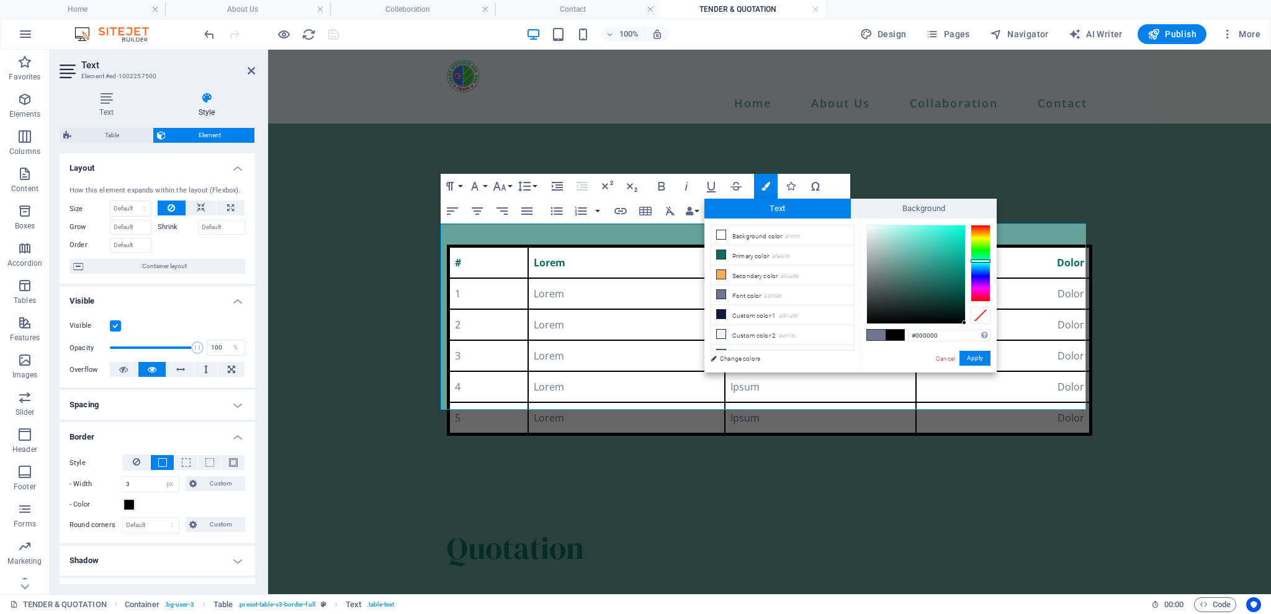
drag, startPoint x: 919, startPoint y: 290, endPoint x: 971, endPoint y: 328, distance: 64.6
click at [971, 328] on div "#000000 Supported formats #0852ed rgb(8, 82, 237) rgba(8, 82, 237, 90%) hsv(221…" at bounding box center [928, 385] width 137 height 334
type input "#00ffdc"
click at [1051, 185] on div "Drag here to replace the existing content. Press “Ctrl” if you want to create a…" at bounding box center [769, 322] width 1003 height 544
click at [951, 361] on link "Cancel" at bounding box center [946, 358] width 22 height 9
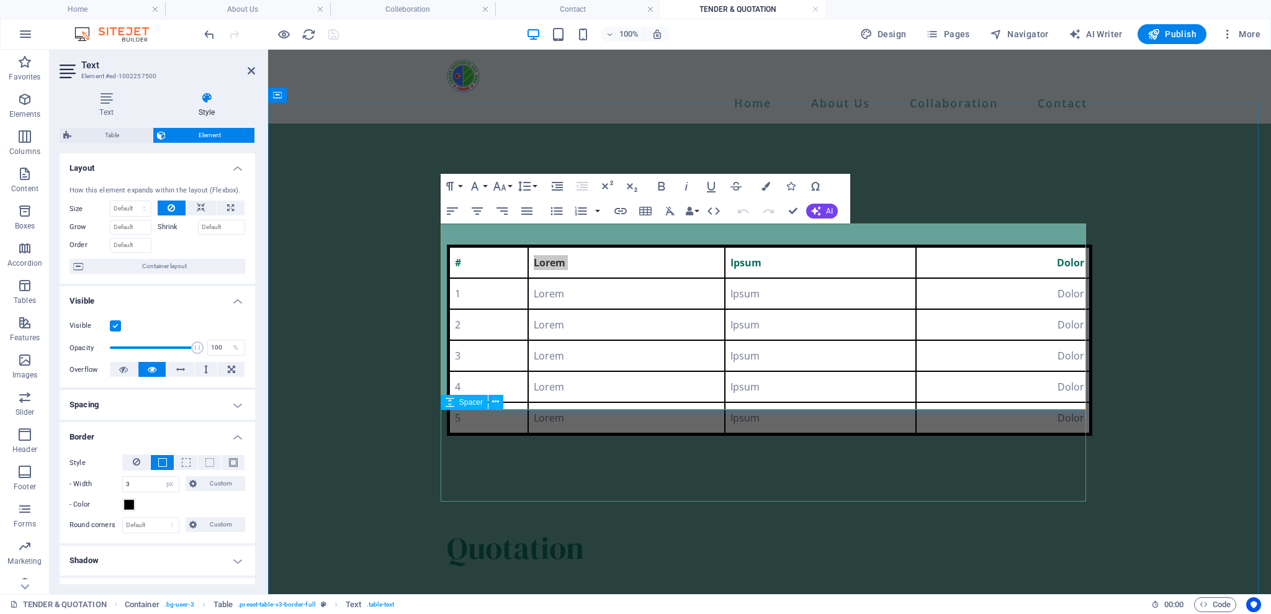
click at [894, 436] on div at bounding box center [769, 482] width 645 height 92
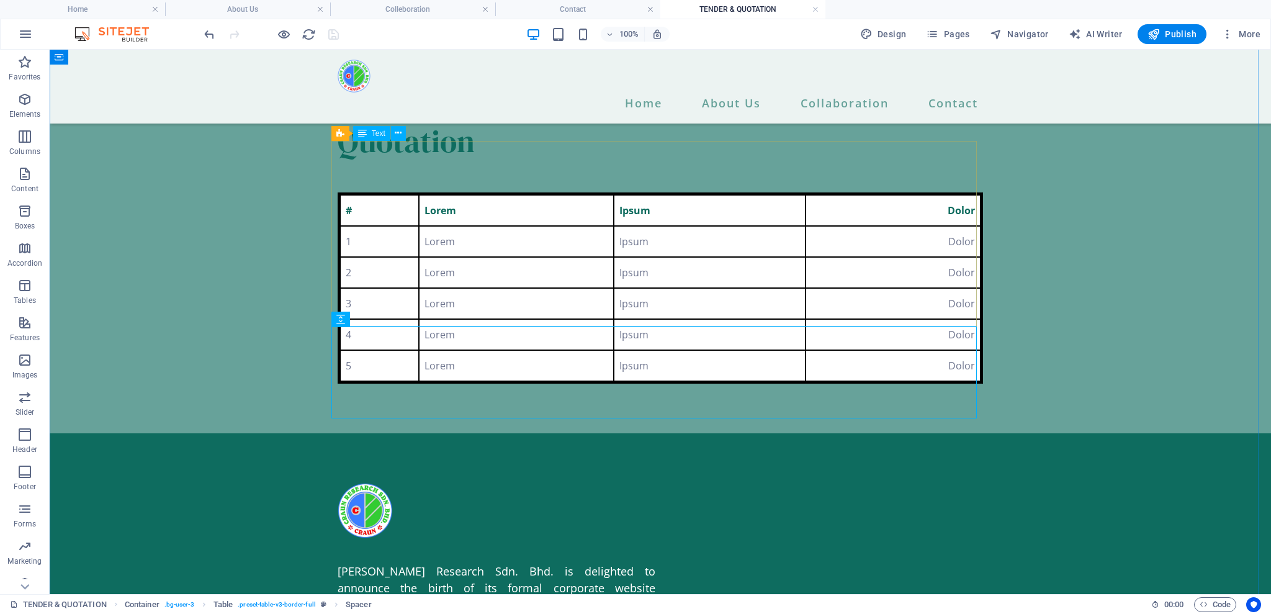
scroll to position [413, 0]
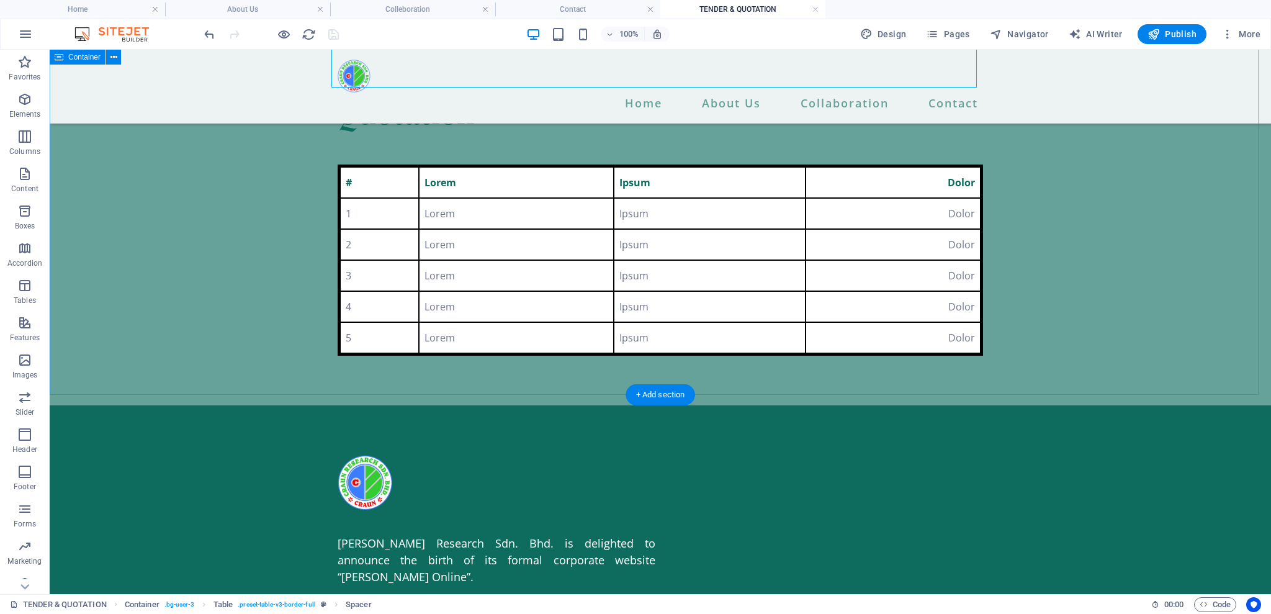
click at [1186, 256] on div "Tender # Lorem Ipsum Dolor 1 Lorem Ipsum Dolor 2 Lorem Ipsum Dolor 3 Lorem Ipsu…" at bounding box center [660, 20] width 1221 height 769
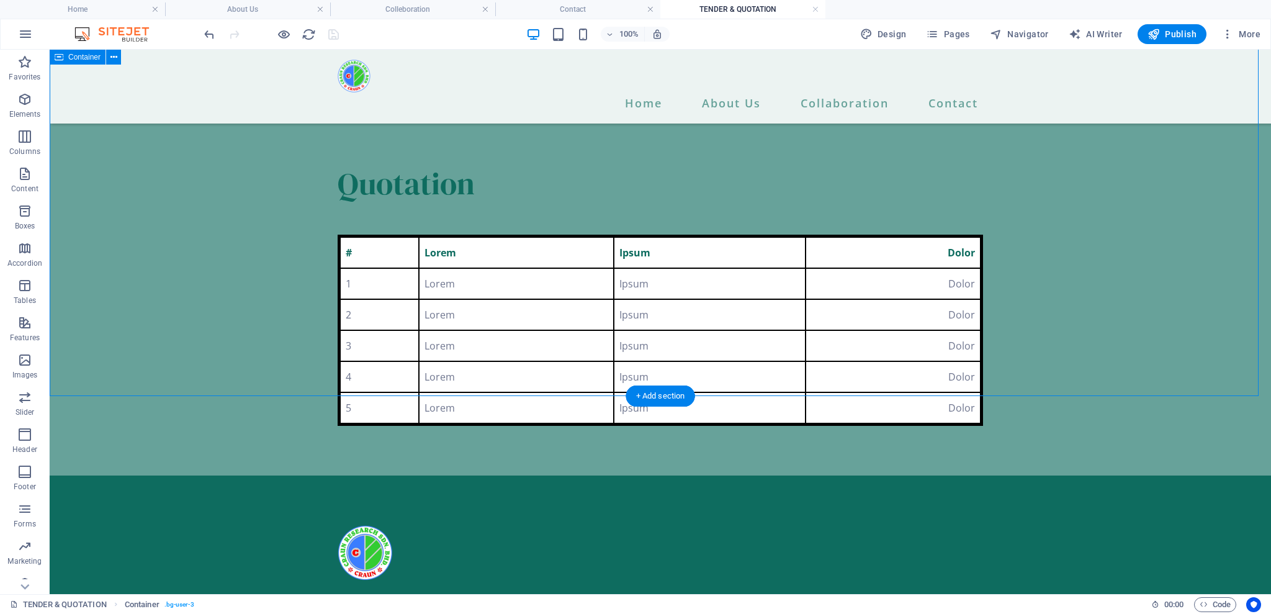
scroll to position [248, 0]
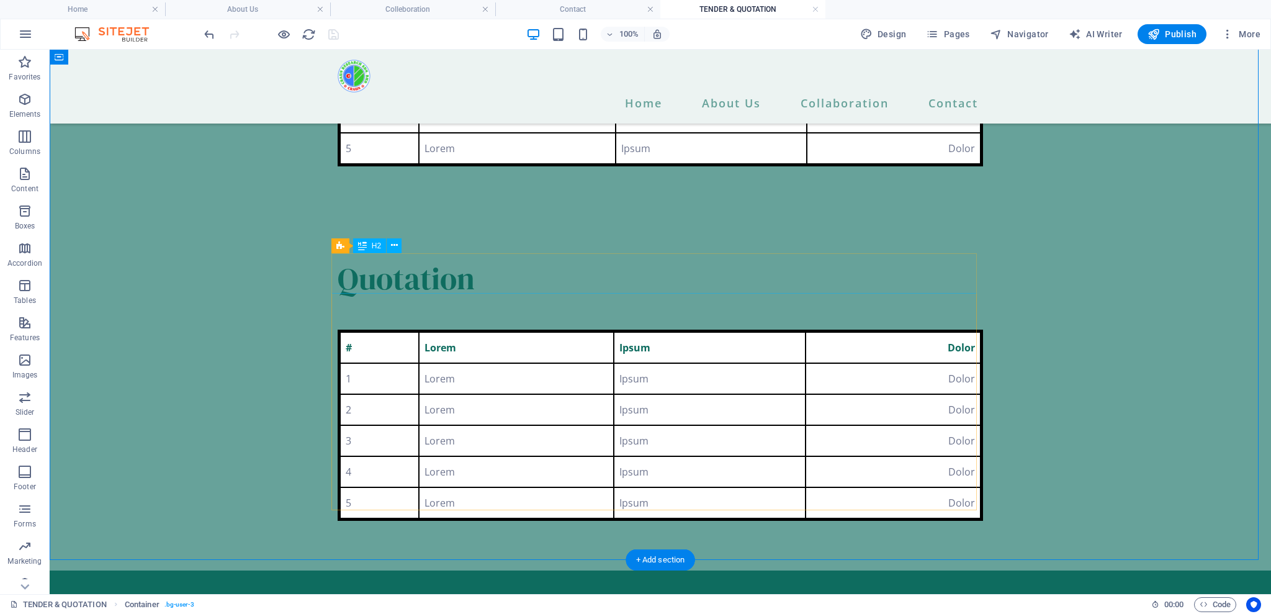
click at [389, 281] on div "Quotation" at bounding box center [660, 278] width 645 height 40
click at [170, 281] on div "Tender # Lorem Ipsum Dolor 1 Lorem Ipsum Dolor 2 Lorem Ipsum Dolor 3 Lorem Ipsu…" at bounding box center [660, 185] width 1221 height 769
click at [453, 277] on div "Quotation" at bounding box center [660, 278] width 645 height 40
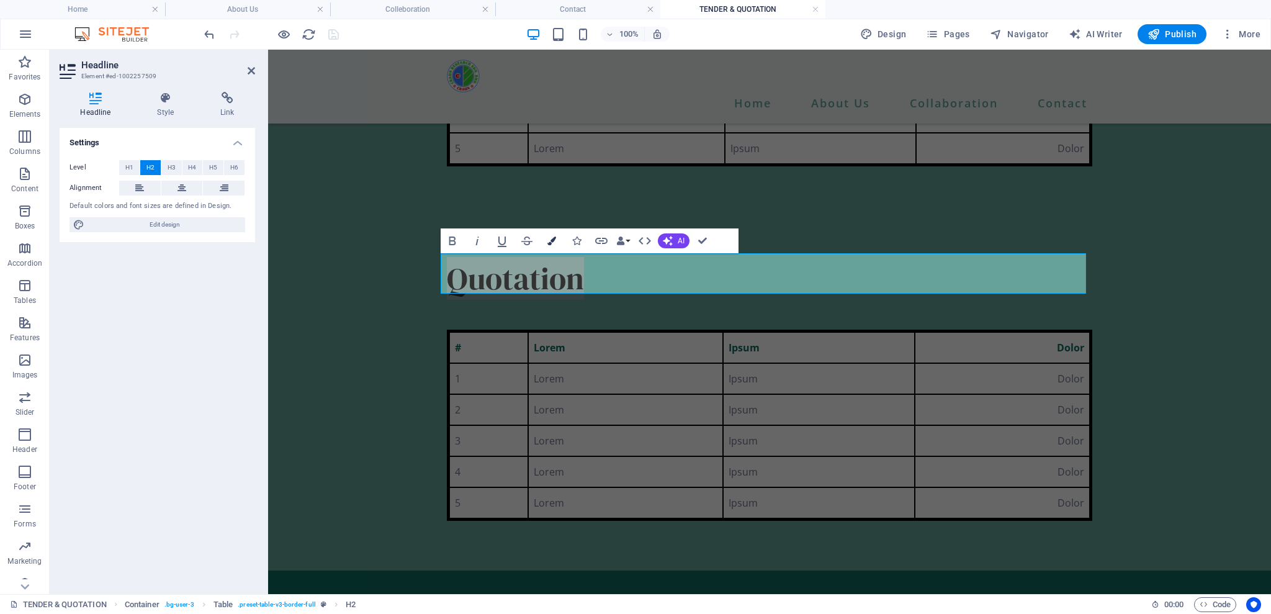
click at [554, 242] on icon "button" at bounding box center [551, 240] width 9 height 9
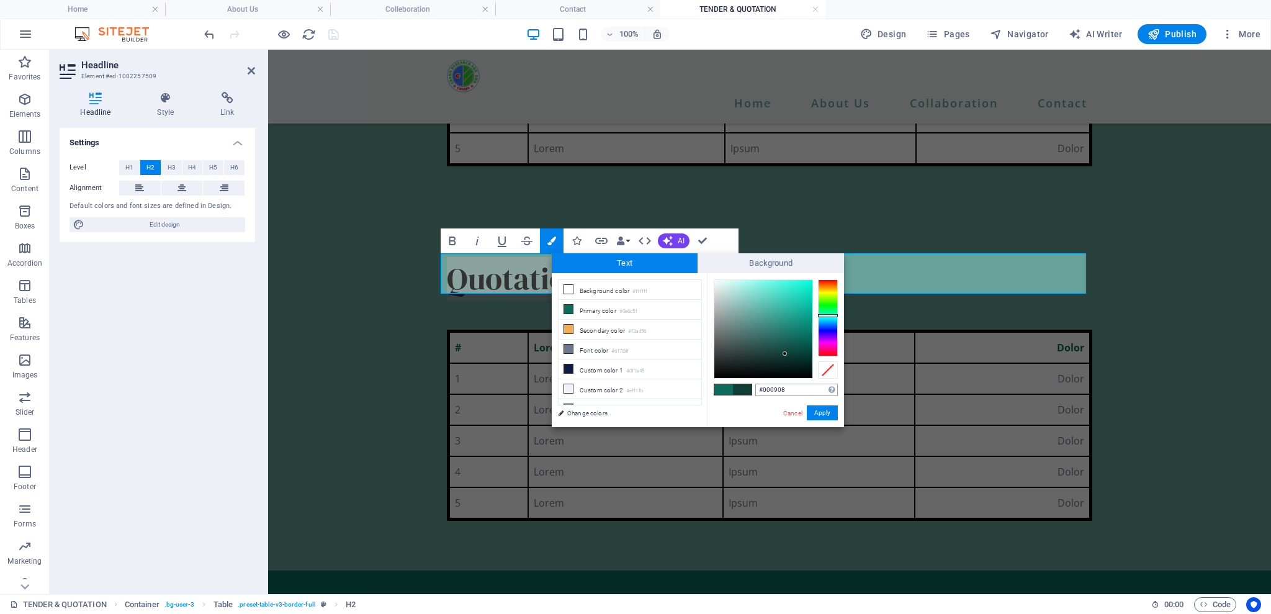
type input "#000000"
drag, startPoint x: 785, startPoint y: 354, endPoint x: 837, endPoint y: 390, distance: 62.8
click at [839, 387] on div "#000000 Supported formats #0852ed rgb(8, 82, 237) rgba(8, 82, 237, 90%) hsv(221…" at bounding box center [775, 440] width 137 height 334
click at [821, 410] on button "Apply" at bounding box center [822, 412] width 31 height 15
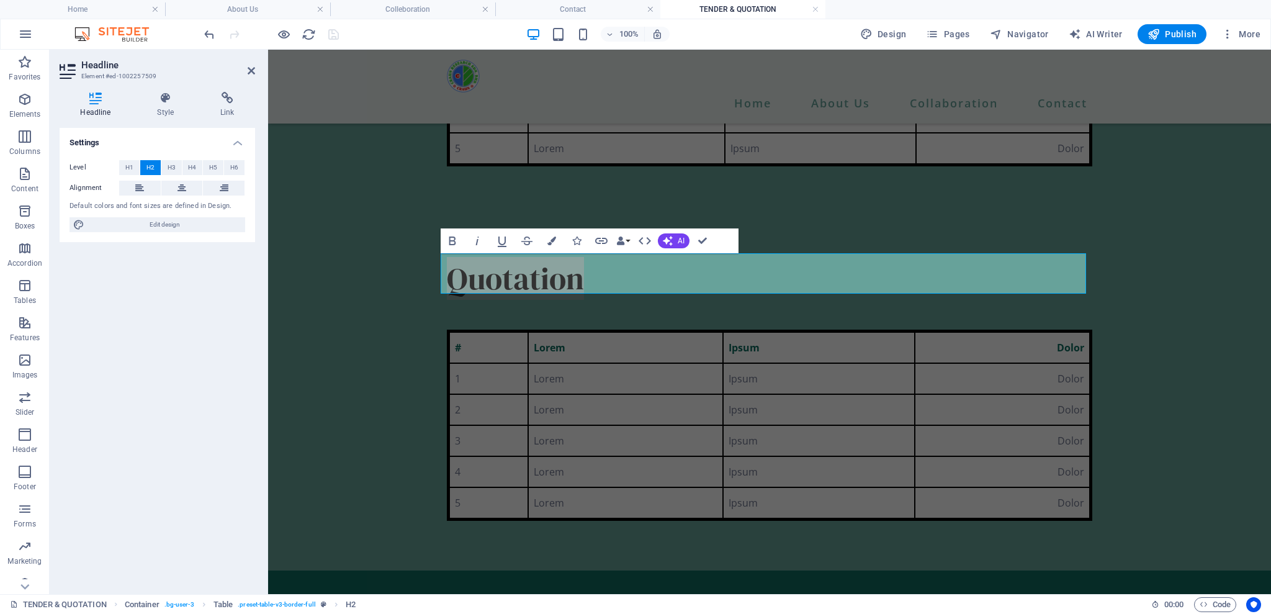
click at [797, 218] on div "Reference Container Reference Placeholder Table Table Text H2 Spacer Spacer Tab…" at bounding box center [769, 322] width 1003 height 544
click at [770, 238] on div at bounding box center [769, 212] width 645 height 92
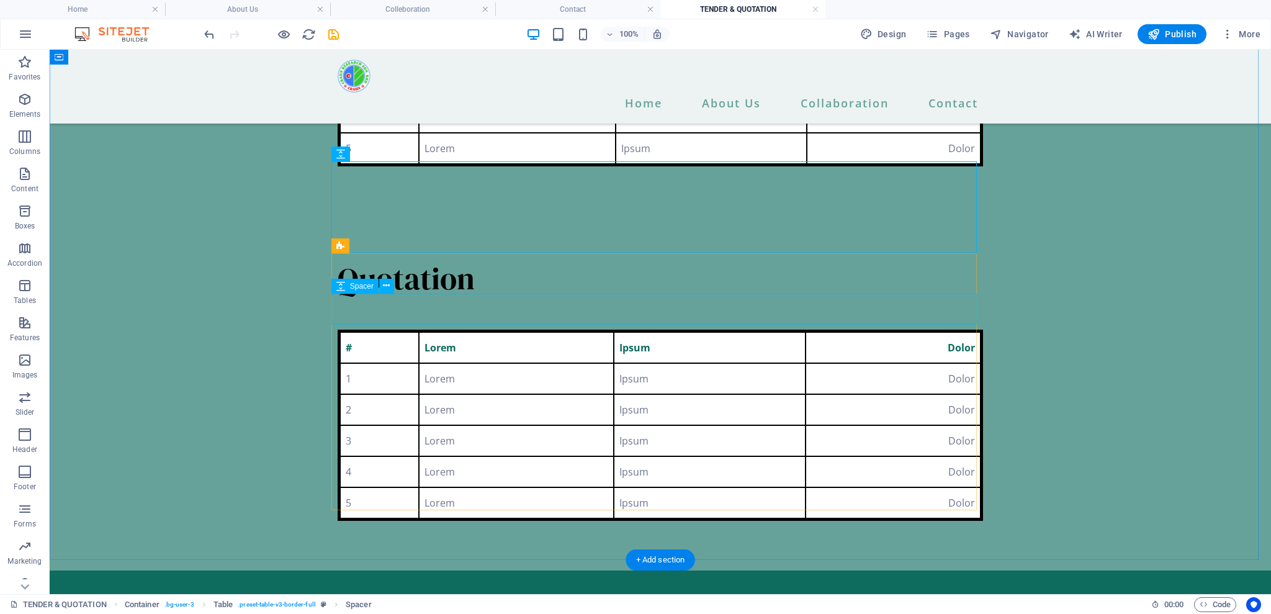
scroll to position [0, 0]
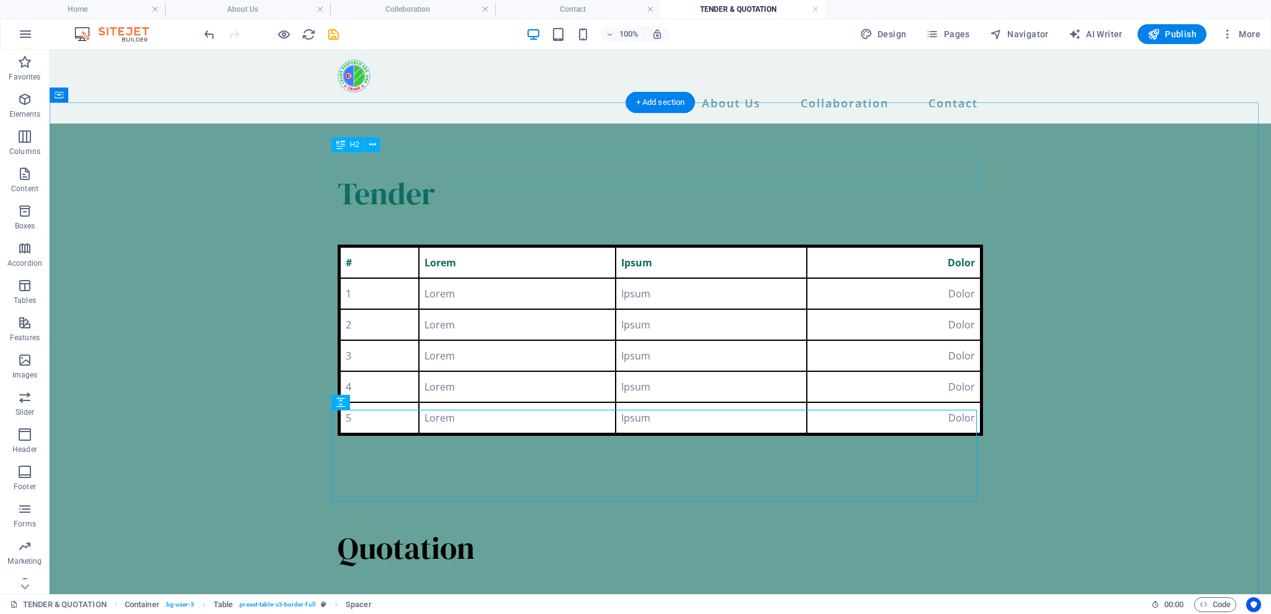
click at [376, 173] on div "Tender" at bounding box center [660, 193] width 645 height 40
drag, startPoint x: 376, startPoint y: 163, endPoint x: 158, endPoint y: 163, distance: 217.9
click at [158, 163] on div "Tender # Lorem Ipsum Dolor 1 Lorem Ipsum Dolor 2 Lorem Ipsum Dolor 3 Lorem Ipsu…" at bounding box center [660, 482] width 1221 height 716
click at [413, 176] on div "Tender" at bounding box center [660, 193] width 645 height 40
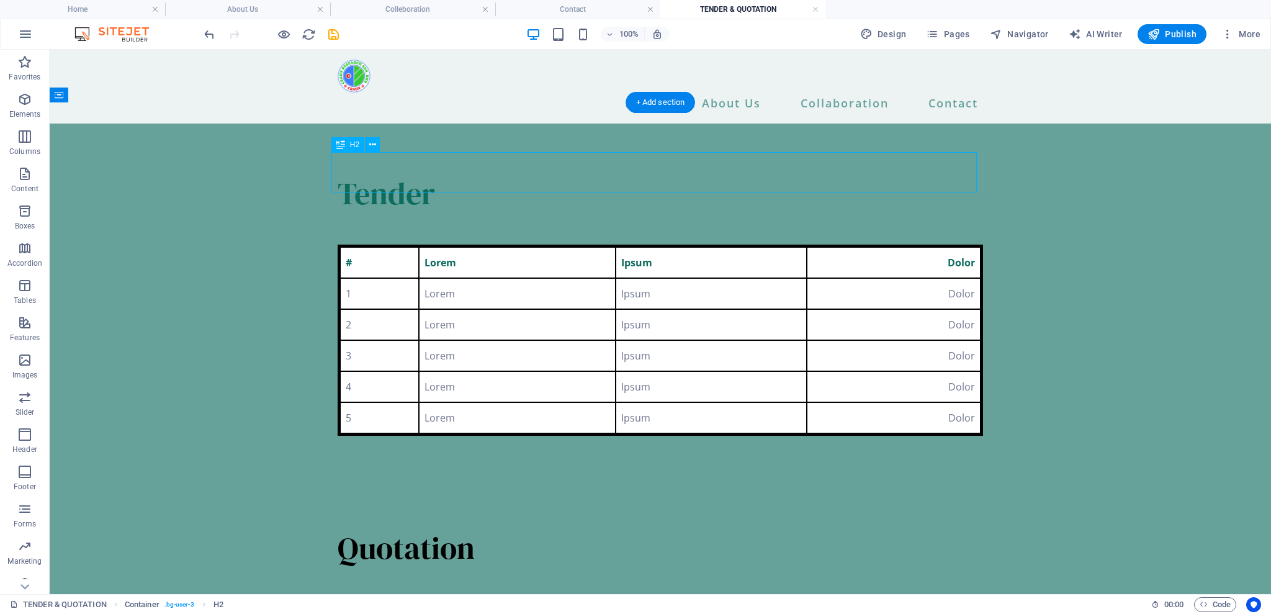
click at [413, 176] on div "Tender" at bounding box center [660, 193] width 645 height 40
click at [194, 176] on div "Tender # Lorem Ipsum Dolor 1 Lorem Ipsum Dolor 2 Lorem Ipsum Dolor 3 Lorem Ipsu…" at bounding box center [660, 482] width 1221 height 716
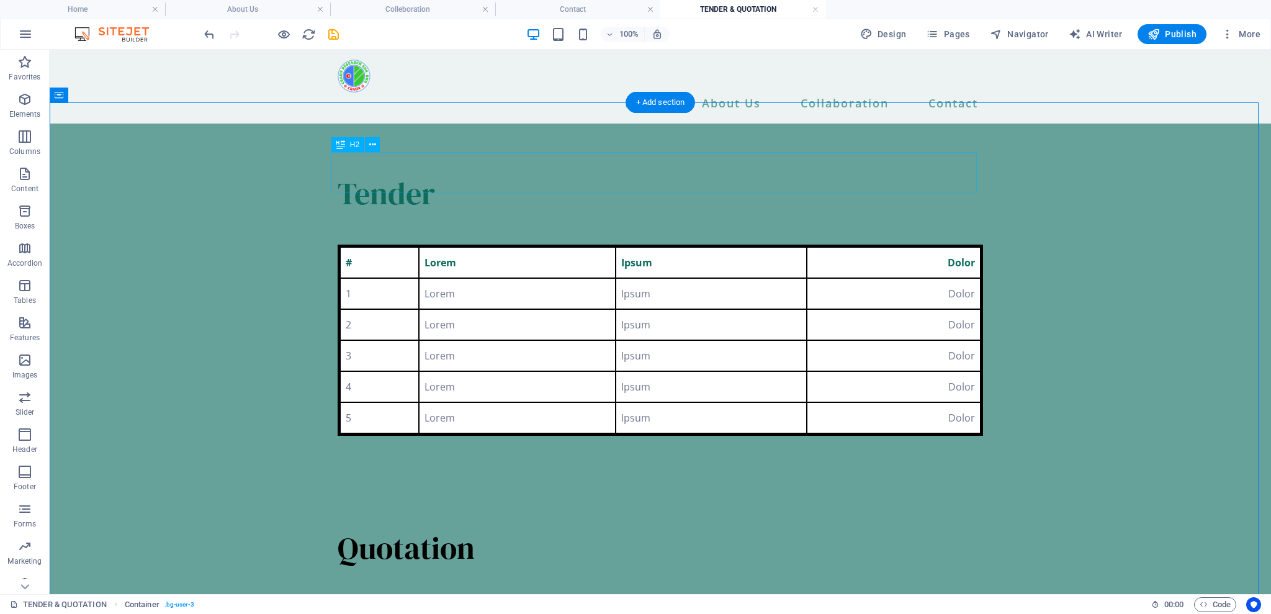
click at [392, 178] on div "Tender" at bounding box center [660, 193] width 645 height 40
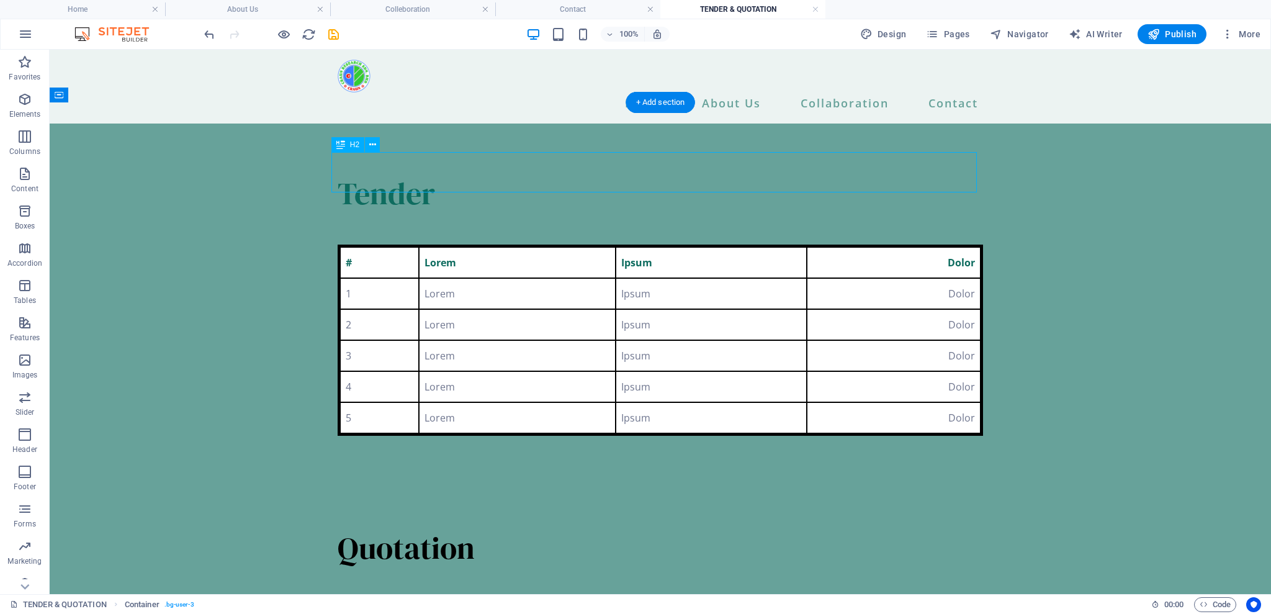
click at [392, 178] on div "Tender" at bounding box center [660, 193] width 645 height 40
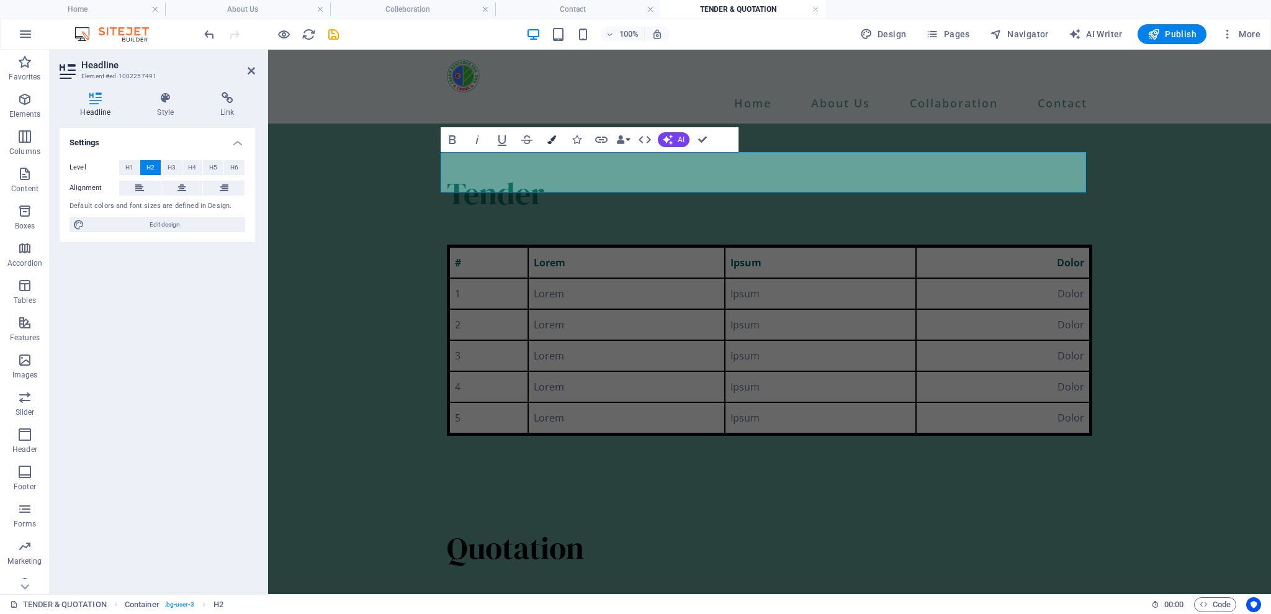
click at [555, 137] on icon "button" at bounding box center [551, 139] width 9 height 9
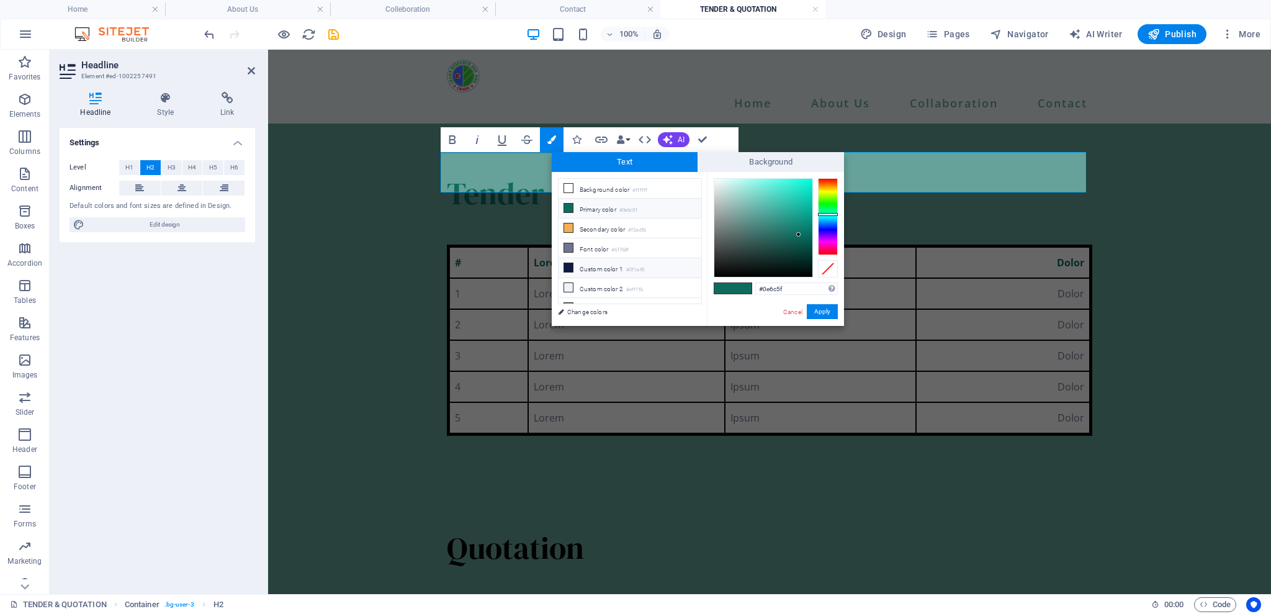
click at [569, 265] on icon at bounding box center [568, 267] width 9 height 9
drag, startPoint x: 822, startPoint y: 312, endPoint x: 551, endPoint y: 263, distance: 275.0
click at [822, 312] on button "Apply" at bounding box center [822, 311] width 31 height 15
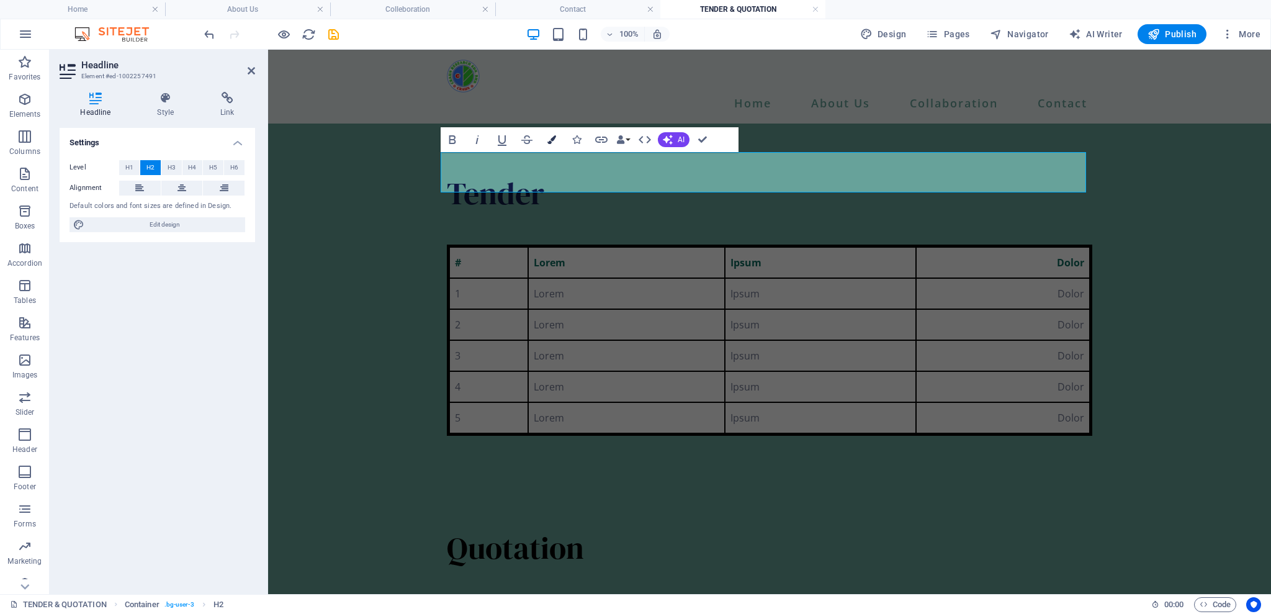
click at [562, 133] on button "Colors" at bounding box center [552, 139] width 24 height 25
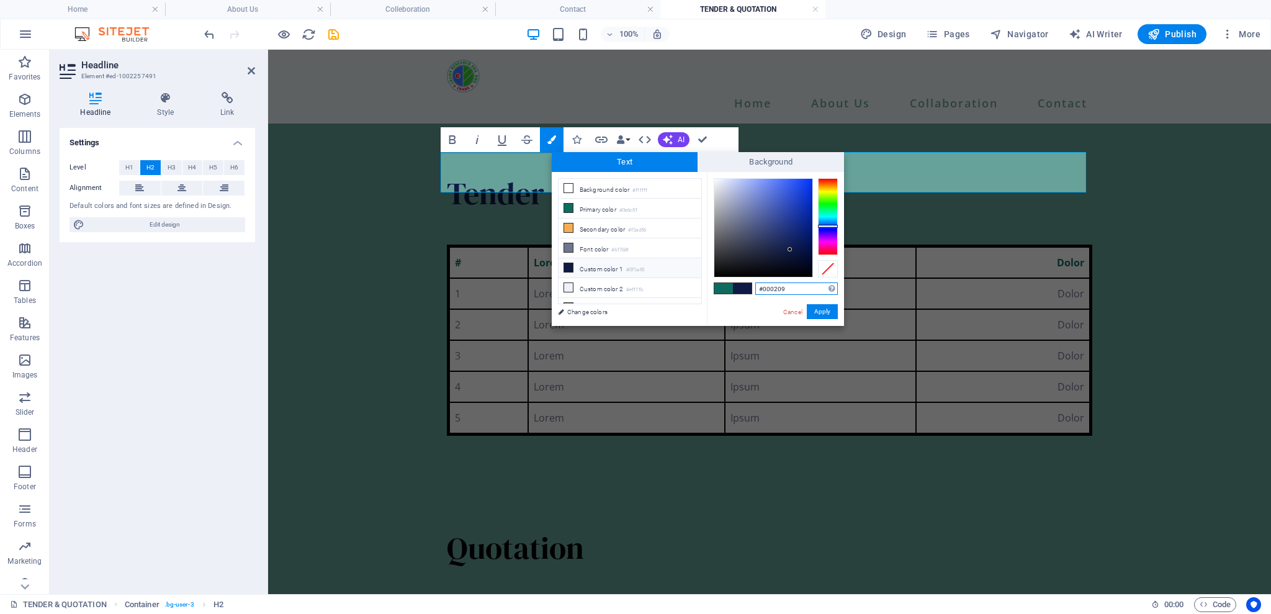
type input "#000000"
drag, startPoint x: 802, startPoint y: 259, endPoint x: 600, endPoint y: 261, distance: 202.3
click at [869, 309] on body "[DOMAIN_NAME] Home About Us Colleboration Contact TENDER & QUOTATION Favorites …" at bounding box center [635, 307] width 1271 height 614
click at [835, 313] on button "Apply" at bounding box center [822, 311] width 31 height 15
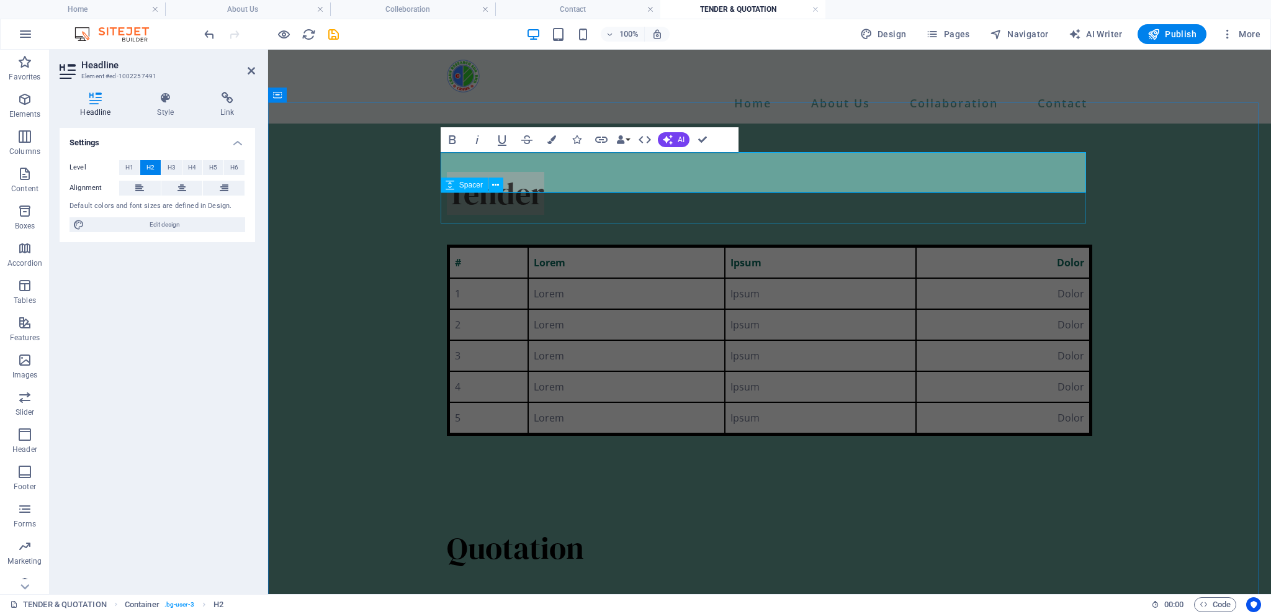
click at [907, 214] on div at bounding box center [769, 229] width 645 height 31
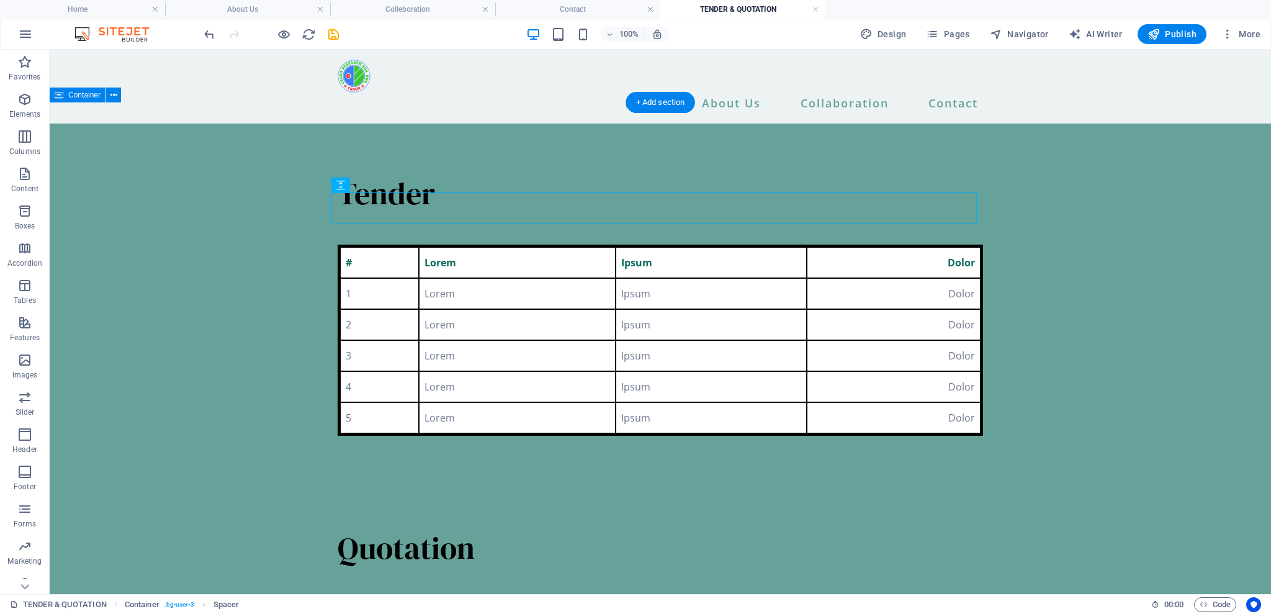
click at [289, 248] on div "Tender # Lorem Ipsum Dolor 1 Lorem Ipsum Dolor 2 Lorem Ipsum Dolor 3 Lorem Ipsu…" at bounding box center [660, 482] width 1221 height 716
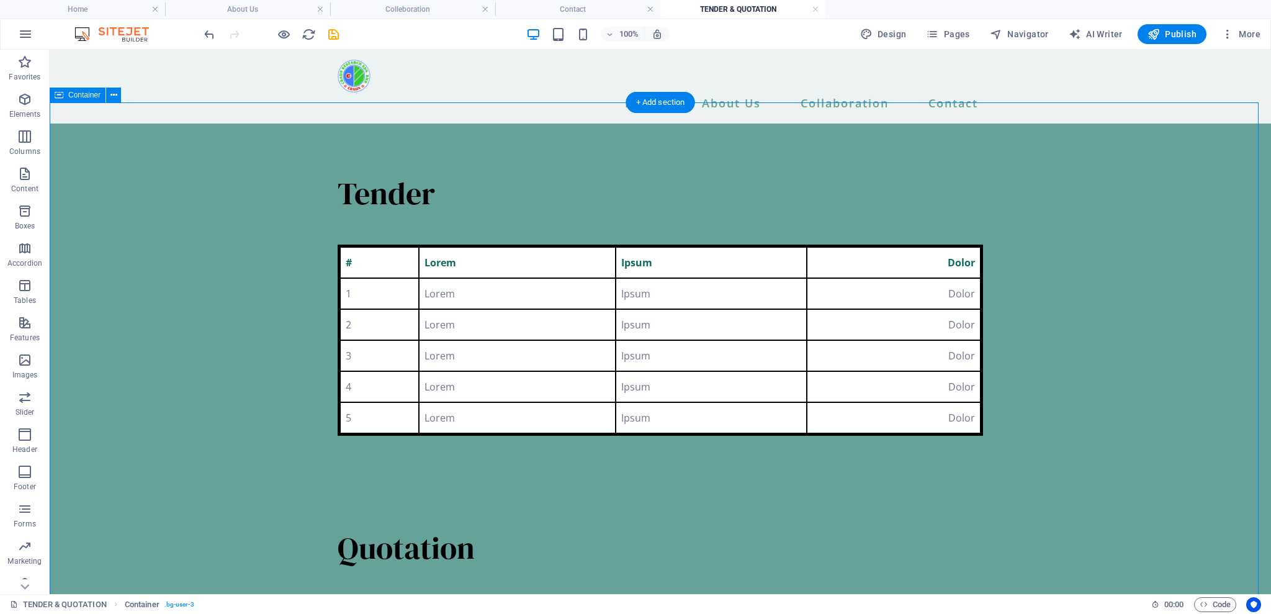
click at [289, 248] on div "Tender # Lorem Ipsum Dolor 1 Lorem Ipsum Dolor 2 Lorem Ipsum Dolor 3 Lorem Ipsu…" at bounding box center [660, 482] width 1221 height 716
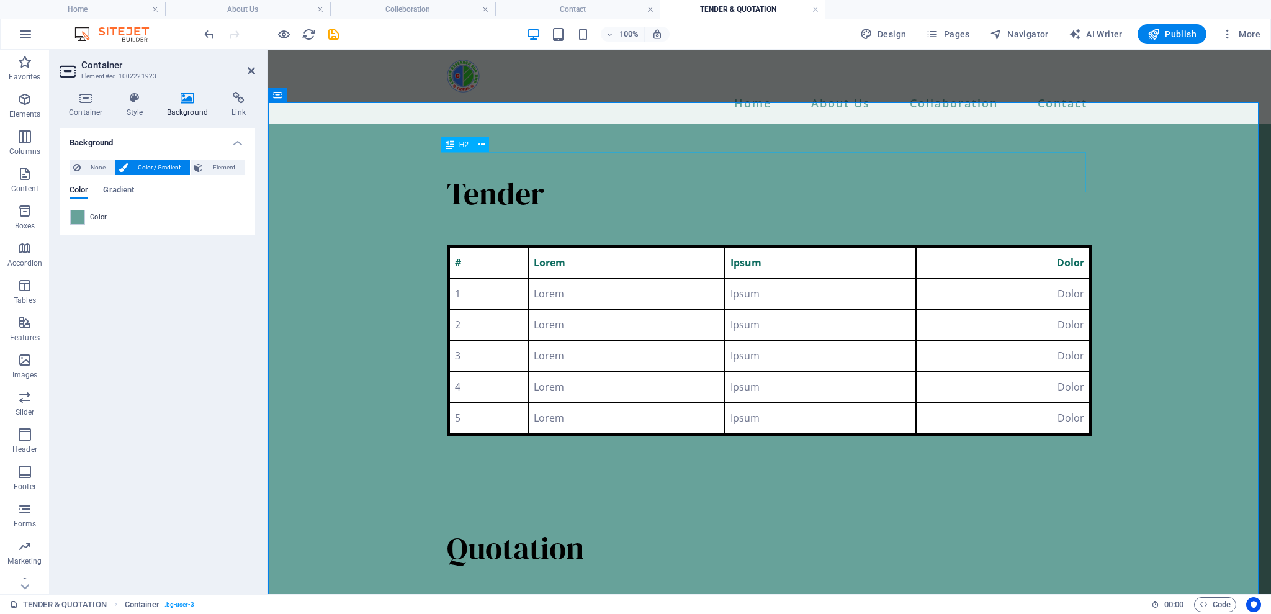
click at [805, 182] on div "Tender" at bounding box center [769, 193] width 645 height 40
click at [502, 245] on div "# Lorem Ipsum Dolor 1 Lorem Ipsum Dolor 2 Lorem Ipsum Dolor 3 Lorem Ipsum Dolor…" at bounding box center [769, 340] width 645 height 191
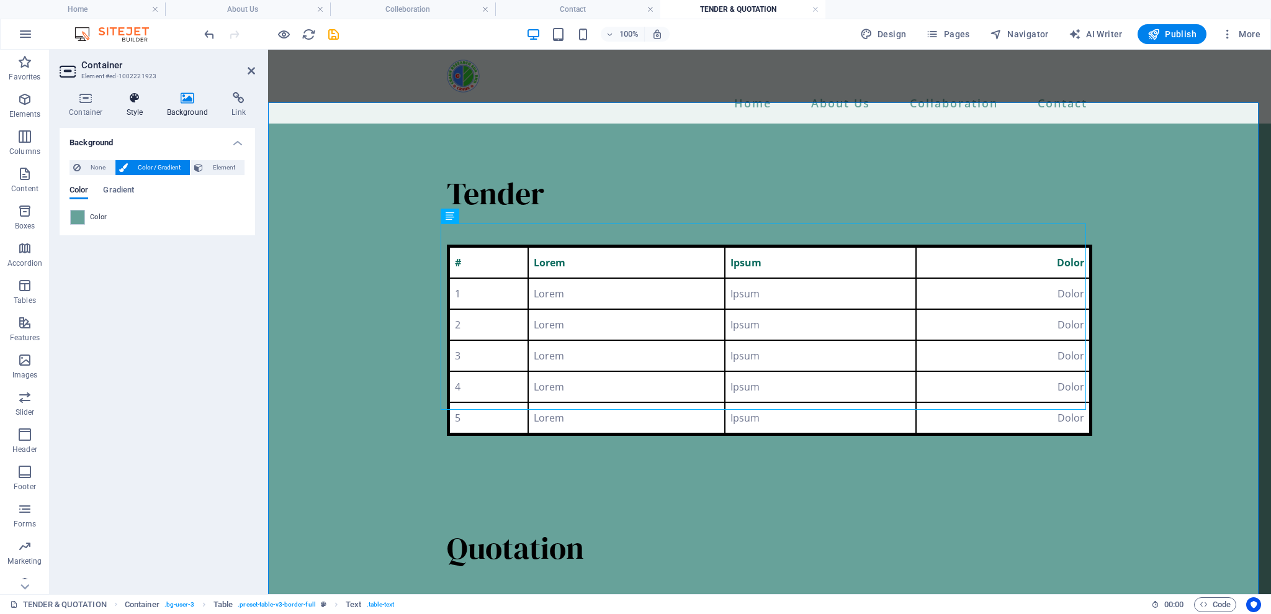
click at [127, 96] on icon at bounding box center [134, 98] width 35 height 12
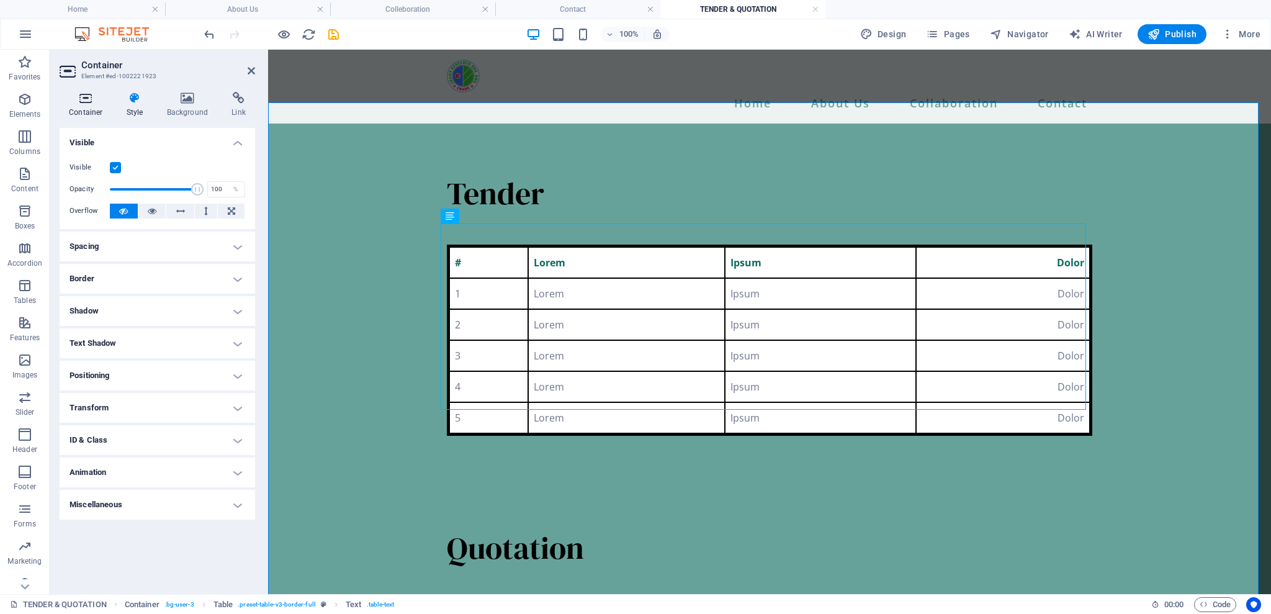
click at [94, 103] on icon at bounding box center [86, 98] width 53 height 12
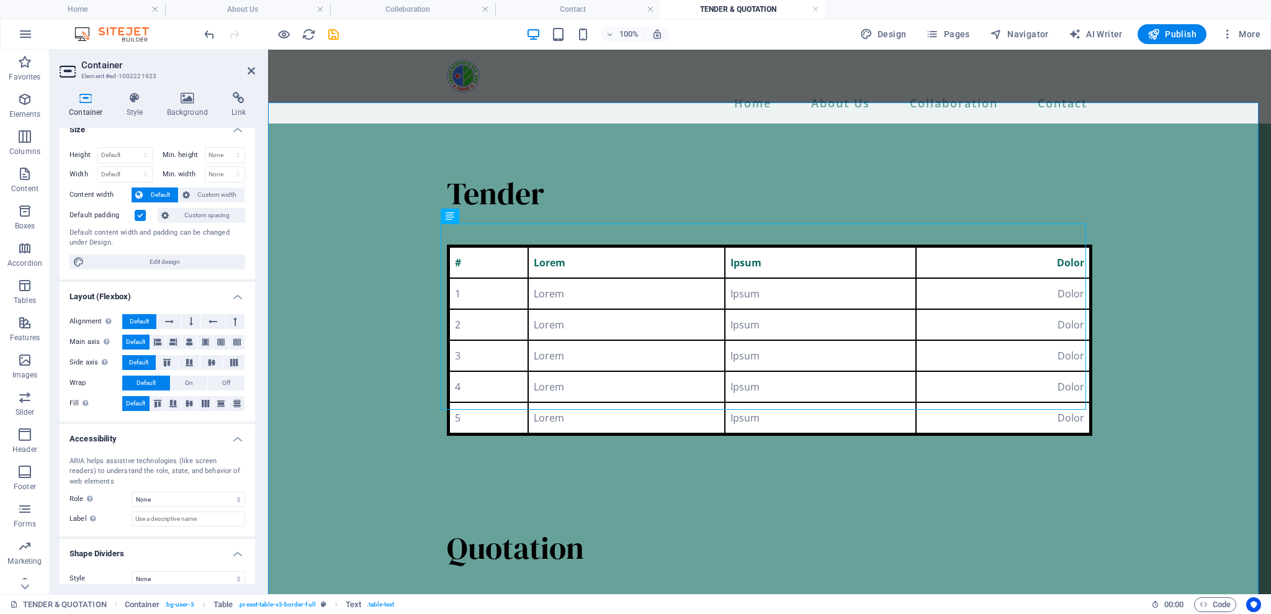
scroll to position [24, 0]
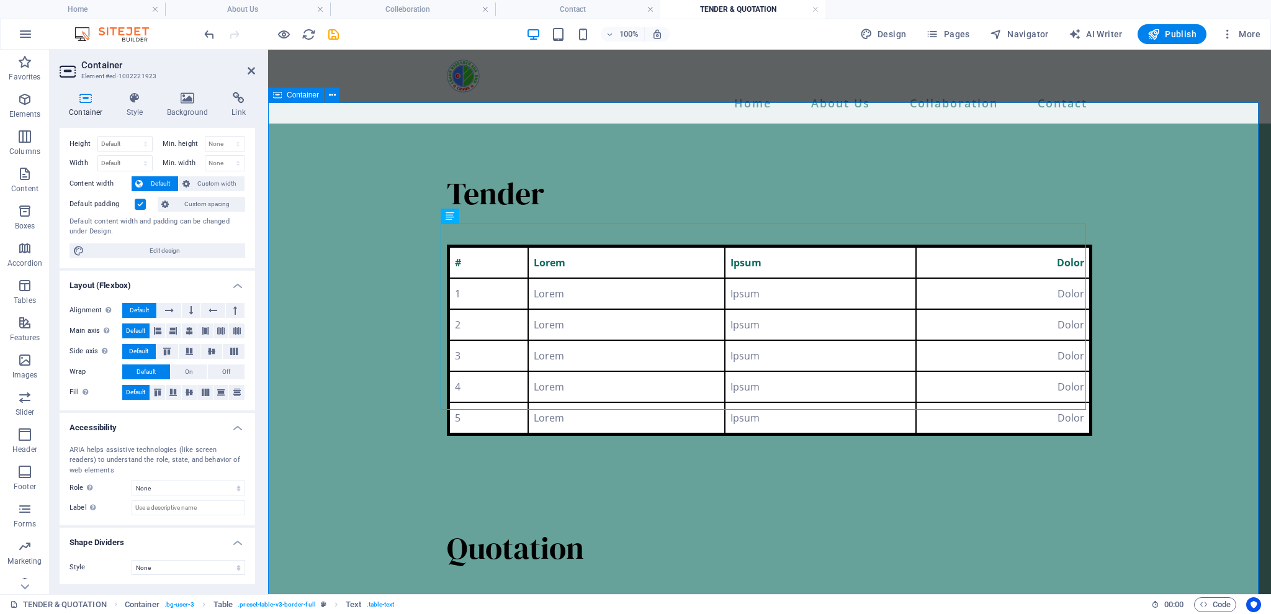
click at [451, 256] on div "# Lorem Ipsum Dolor 1 Lorem Ipsum Dolor 2 Lorem Ipsum Dolor 3 Lorem Ipsum Dolor…" at bounding box center [769, 340] width 645 height 191
click at [525, 214] on div at bounding box center [769, 229] width 645 height 31
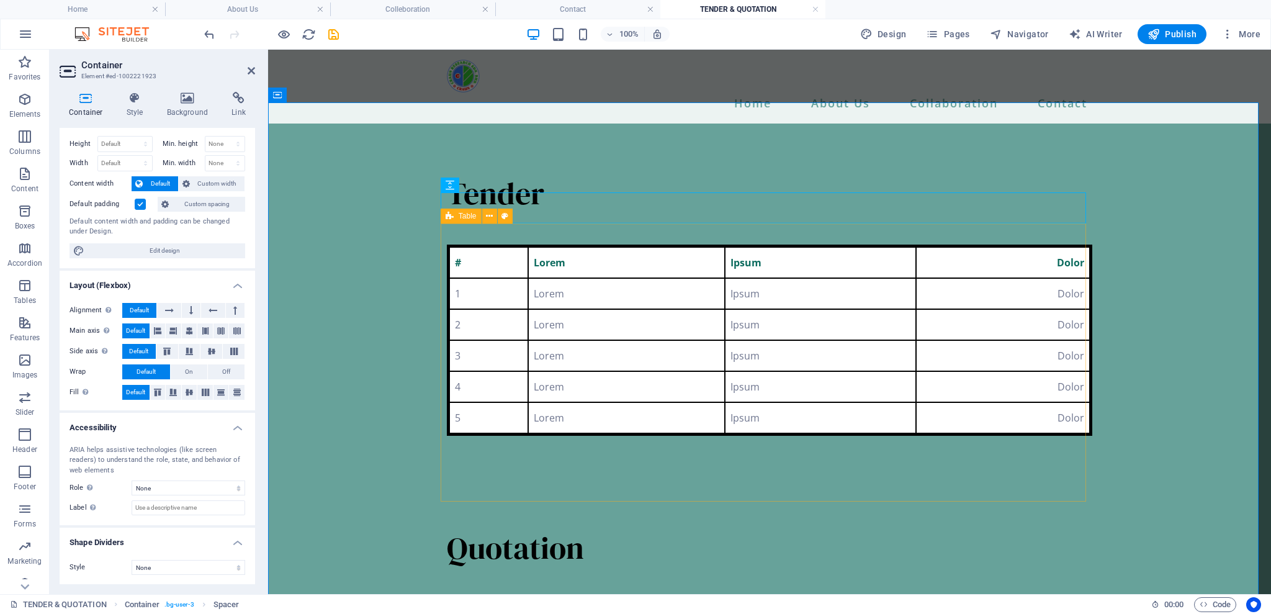
click at [446, 217] on icon at bounding box center [450, 216] width 8 height 15
click at [203, 102] on icon at bounding box center [188, 98] width 60 height 12
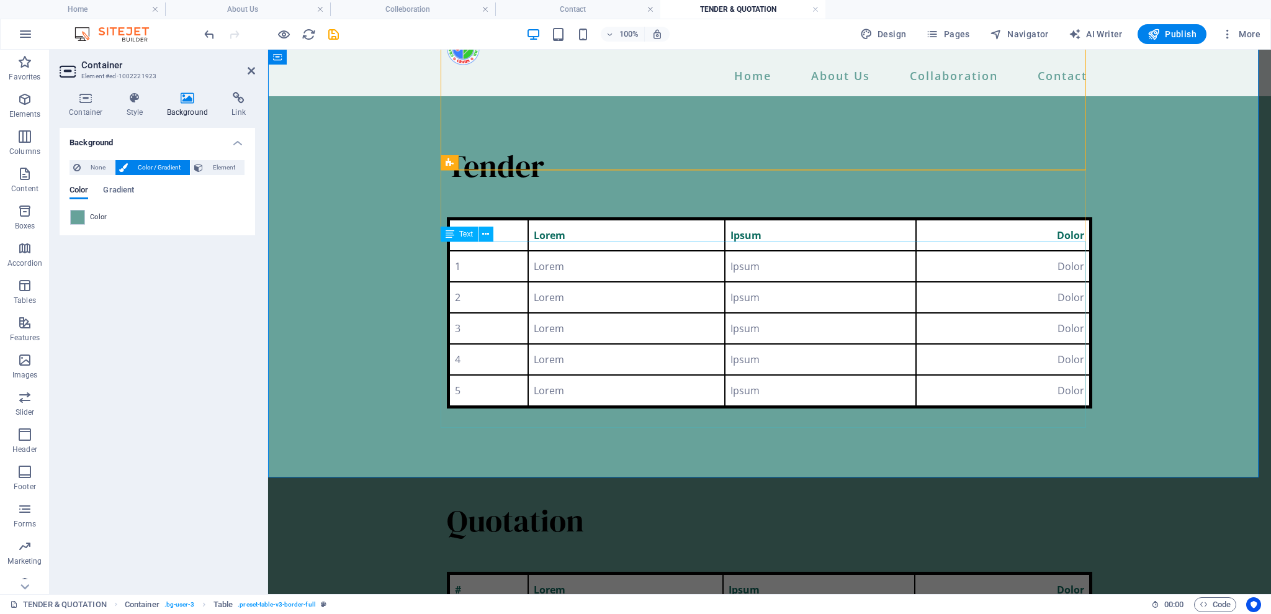
scroll to position [0, 0]
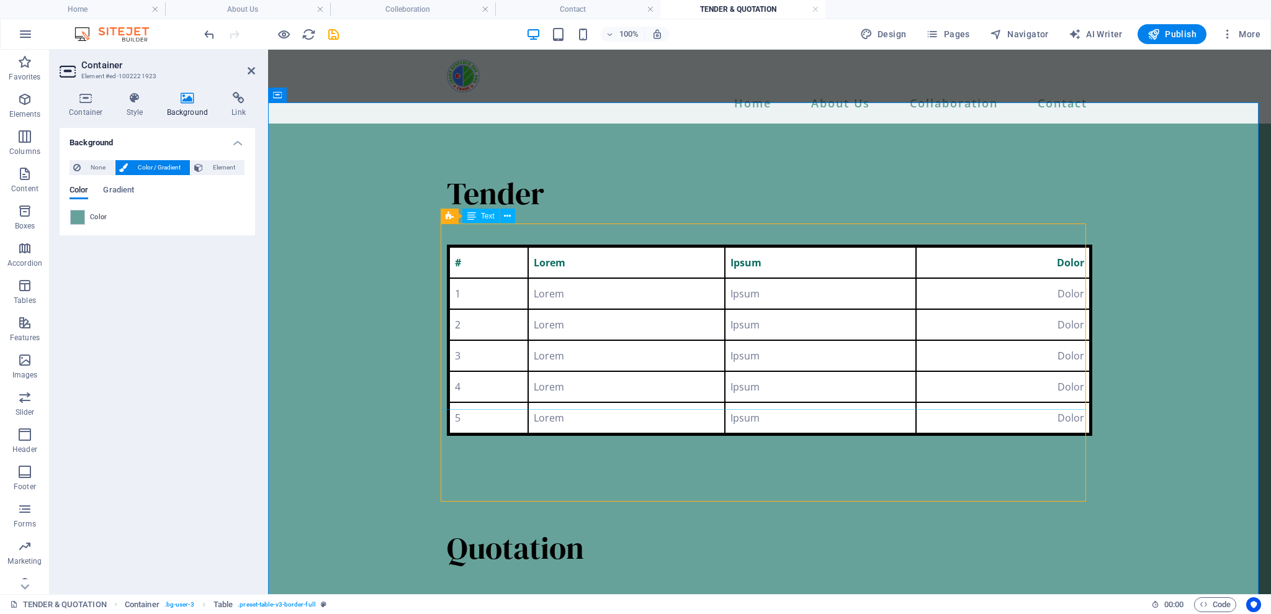
click at [447, 245] on div "# Lorem Ipsum Dolor 1 Lorem Ipsum Dolor 2 Lorem Ipsum Dolor 3 Lorem Ipsum Dolor…" at bounding box center [769, 340] width 645 height 191
click at [449, 245] on div "# Lorem Ipsum Dolor 1 Lorem Ipsum Dolor 2 Lorem Ipsum Dolor 3 Lorem Ipsum Dolor…" at bounding box center [769, 340] width 645 height 191
select select "px"
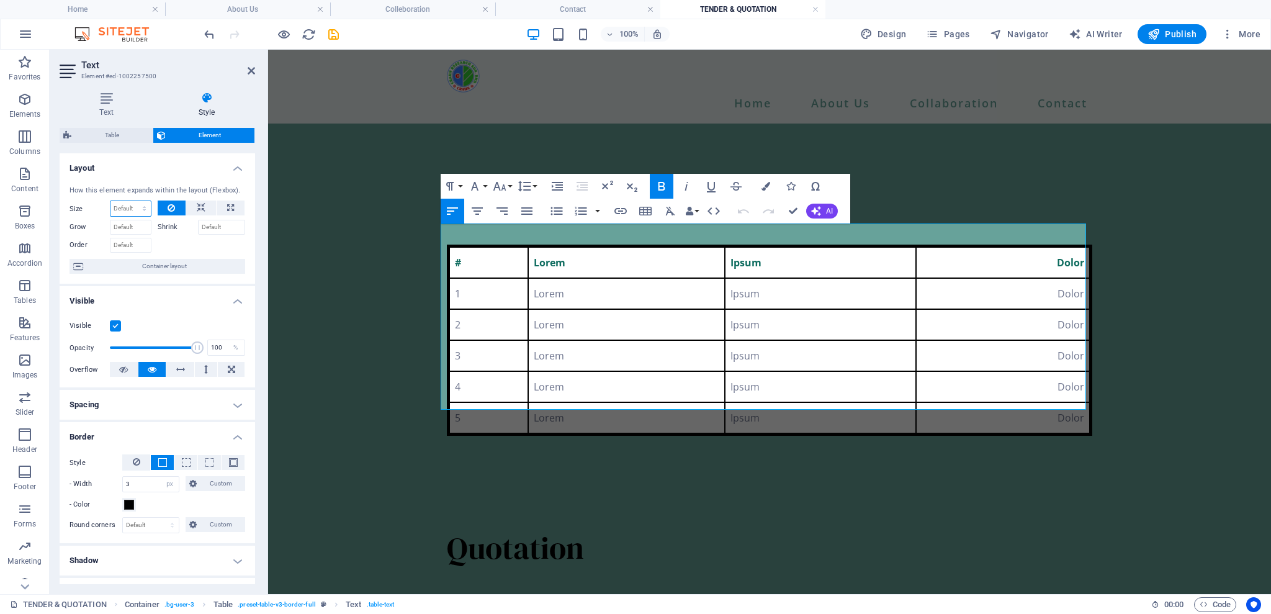
click at [122, 207] on select "Default auto px % 1/1 1/2 1/3 1/4 1/5 1/6 1/7 1/8 1/9 1/10" at bounding box center [130, 208] width 40 height 15
click at [104, 102] on icon at bounding box center [107, 98] width 94 height 12
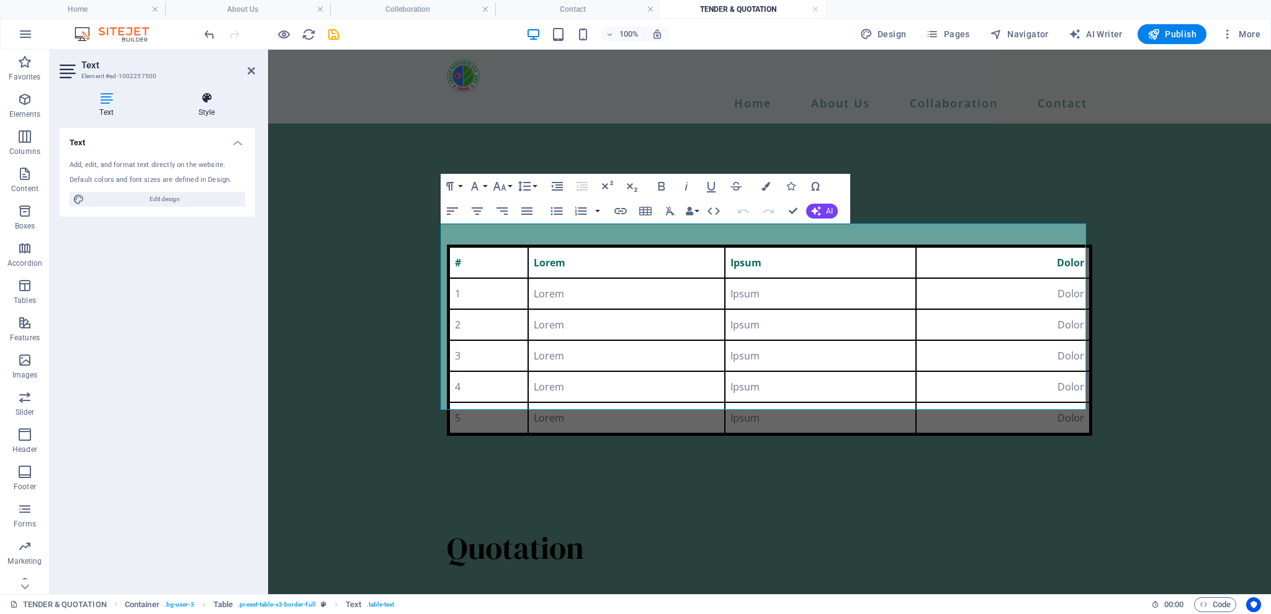
click at [214, 96] on icon at bounding box center [206, 98] width 97 height 12
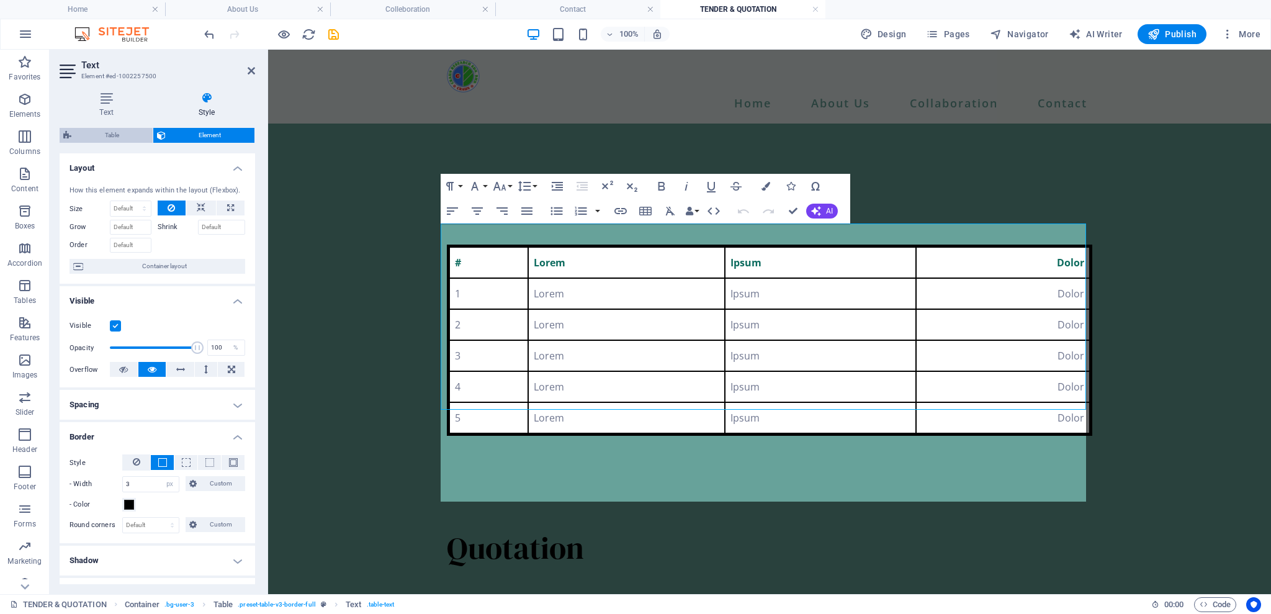
click at [130, 128] on span "Table" at bounding box center [112, 135] width 74 height 15
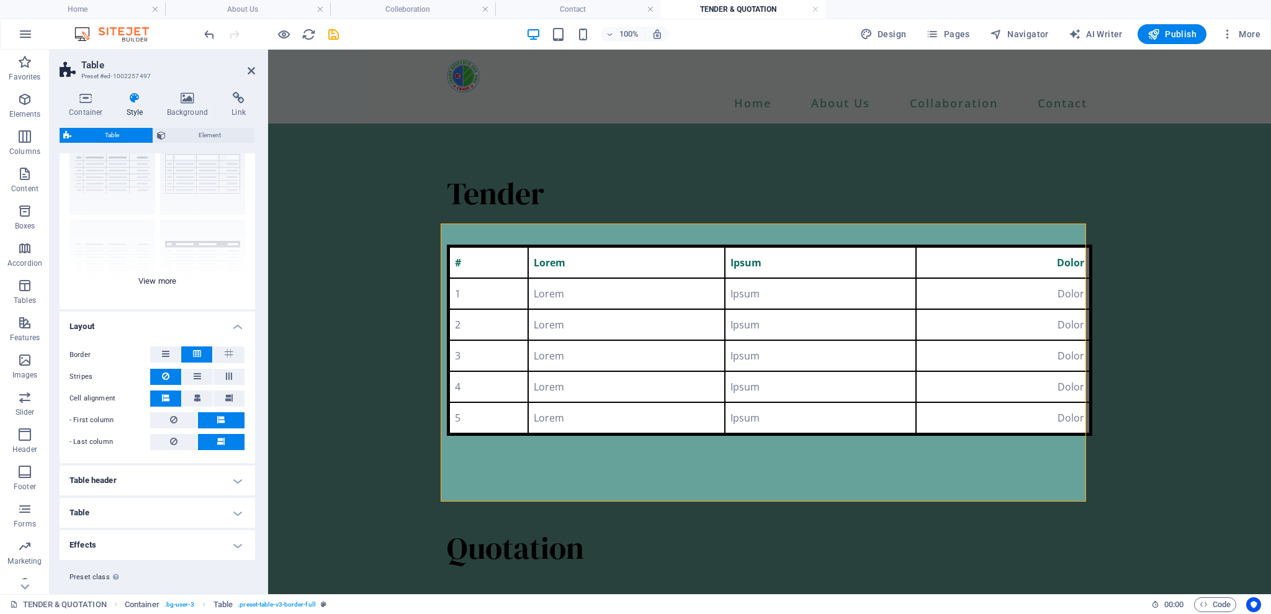
scroll to position [76, 0]
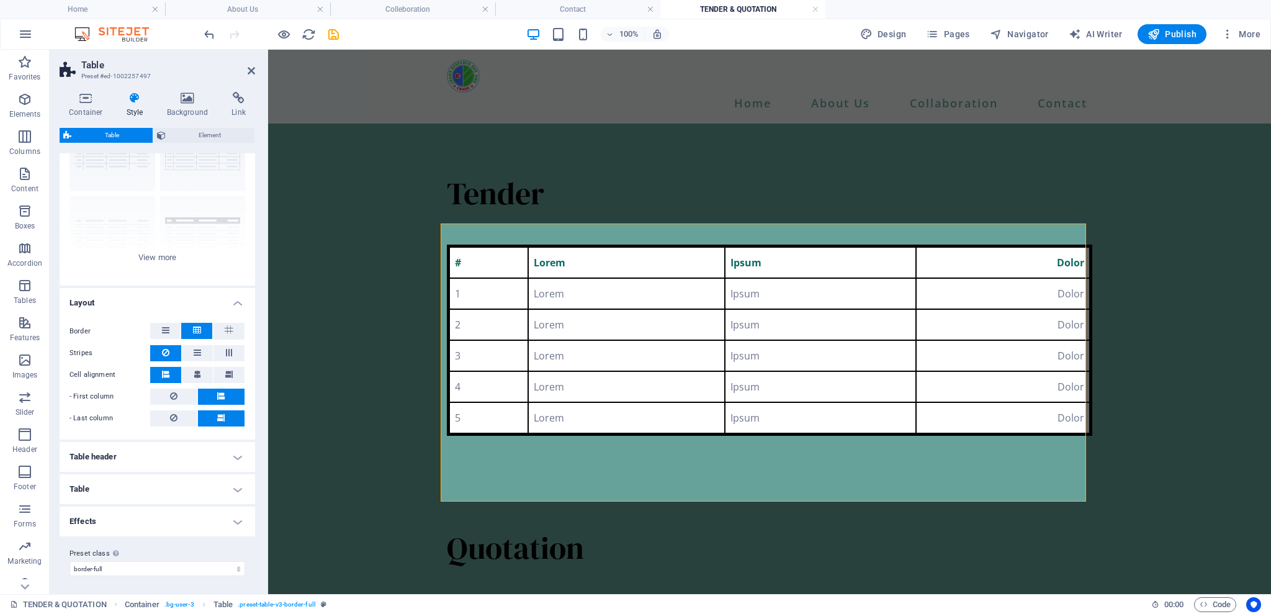
click at [230, 458] on h4 "Table header" at bounding box center [158, 457] width 196 height 30
click at [231, 457] on h4 "Table header" at bounding box center [158, 453] width 196 height 22
click at [231, 457] on h4 "Table header" at bounding box center [158, 457] width 196 height 30
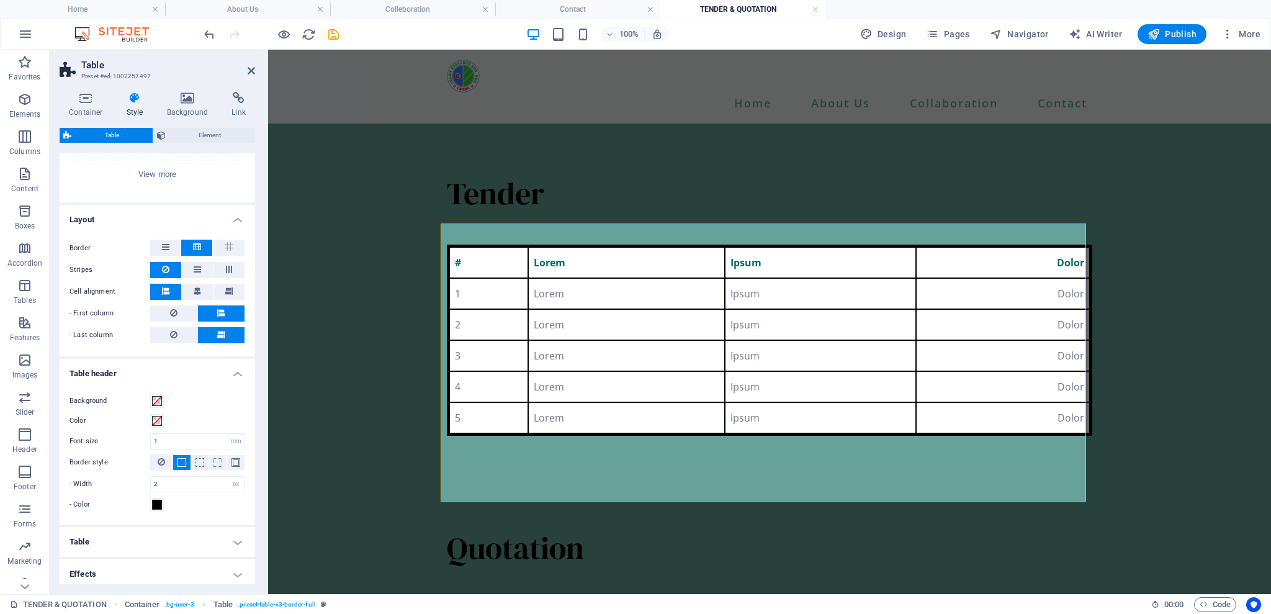
click at [235, 377] on h4 "Table header" at bounding box center [158, 370] width 196 height 22
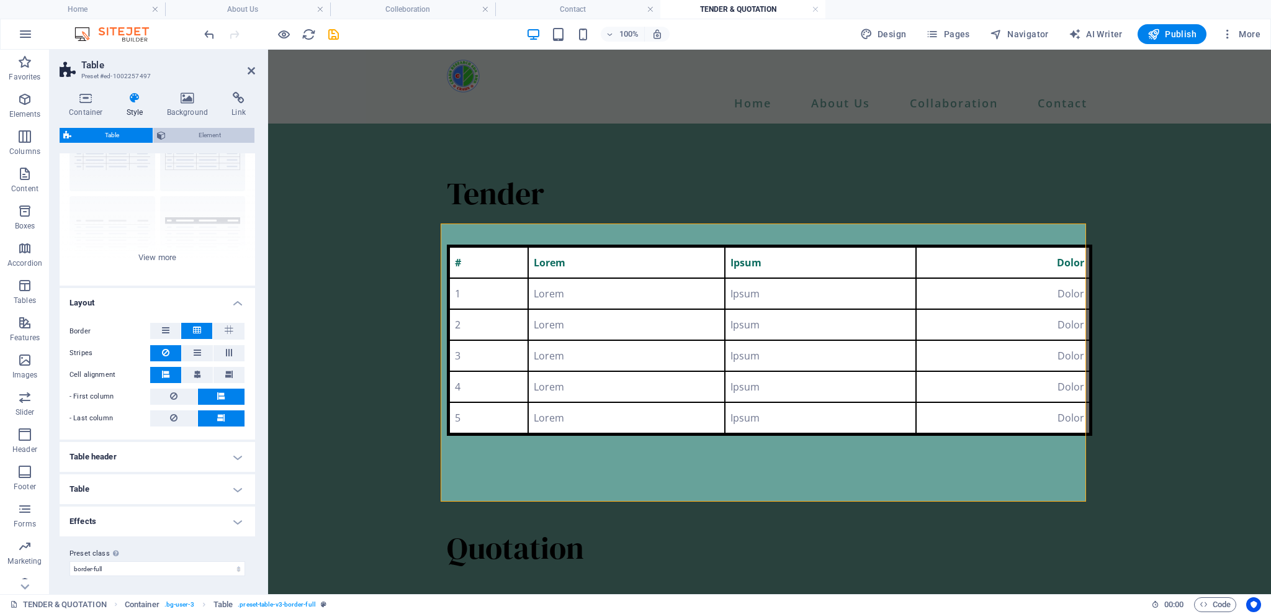
click at [184, 135] on span "Element" at bounding box center [210, 135] width 82 height 15
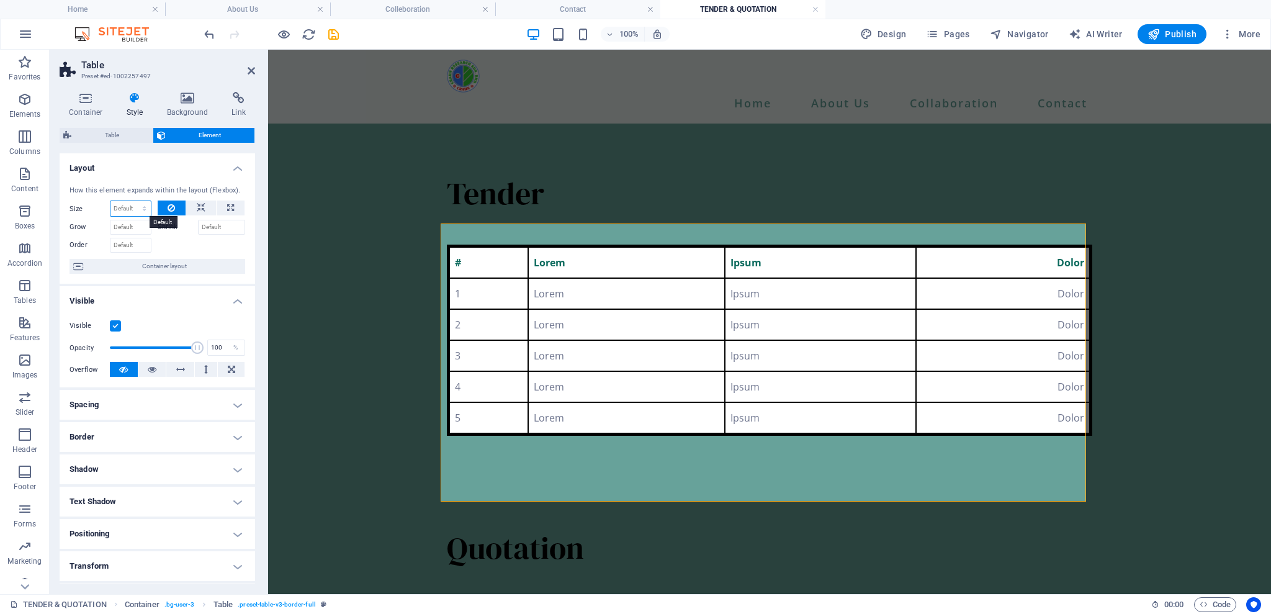
click at [127, 209] on select "Default auto px % 1/1 1/2 1/3 1/4 1/5 1/6 1/7 1/8 1/9 1/10" at bounding box center [130, 208] width 40 height 15
click at [122, 204] on select "Default auto px % 1/1 1/2 1/3 1/4 1/5 1/6 1/7 1/8 1/9 1/10" at bounding box center [130, 208] width 40 height 15
click at [125, 204] on select "Default auto px % 1/1 1/2 1/3 1/4 1/5 1/6 1/7 1/8 1/9 1/10" at bounding box center [130, 208] width 40 height 15
select select "px"
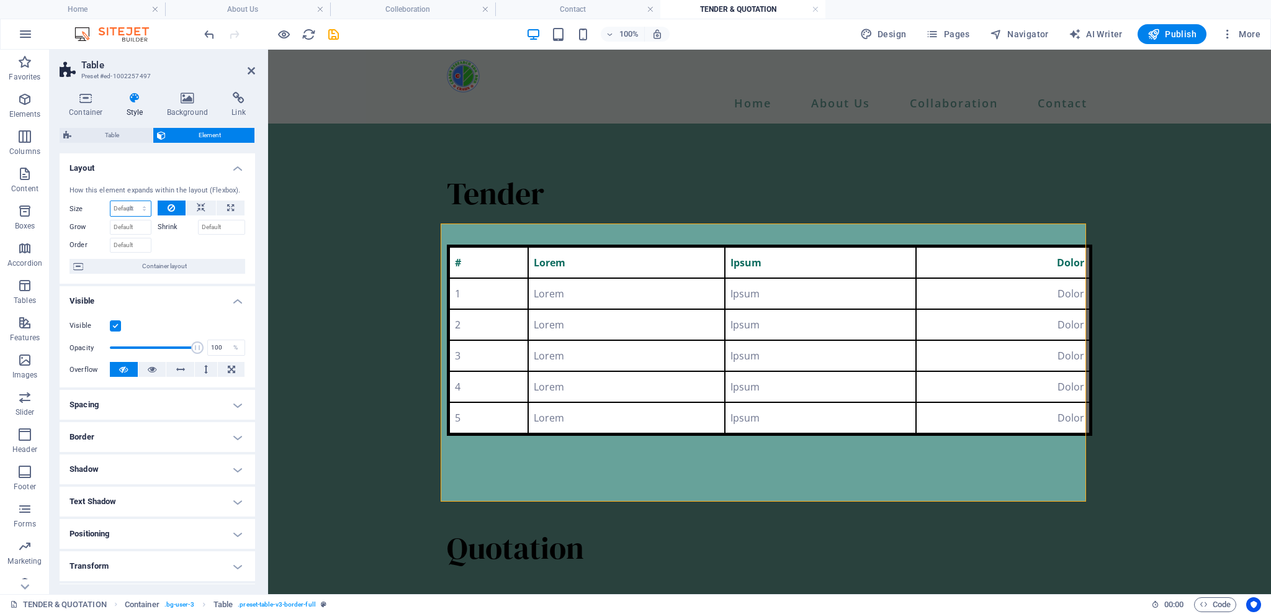
click at [132, 201] on select "Default auto px % 1/1 1/2 1/3 1/4 1/5 1/6 1/7 1/8 1/9 1/10" at bounding box center [130, 208] width 40 height 15
drag, startPoint x: 130, startPoint y: 205, endPoint x: 98, endPoint y: 204, distance: 32.3
click at [98, 204] on div "Size 1200 Default auto px % 1/1 1/2 1/3 1/4 1/5 1/6 1/7 1/8 1/9 1/10" at bounding box center [111, 208] width 82 height 16
type input "0"
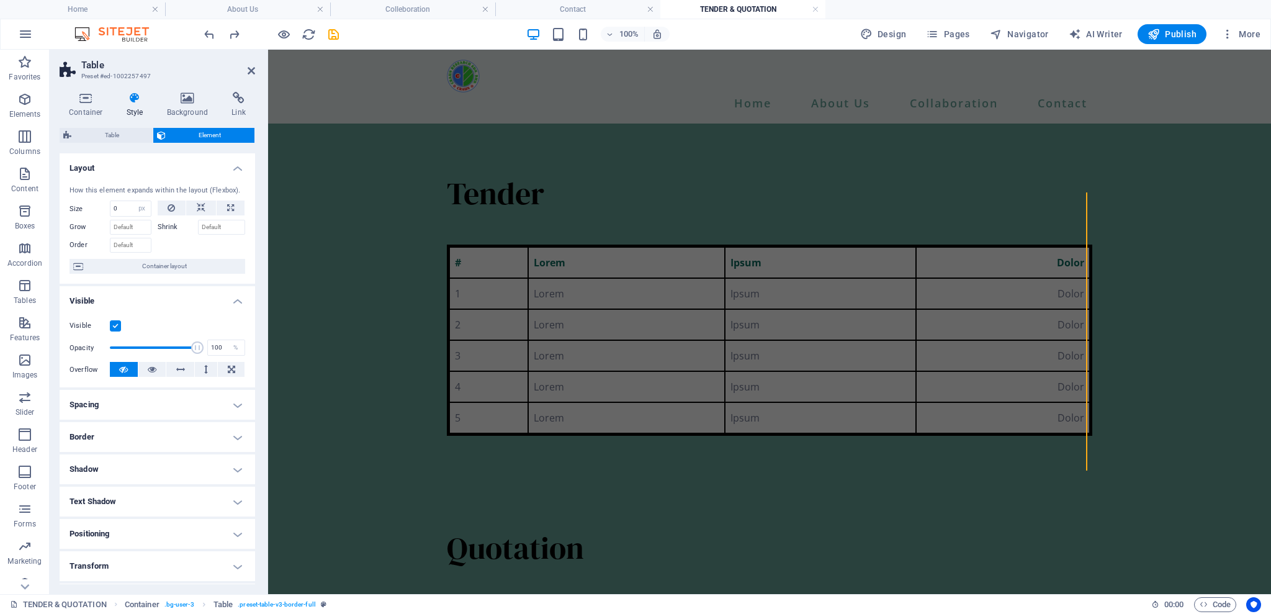
select select "DISABLED_OPTION_VALUE"
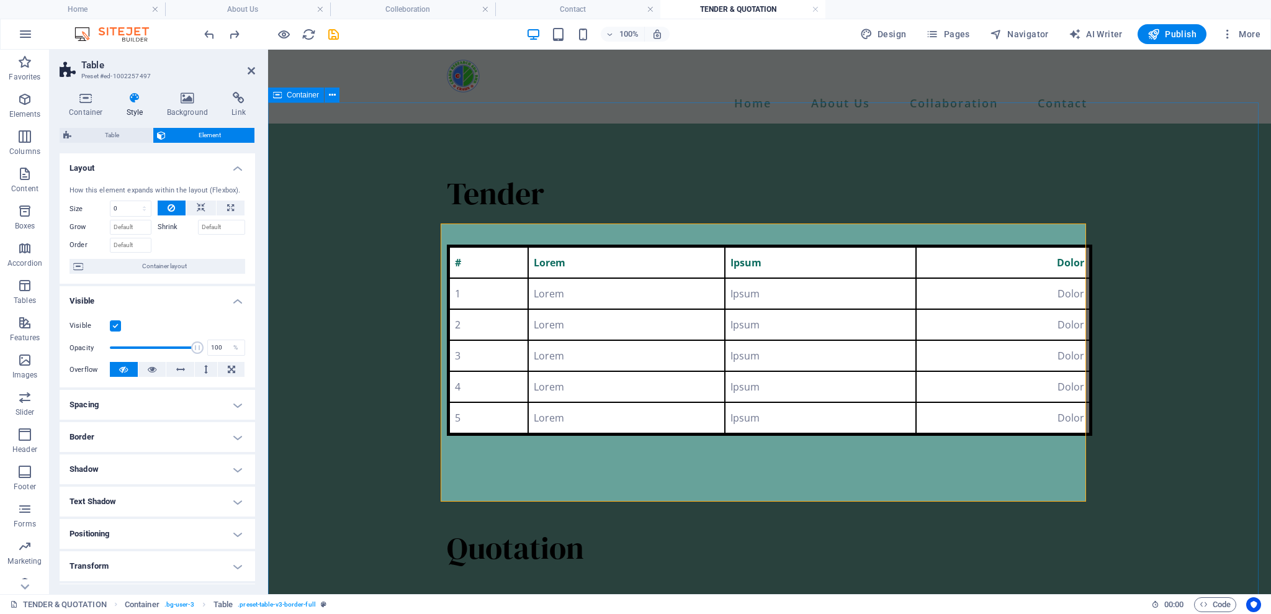
click at [344, 194] on div "Tender # Lorem Ipsum Dolor 1 Lorem Ipsum Dolor 2 Lorem Ipsum Dolor 3 Lorem Ipsu…" at bounding box center [769, 482] width 1003 height 716
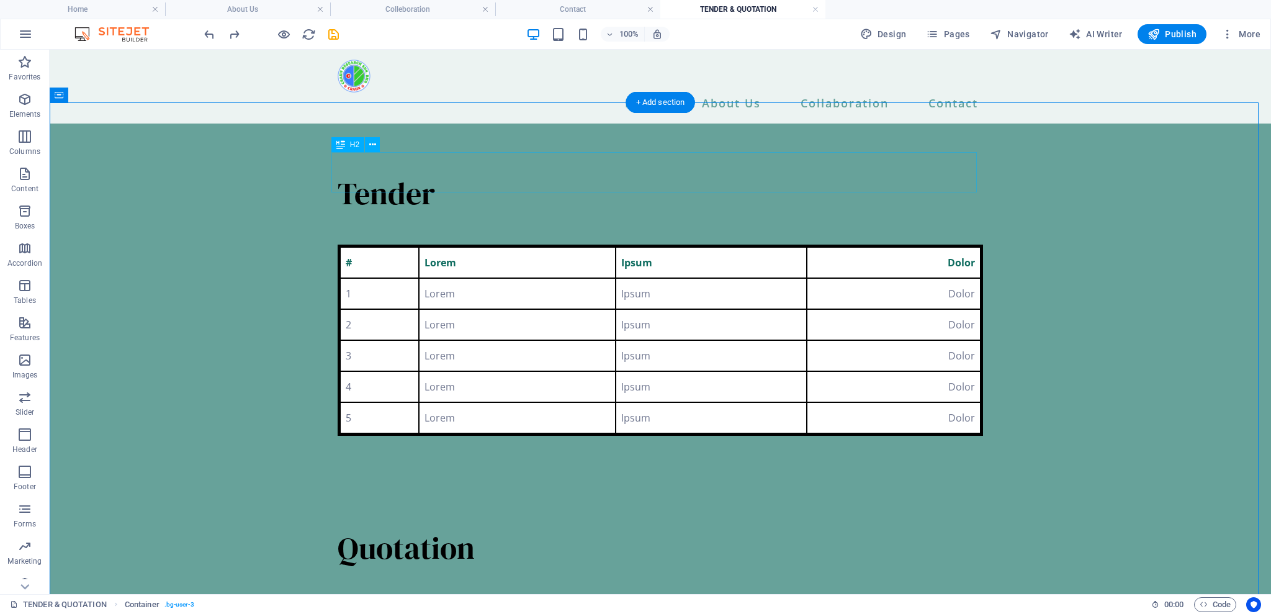
click at [473, 182] on div "Tender" at bounding box center [660, 193] width 645 height 40
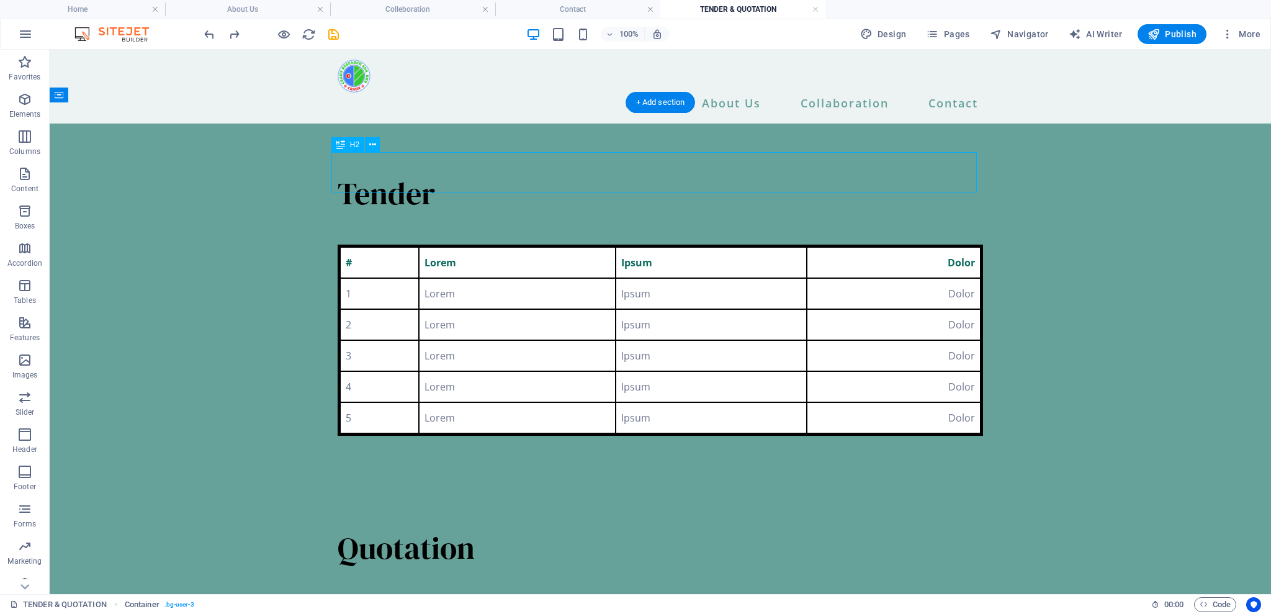
click at [473, 182] on div "Tender" at bounding box center [660, 193] width 645 height 40
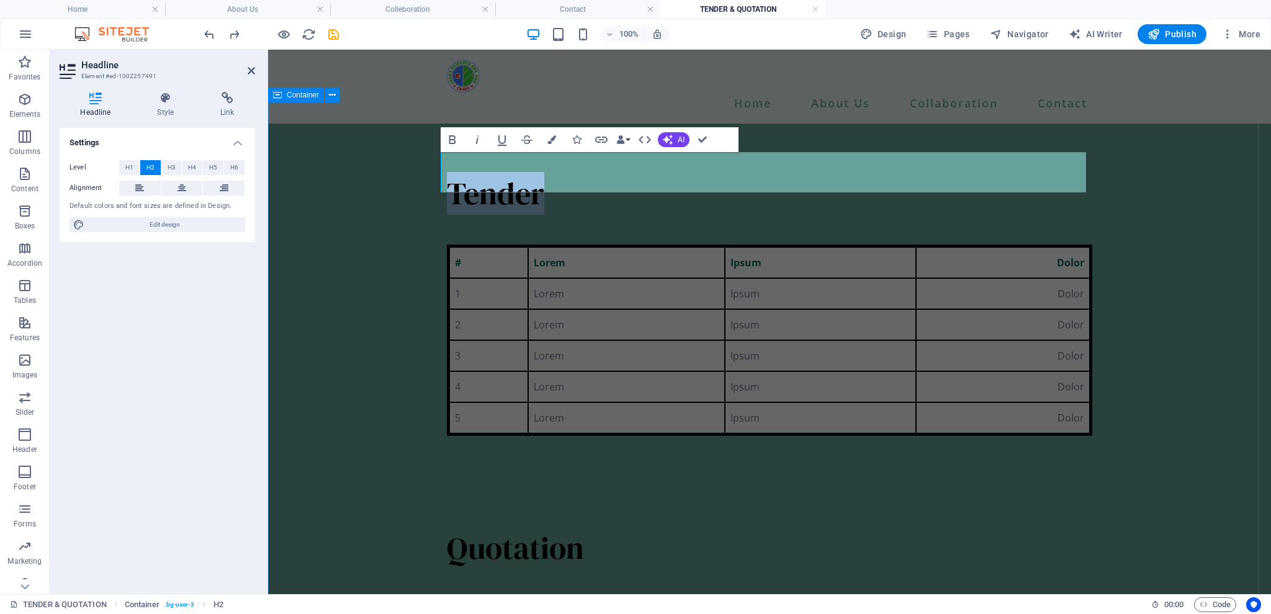
click at [402, 226] on div "Tender # Lorem Ipsum Dolor 1 Lorem Ipsum Dolor 2 Lorem Ipsum Dolor 3 Lorem Ipsu…" at bounding box center [769, 482] width 1003 height 716
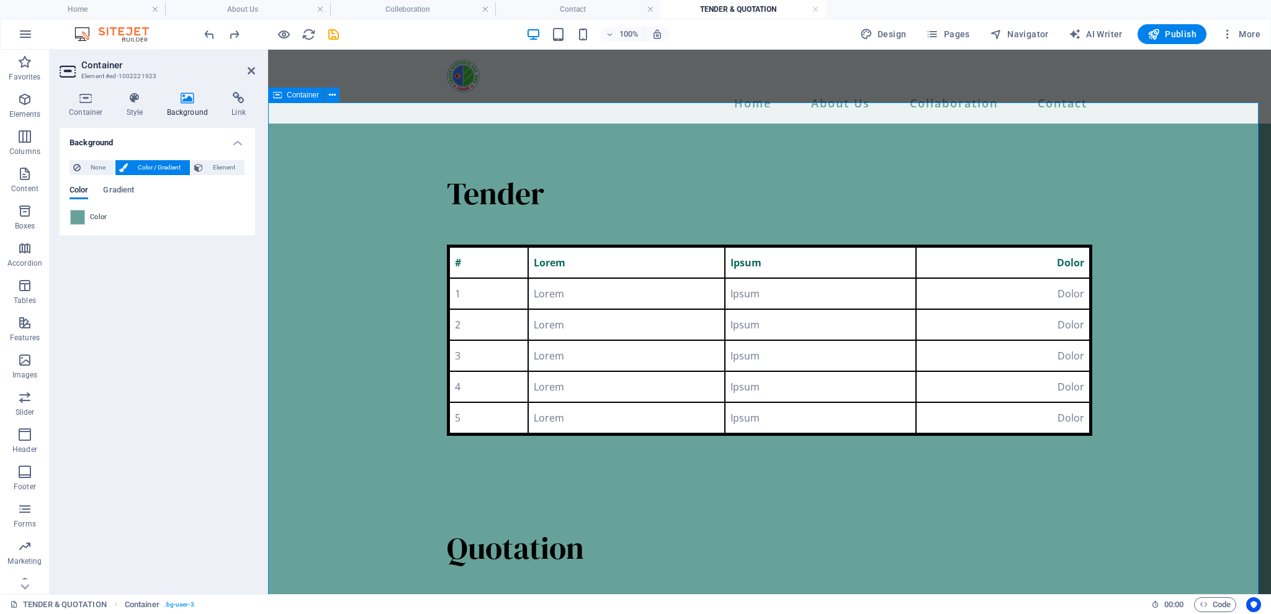
click at [376, 228] on div "Tender # Lorem Ipsum Dolor 1 Lorem Ipsum Dolor 2 Lorem Ipsum Dolor 3 Lorem Ipsu…" at bounding box center [769, 482] width 1003 height 716
click at [240, 95] on icon at bounding box center [238, 98] width 33 height 12
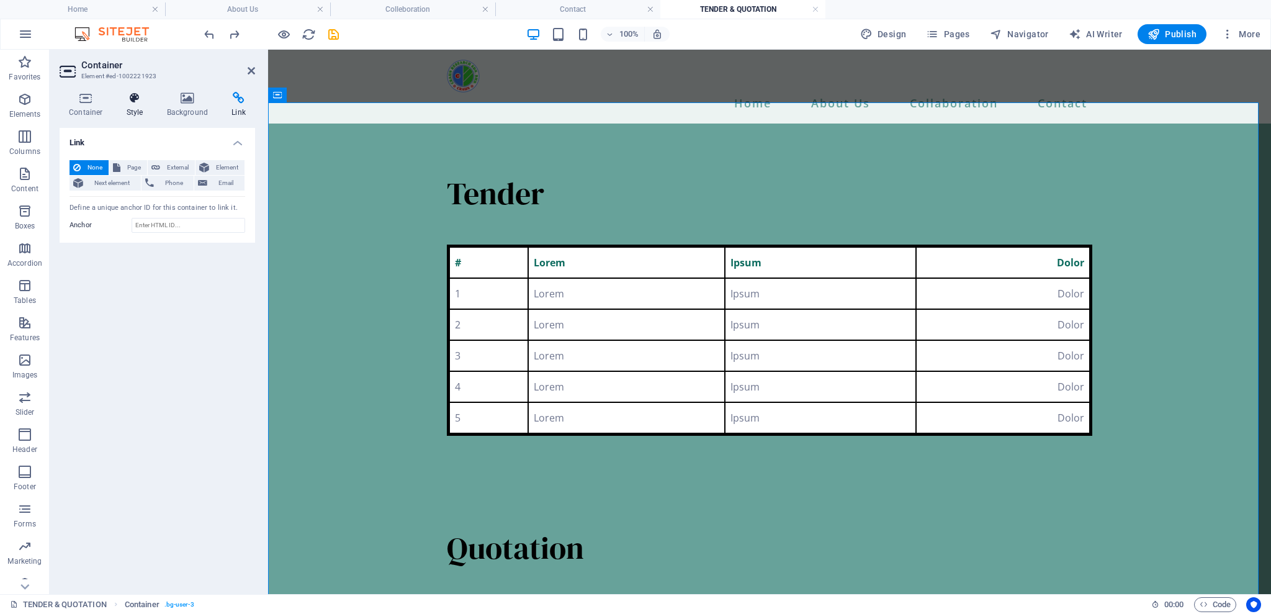
click at [137, 102] on icon at bounding box center [134, 98] width 35 height 12
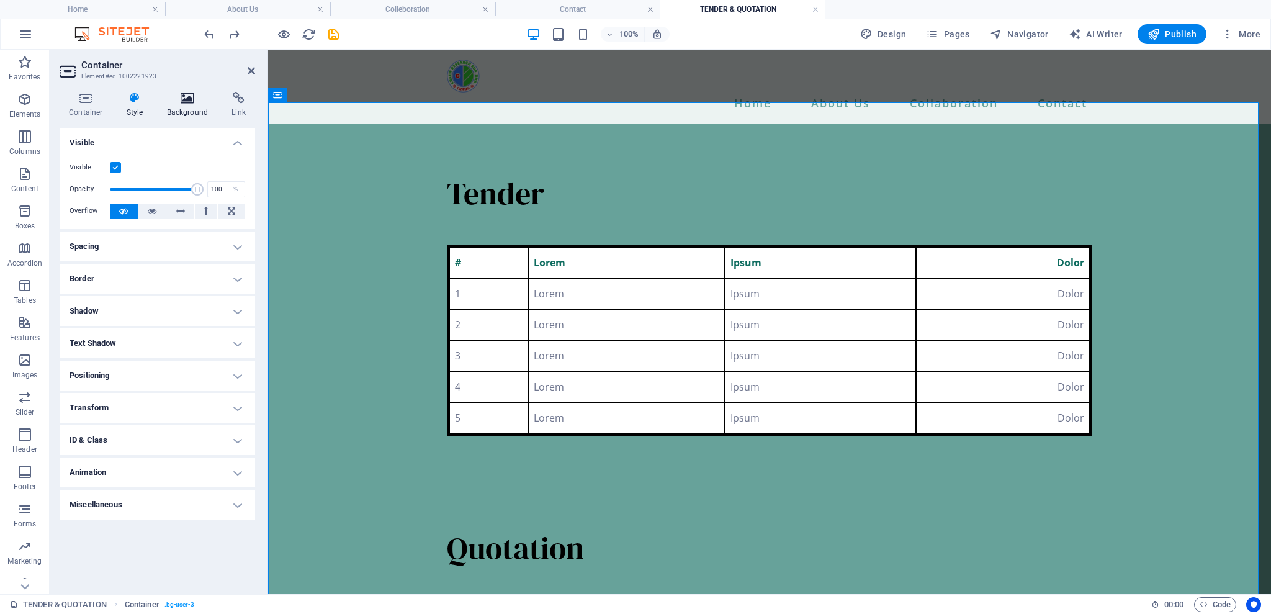
click at [194, 104] on h4 "Background" at bounding box center [190, 105] width 65 height 26
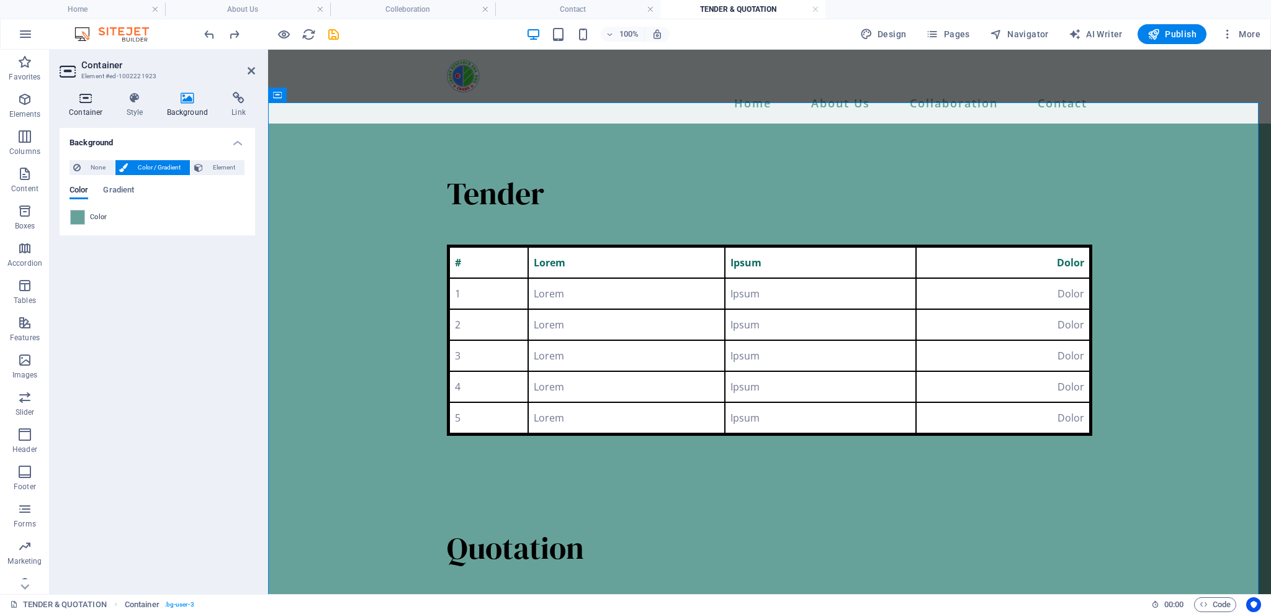
click at [73, 104] on icon at bounding box center [86, 98] width 53 height 12
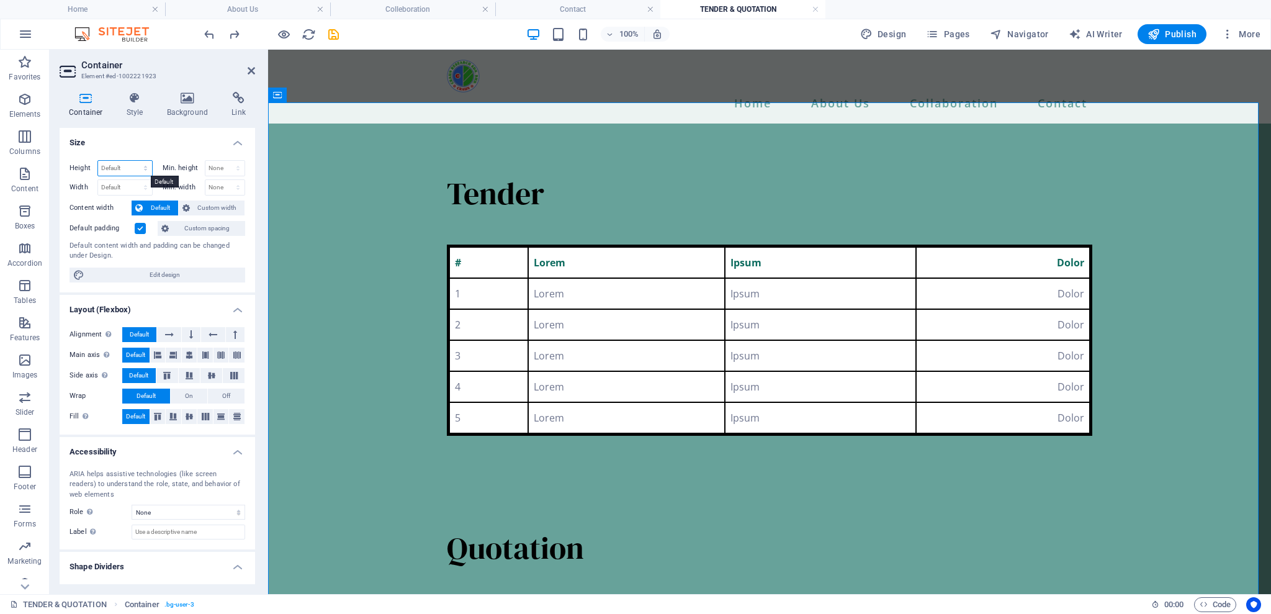
click at [124, 165] on select "Default px rem % vh vw" at bounding box center [125, 168] width 54 height 15
click at [225, 181] on select "None px rem % vh vw" at bounding box center [225, 187] width 40 height 15
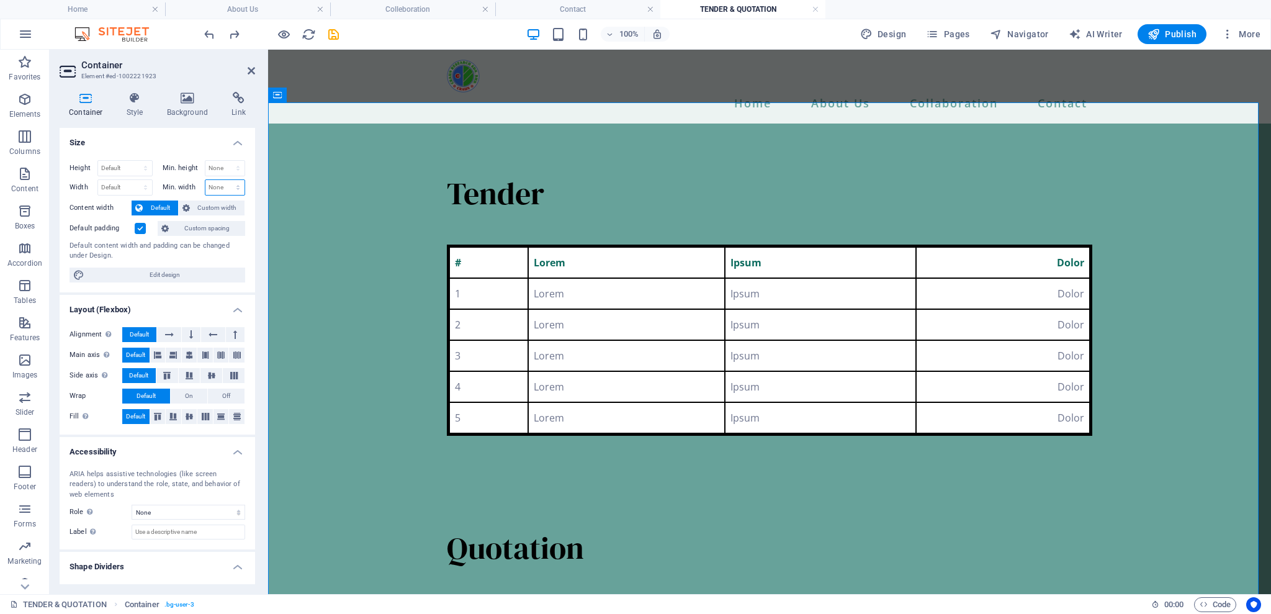
select select "px"
click at [225, 180] on select "None px rem % vh vw" at bounding box center [225, 187] width 40 height 15
type input "600"
click at [121, 185] on select "Default px rem % em vh vw" at bounding box center [125, 187] width 54 height 15
select select "px"
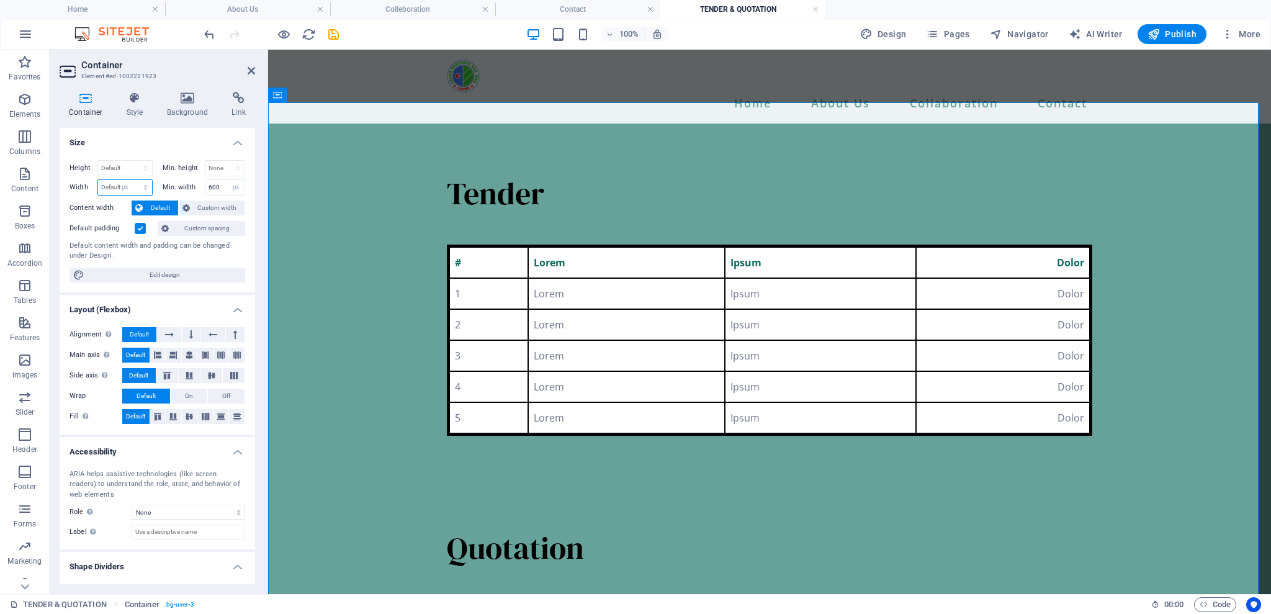
click at [133, 180] on select "Default px rem % em vh vw" at bounding box center [125, 187] width 54 height 15
click at [127, 186] on input "1800" at bounding box center [125, 187] width 54 height 15
type input "1200"
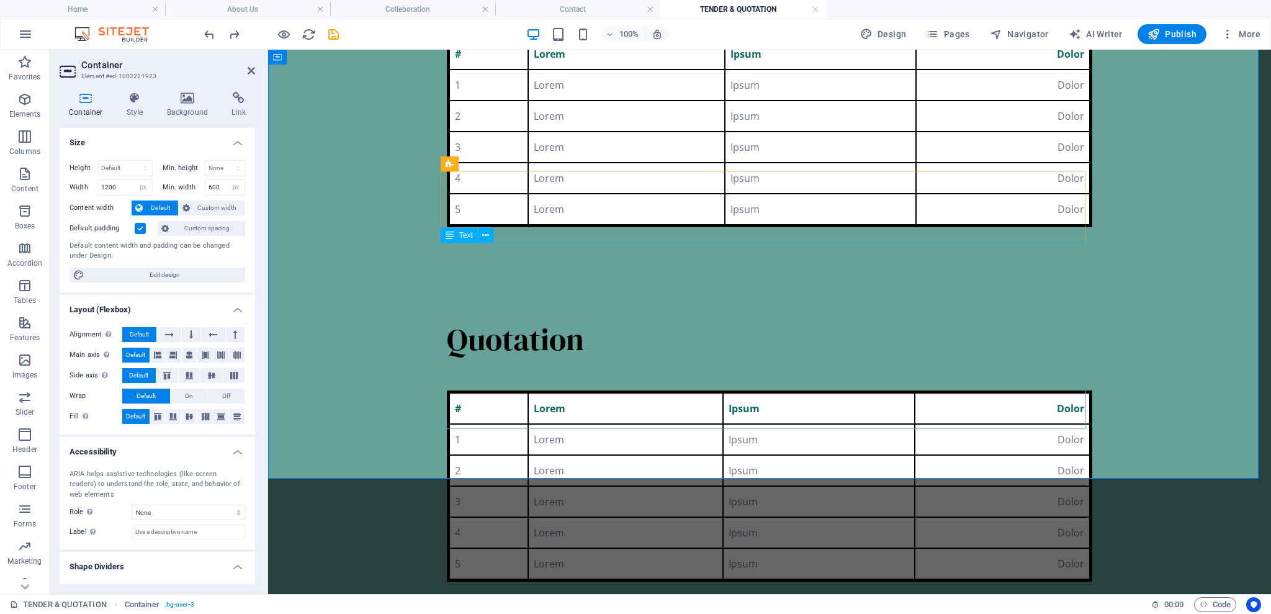
scroll to position [0, 0]
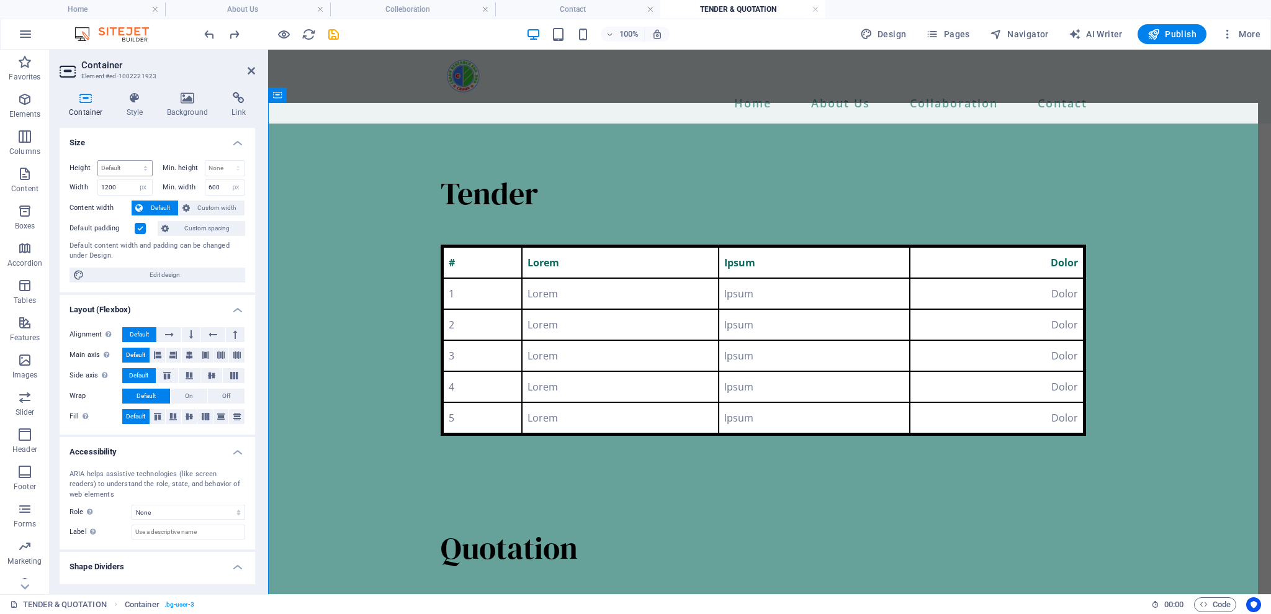
select select "DISABLED_OPTION_VALUE"
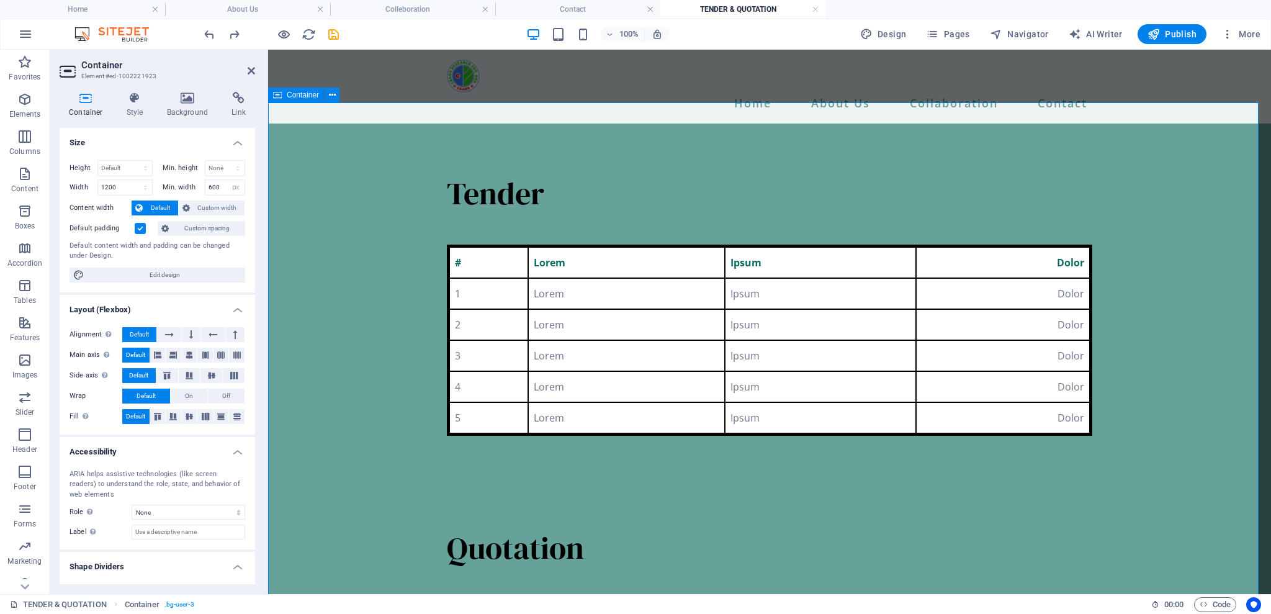
click at [286, 235] on div "Tender # Lorem Ipsum Dolor 1 Lorem Ipsum Dolor 2 Lorem Ipsum Dolor 3 Lorem Ipsu…" at bounding box center [769, 482] width 1003 height 716
click at [254, 73] on icon at bounding box center [251, 71] width 7 height 10
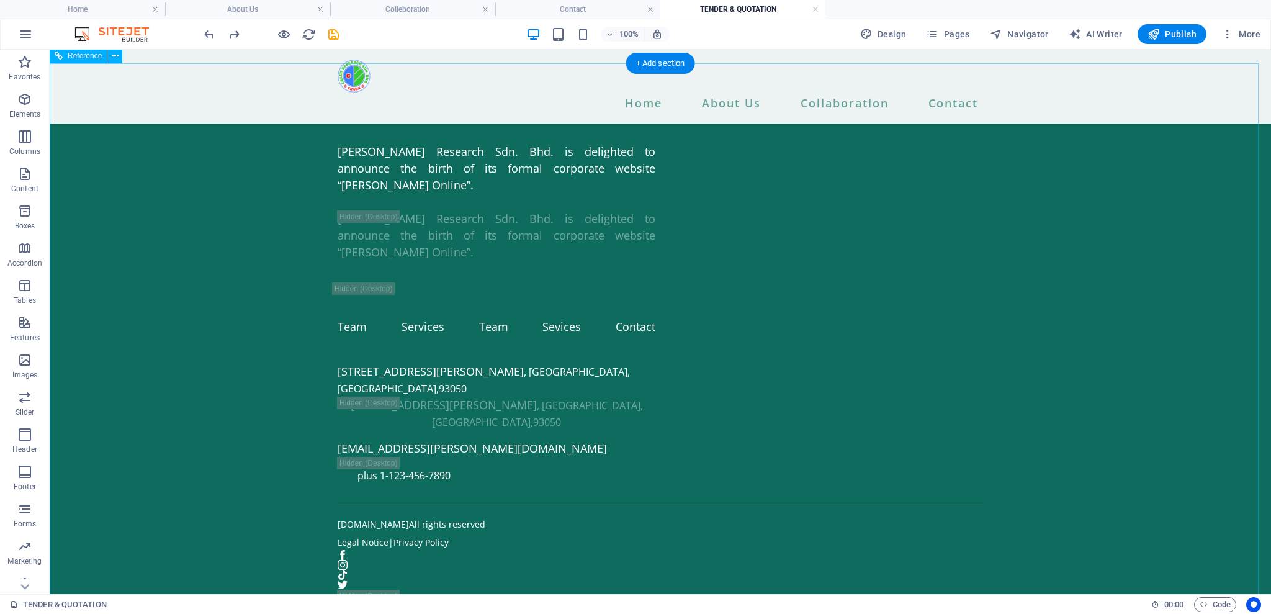
scroll to position [827, 0]
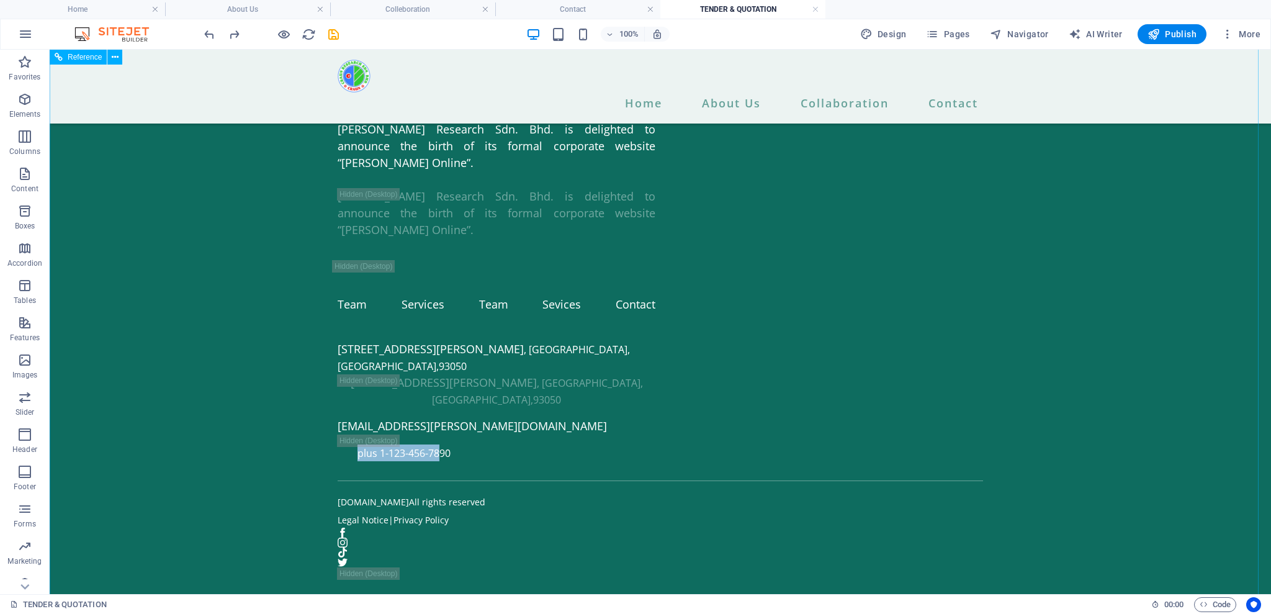
drag, startPoint x: 352, startPoint y: 474, endPoint x: 420, endPoint y: 474, distance: 67.7
click at [421, 460] on span "plus 1-123-456-7890" at bounding box center [404, 453] width 93 height 14
click at [436, 460] on span "plus 1-123-456-7890" at bounding box center [404, 453] width 93 height 14
click at [217, 479] on div "[PERSON_NAME] Research Sdn. Bhd. is delighted to announce the birth of its form…" at bounding box center [660, 307] width 1221 height 632
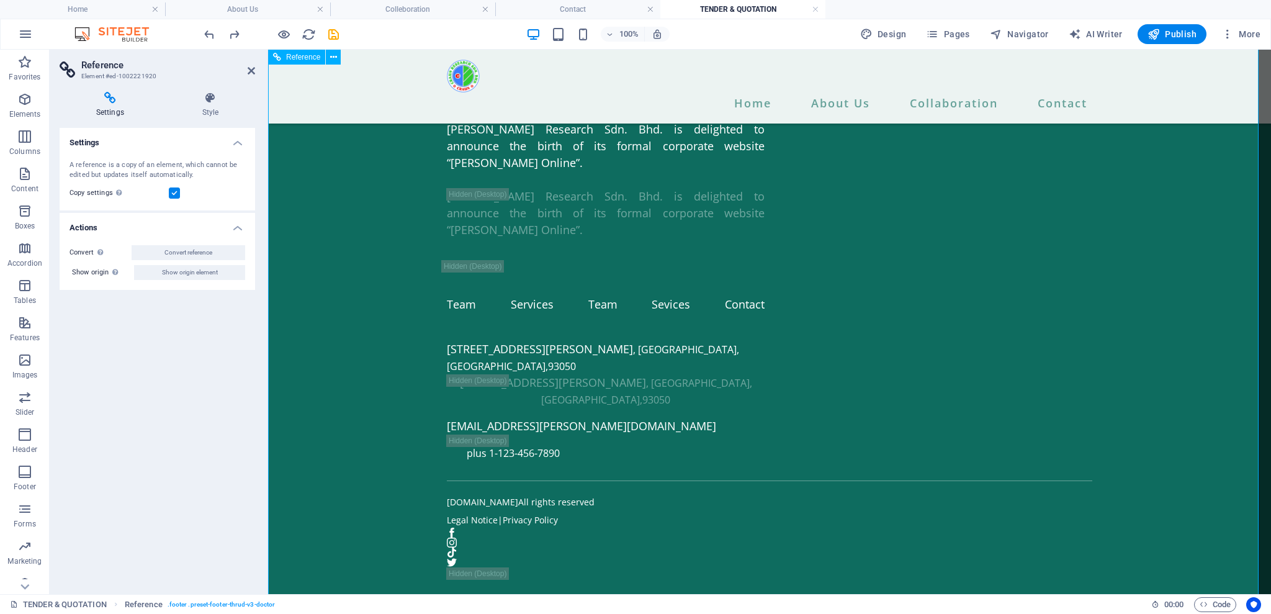
click at [524, 460] on span "plus 1-123-456-7890" at bounding box center [513, 453] width 93 height 14
click at [71, 4] on h4 "Home" at bounding box center [82, 9] width 165 height 14
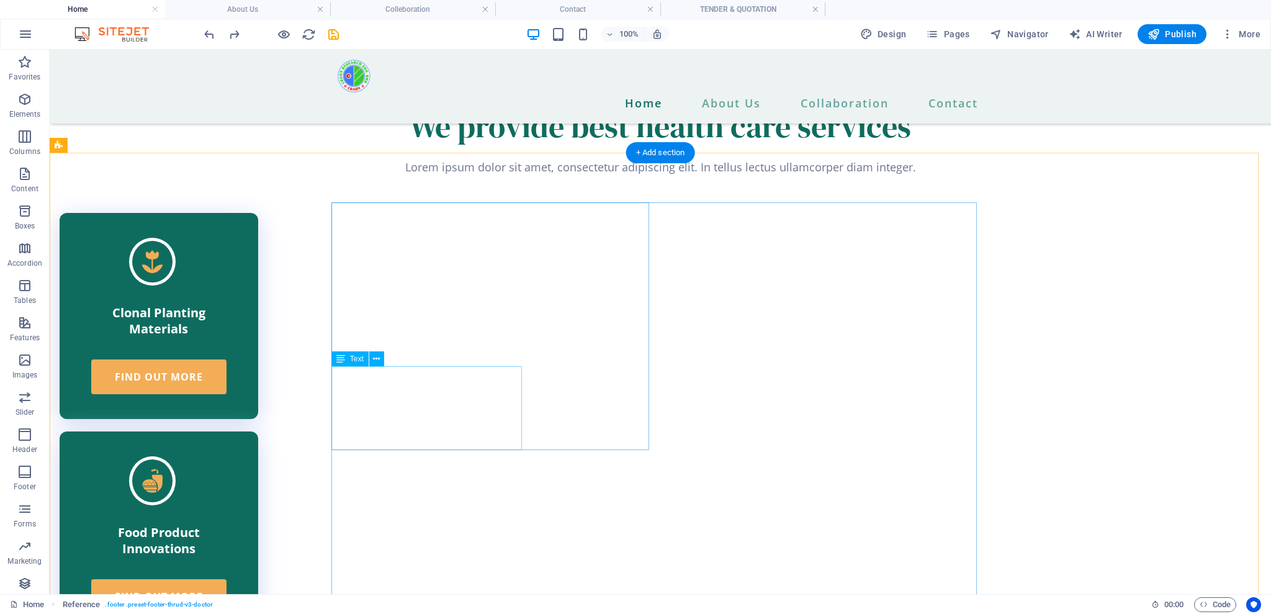
scroll to position [3245, 0]
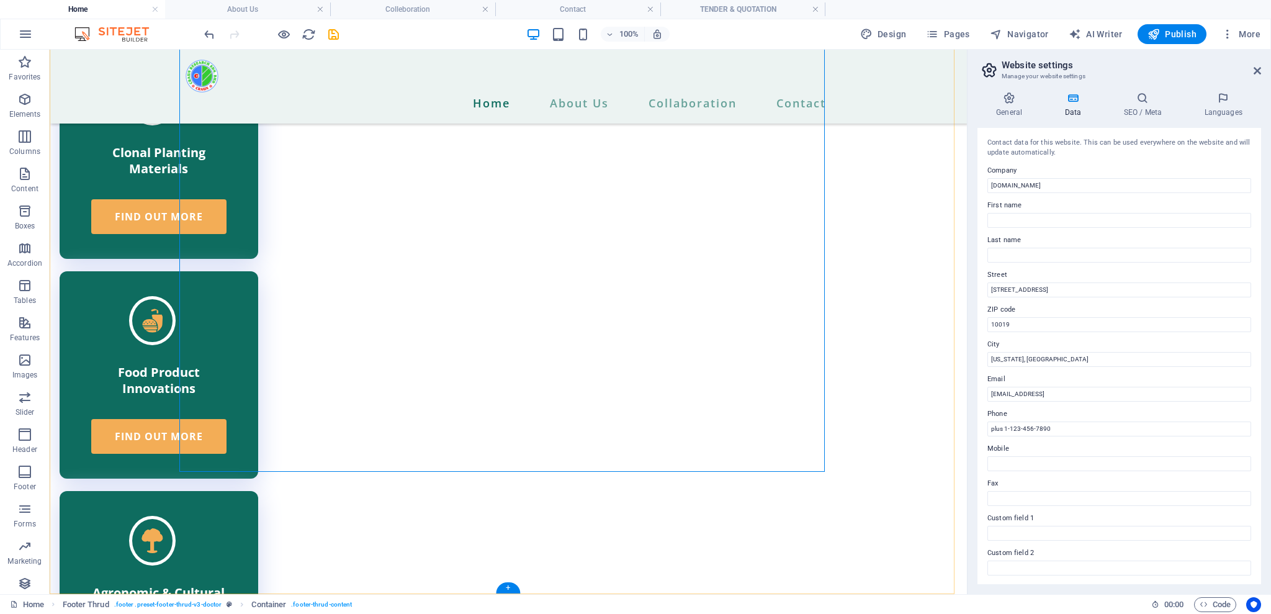
scroll to position [3229, 0]
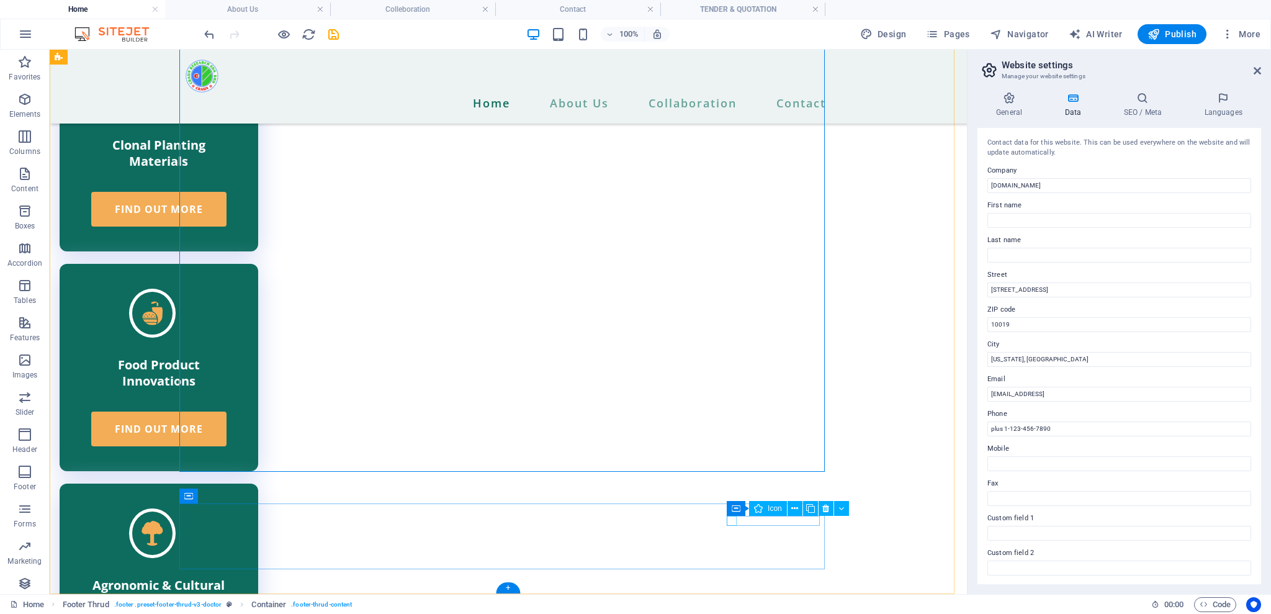
select select "xMidYMid"
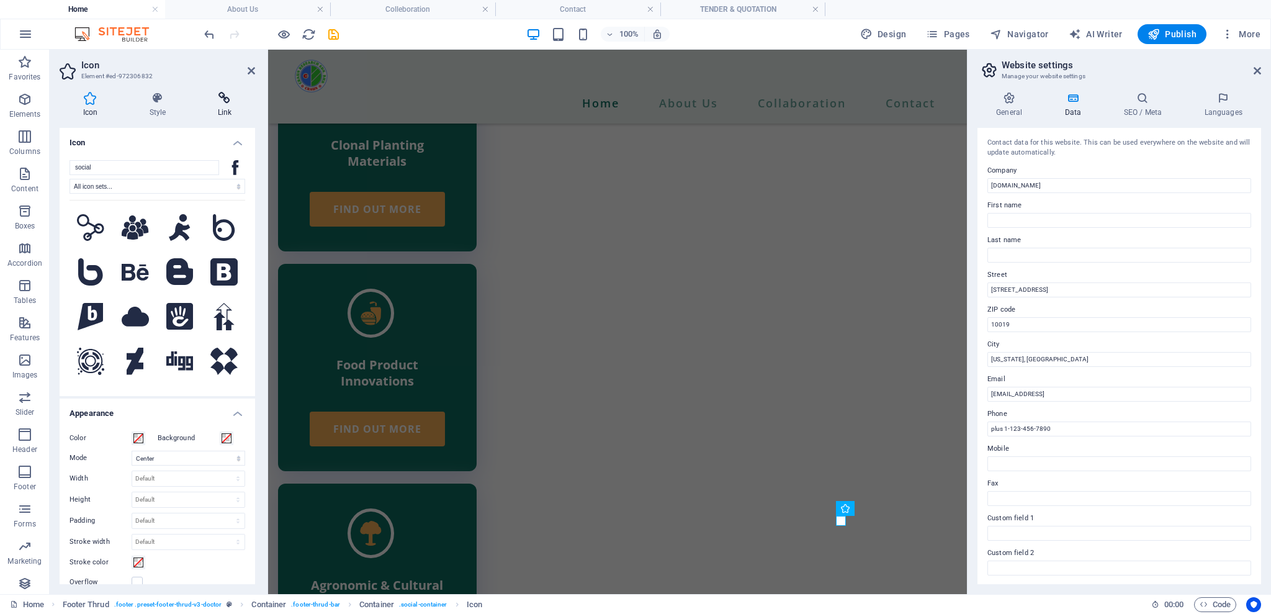
click at [217, 100] on icon at bounding box center [224, 98] width 61 height 12
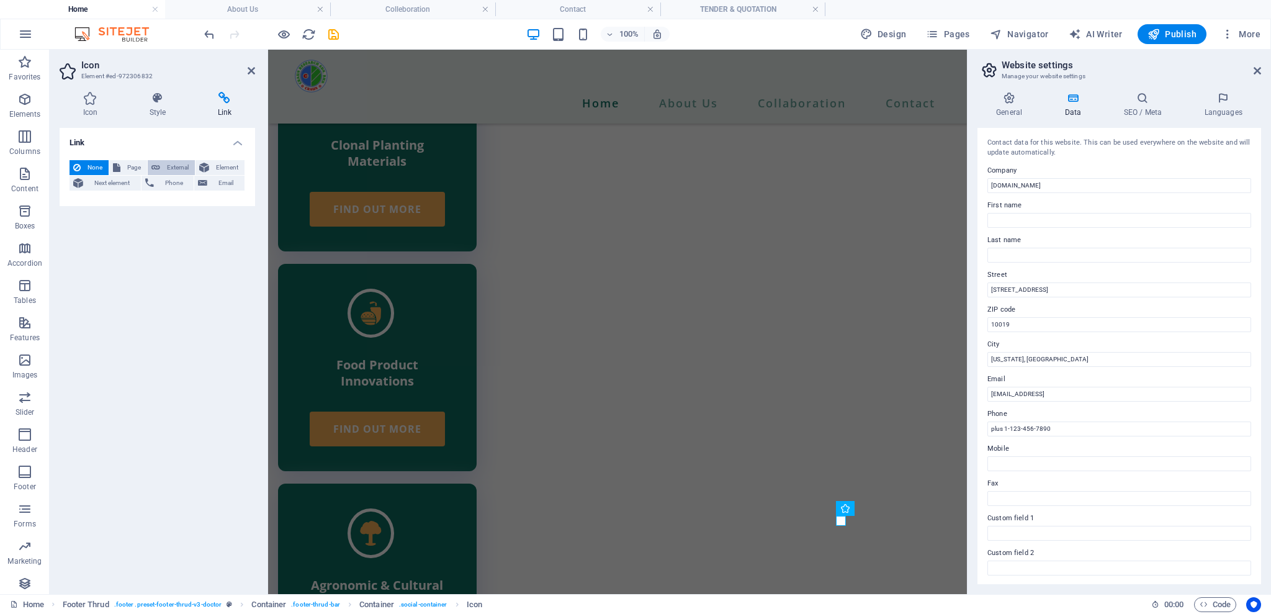
click at [164, 163] on span "External" at bounding box center [177, 167] width 27 height 15
select select "blank"
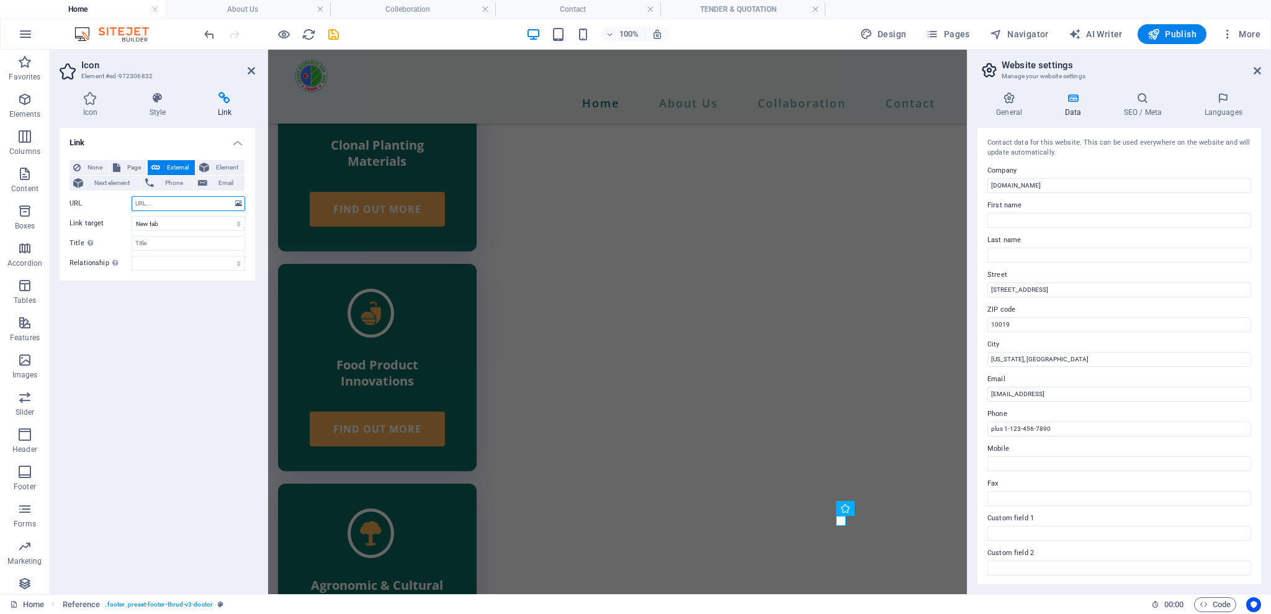
paste input "https://www.facebook.com/craunresearch/"
type input "https://www.facebook.com/craunresearch/"
click at [251, 74] on icon at bounding box center [251, 71] width 7 height 10
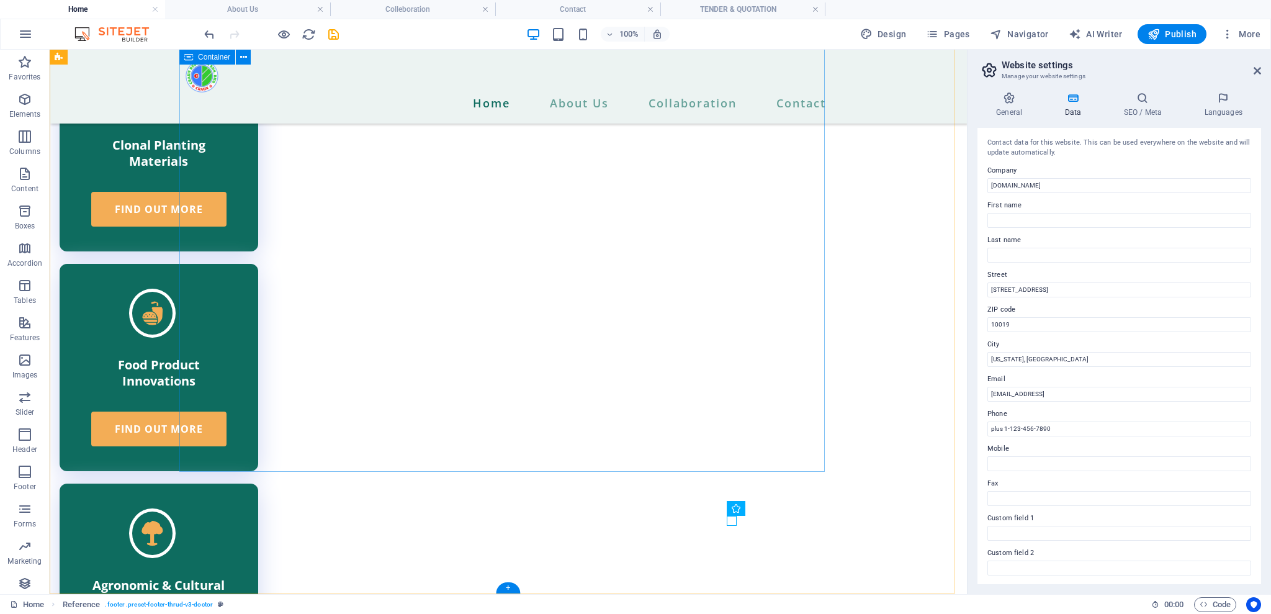
click at [749, 515] on div "Container" at bounding box center [755, 508] width 56 height 15
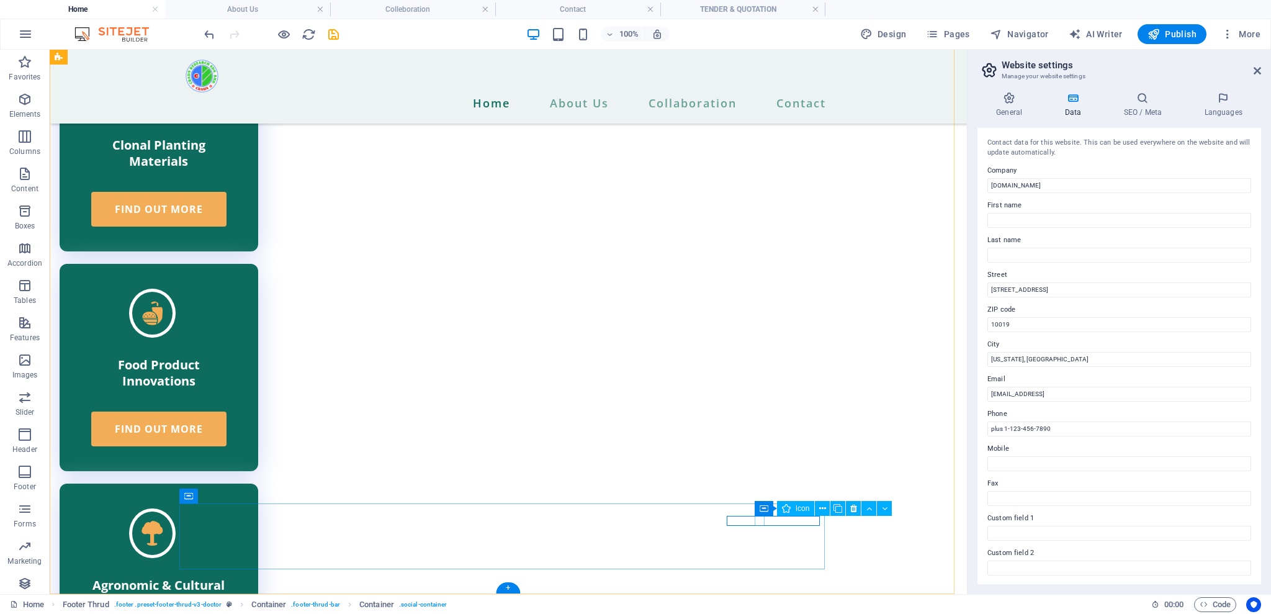
select select "xMidYMid"
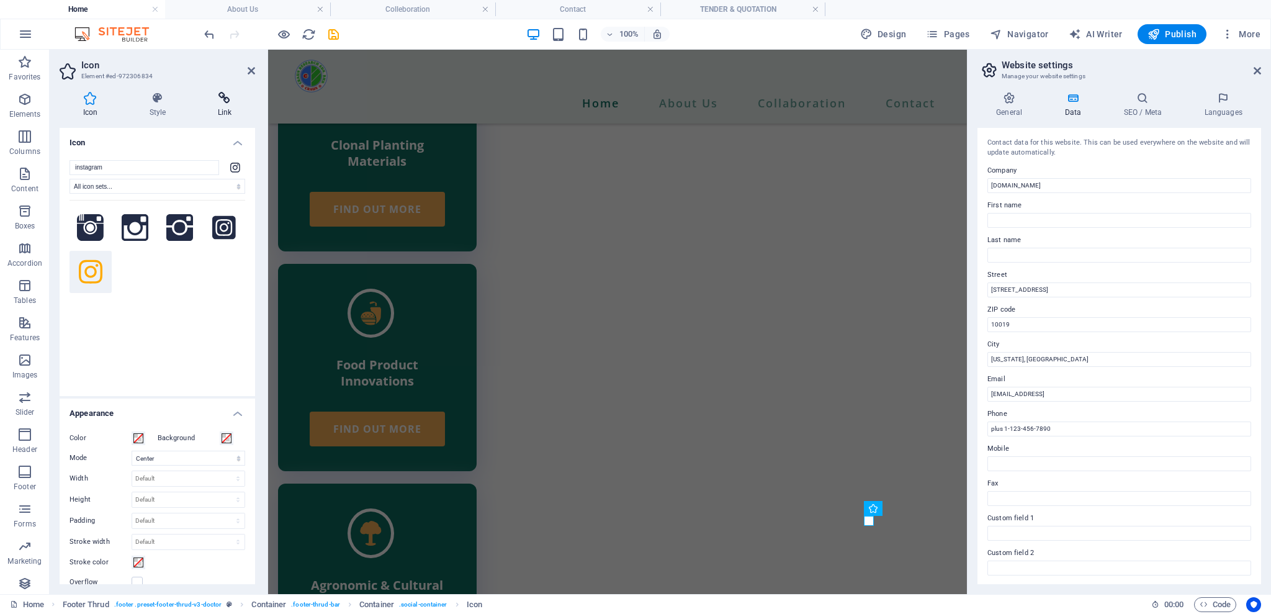
click at [230, 114] on h4 "Link" at bounding box center [224, 105] width 61 height 26
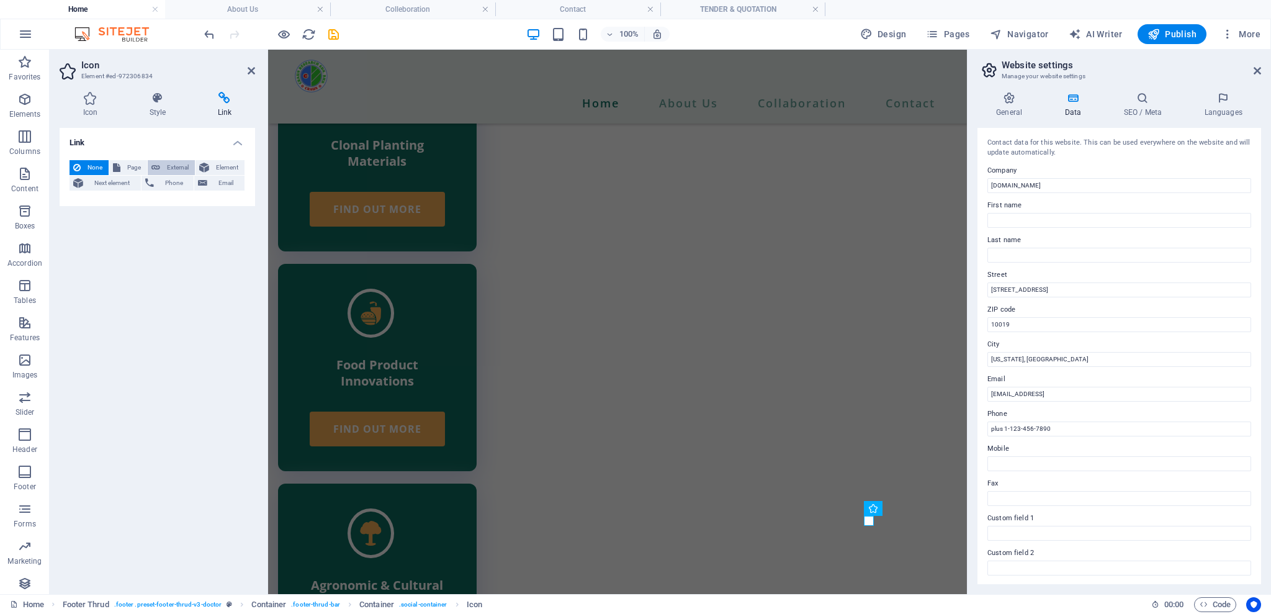
click at [181, 168] on span "External" at bounding box center [177, 167] width 27 height 15
select select "blank"
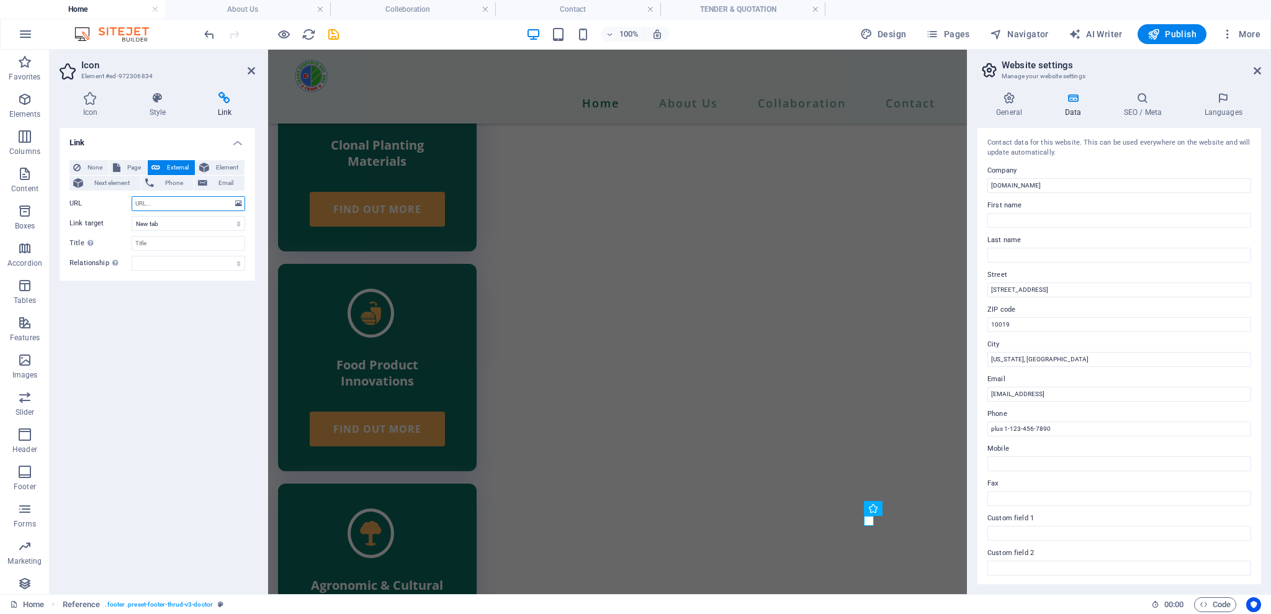
click at [141, 199] on input "URL" at bounding box center [189, 203] width 114 height 15
paste input "https://www.instagram.com/craunresearch/?hl=en"
type input "https://www.instagram.com/craunresearch/?hl=en"
click at [254, 73] on icon at bounding box center [251, 71] width 7 height 10
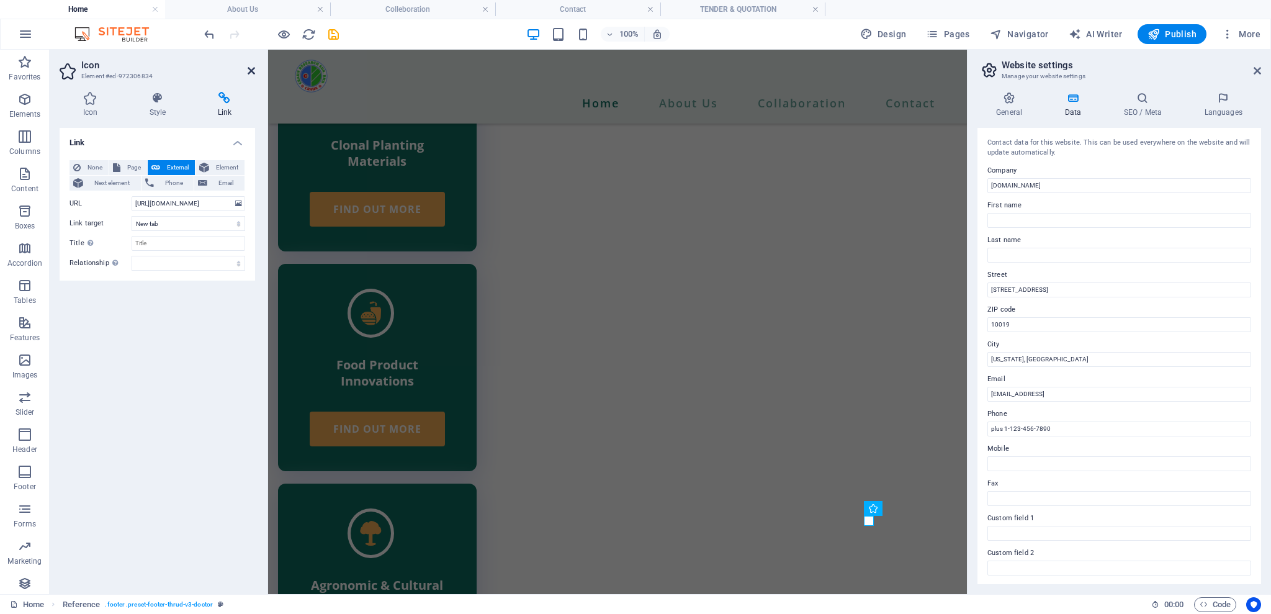
scroll to position [0, 0]
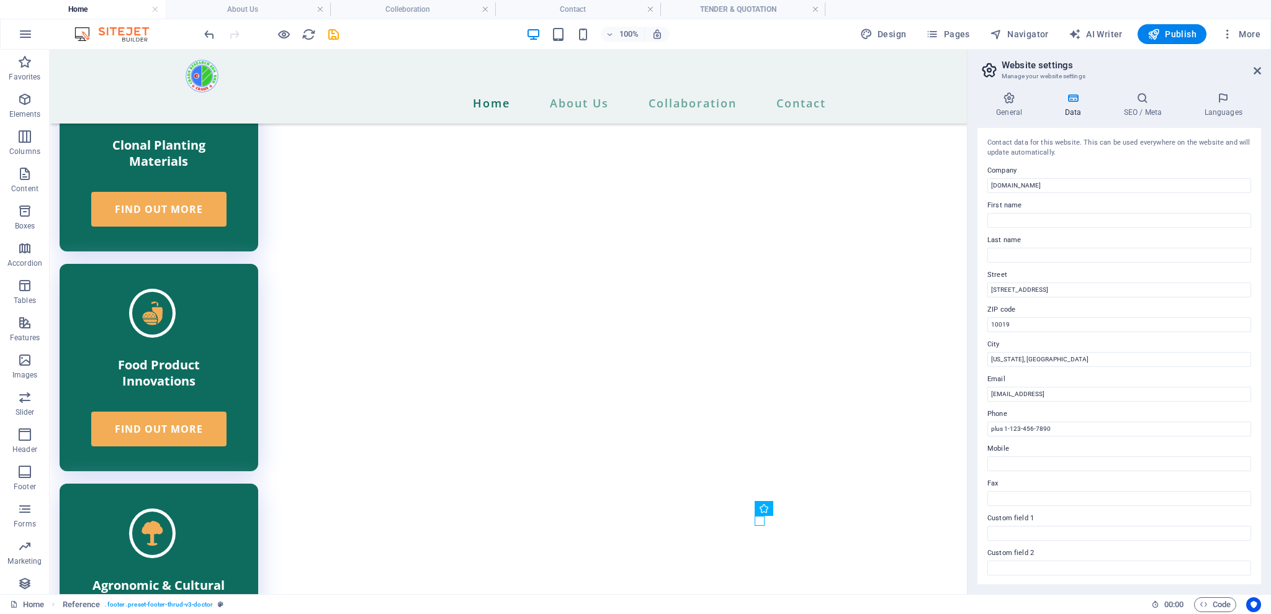
drag, startPoint x: 276, startPoint y: 15, endPoint x: 328, endPoint y: 44, distance: 59.2
click at [330, 33] on icon "save" at bounding box center [333, 34] width 14 height 14
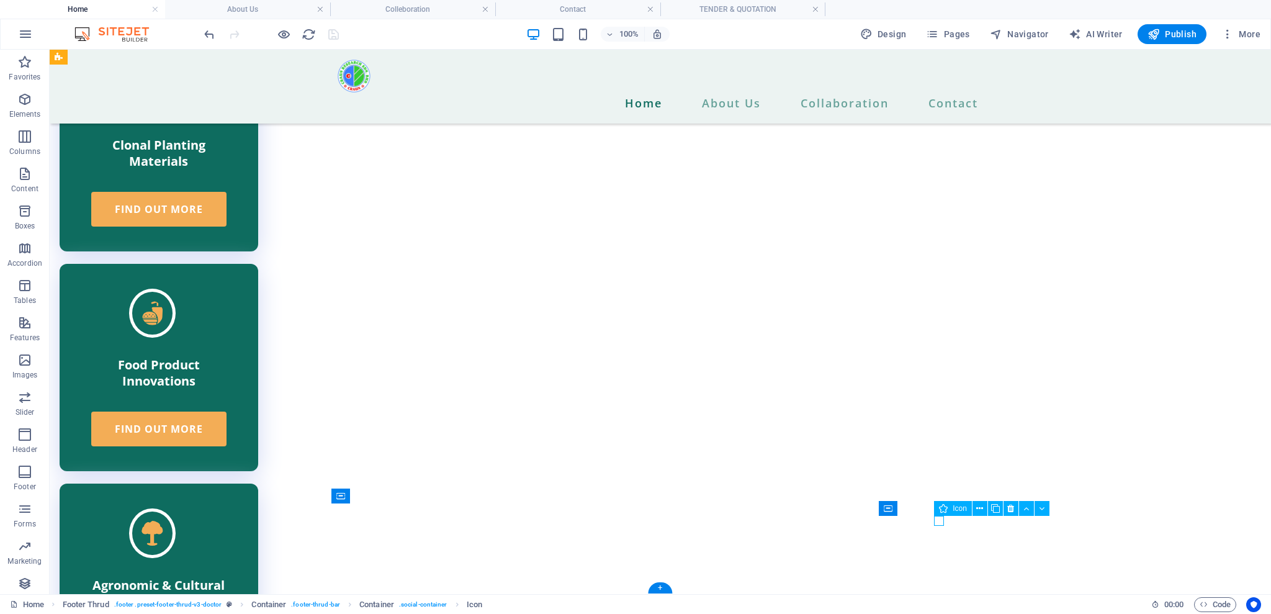
select select "xMidYMid"
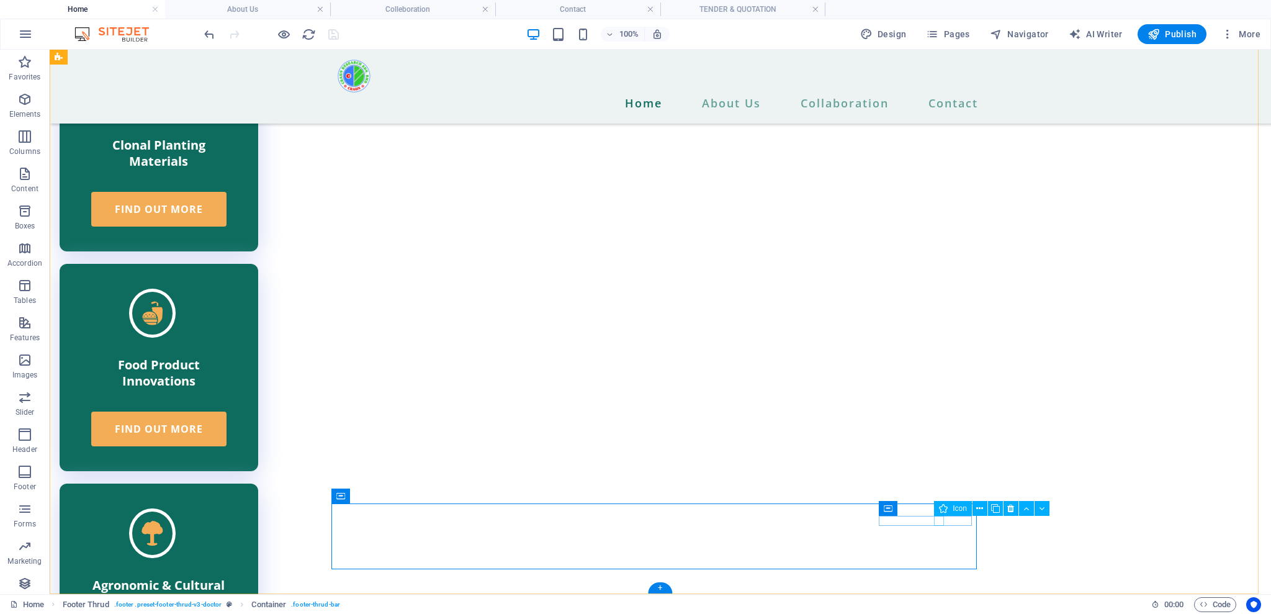
select select "xMidYMid"
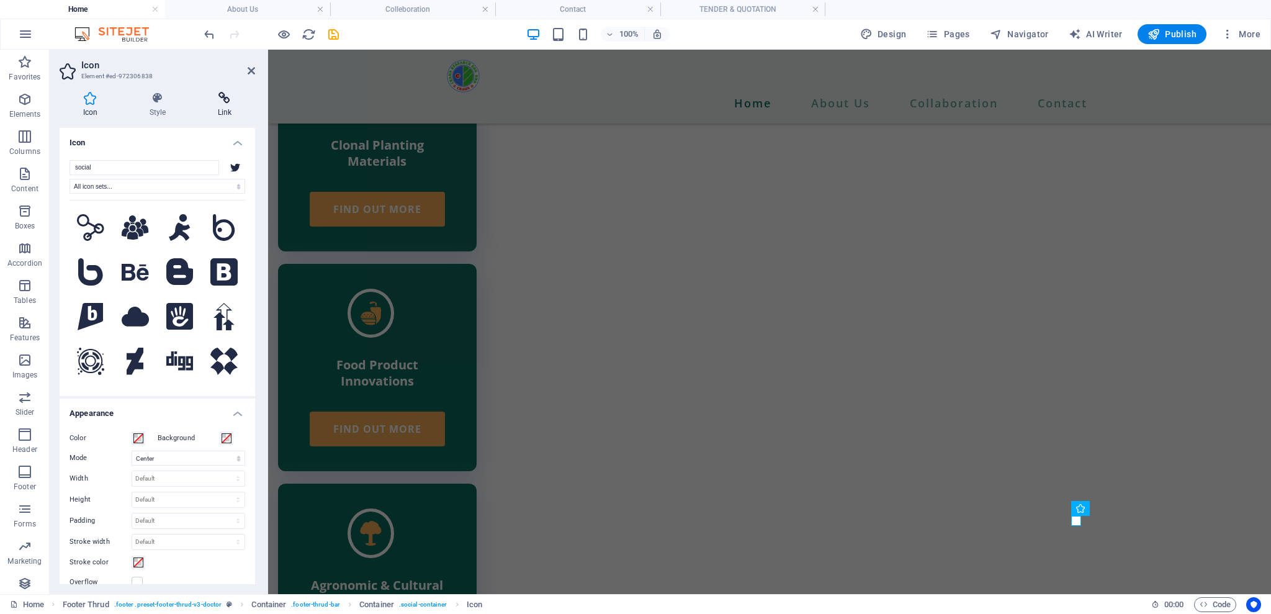
click at [232, 106] on h4 "Link" at bounding box center [224, 105] width 61 height 26
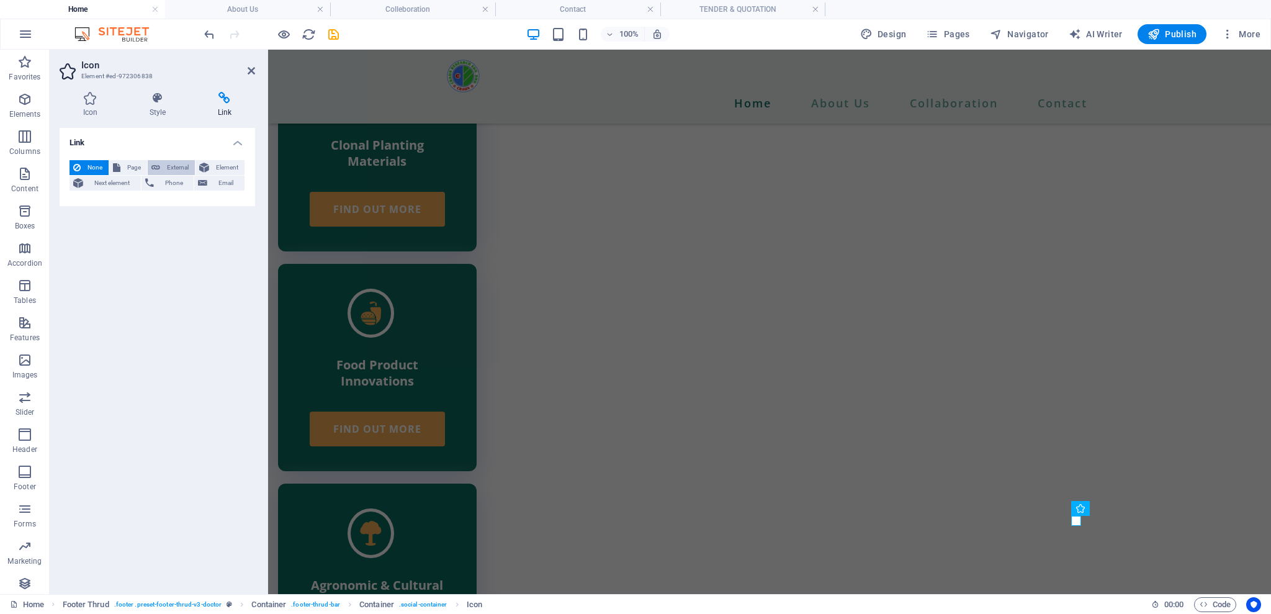
click at [166, 169] on span "External" at bounding box center [177, 167] width 27 height 15
select select "blank"
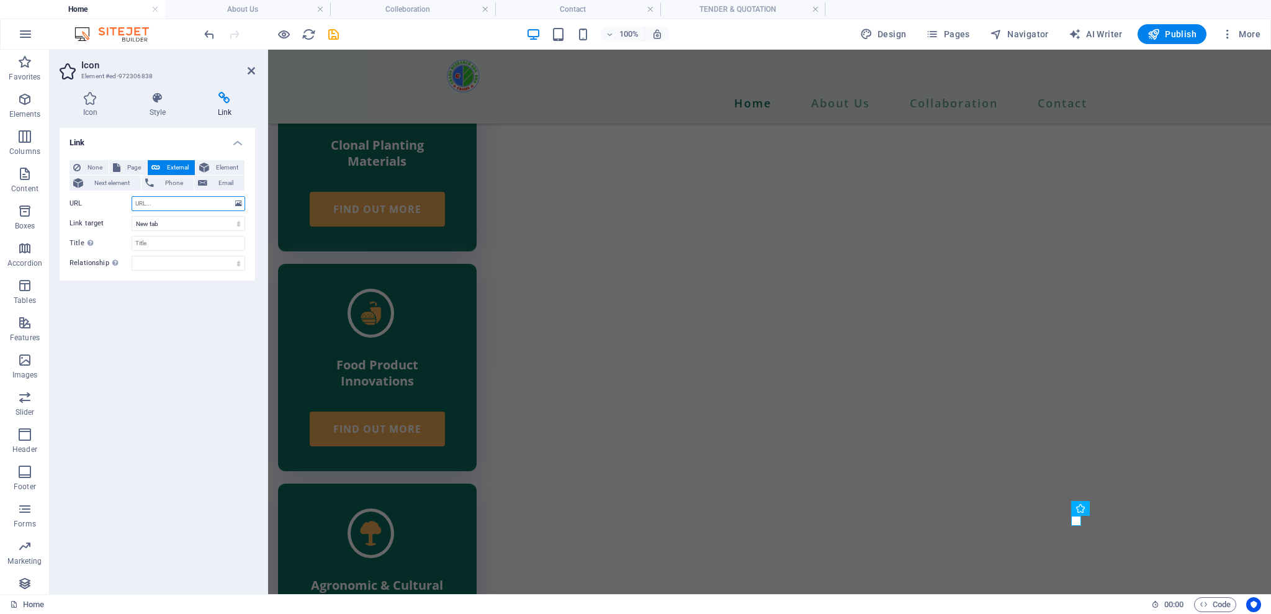
paste input "https://www.instagram.com/craunresearch/?hl=en"
type input "https://www.instagram.com/craunresearch/?hl=en"
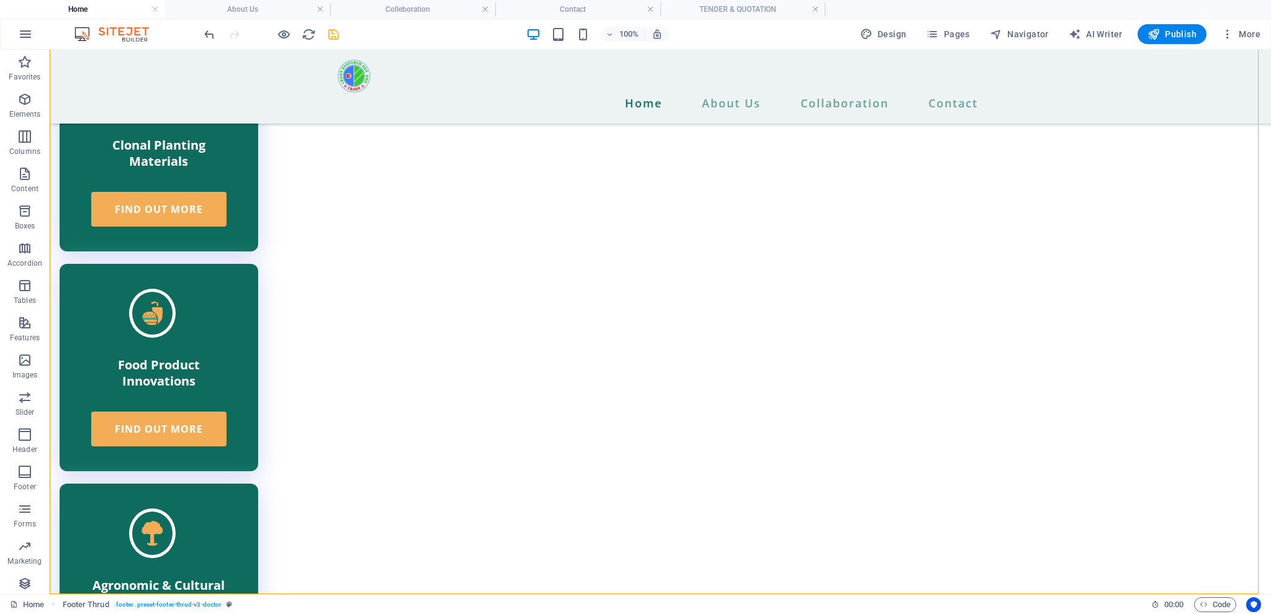
click at [338, 33] on icon "save" at bounding box center [333, 34] width 14 height 14
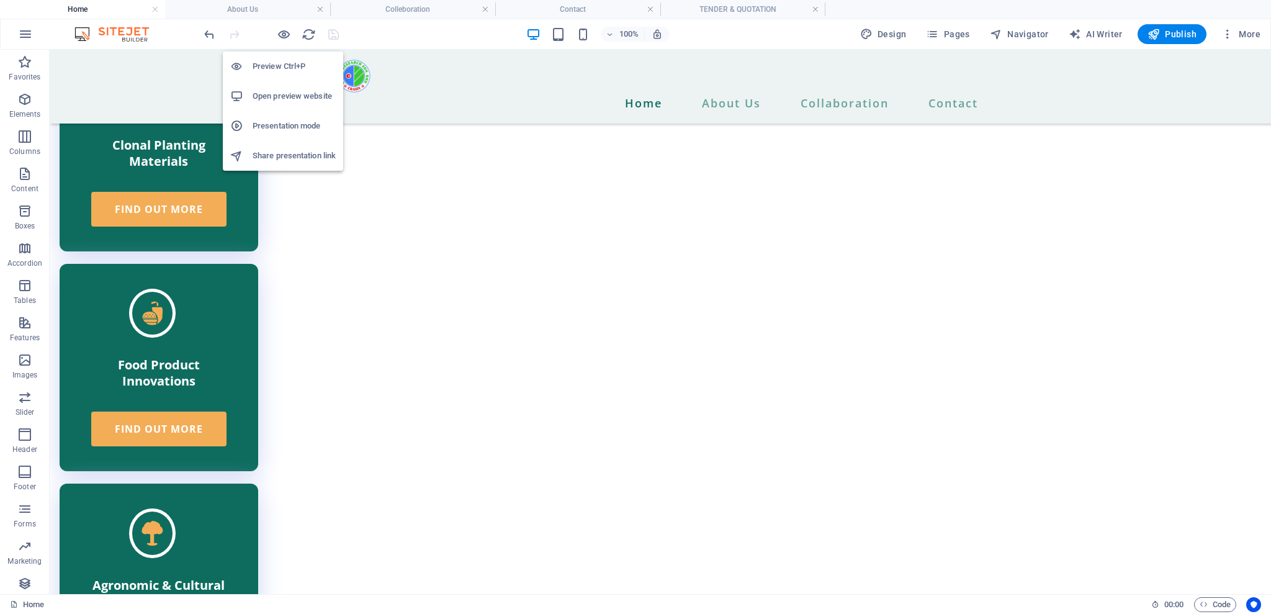
click at [282, 100] on h6 "Open preview website" at bounding box center [294, 96] width 83 height 15
